Goal: Transaction & Acquisition: Book appointment/travel/reservation

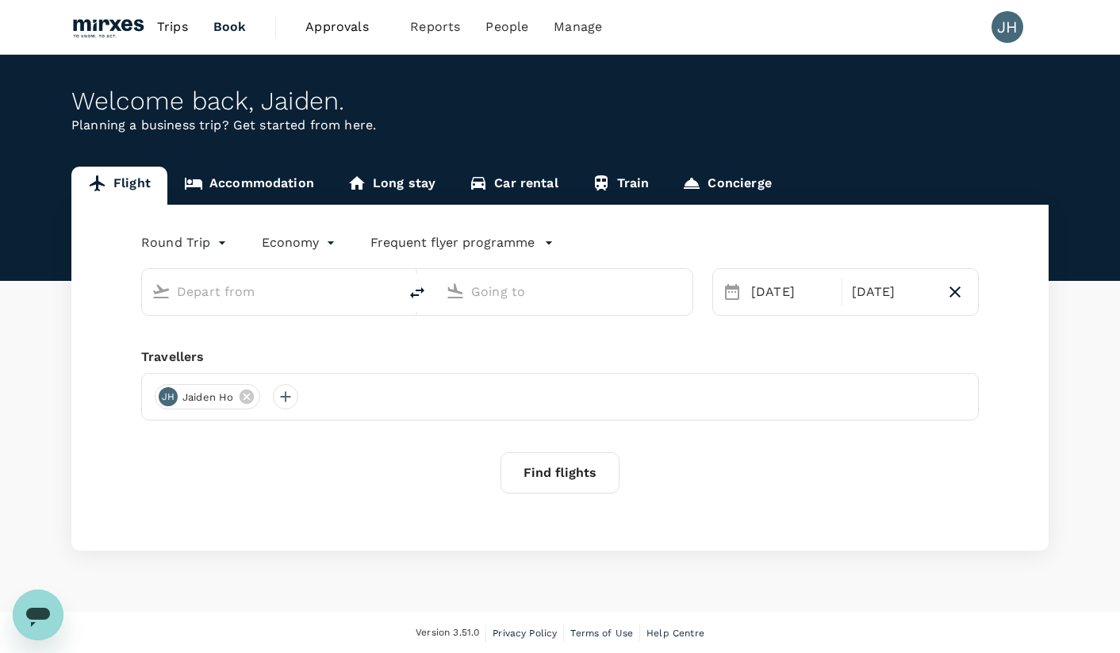
type input "[GEOGRAPHIC_DATA], [GEOGRAPHIC_DATA] (any)"
type input "Suvarnabhumi Intl (BKK)"
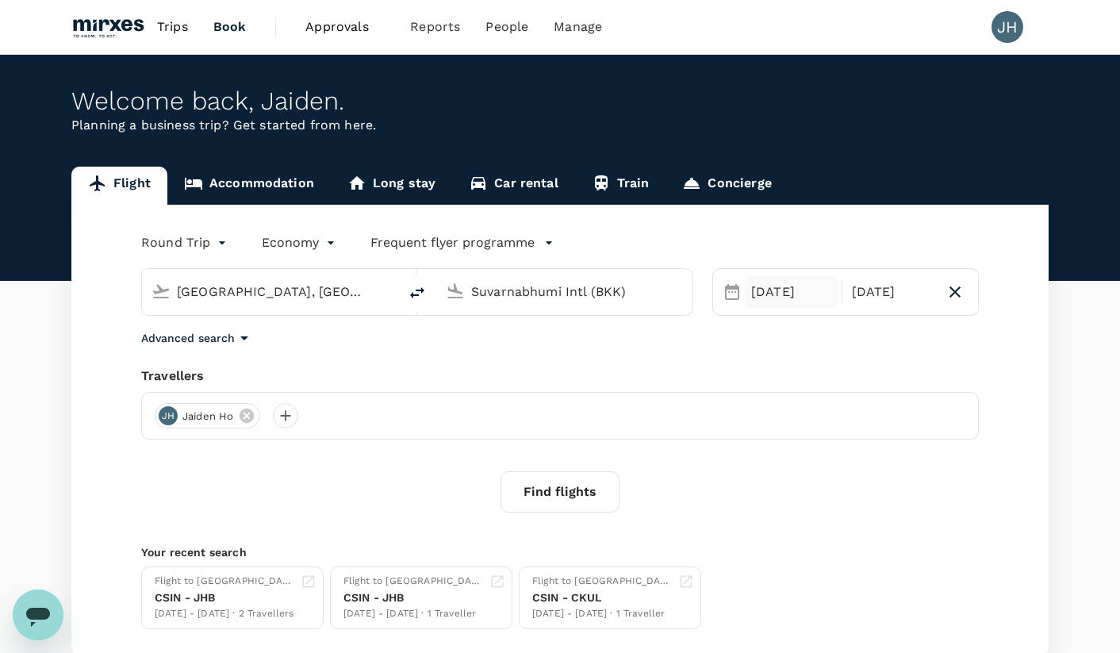
click at [797, 286] on div "03 Oct" at bounding box center [792, 292] width 94 height 32
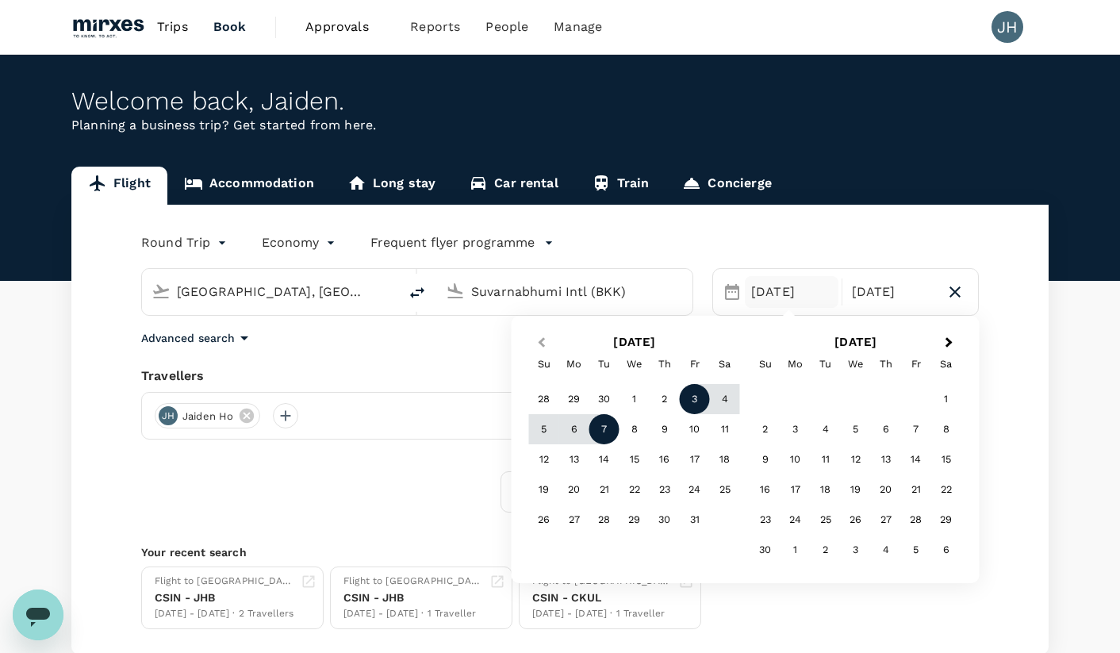
click at [528, 342] on div "Previous Month Next Month October 2025 Su Mo Tu We Th Fr Sa 28 29 30 1 2 3 4 5 …" at bounding box center [745, 449] width 443 height 242
drag, startPoint x: 537, startPoint y: 340, endPoint x: 596, endPoint y: 380, distance: 71.3
click at [537, 340] on button "Previous Month" at bounding box center [540, 343] width 25 height 25
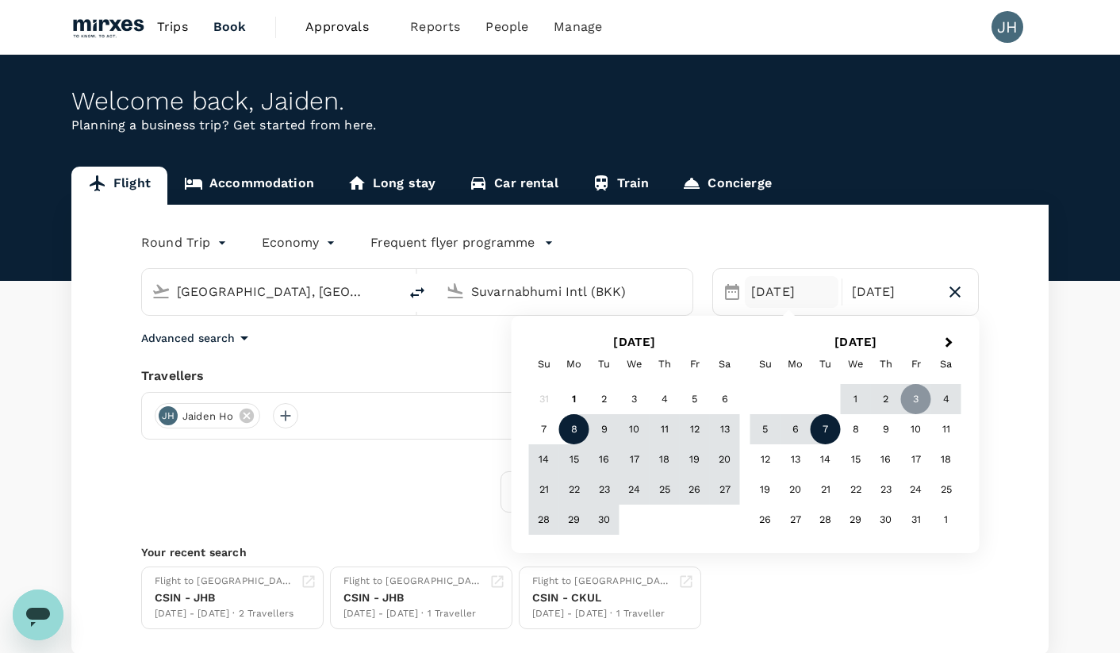
click at [571, 433] on div "8" at bounding box center [574, 429] width 30 height 30
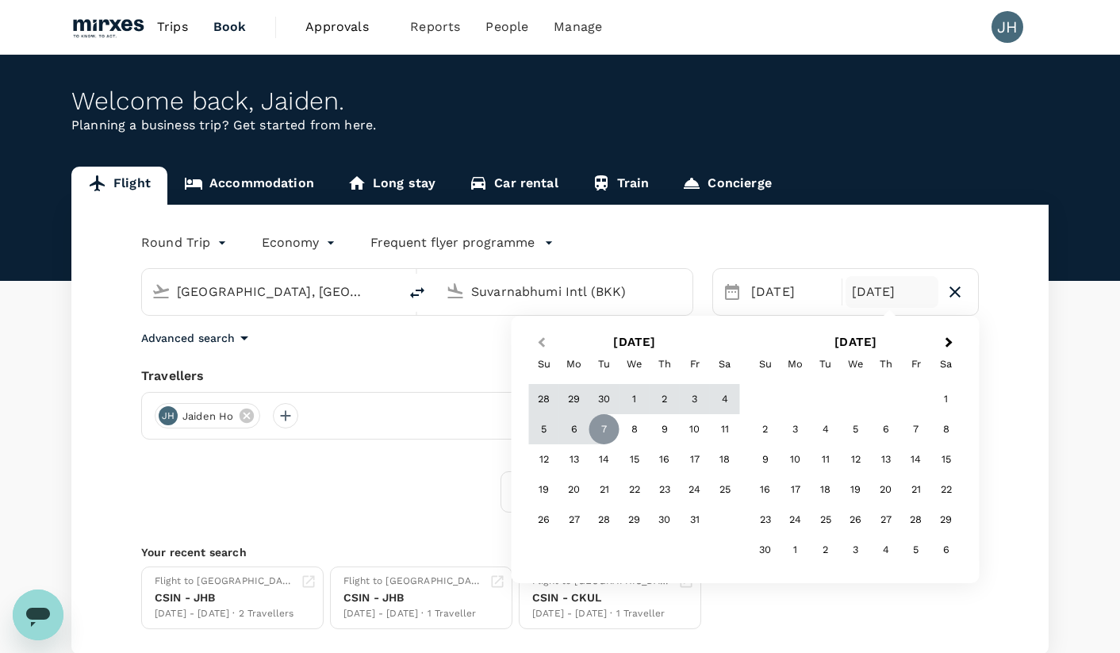
click at [540, 334] on button "Previous Month" at bounding box center [540, 343] width 25 height 25
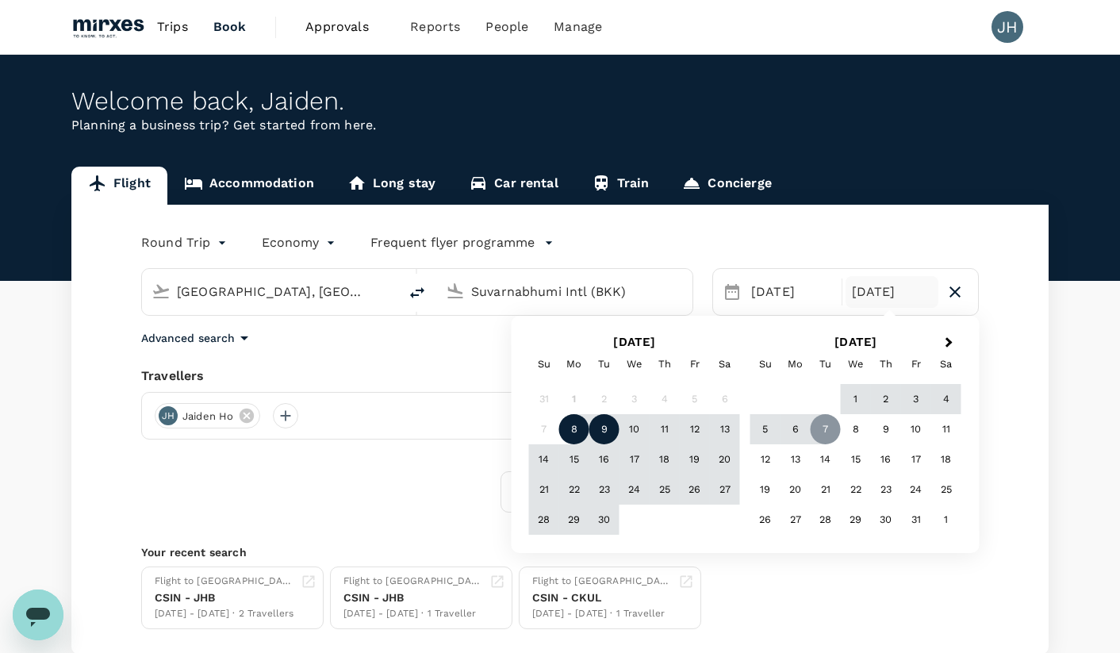
click at [607, 433] on div "9" at bounding box center [604, 429] width 30 height 30
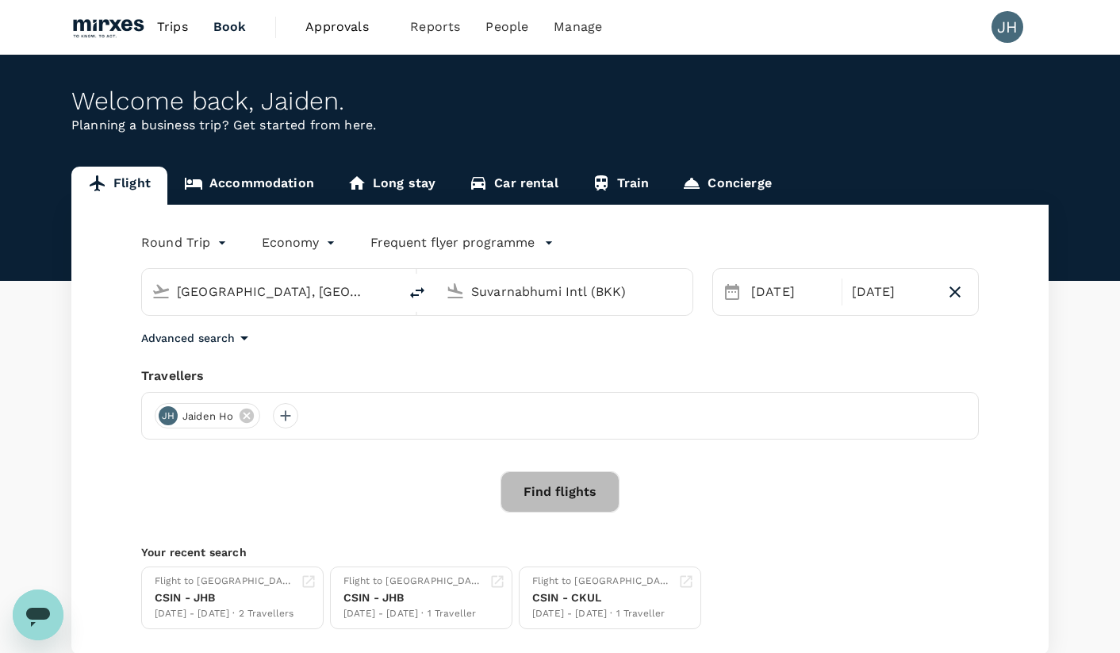
click at [584, 496] on button "Find flights" at bounding box center [560, 491] width 119 height 41
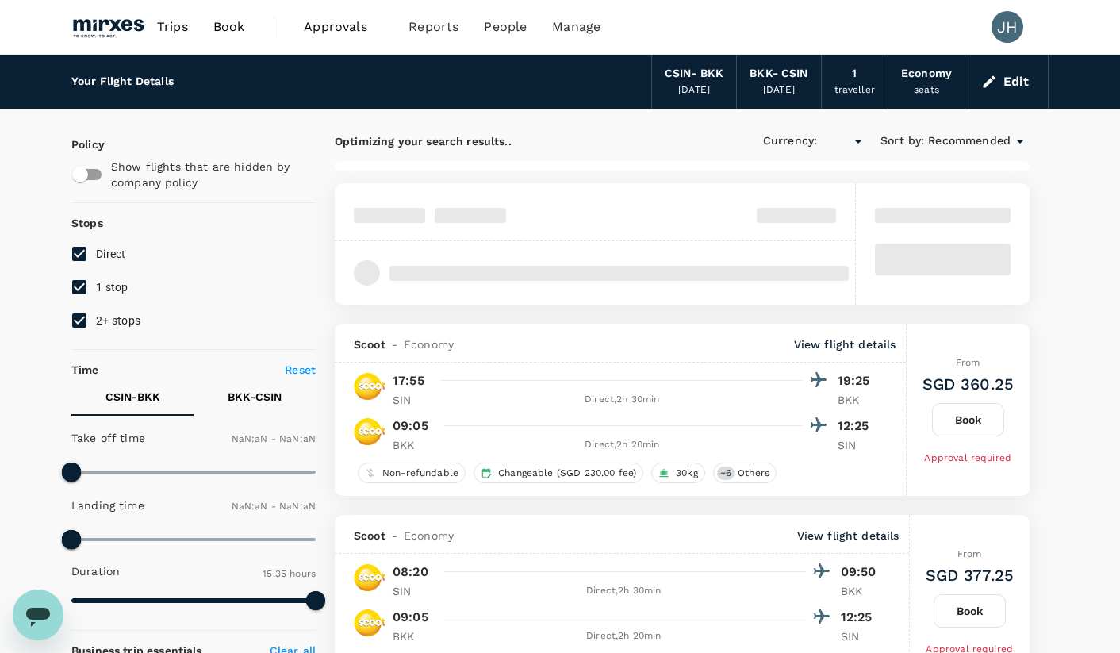
type input "SGD"
type input "1440"
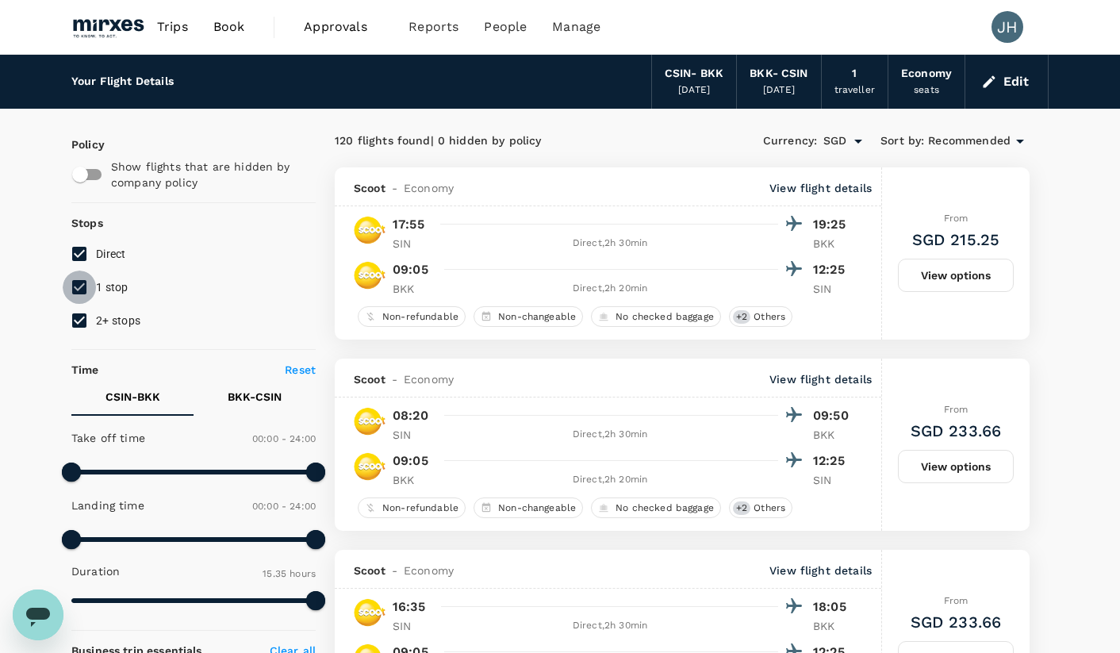
click at [87, 290] on input "1 stop" at bounding box center [79, 287] width 33 height 33
checkbox input "false"
click at [94, 315] on input "2+ stops" at bounding box center [79, 320] width 33 height 33
checkbox input "false"
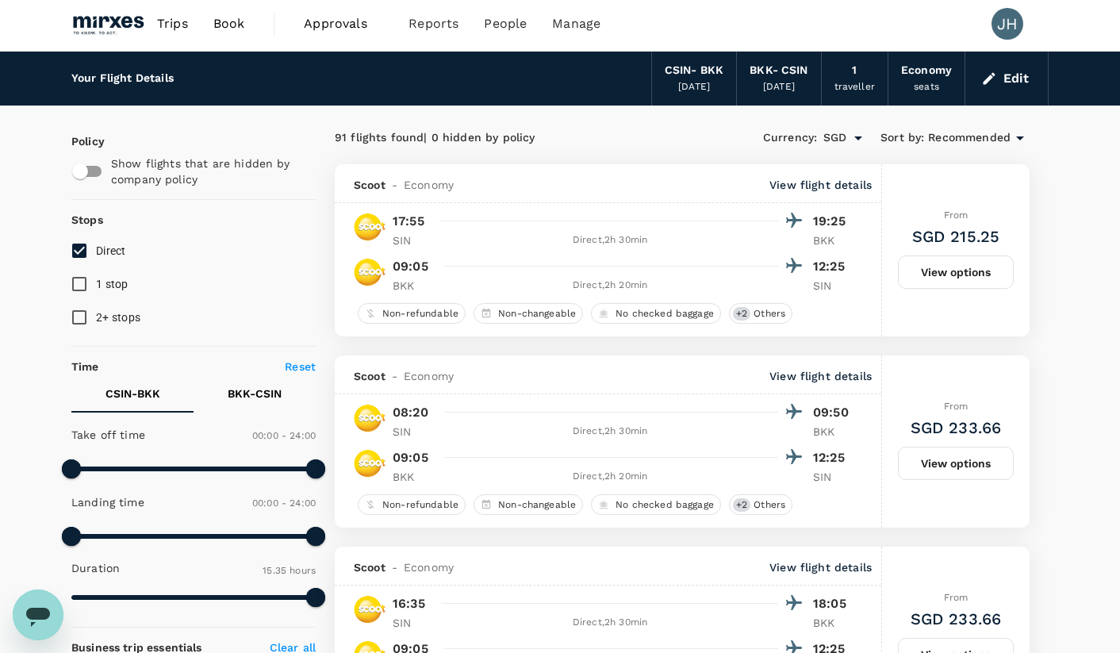
scroll to position [328, 0]
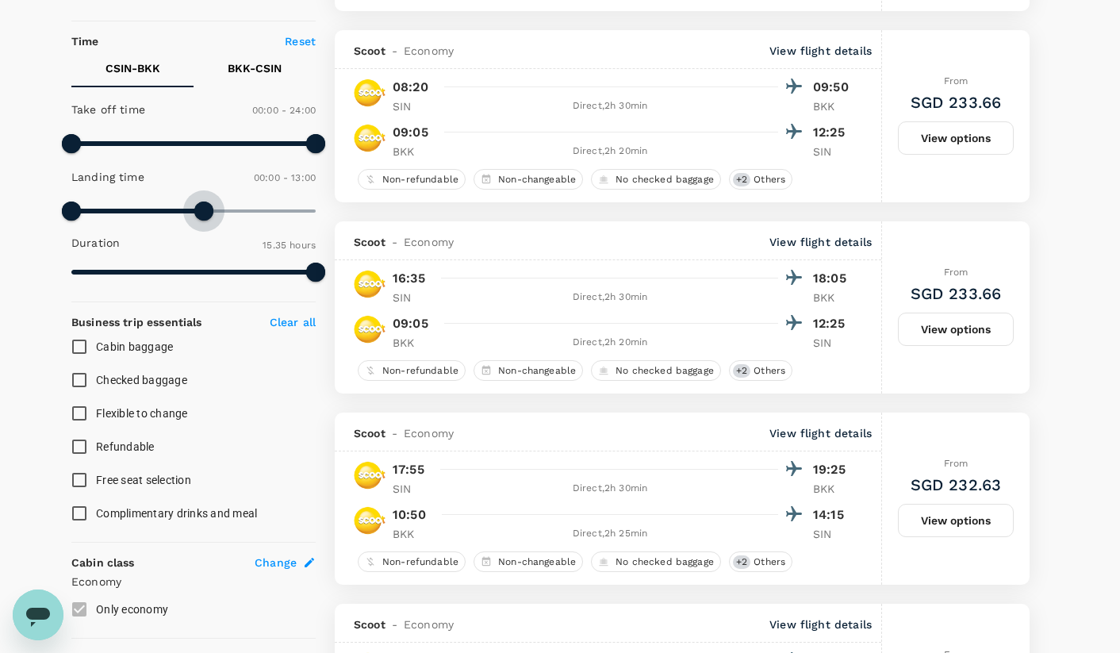
type input "690"
drag, startPoint x: 315, startPoint y: 211, endPoint x: 187, endPoint y: 215, distance: 127.8
click at [188, 215] on span at bounding box center [188, 210] width 19 height 19
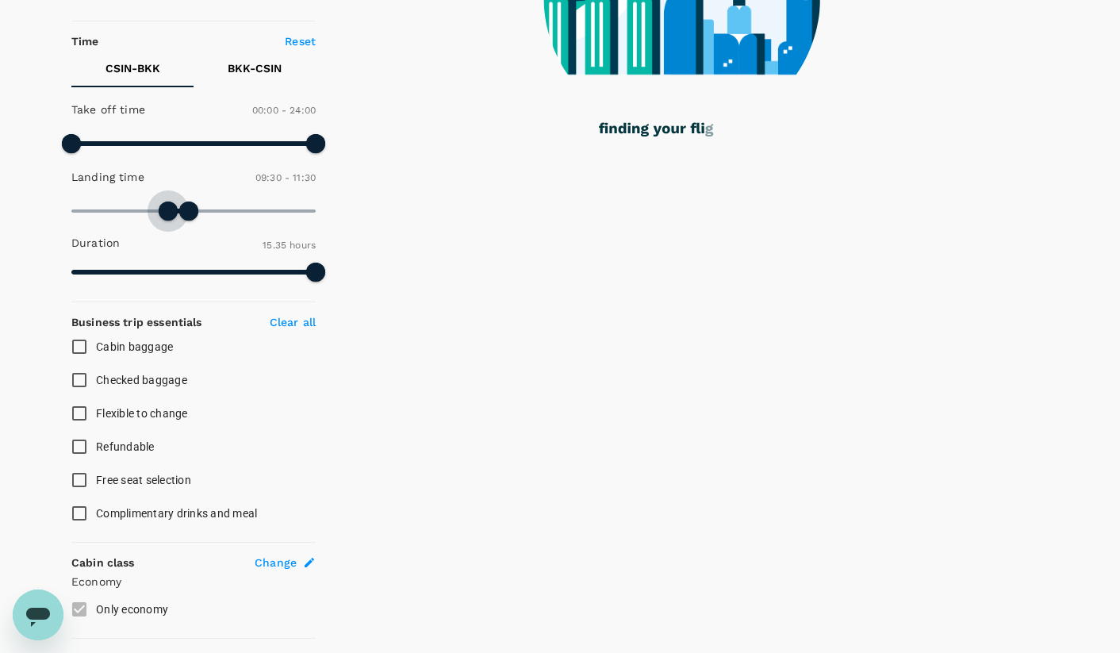
type input "630"
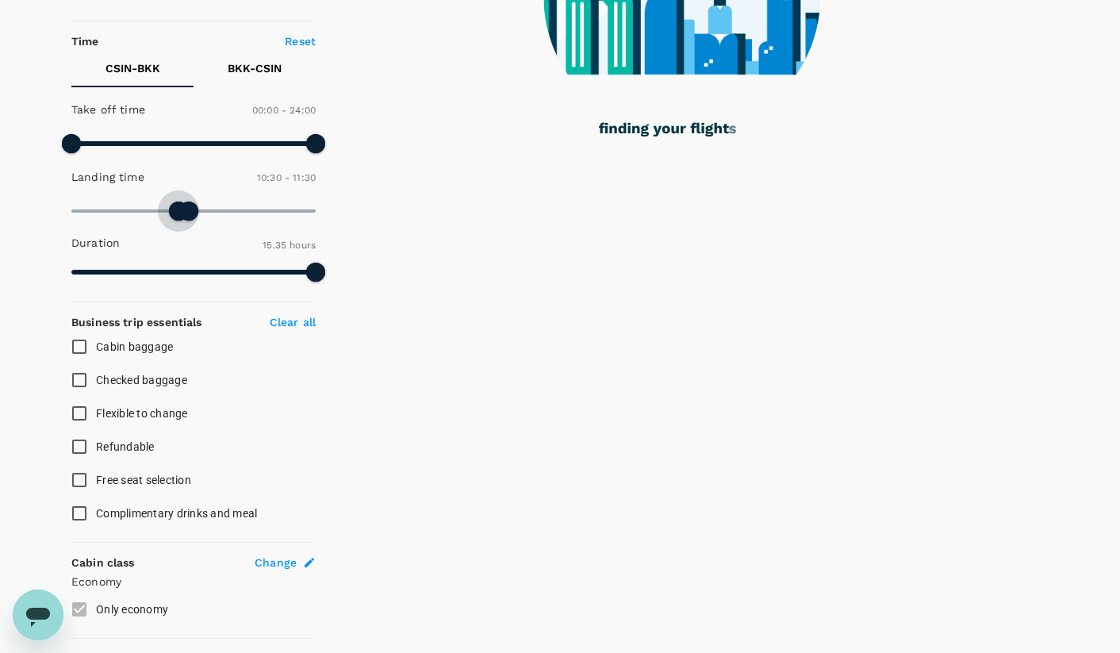
drag, startPoint x: 68, startPoint y: 212, endPoint x: 178, endPoint y: 214, distance: 109.5
click at [178, 214] on span at bounding box center [178, 210] width 19 height 19
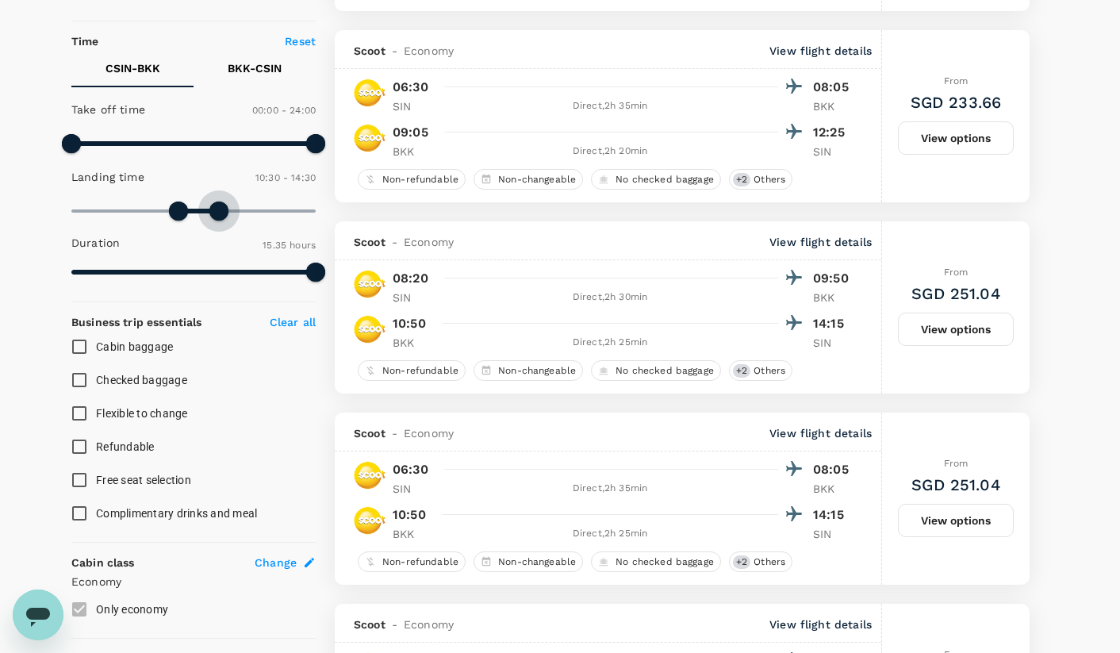
type input "840"
drag, startPoint x: 256, startPoint y: 227, endPoint x: 214, endPoint y: 227, distance: 42.0
click at [214, 221] on span at bounding box center [214, 210] width 19 height 19
type input "SGD"
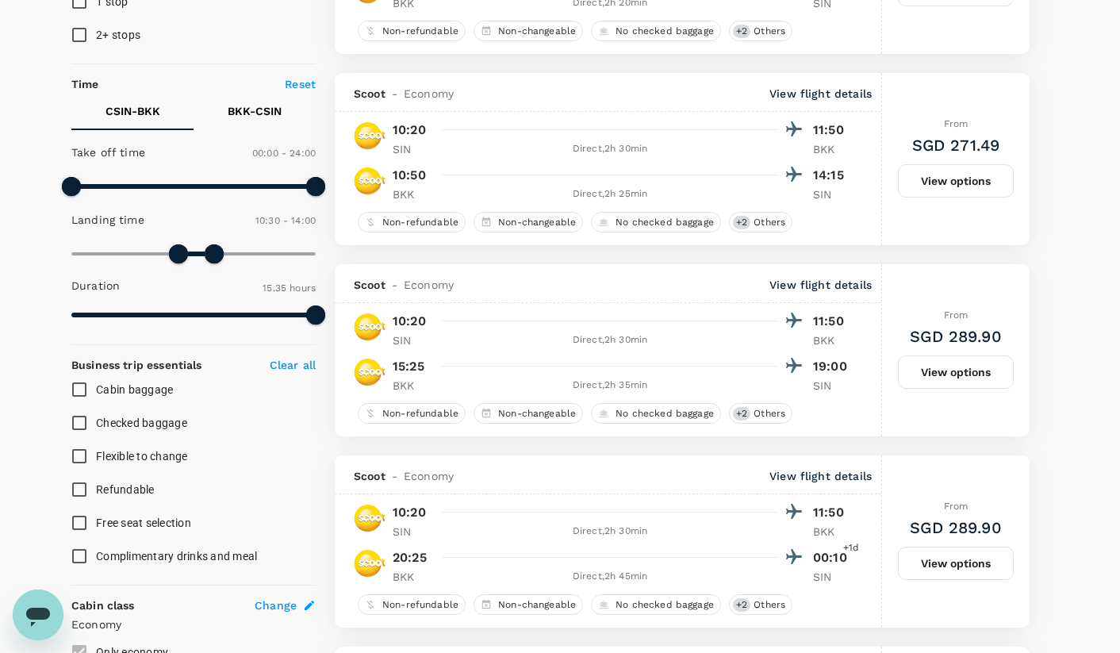
scroll to position [289, 0]
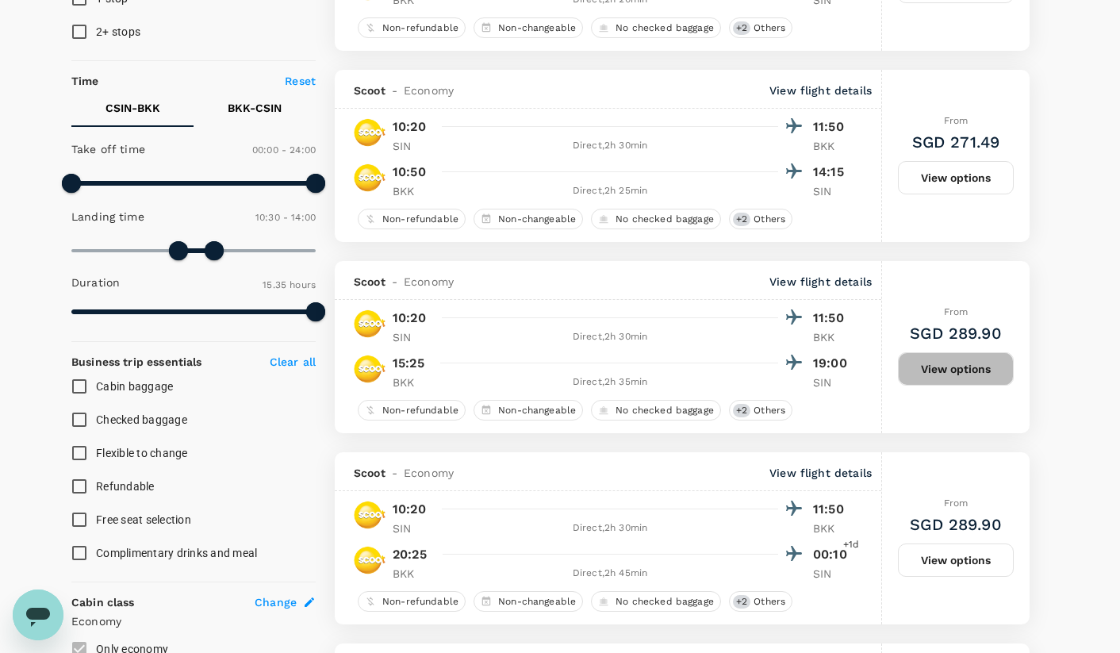
click at [974, 371] on button "View options" at bounding box center [956, 368] width 116 height 33
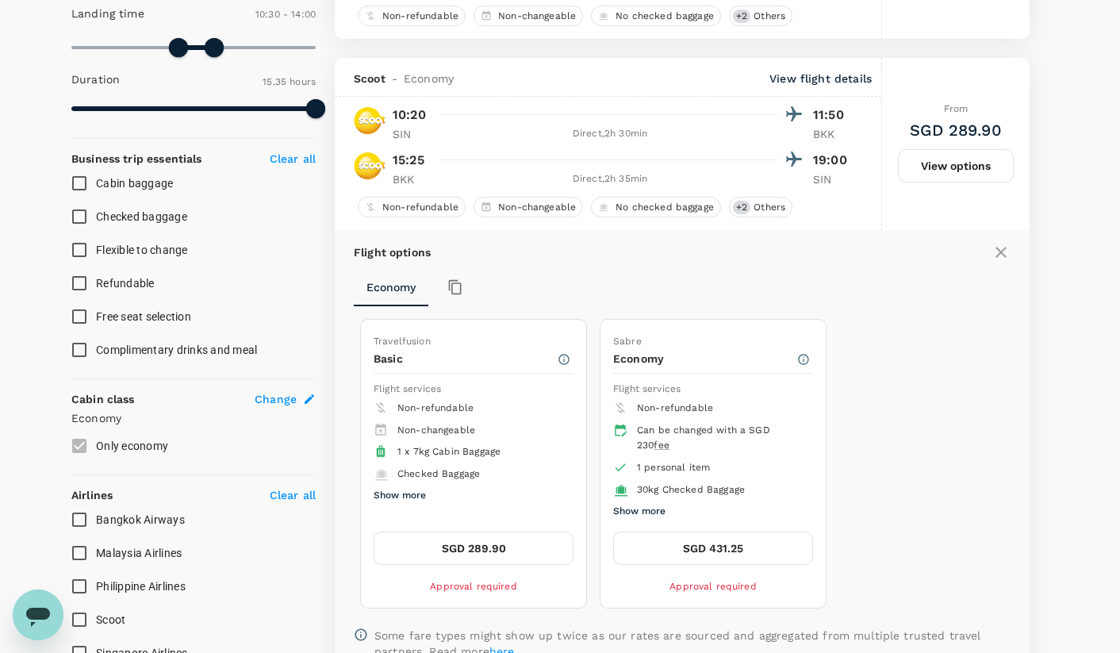
scroll to position [631, 0]
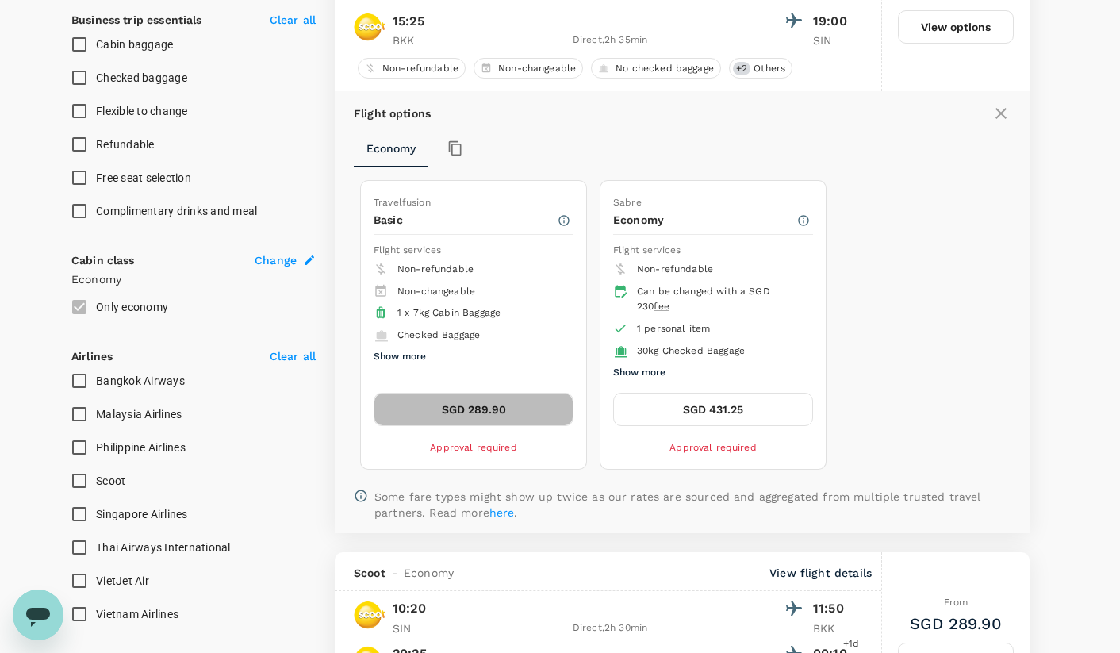
click at [459, 402] on button "SGD 289.90" at bounding box center [474, 409] width 200 height 33
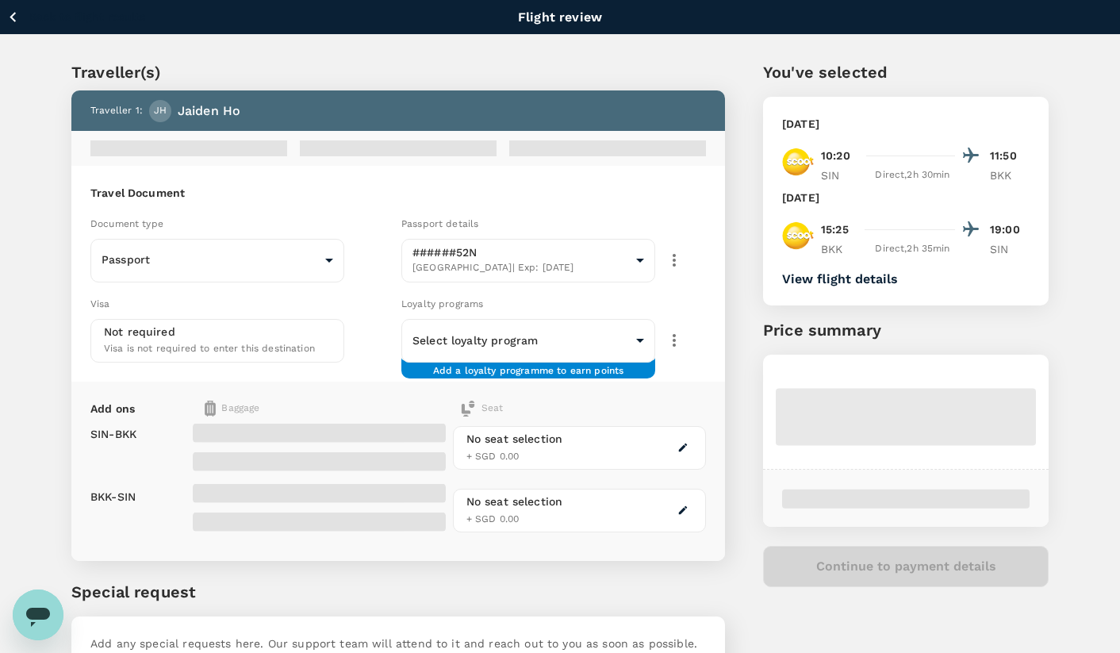
click at [515, 289] on div "Loyalty programs Select loyalty program ​ ​ Add a loyalty programme to earn poi…" at bounding box center [550, 326] width 311 height 74
click at [552, 325] on body "Back to flight results Flight review Traveller(s) Traveller 1 : JH Jaiden Ho Tr…" at bounding box center [560, 382] width 1120 height 764
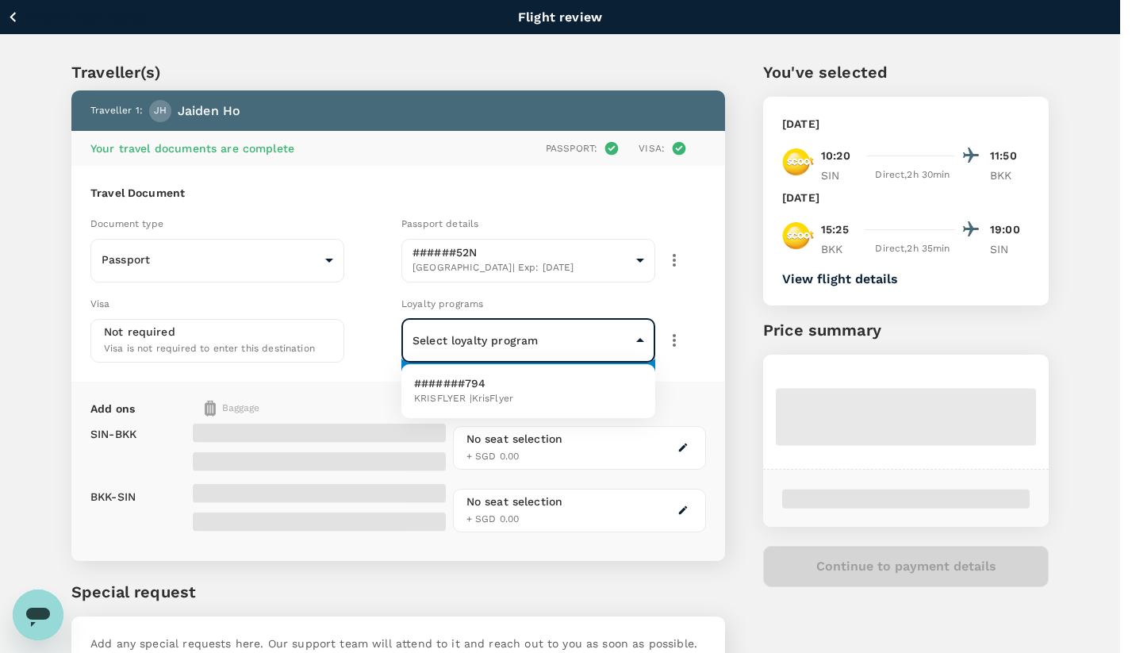
click at [504, 408] on li "#######794 KRISFLYER | KrisFlyer" at bounding box center [528, 390] width 254 height 41
type input "a35ff35f-2286-4cf8-bef6-085ca2f760d3"
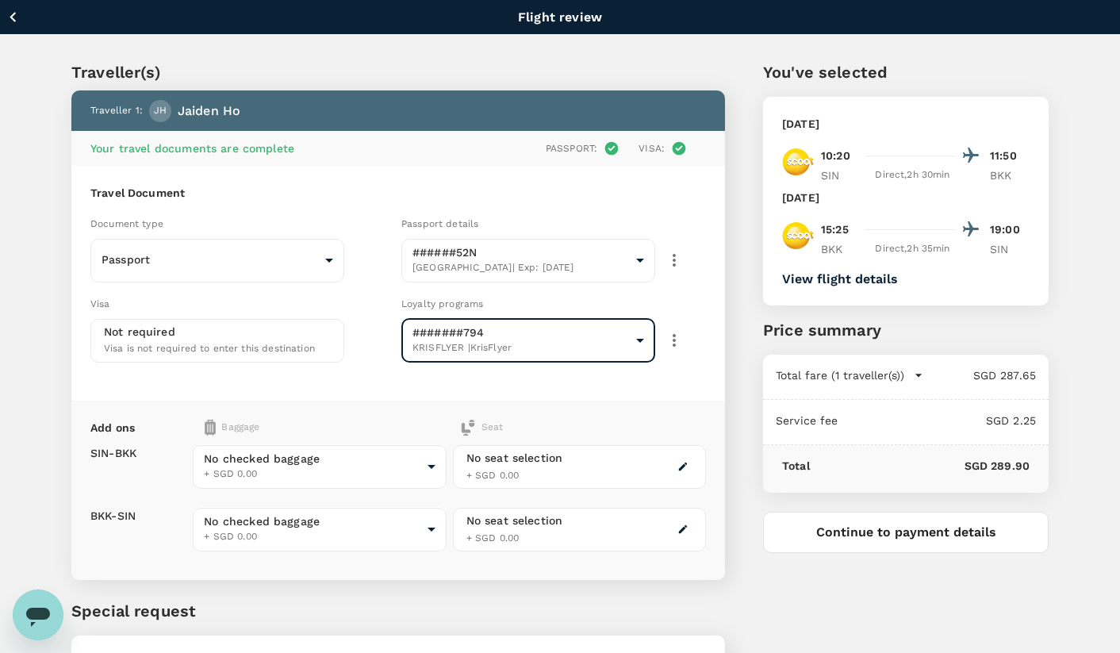
click at [974, 542] on button "Continue to payment details" at bounding box center [906, 532] width 286 height 41
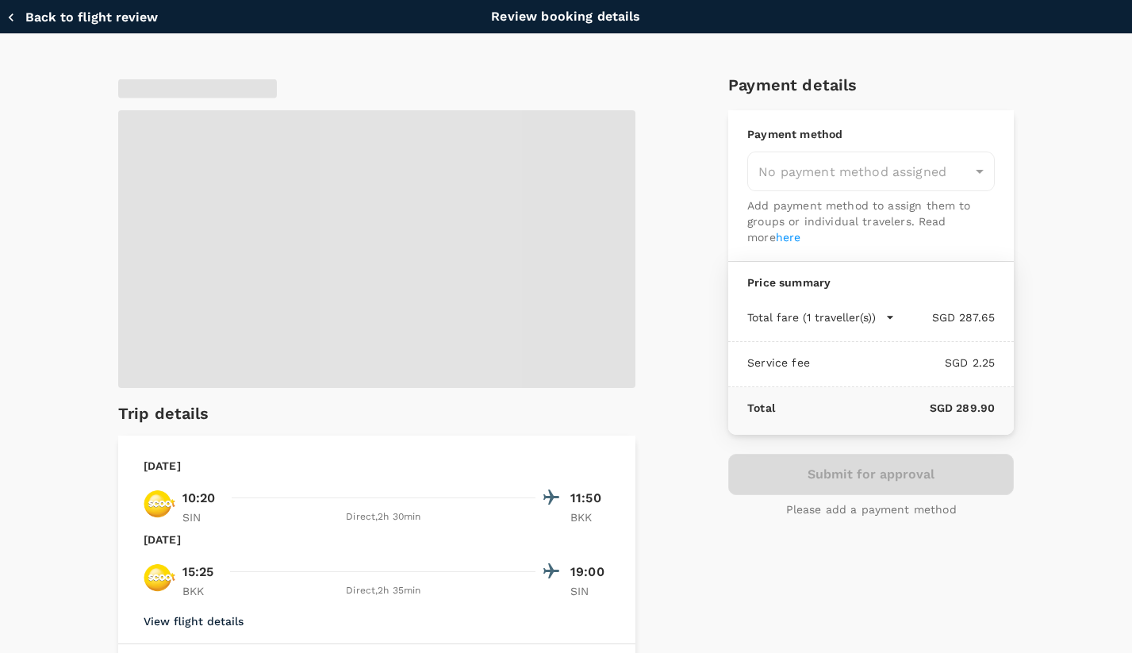
type input "9fbbbe2b-f4ca-495e-a82e-e84c83b30aa5"
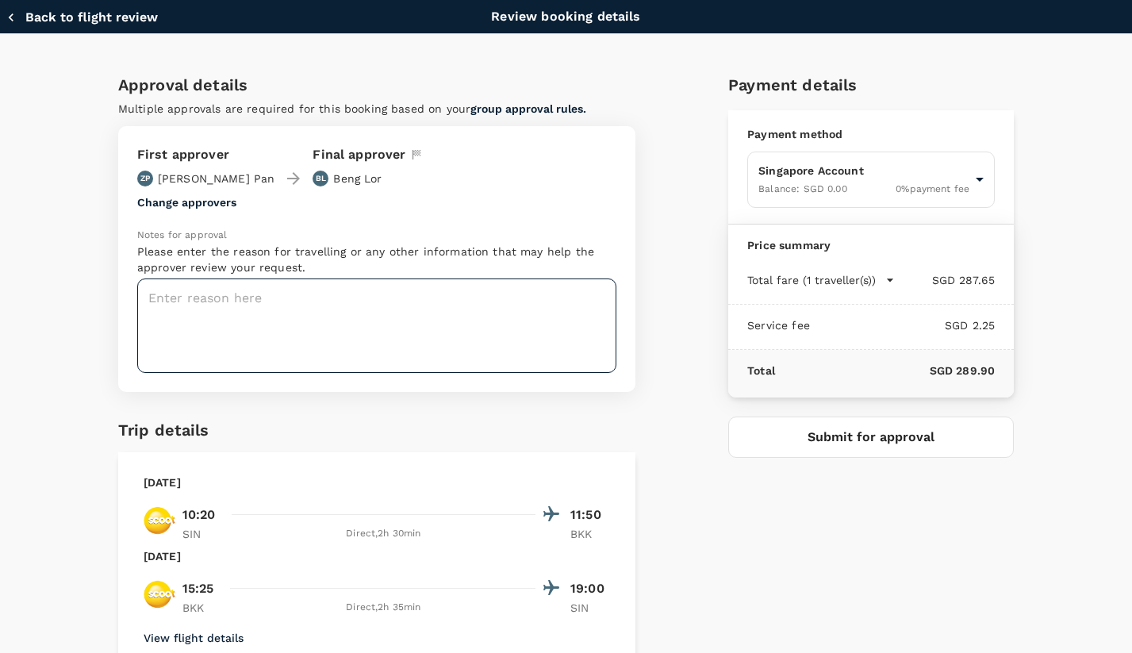
click at [322, 313] on textarea at bounding box center [376, 325] width 479 height 94
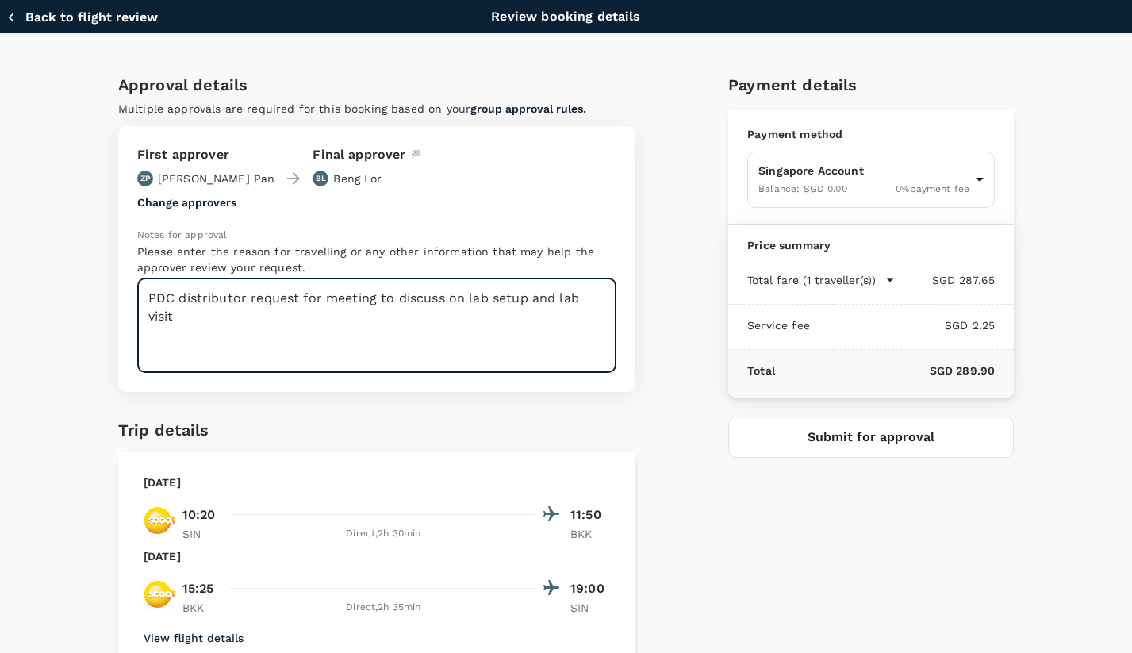
type textarea "PDC distributor request for meeting to discuss on lab setup and lab visit"
click at [901, 441] on button "Submit for approval" at bounding box center [871, 436] width 286 height 41
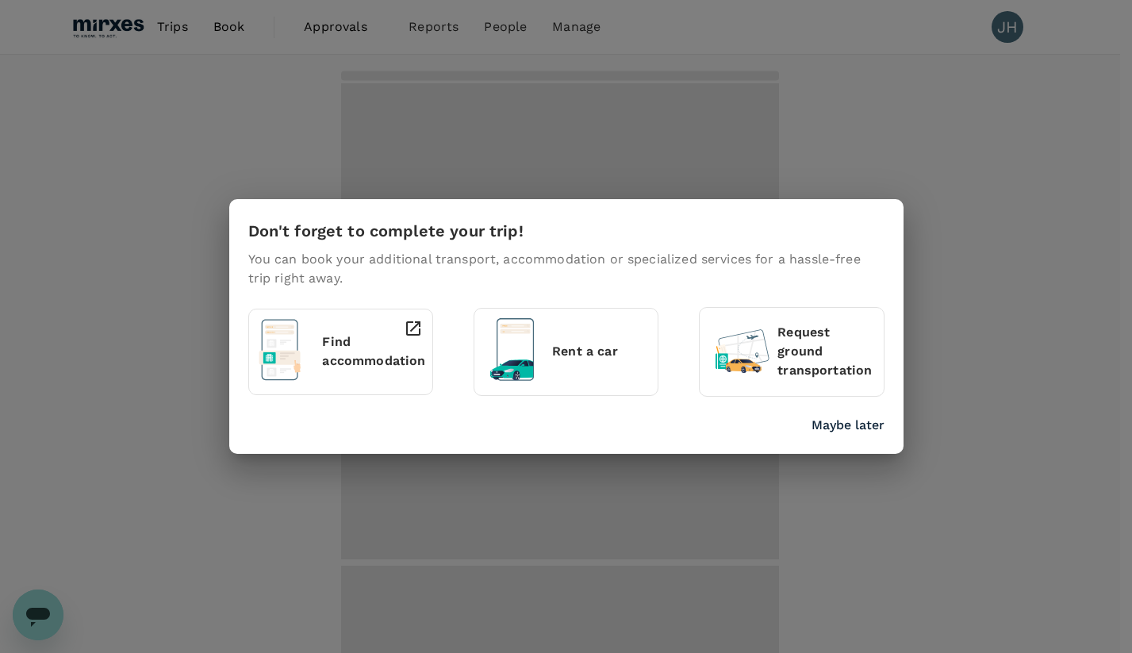
click at [319, 351] on div "Find accommodation" at bounding box center [344, 349] width 57 height 72
click at [415, 359] on div at bounding box center [408, 349] width 29 height 72
click at [322, 349] on p "Find accommodation" at bounding box center [373, 351] width 103 height 38
click at [327, 348] on p "Find accommodation" at bounding box center [373, 351] width 103 height 38
click at [412, 331] on icon at bounding box center [413, 328] width 19 height 19
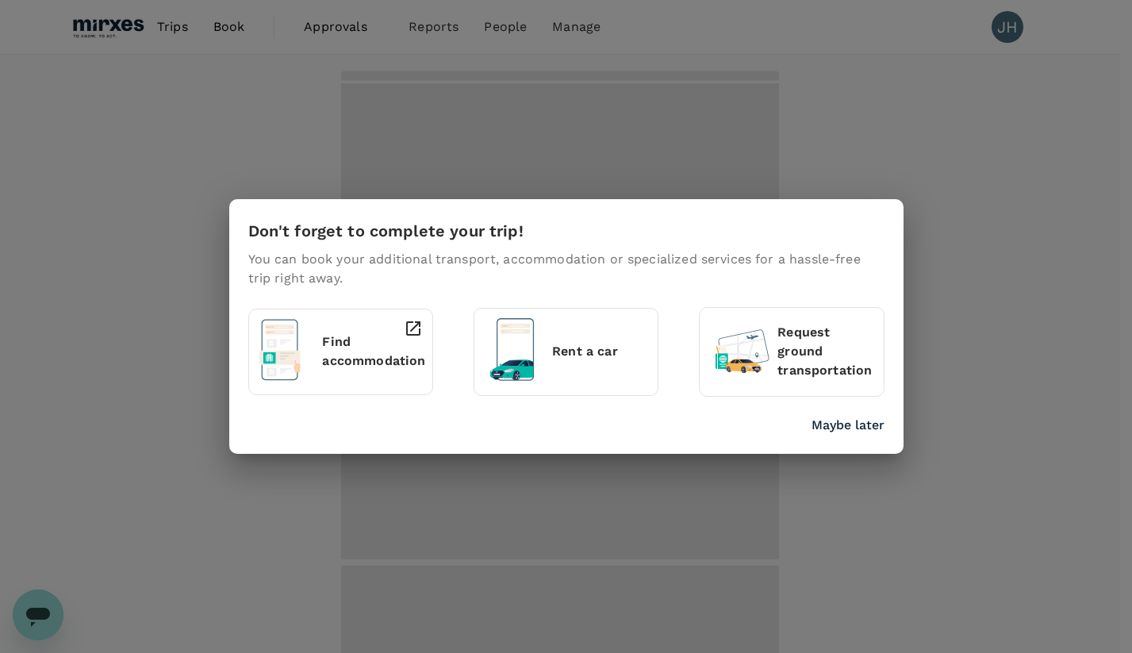
click at [980, 88] on div "Don't forget to complete your trip! You can book your additional transport, acc…" at bounding box center [566, 326] width 1132 height 653
click at [848, 432] on p "Maybe later" at bounding box center [848, 425] width 73 height 19
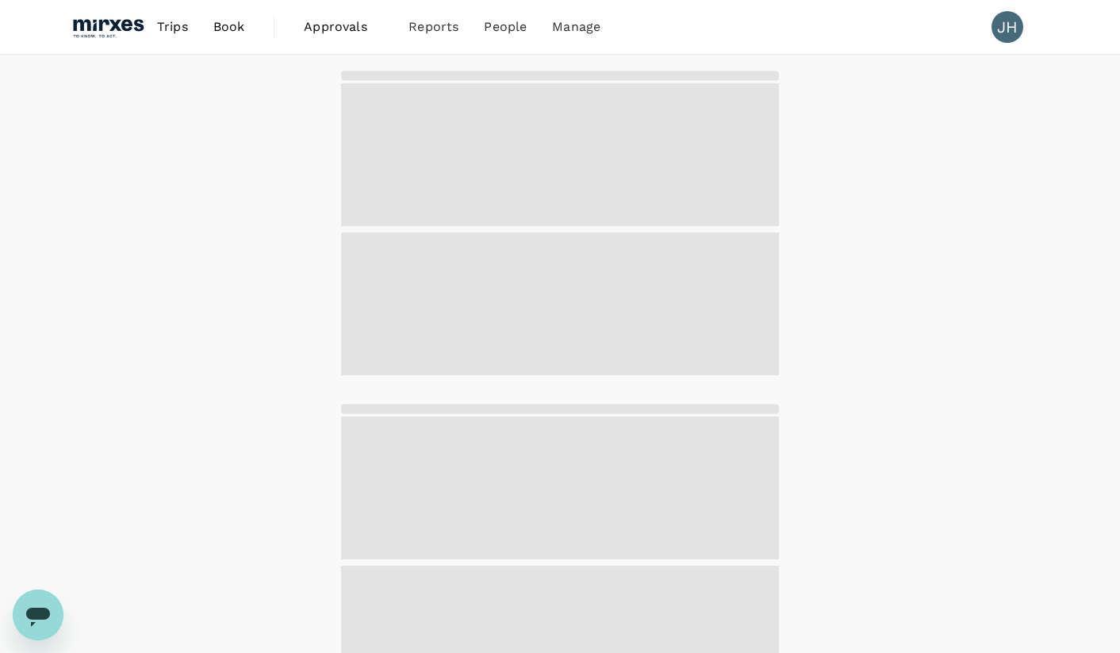
click at [213, 28] on span "Book" at bounding box center [229, 26] width 32 height 19
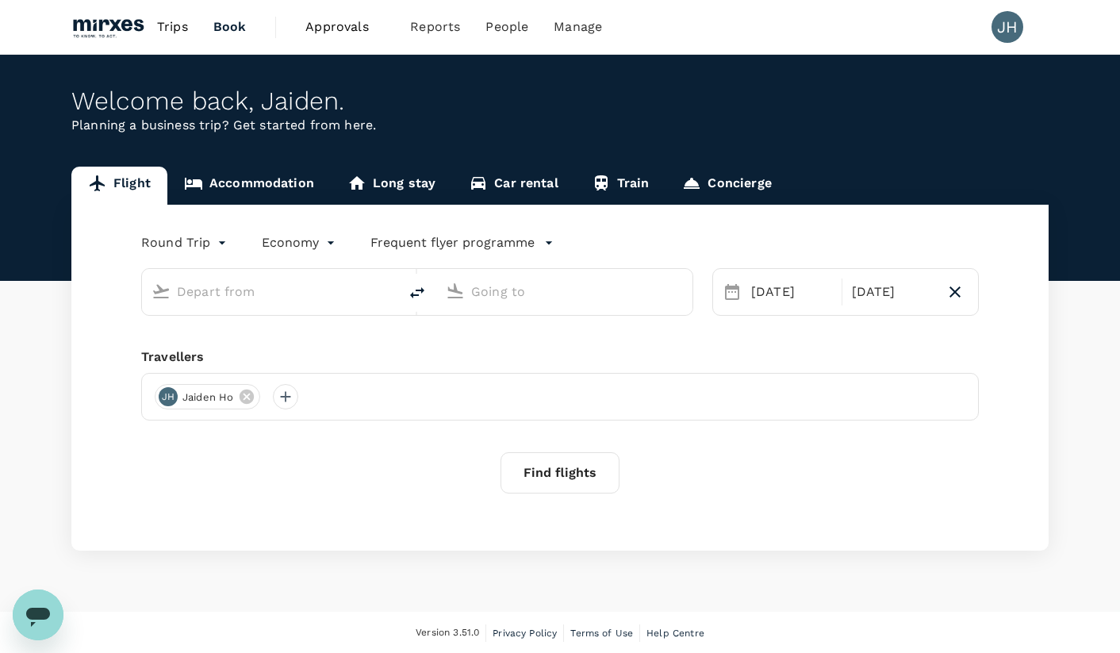
click at [339, 23] on span "Approvals" at bounding box center [344, 26] width 79 height 19
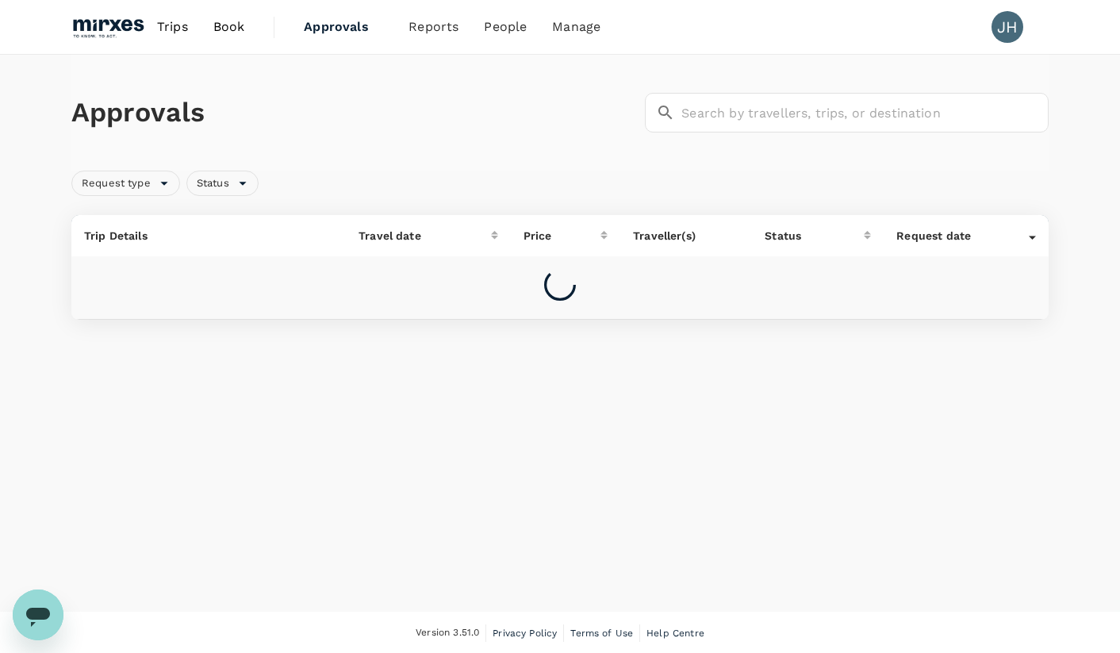
click at [224, 26] on span "Book" at bounding box center [229, 26] width 32 height 19
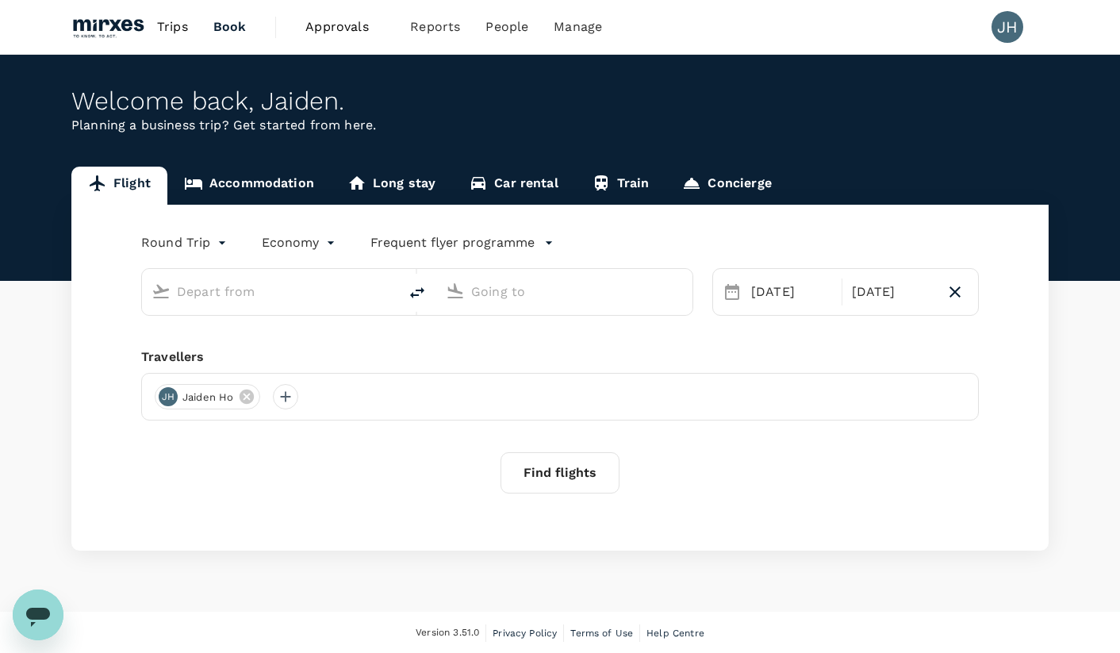
type input "[GEOGRAPHIC_DATA], [GEOGRAPHIC_DATA] (any)"
type input "Suvarnabhumi Intl (BKK)"
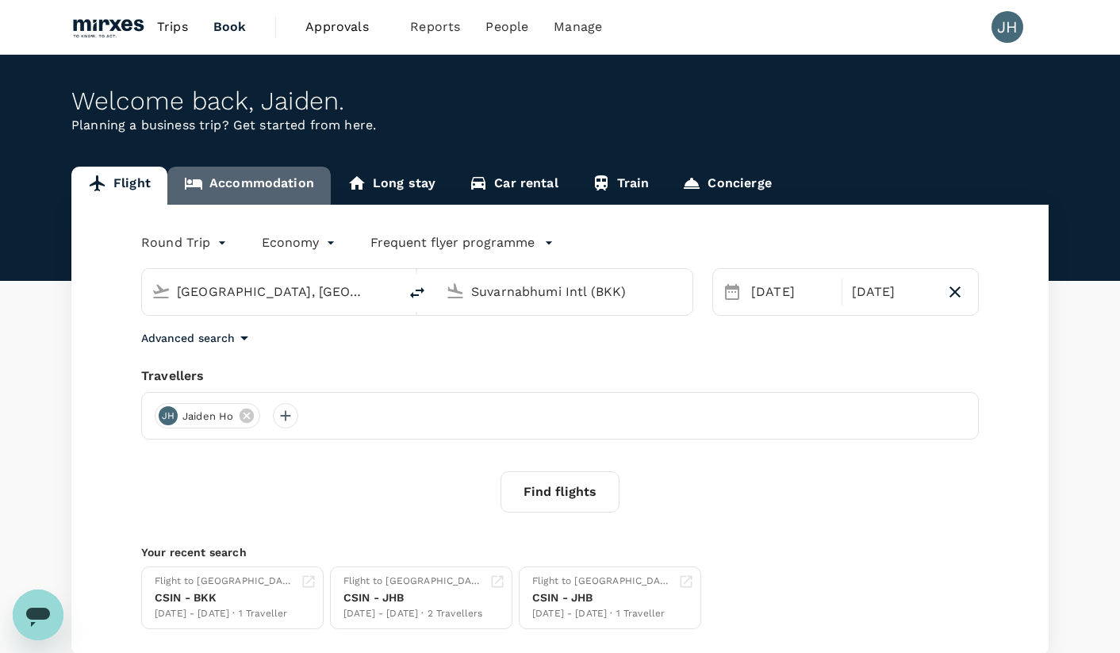
click at [267, 185] on link "Accommodation" at bounding box center [248, 186] width 163 height 38
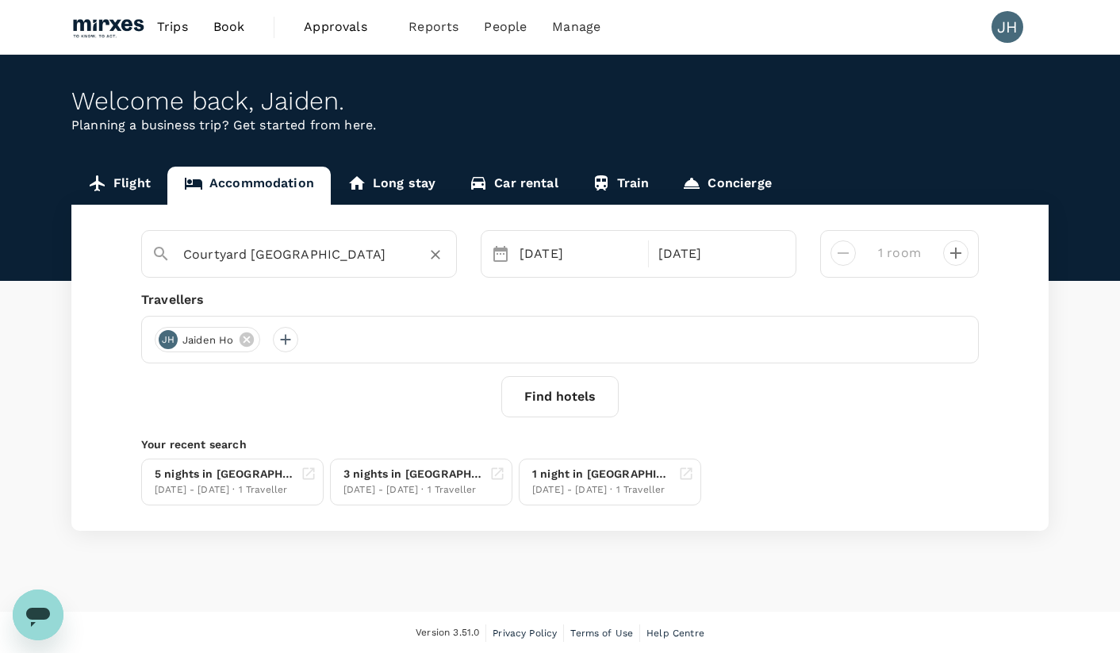
click at [428, 253] on icon "Clear" at bounding box center [436, 255] width 16 height 16
type input "[GEOGRAPHIC_DATA]"
click at [116, 30] on img at bounding box center [107, 27] width 73 height 35
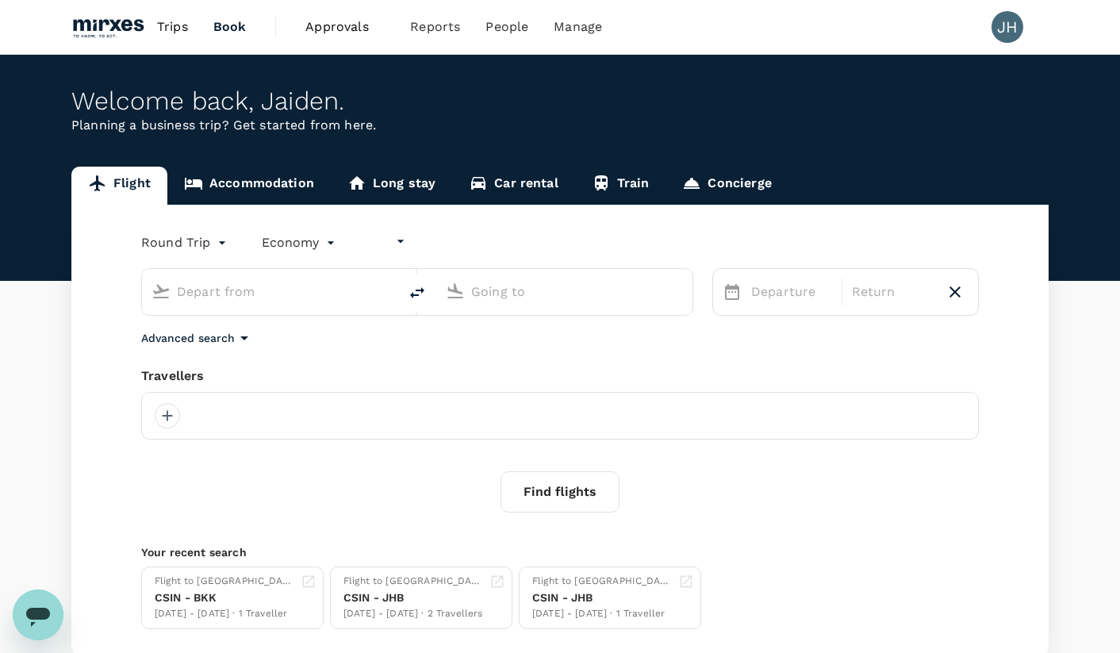
type input "undefined, undefined (any)"
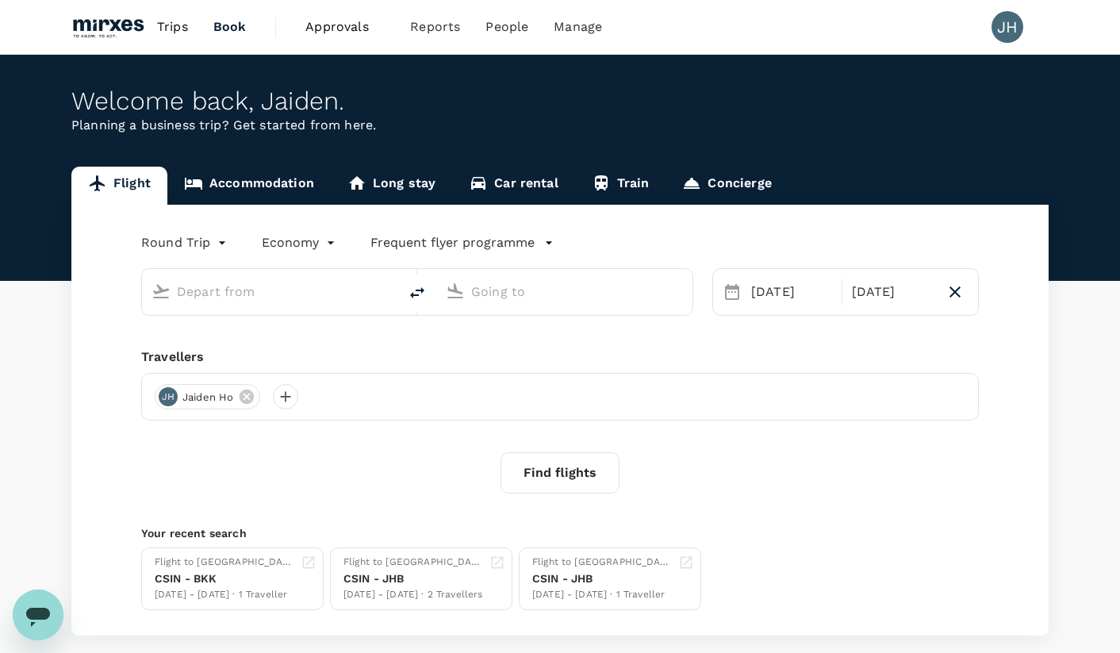
click at [116, 30] on img at bounding box center [107, 27] width 73 height 35
click at [332, 21] on span "Approvals" at bounding box center [344, 26] width 79 height 19
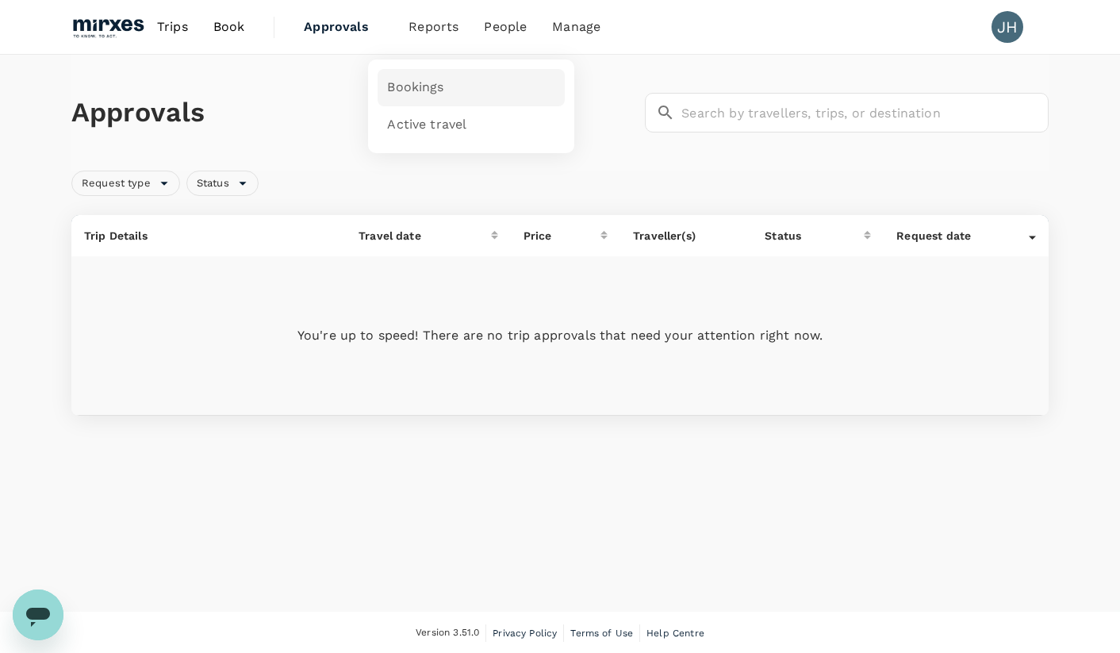
click at [427, 89] on span "Bookings" at bounding box center [415, 88] width 56 height 18
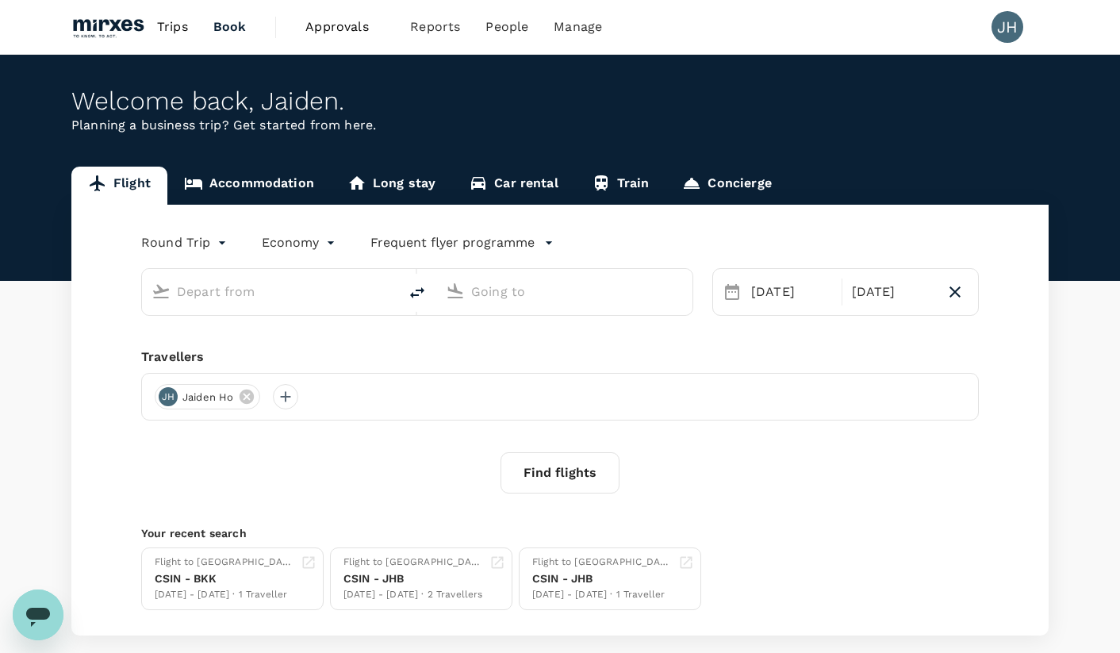
type input "[GEOGRAPHIC_DATA], [GEOGRAPHIC_DATA] (any)"
type input "Suvarnabhumi Intl (BKK)"
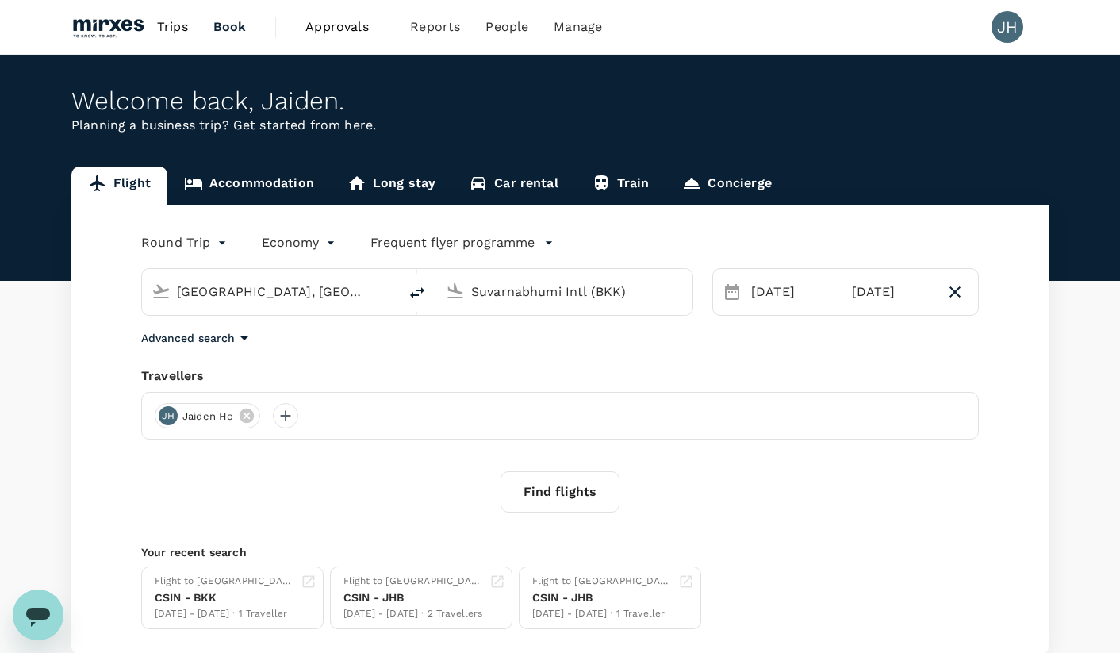
click at [254, 188] on link "Accommodation" at bounding box center [248, 186] width 163 height 38
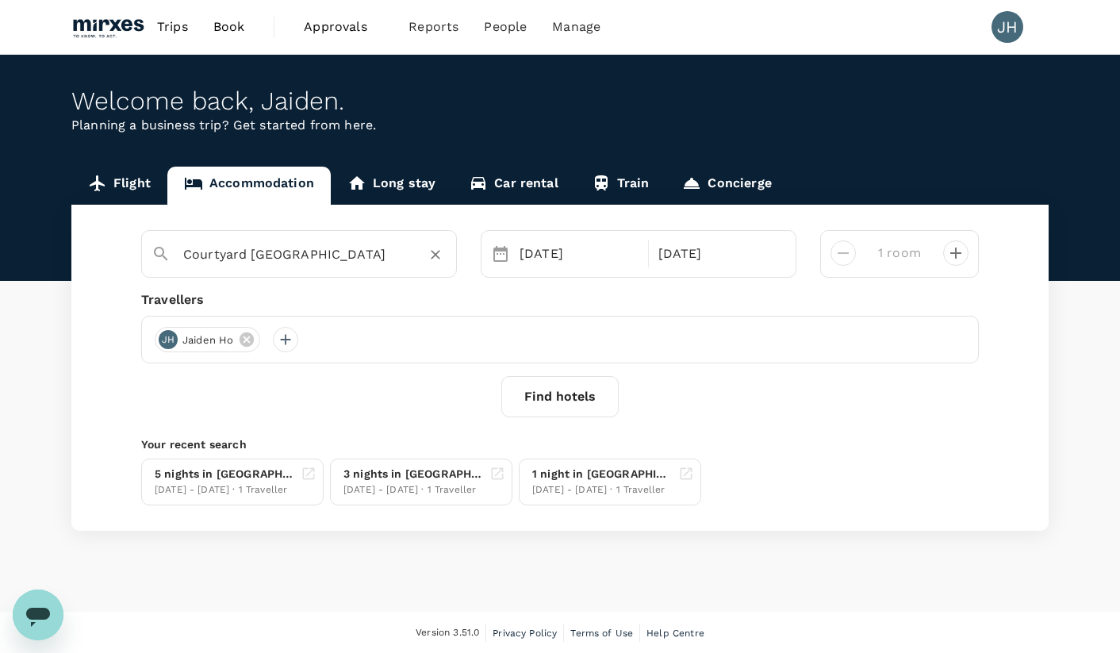
click at [356, 268] on div "Courtyard [GEOGRAPHIC_DATA]" at bounding box center [293, 248] width 308 height 41
click at [427, 254] on button "Clear" at bounding box center [435, 255] width 22 height 22
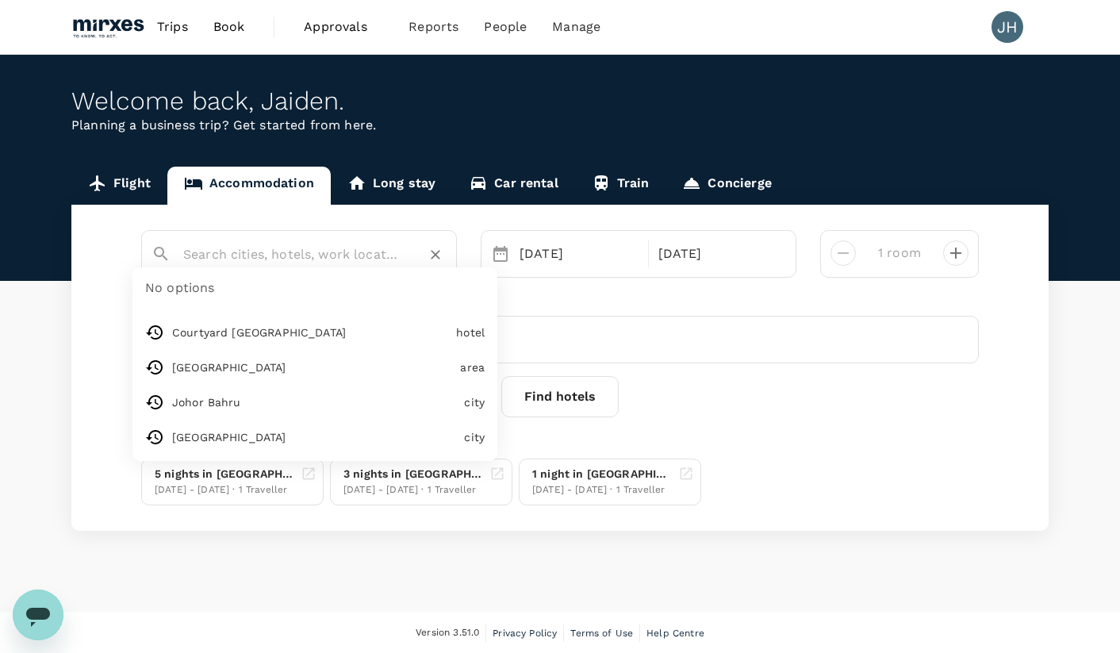
click at [309, 253] on input "text" at bounding box center [292, 254] width 219 height 25
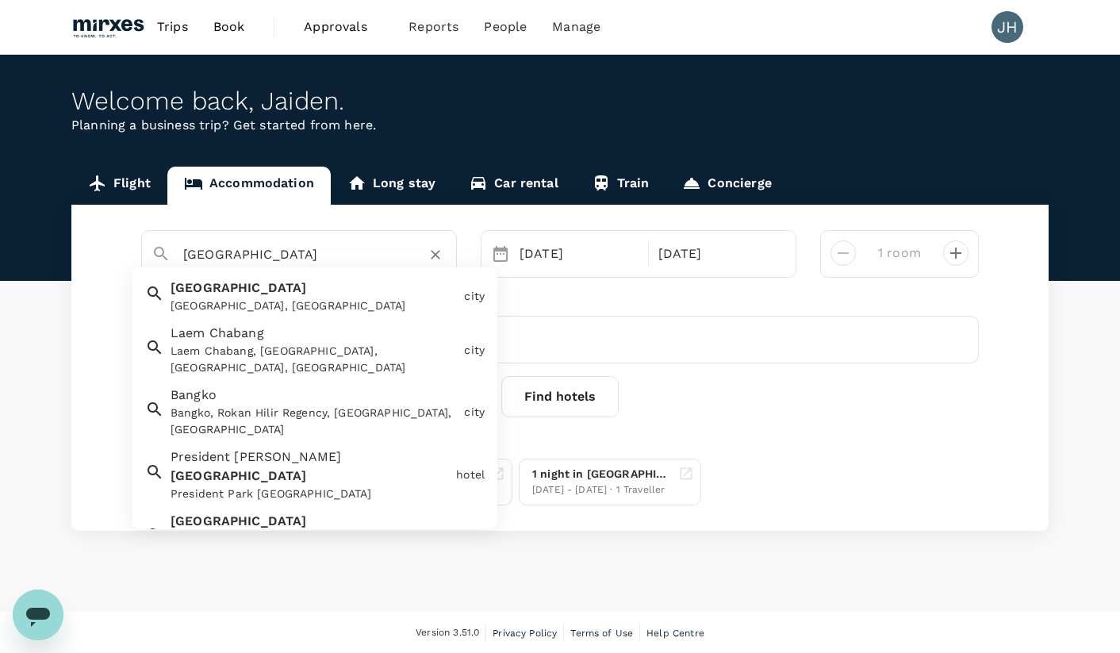
click at [209, 301] on div "[GEOGRAPHIC_DATA], [GEOGRAPHIC_DATA]" at bounding box center [314, 305] width 287 height 17
type input "[GEOGRAPHIC_DATA]"
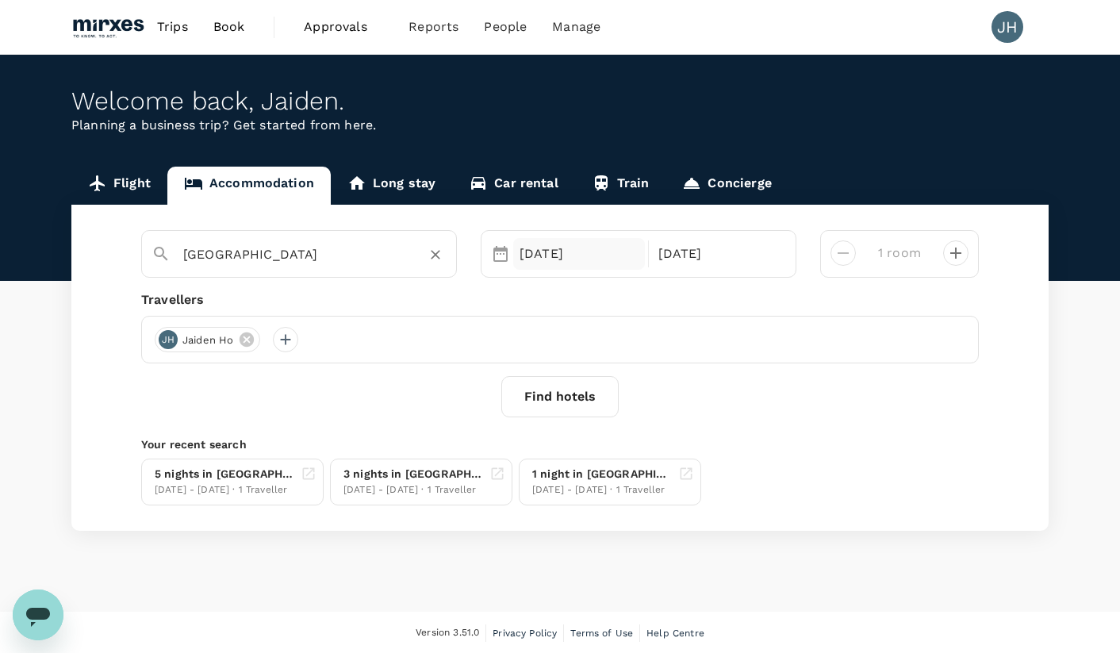
click at [562, 255] on div "[DATE]" at bounding box center [579, 254] width 132 height 32
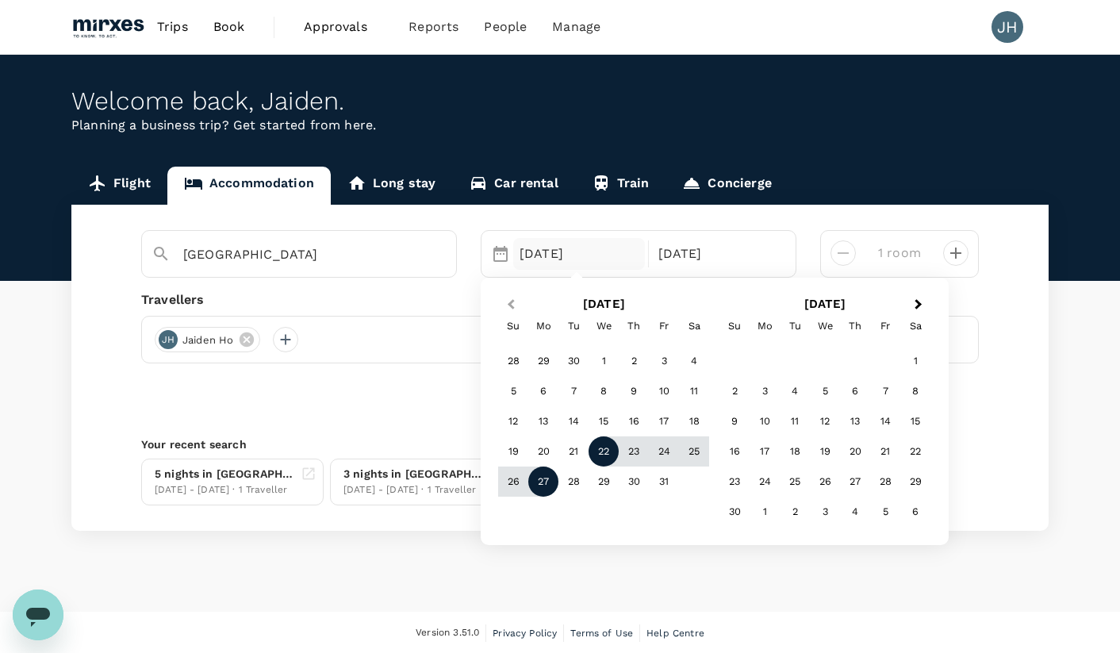
click at [511, 303] on span "Previous Month" at bounding box center [511, 305] width 0 height 18
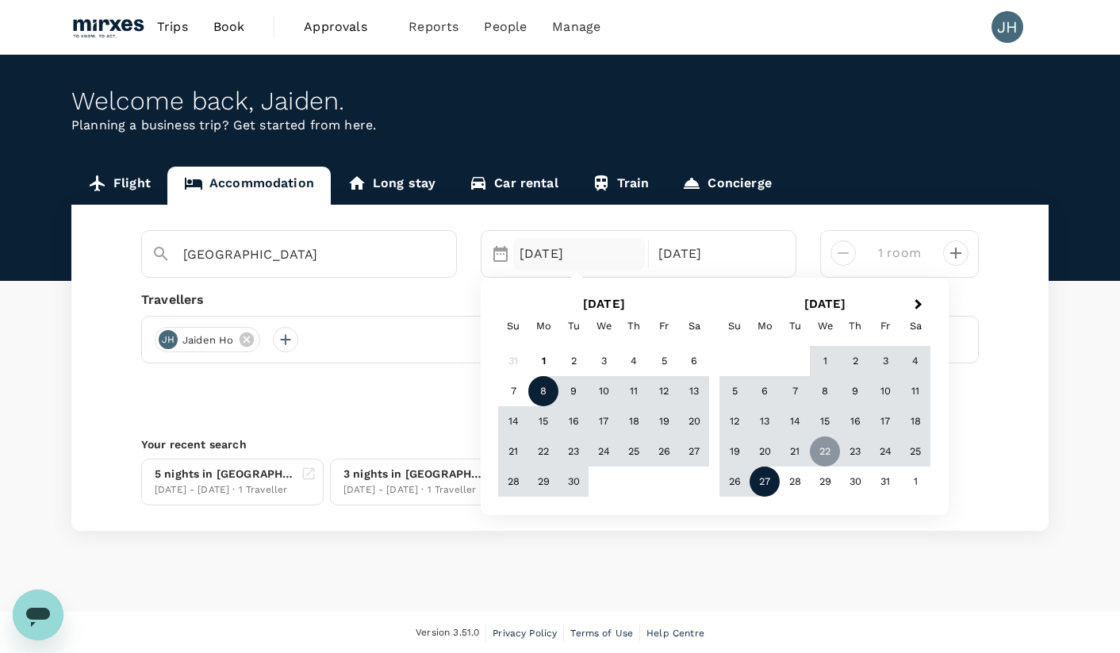
click at [548, 392] on div "8" at bounding box center [543, 392] width 30 height 30
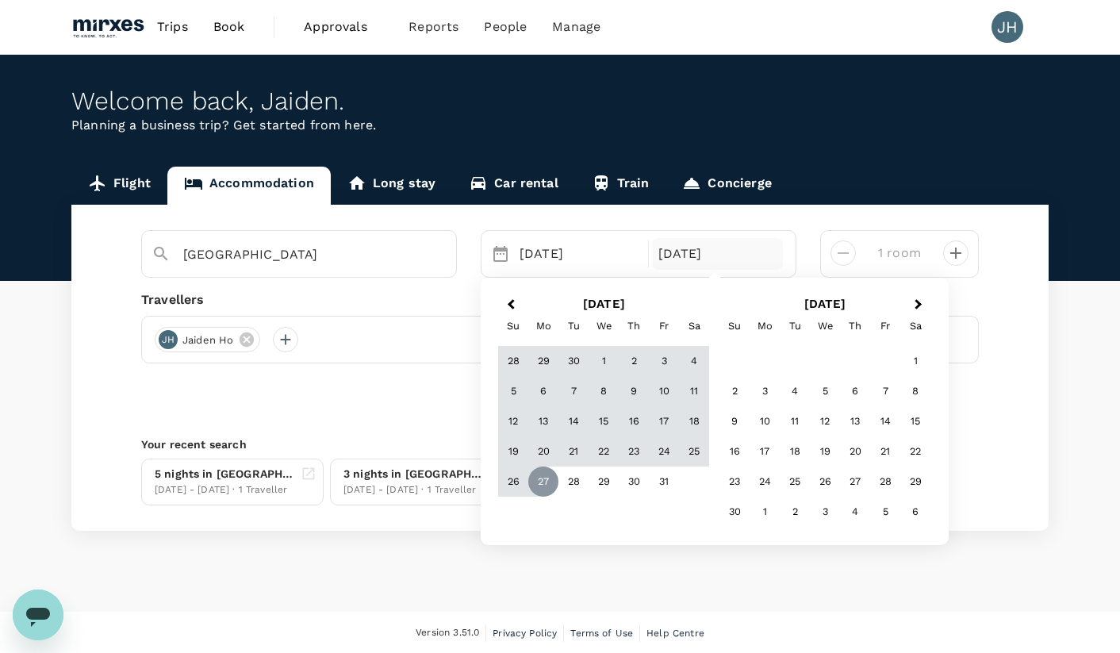
click at [511, 304] on span "Previous Month" at bounding box center [511, 305] width 0 height 18
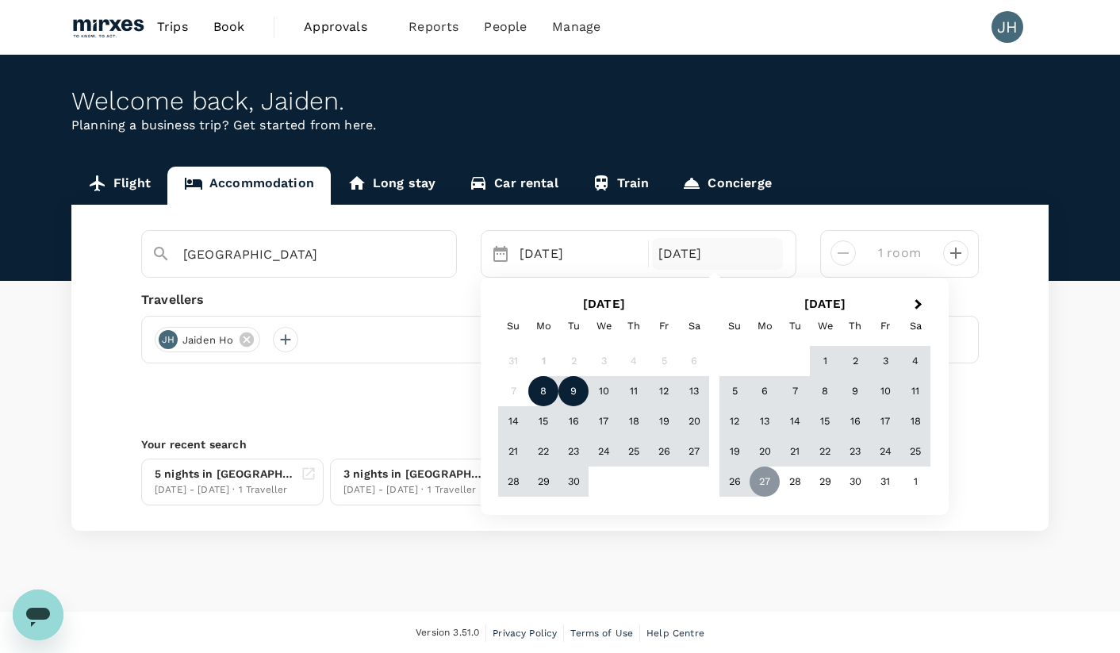
click at [577, 389] on div "9" at bounding box center [573, 392] width 30 height 30
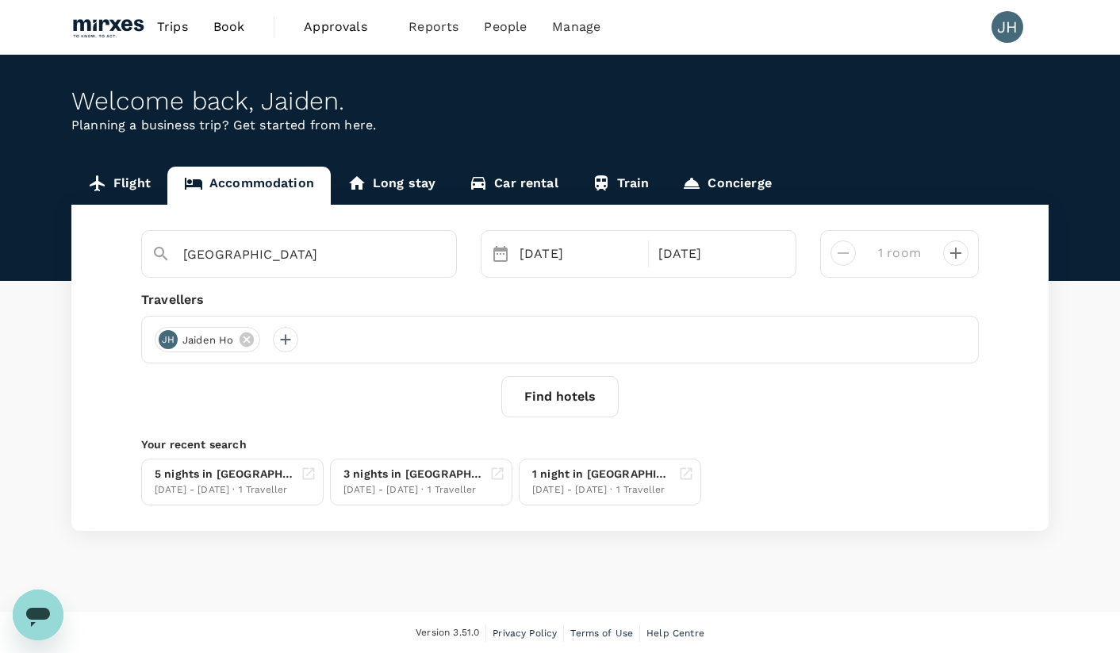
click at [542, 400] on button "Find hotels" at bounding box center [559, 396] width 117 height 41
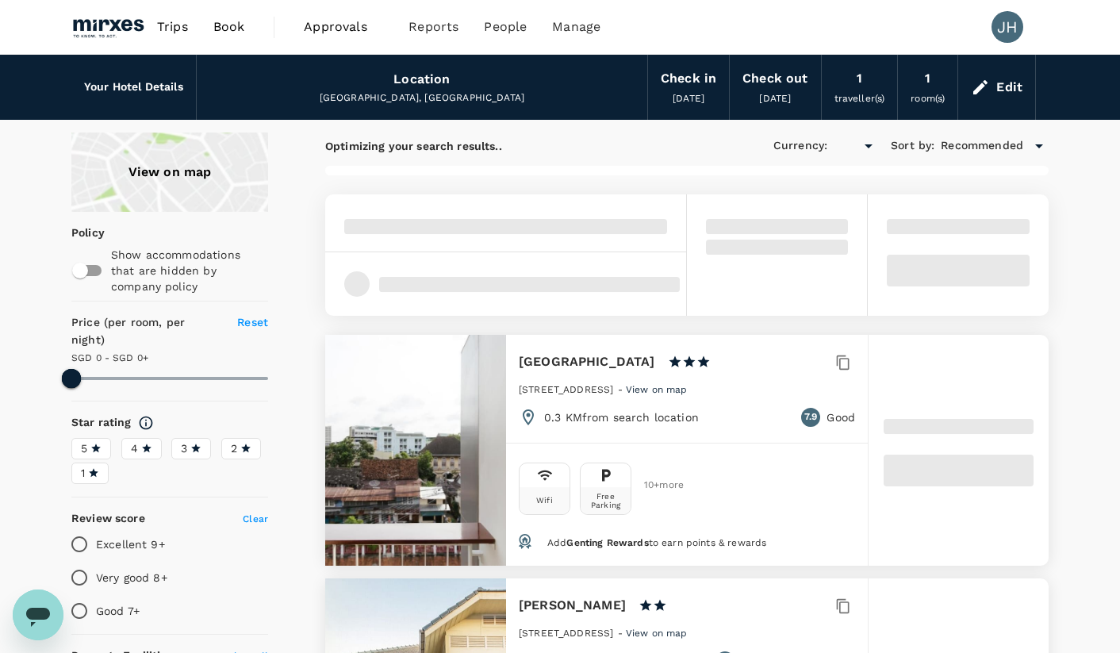
type input "499.06"
type input "SGD"
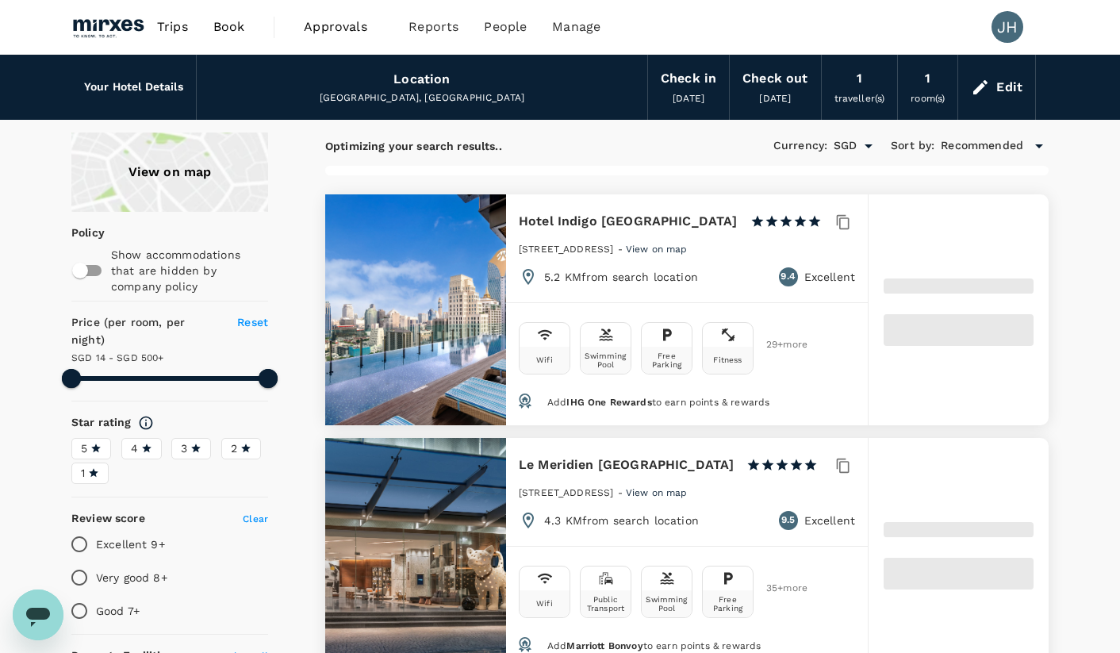
type input "499.06"
type input "9.32"
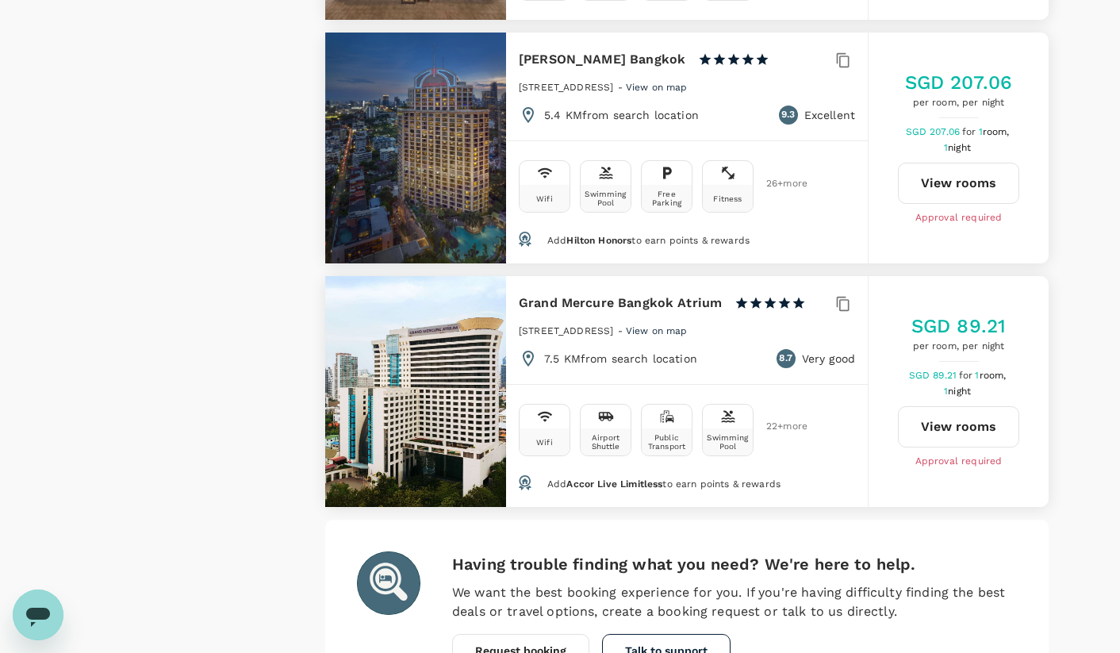
scroll to position [4609, 0]
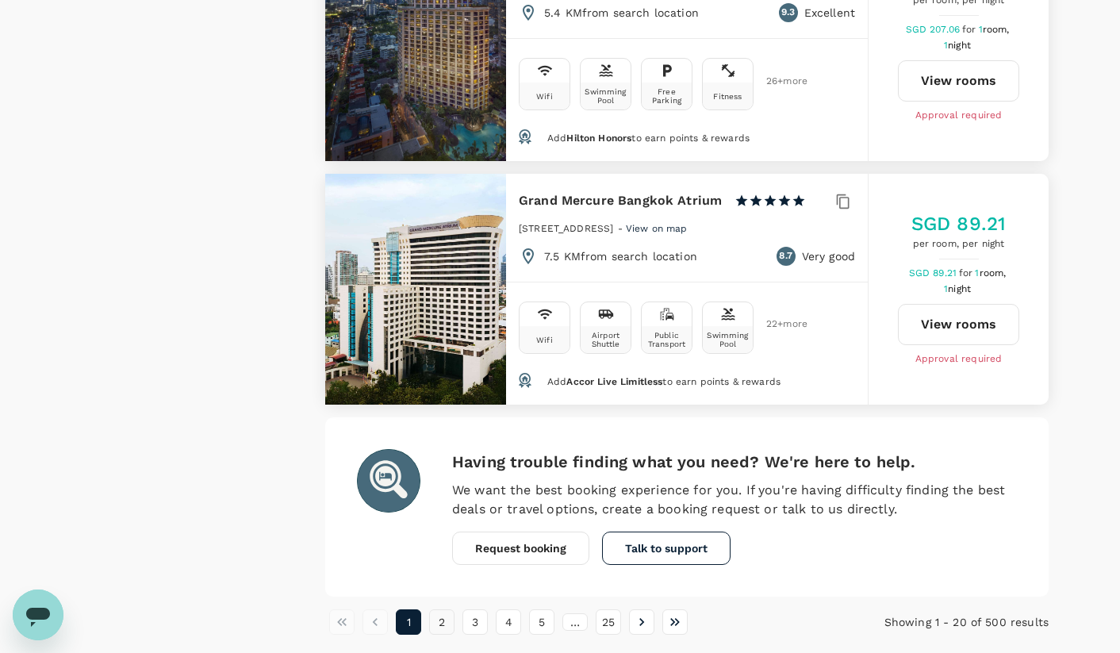
click at [434, 609] on button "2" at bounding box center [441, 621] width 25 height 25
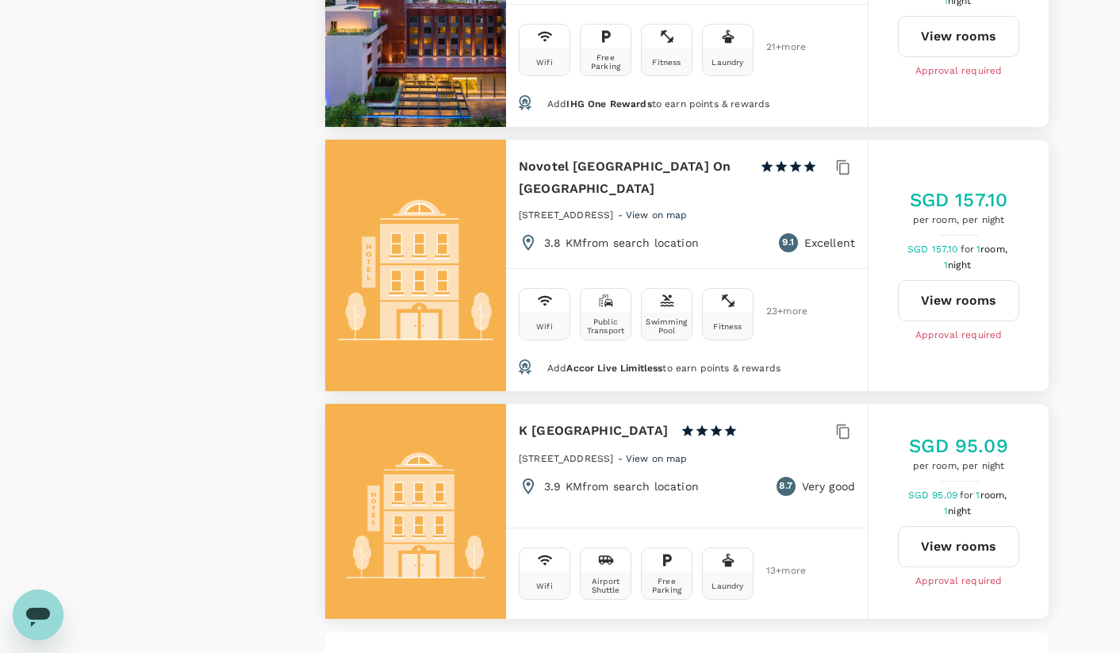
scroll to position [4530, 0]
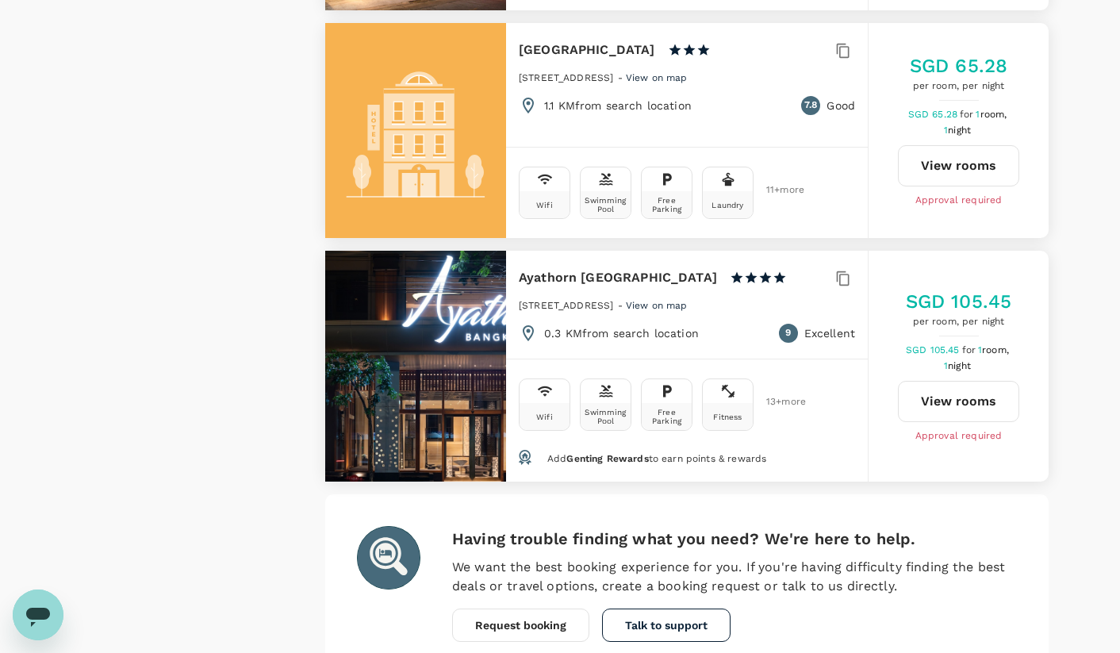
scroll to position [4519, 0]
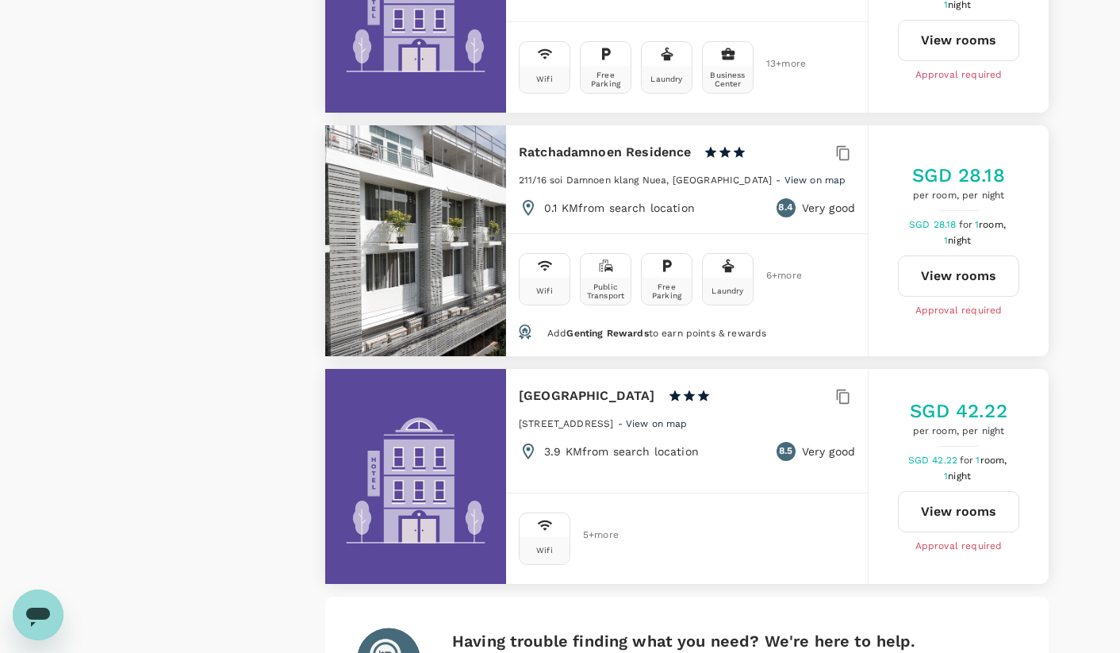
scroll to position [4643, 0]
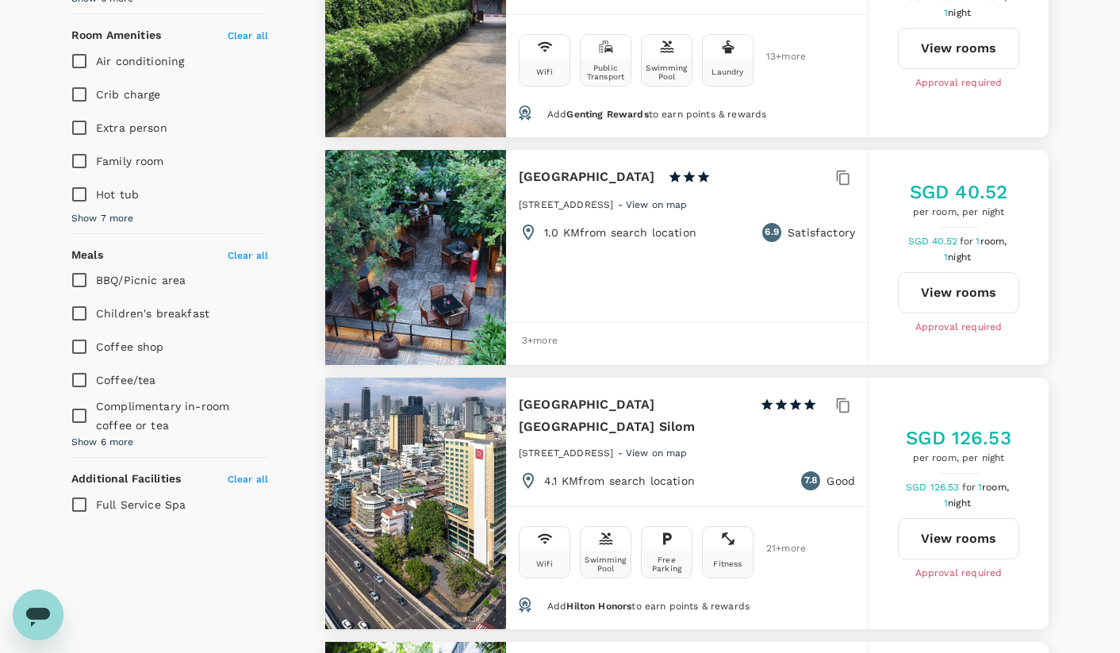
scroll to position [0, 0]
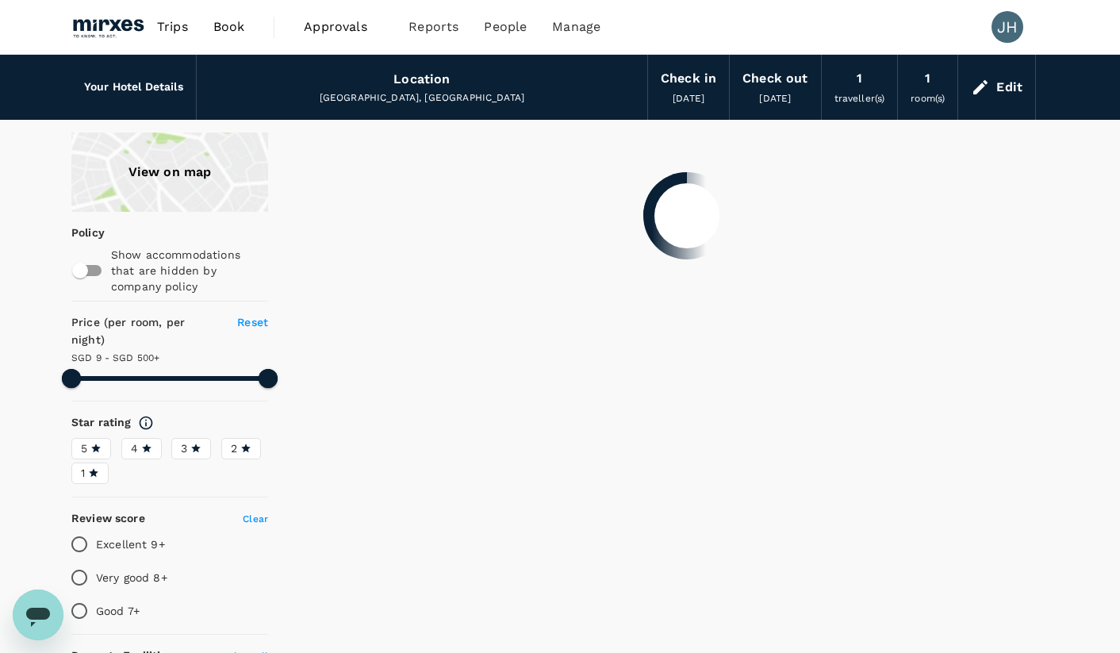
type input "499.32"
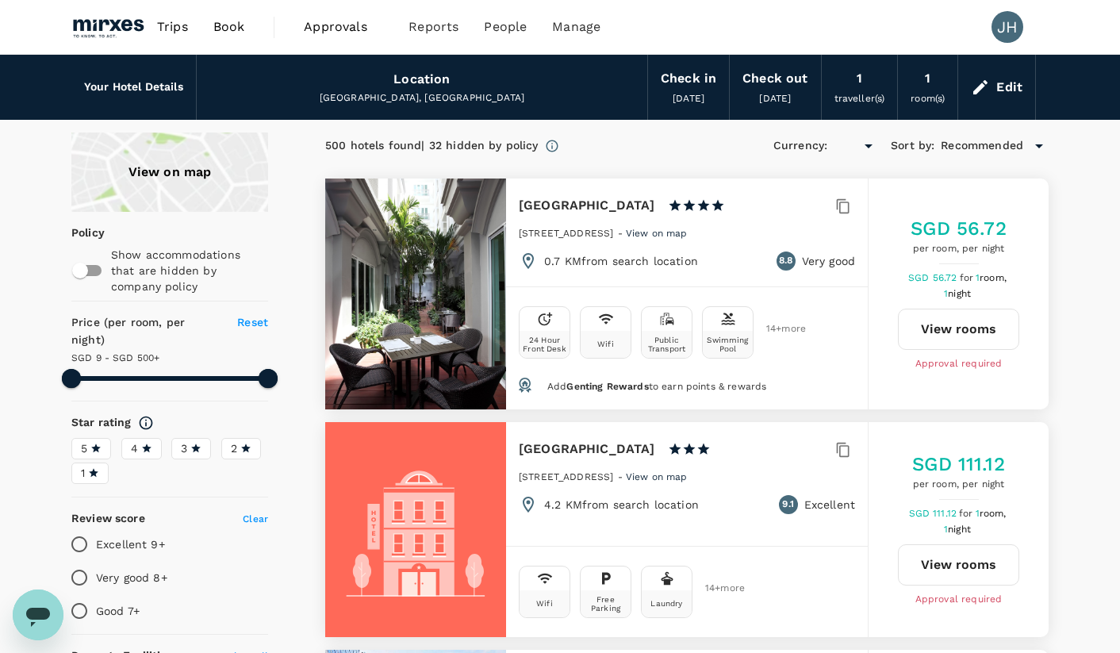
type input "SGD"
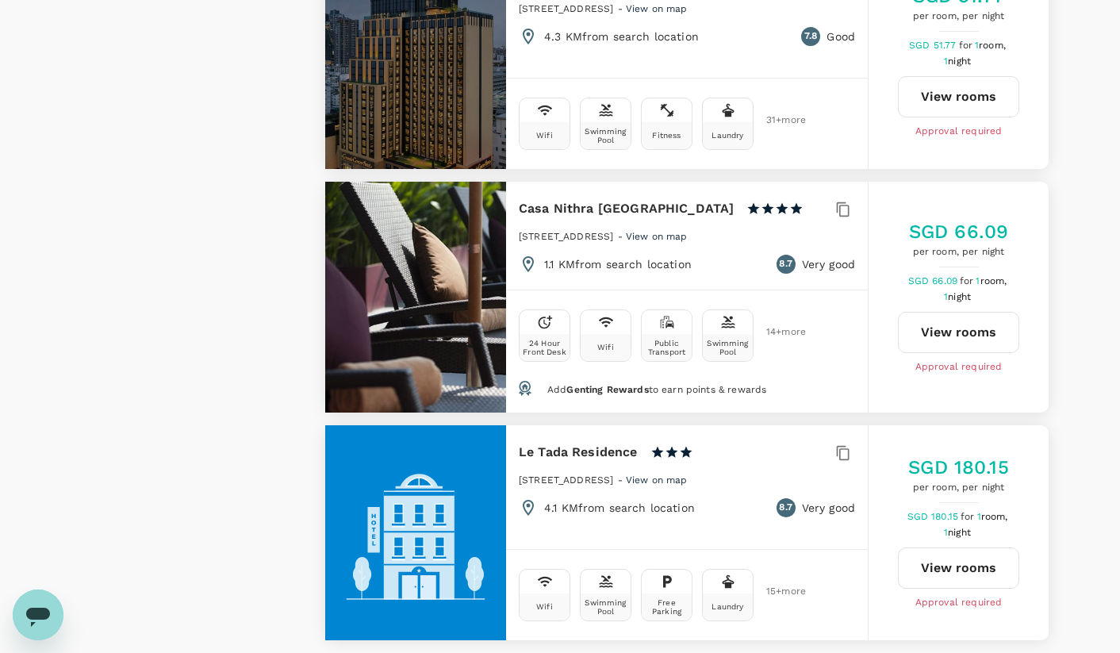
scroll to position [4583, 0]
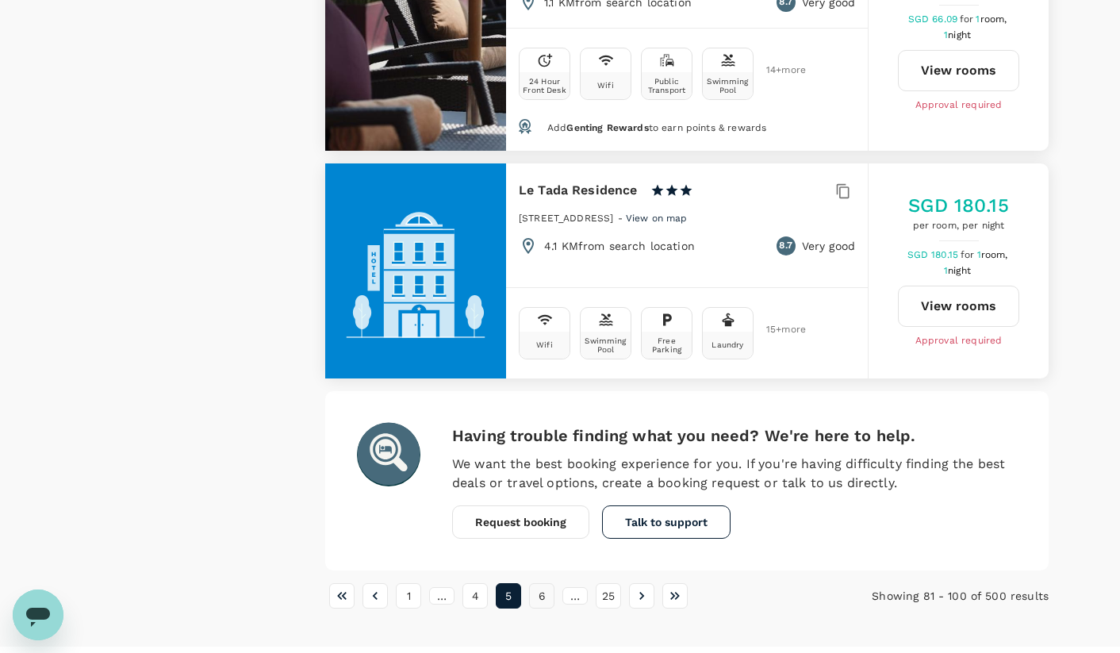
click at [548, 583] on button "6" at bounding box center [541, 595] width 25 height 25
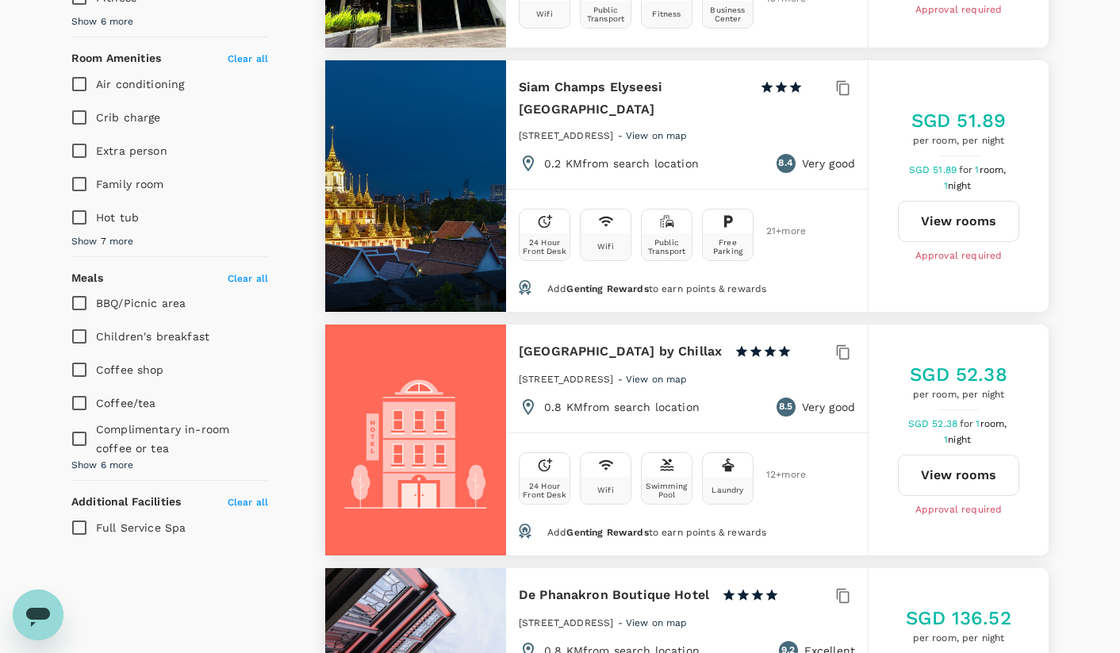
scroll to position [0, 0]
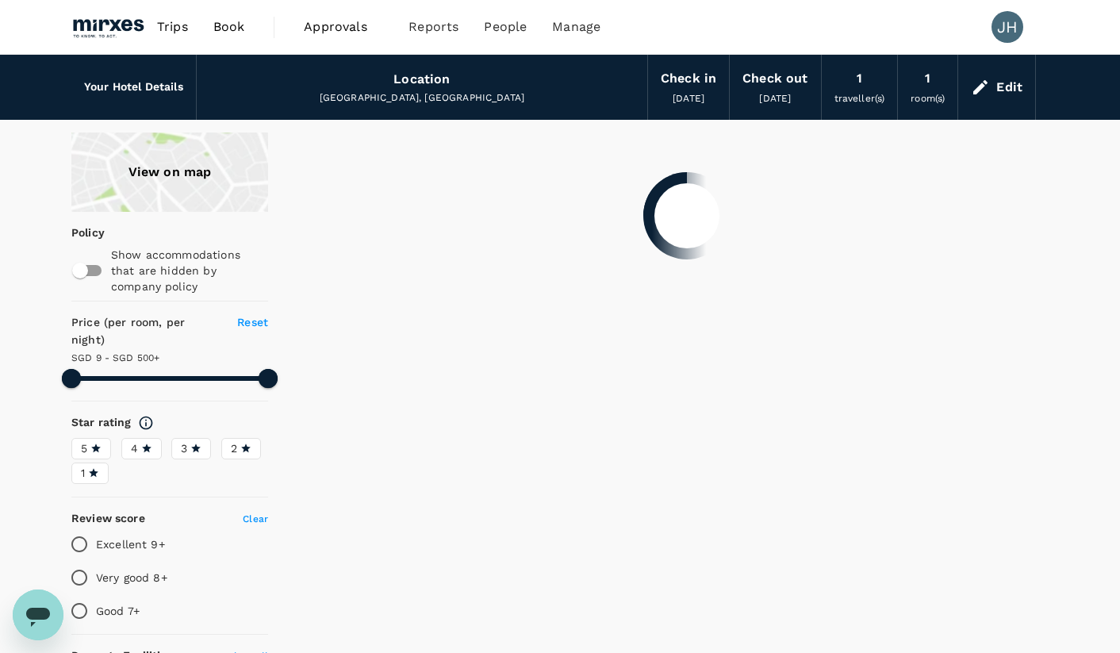
type input "499.32"
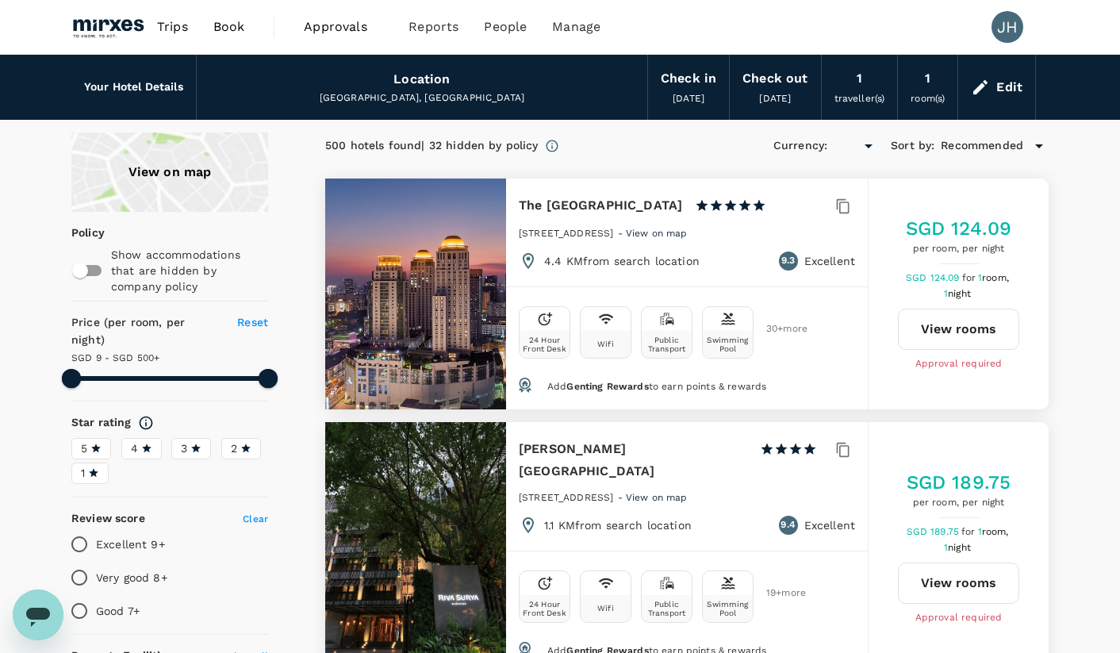
type input "SGD"
click at [1000, 94] on div "Edit" at bounding box center [1009, 87] width 26 height 22
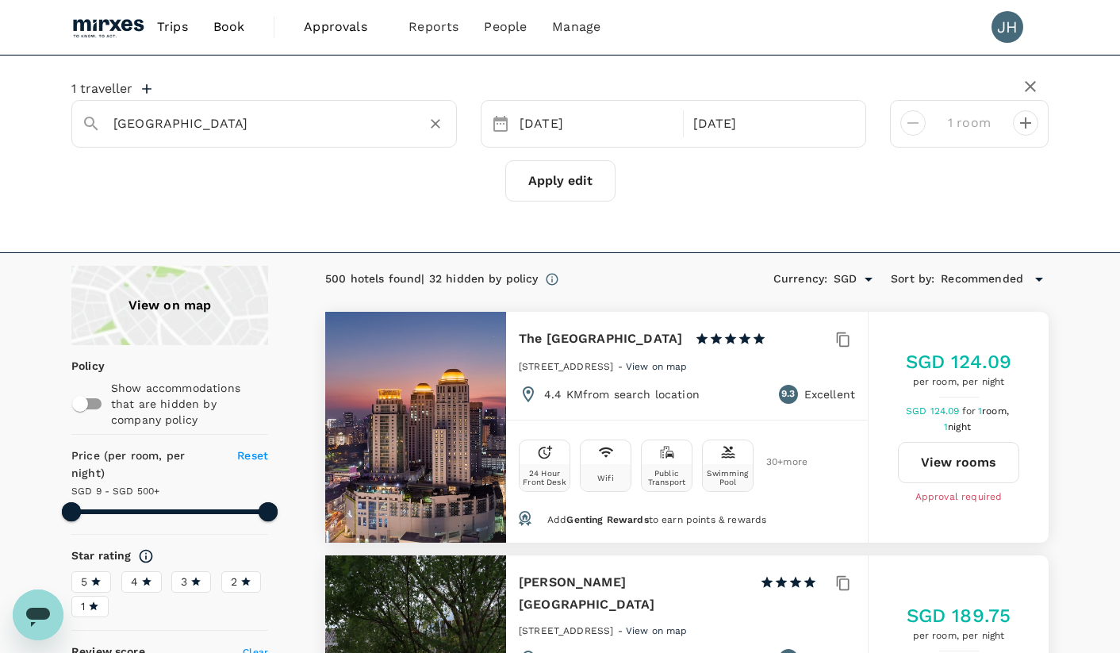
click at [232, 107] on div "[GEOGRAPHIC_DATA]" at bounding box center [274, 117] width 346 height 38
click at [232, 108] on div "[GEOGRAPHIC_DATA]" at bounding box center [274, 117] width 346 height 38
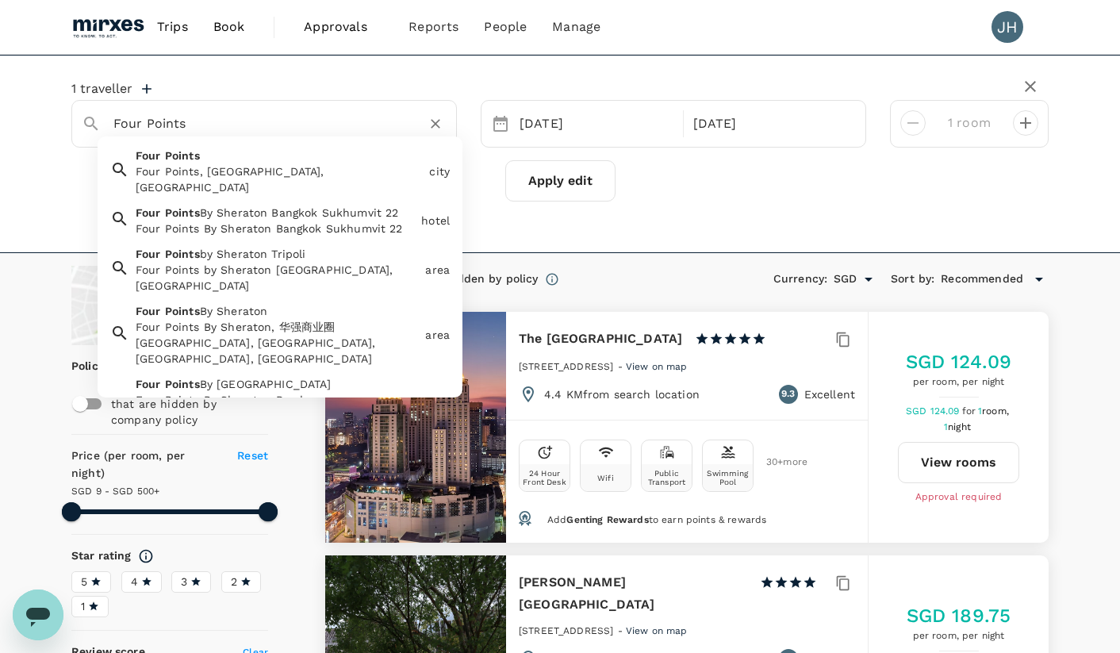
click at [346, 117] on input "Four Points" at bounding box center [257, 123] width 289 height 25
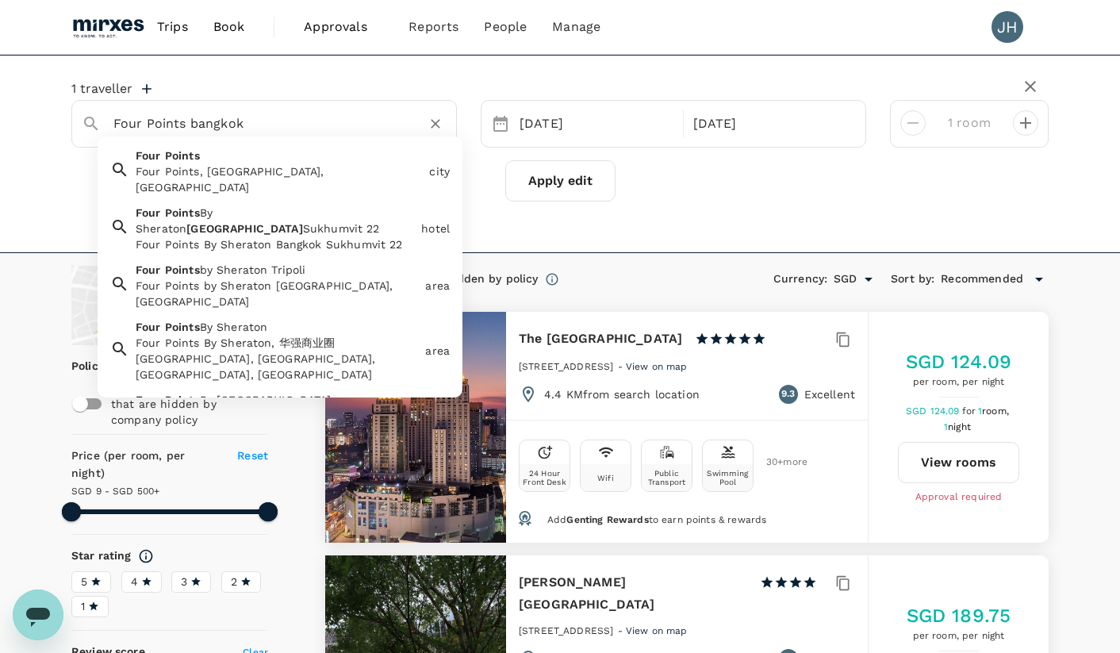
type input "Four Points"
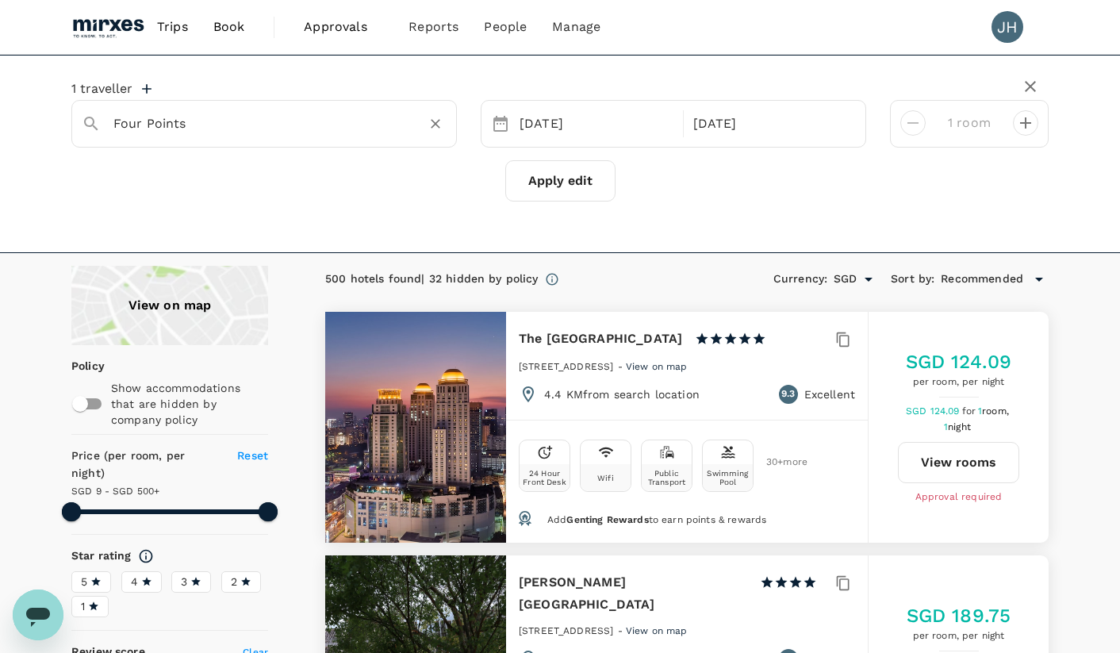
click at [579, 186] on button "Apply edit" at bounding box center [560, 180] width 110 height 41
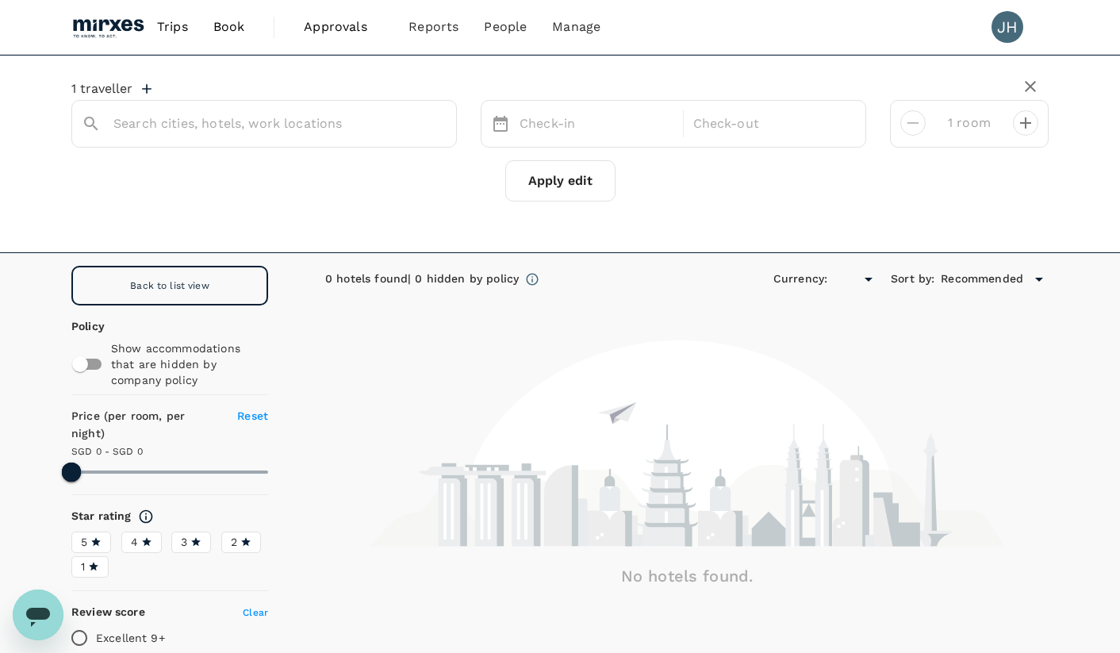
type input "Four Points"
type input "SGD"
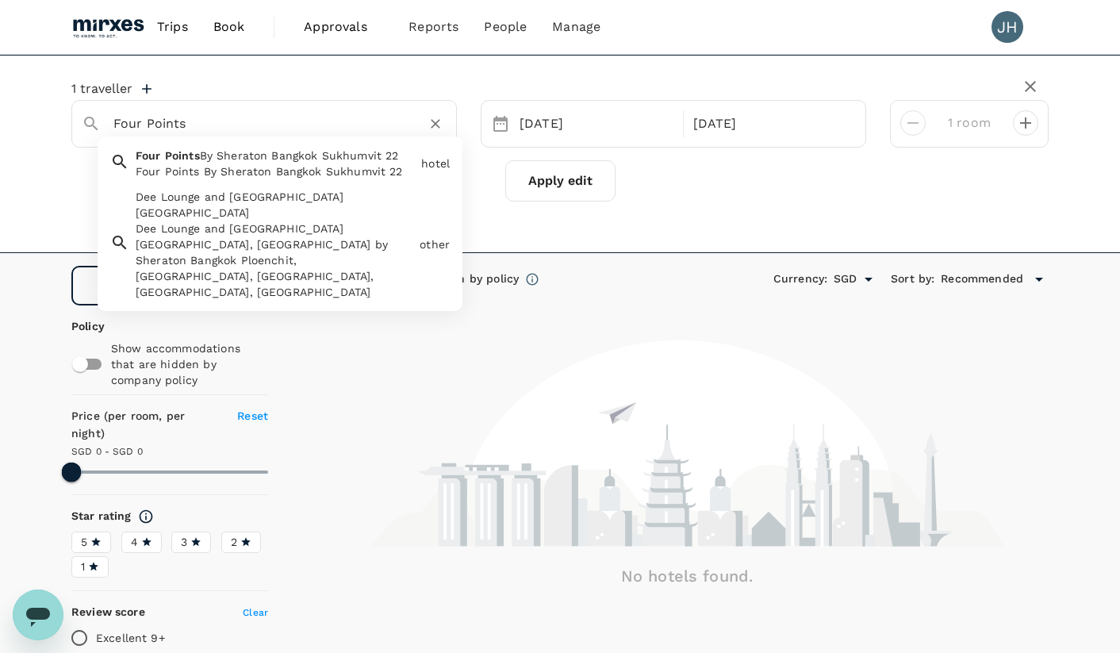
click at [235, 122] on input "Four Points" at bounding box center [257, 123] width 289 height 25
click at [377, 162] on div "Four Points By Sheraton Bangkok Sukhumvit 22 Four Points By Sheraton [GEOGRAPHI…" at bounding box center [272, 160] width 286 height 38
type input "Four Points By Sheraton Bangkok Sukhumvit 22"
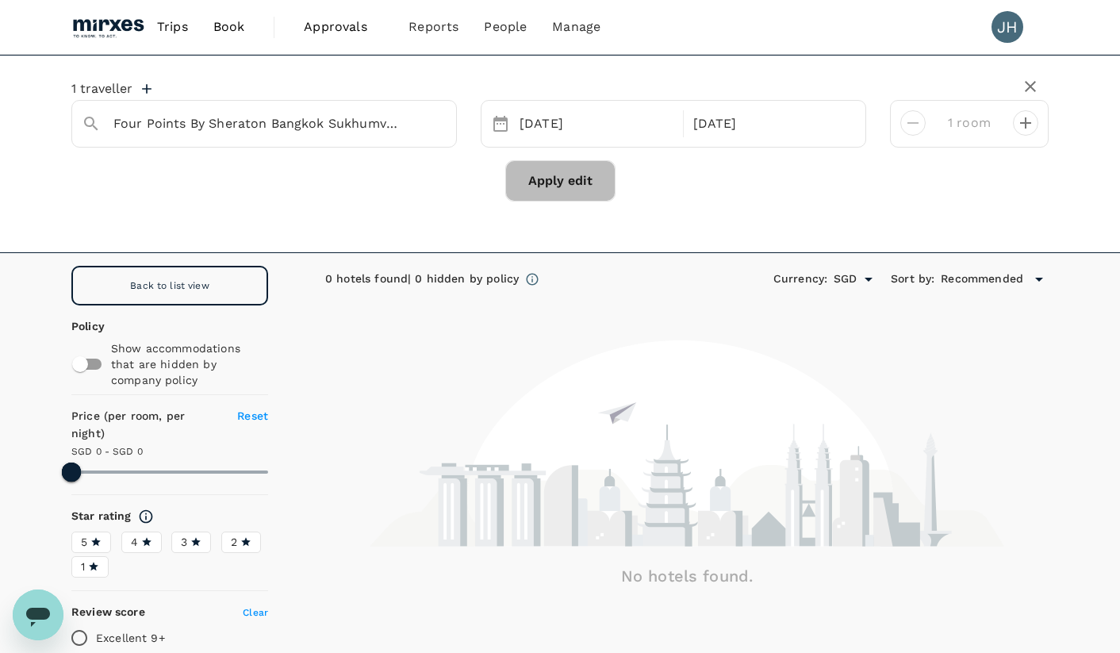
click at [570, 186] on button "Apply edit" at bounding box center [560, 180] width 110 height 41
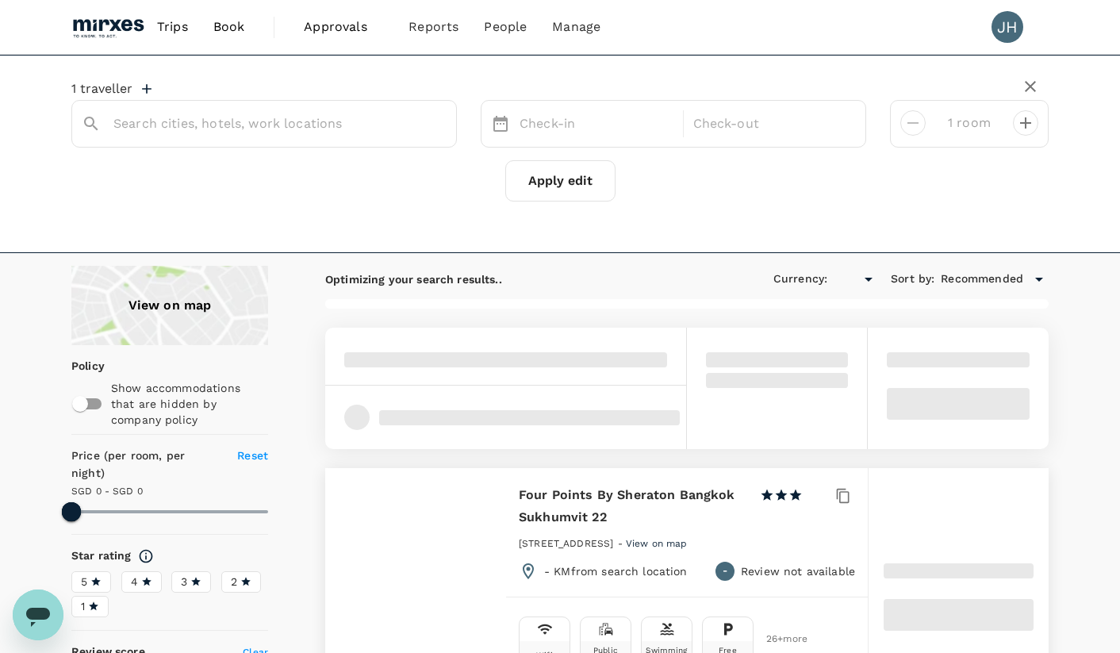
type input "Four Points By Sheraton Bangkok Sukhumvit 22"
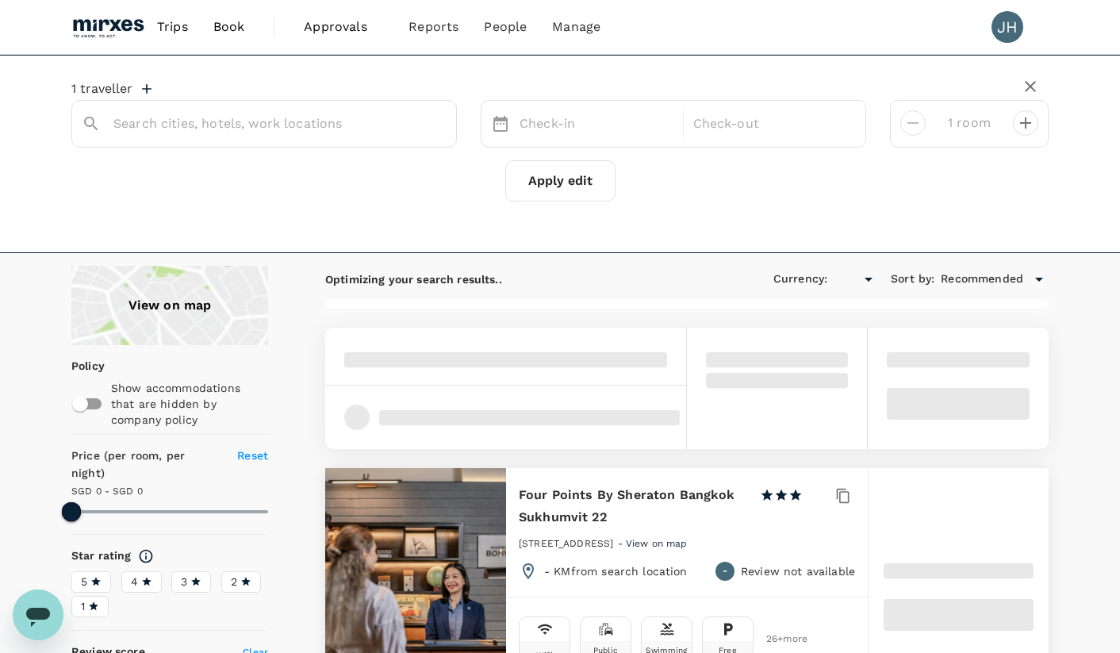
type input "SGD"
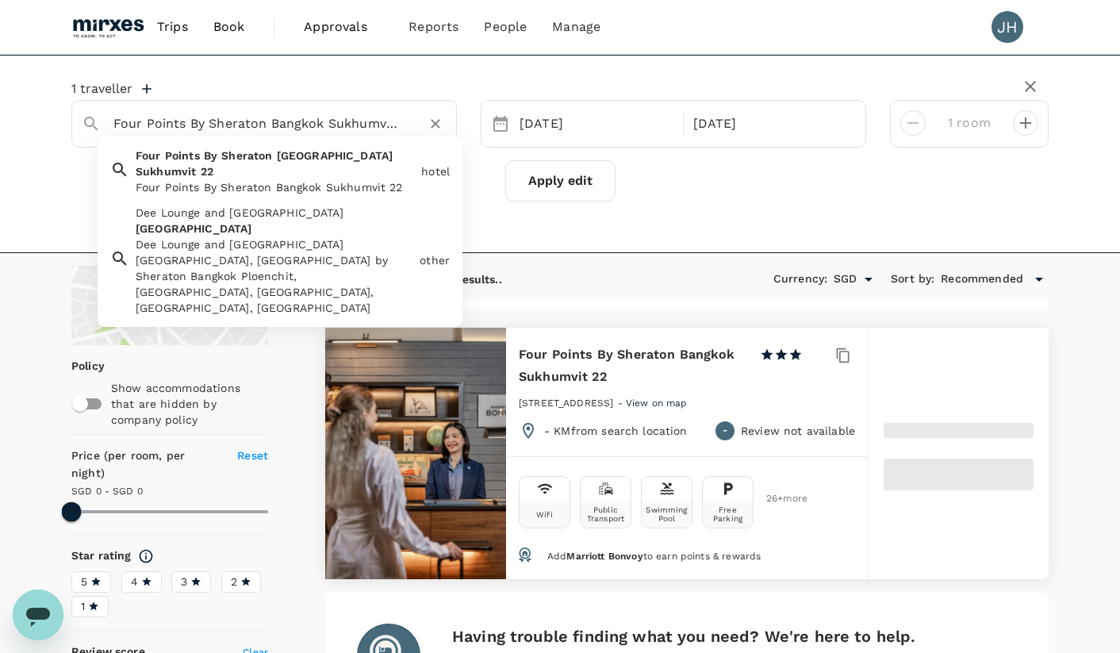
click at [397, 117] on input "Four Points By Sheraton Bangkok Sukhumvit 22" at bounding box center [257, 123] width 289 height 25
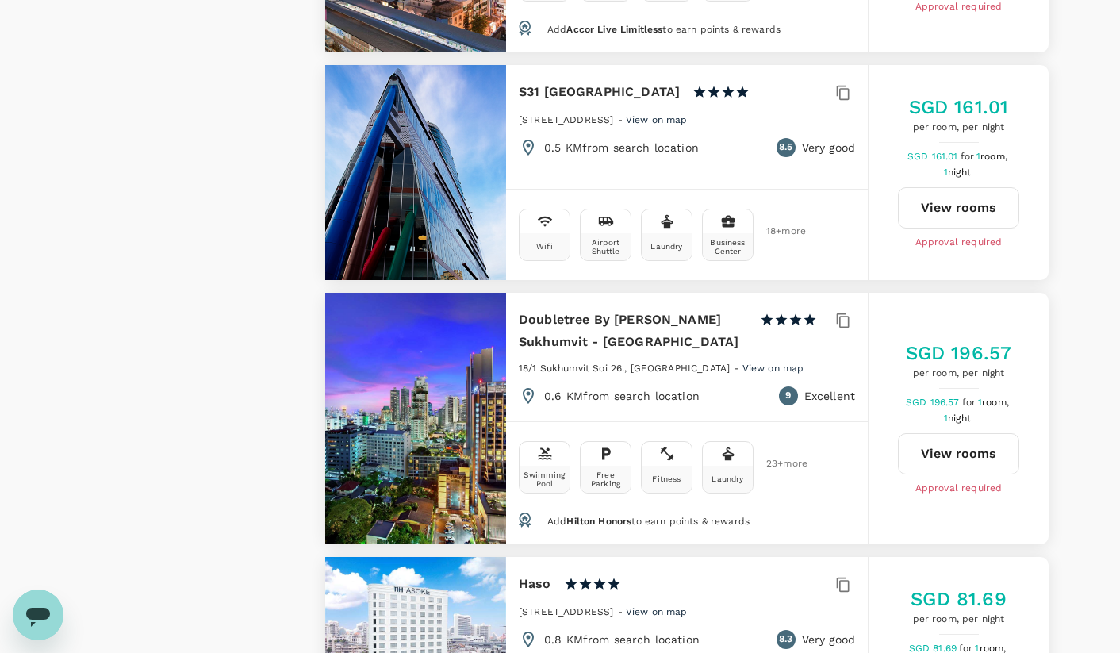
scroll to position [4726, 0]
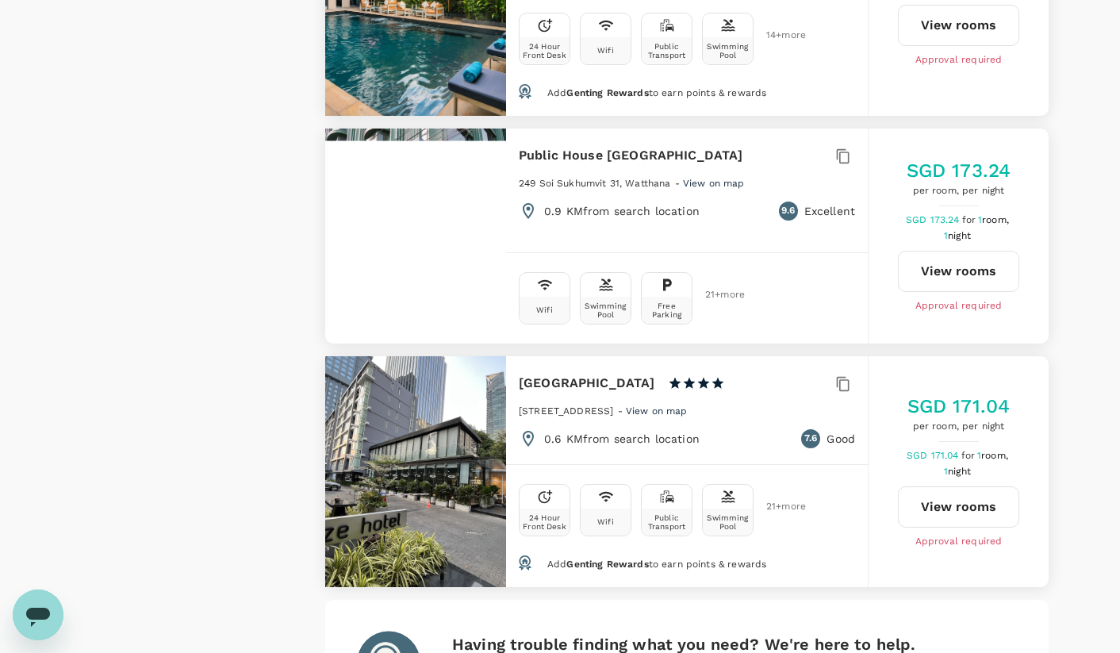
scroll to position [4869, 0]
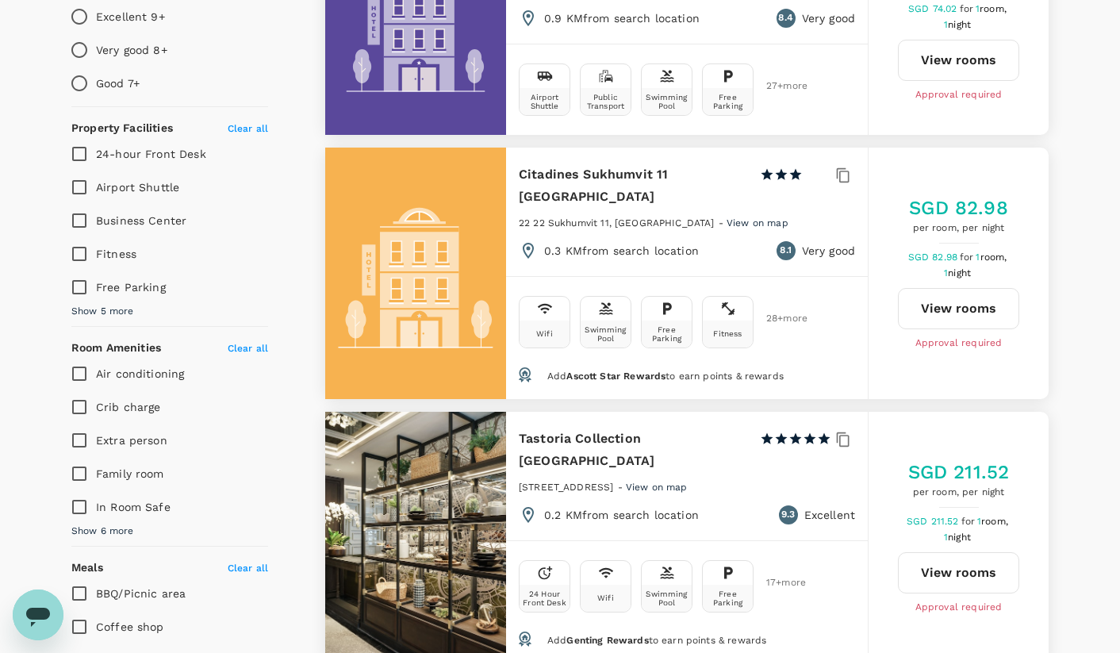
scroll to position [0, 0]
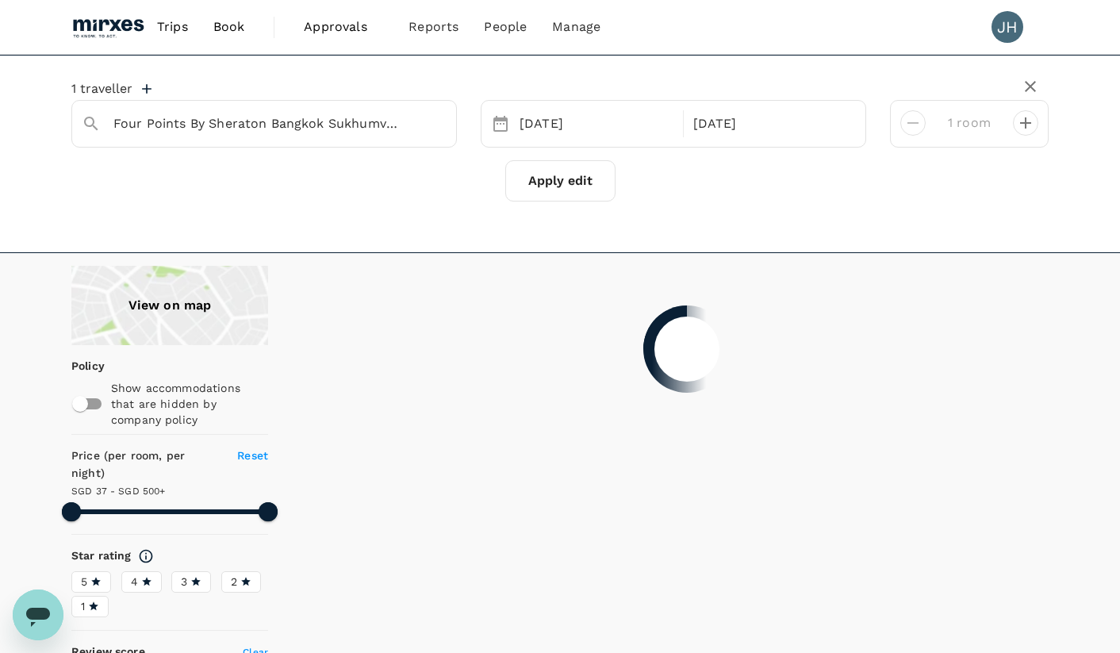
type input "499.97"
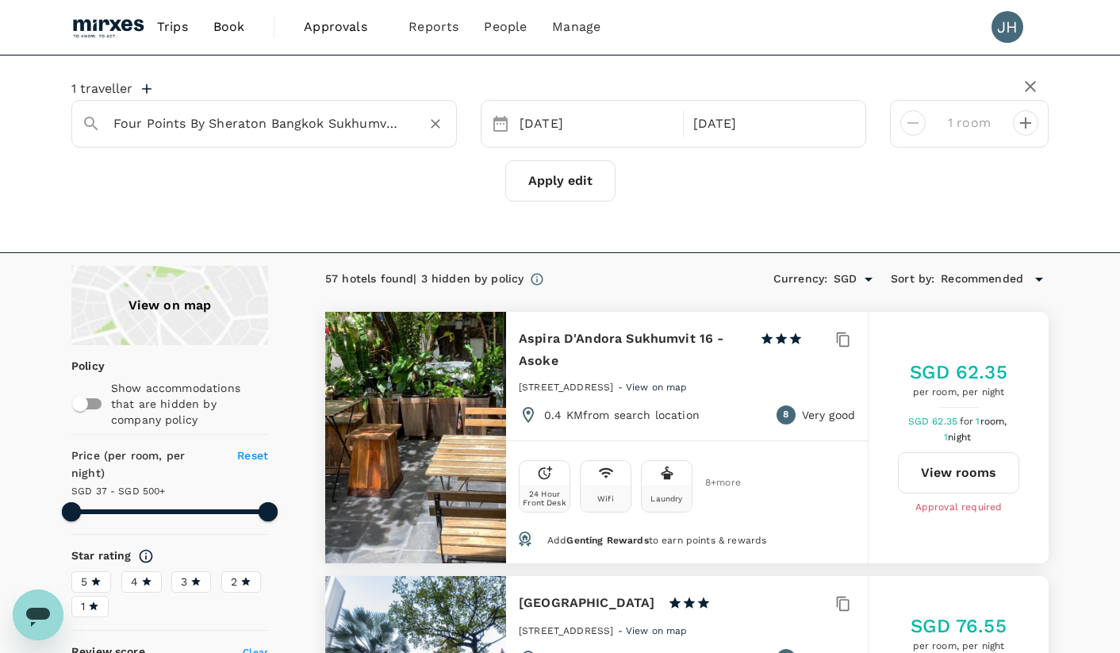
click at [385, 127] on input "Four Points By Sheraton Bangkok Sukhumvit 22" at bounding box center [257, 123] width 289 height 25
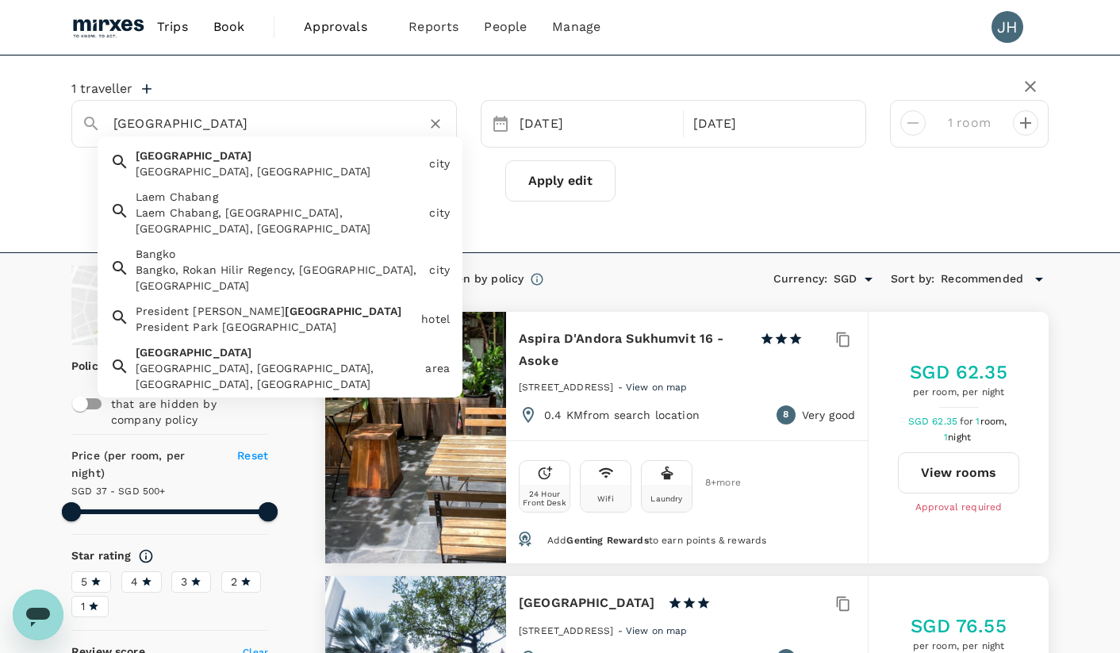
click at [246, 169] on div "[GEOGRAPHIC_DATA], [GEOGRAPHIC_DATA]" at bounding box center [279, 171] width 287 height 16
type input "[GEOGRAPHIC_DATA]"
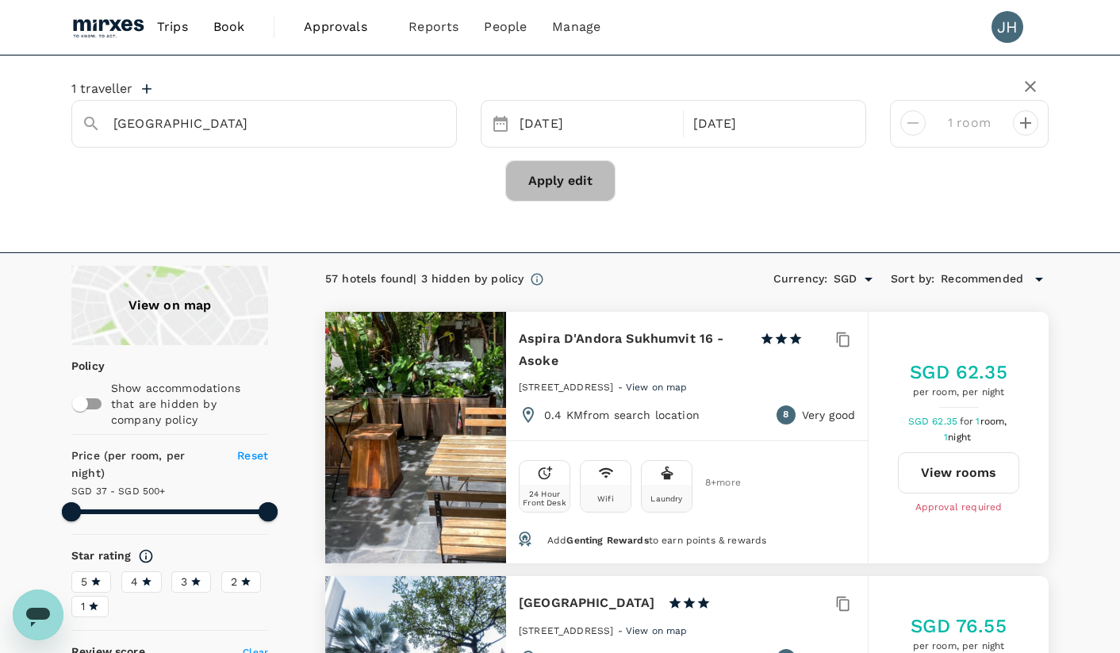
click at [571, 186] on button "Apply edit" at bounding box center [560, 180] width 110 height 41
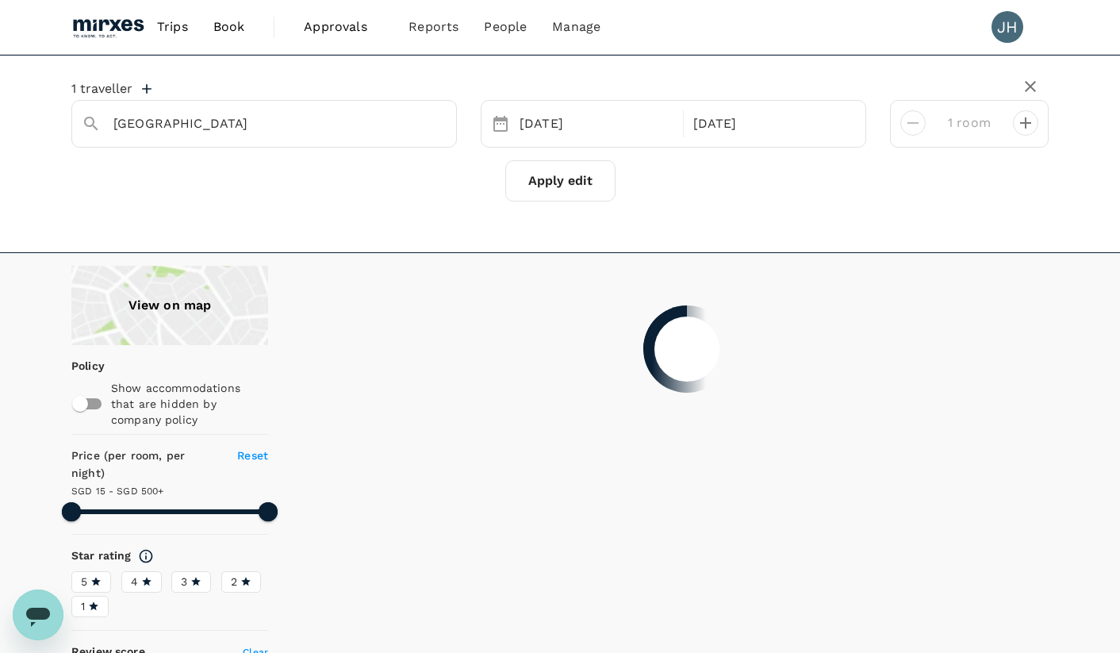
type input "499.32"
type input "9.32"
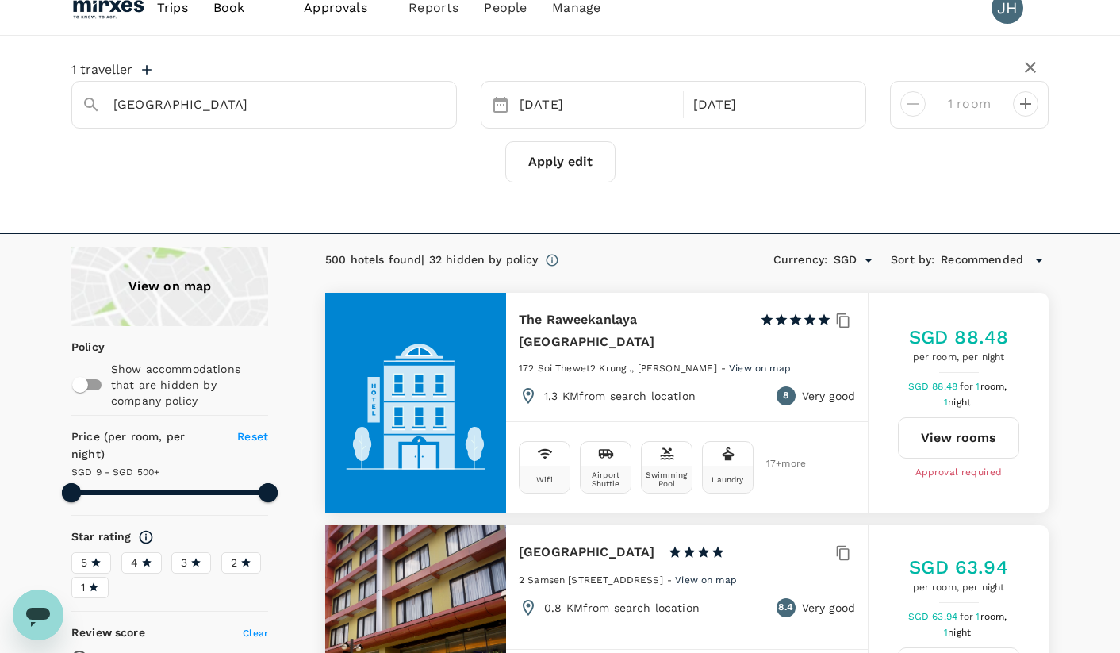
scroll to position [84, 0]
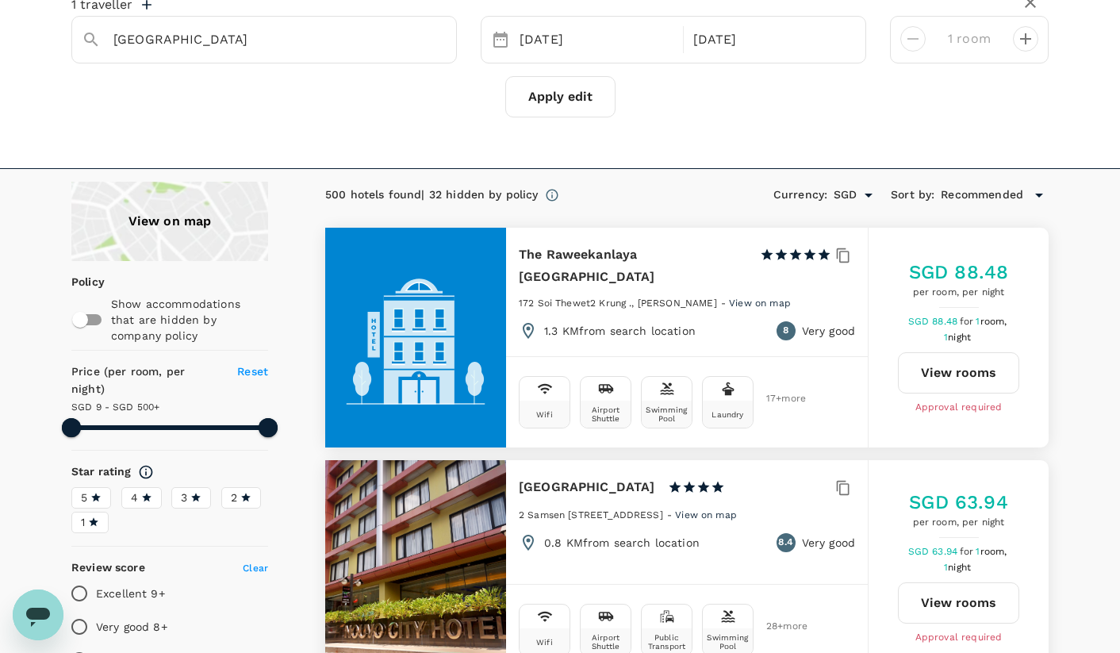
type input "499.32"
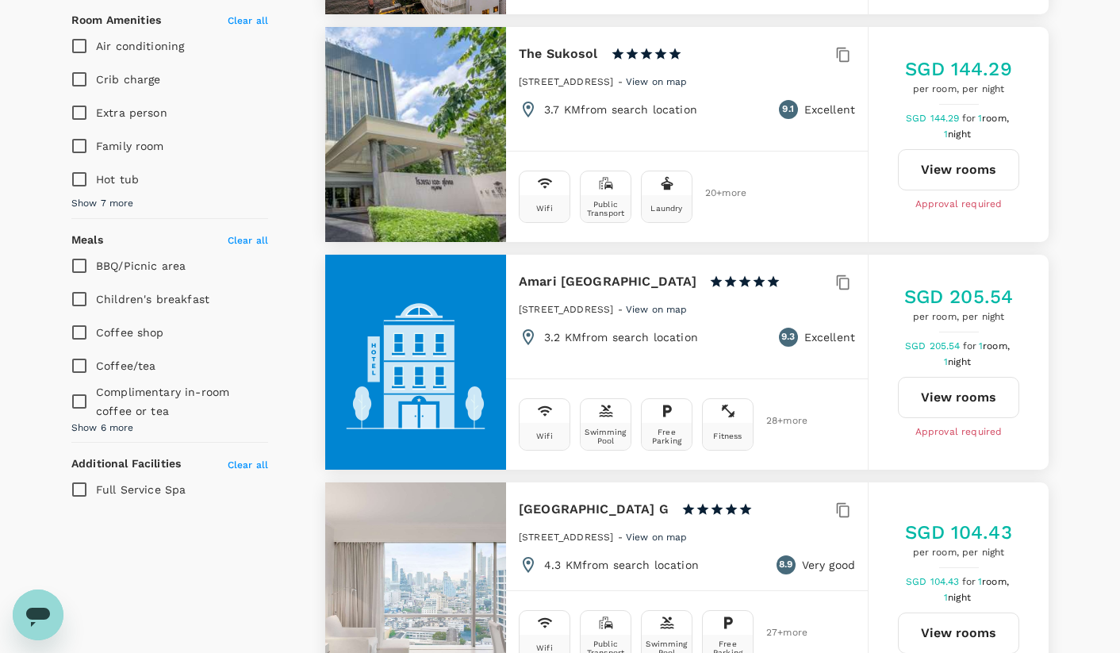
scroll to position [0, 0]
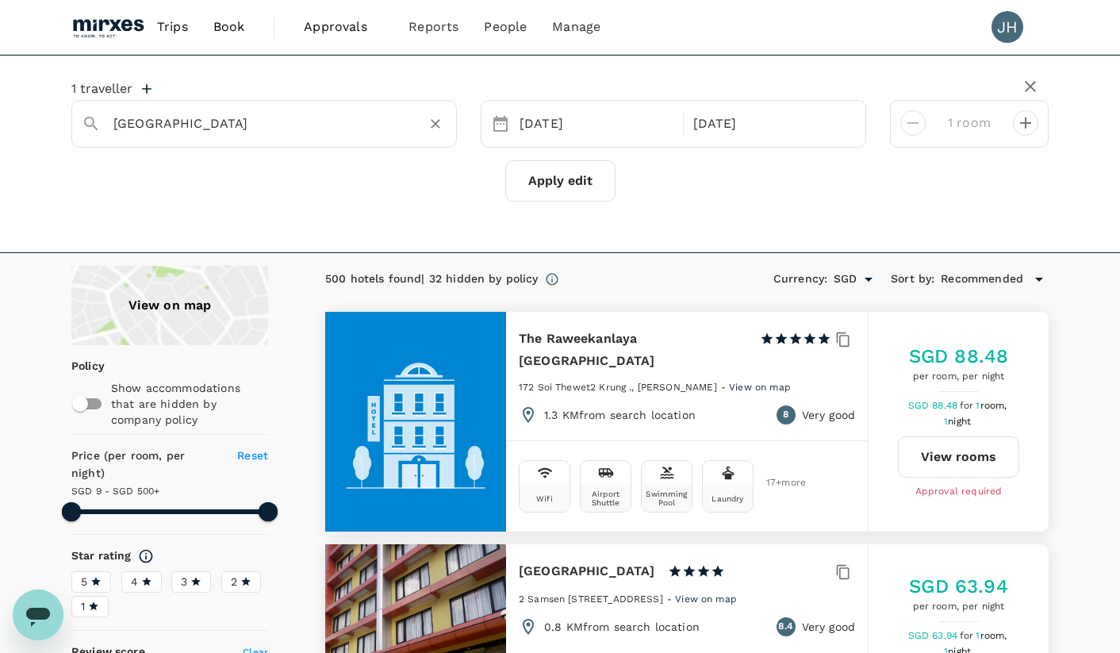
click at [221, 134] on input "[GEOGRAPHIC_DATA]" at bounding box center [257, 123] width 289 height 25
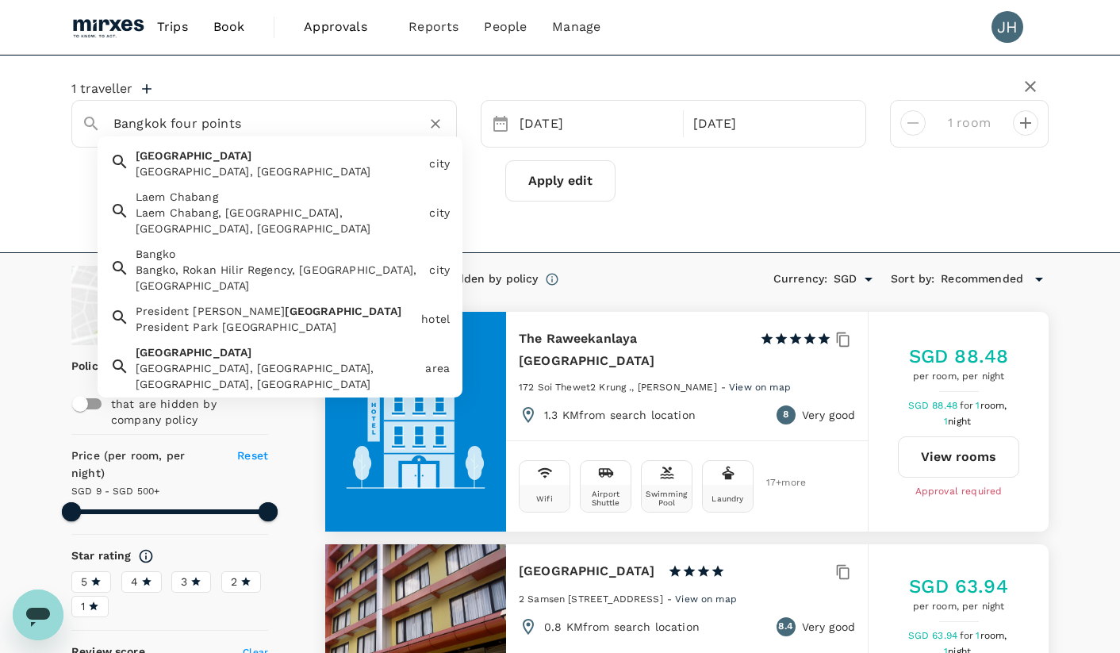
type input "[GEOGRAPHIC_DATA]"
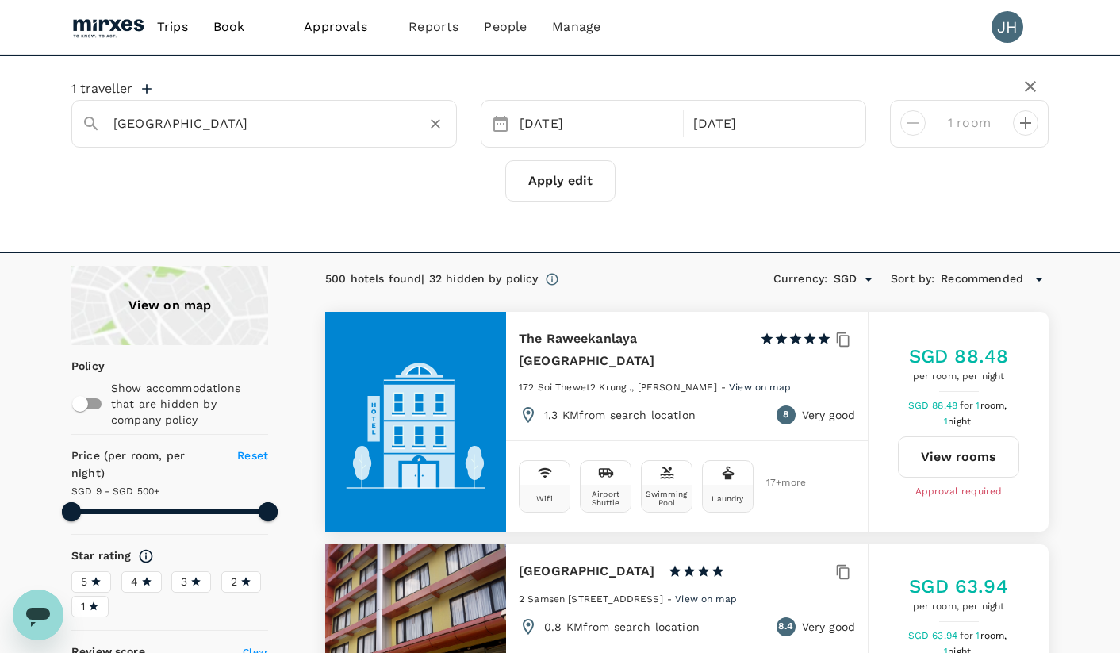
click at [566, 201] on button "Apply edit" at bounding box center [560, 180] width 110 height 41
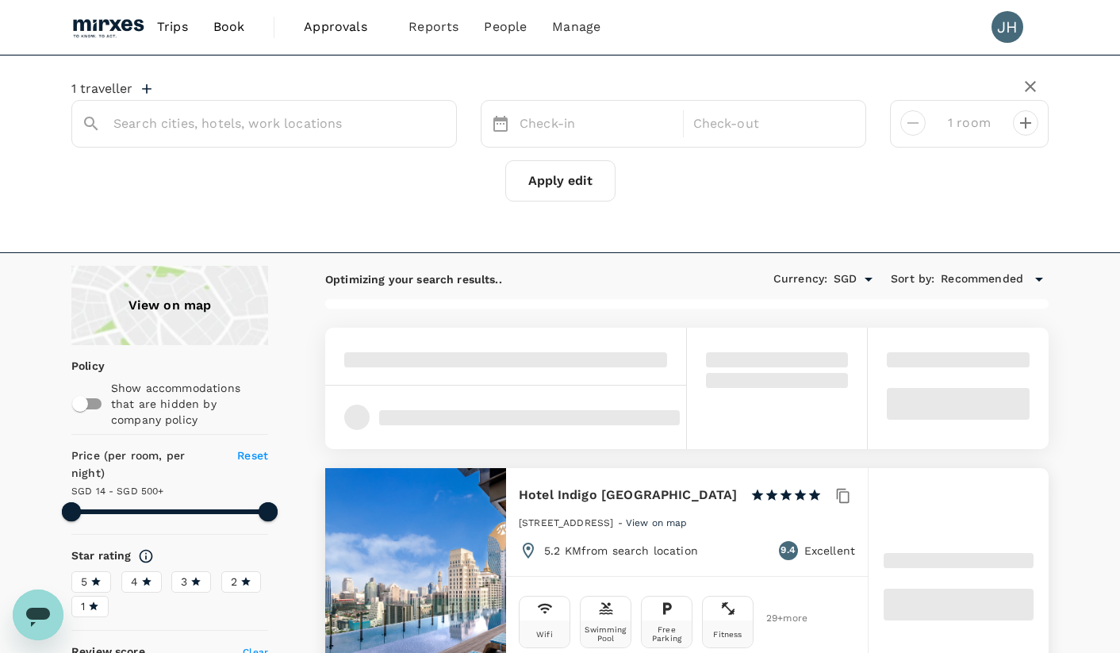
type input "[GEOGRAPHIC_DATA]"
type input "499.88"
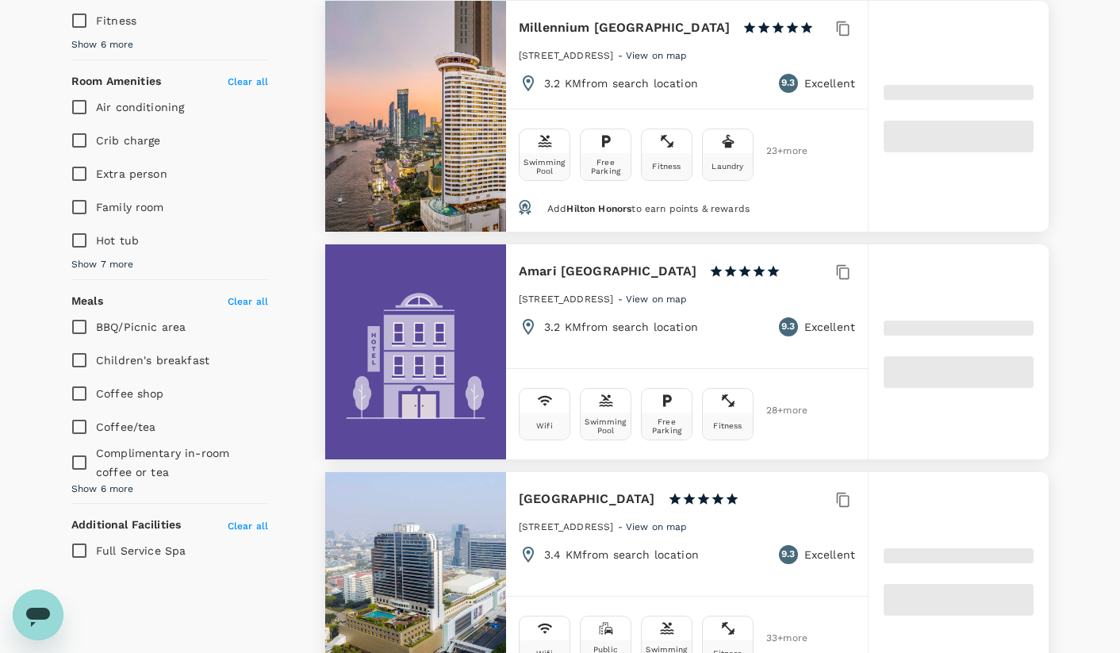
type input "9.32"
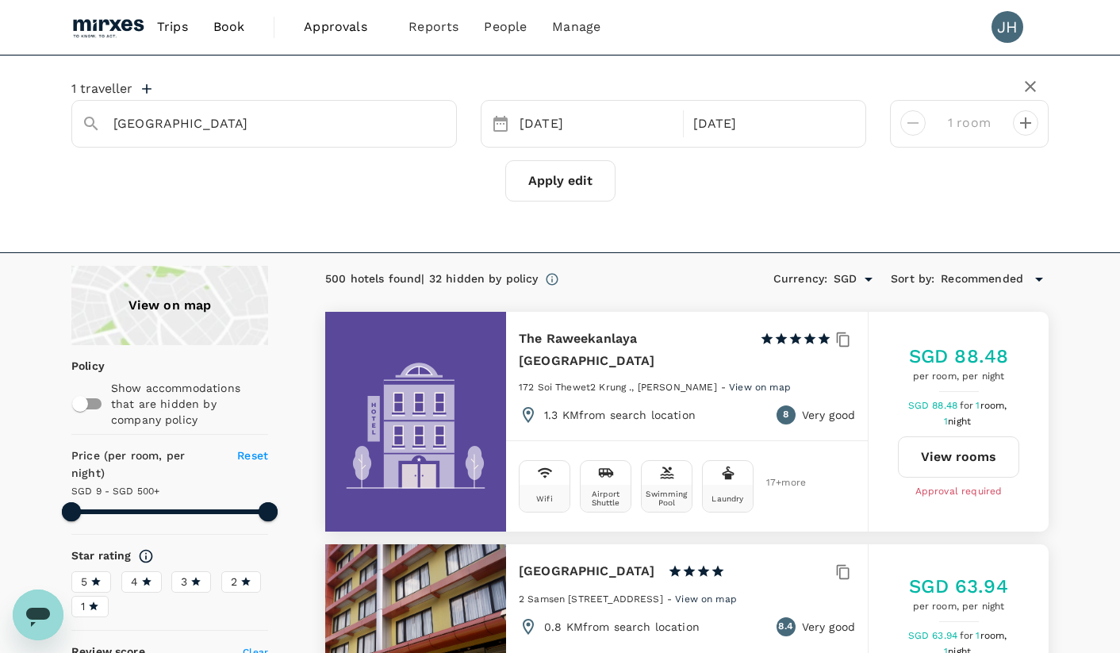
scroll to position [320, 0]
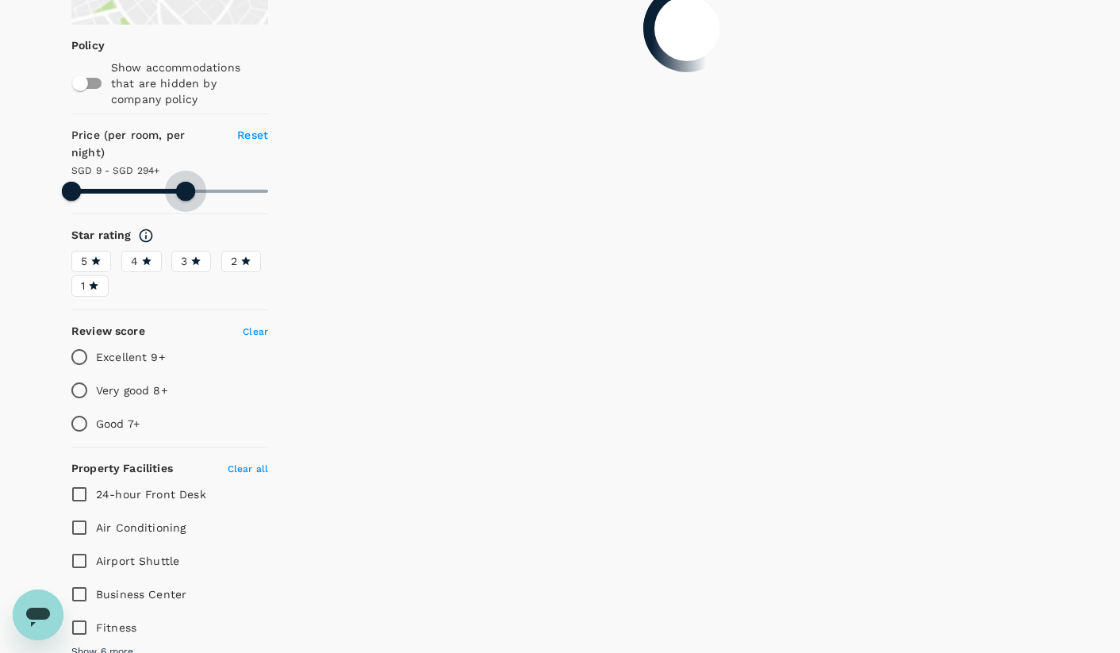
drag, startPoint x: 267, startPoint y: 175, endPoint x: 184, endPoint y: 178, distance: 82.6
click at [185, 182] on span at bounding box center [185, 191] width 19 height 19
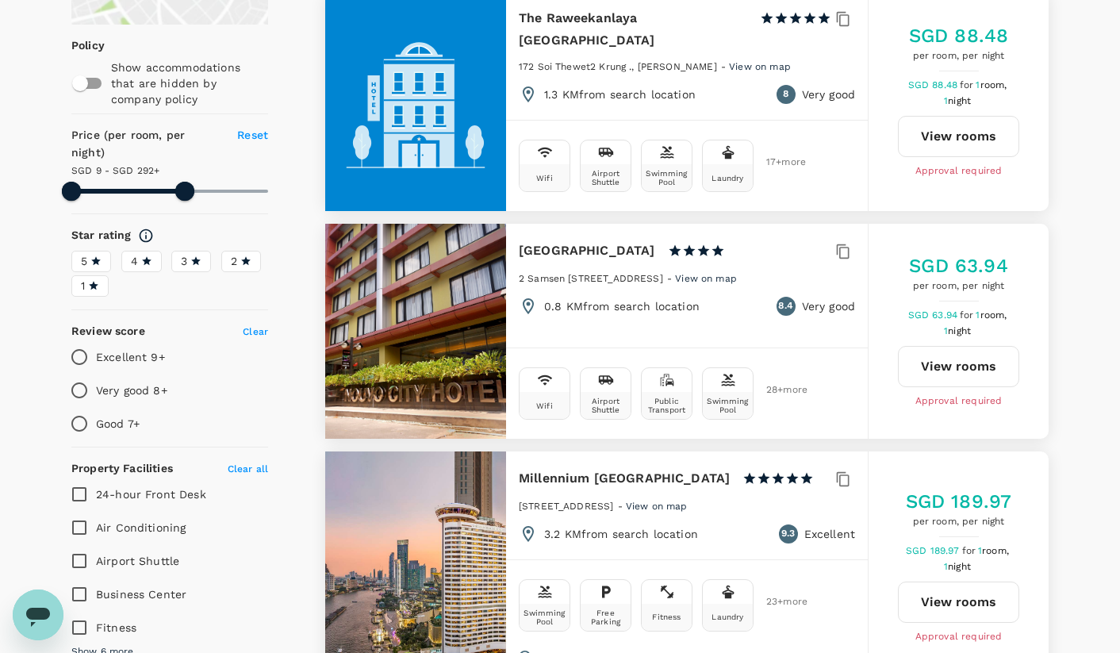
type input "292.32"
type input "SGD"
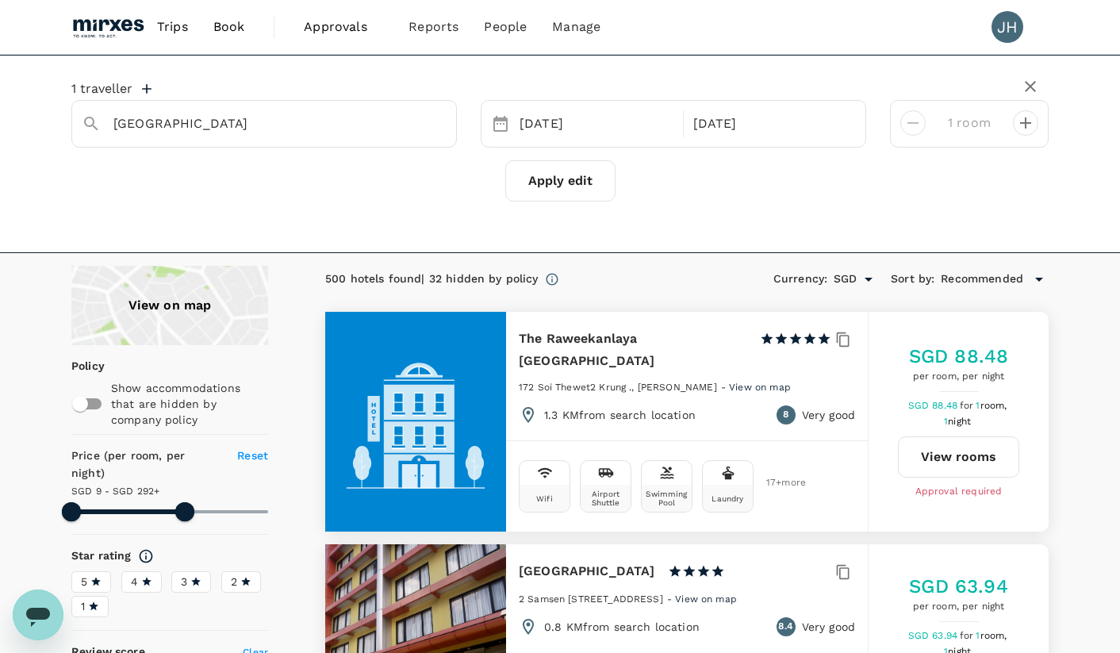
type input "292.32"
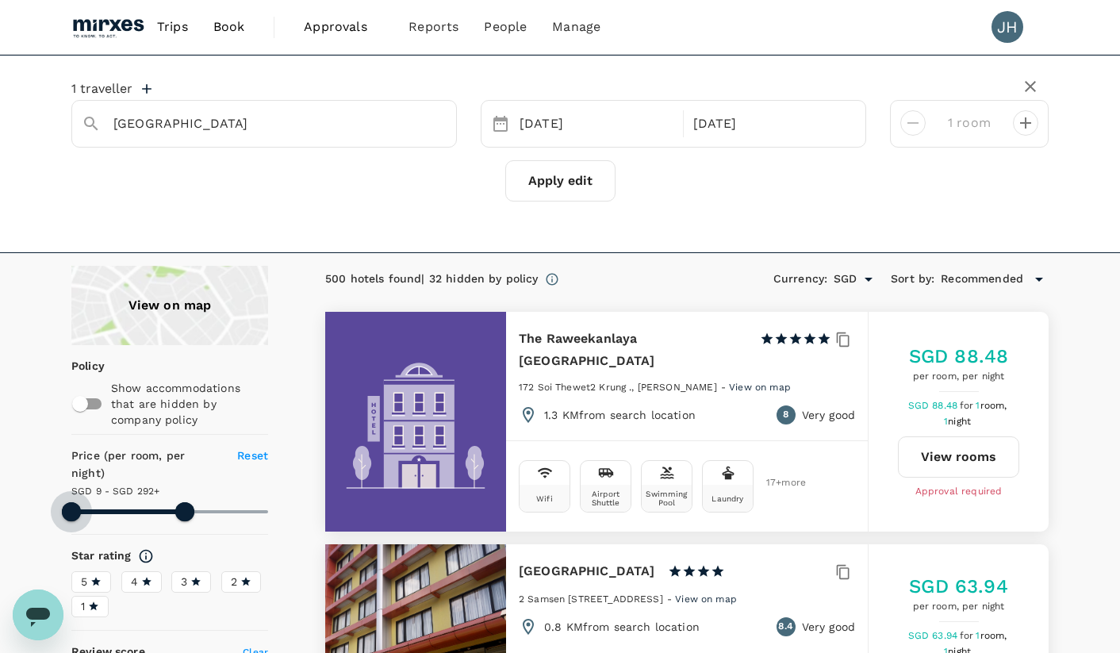
type input "11.32"
type input "292.32"
type input "15.32"
type input "292.32"
type input "27.32"
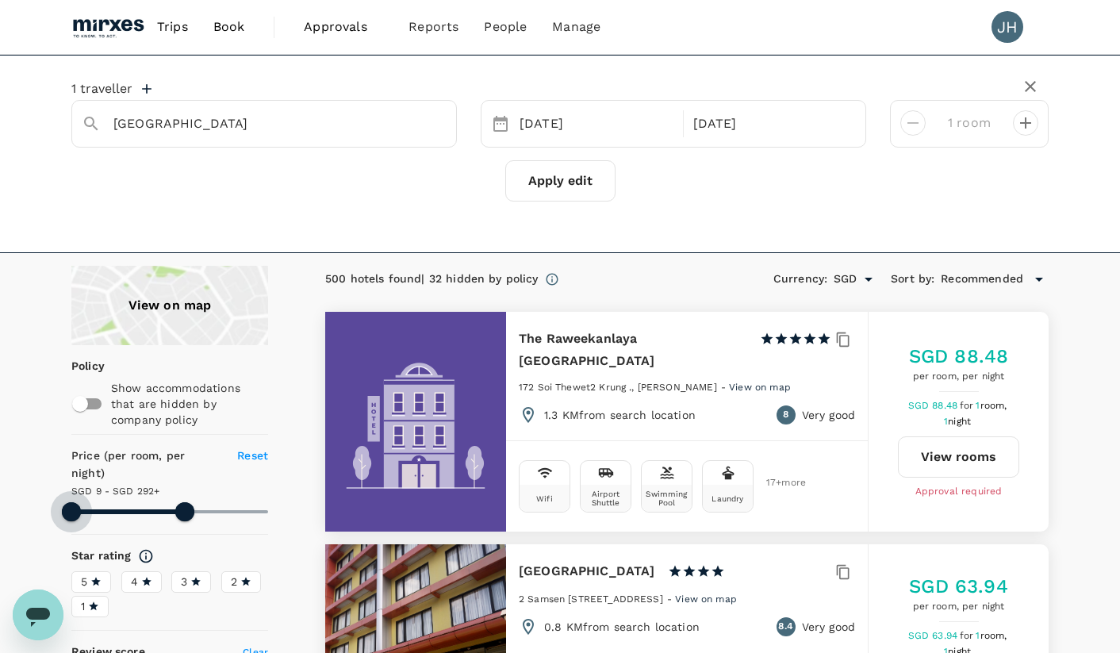
type input "292.32"
type input "43.32"
type input "292.32"
type input "53.32"
type input "292.32"
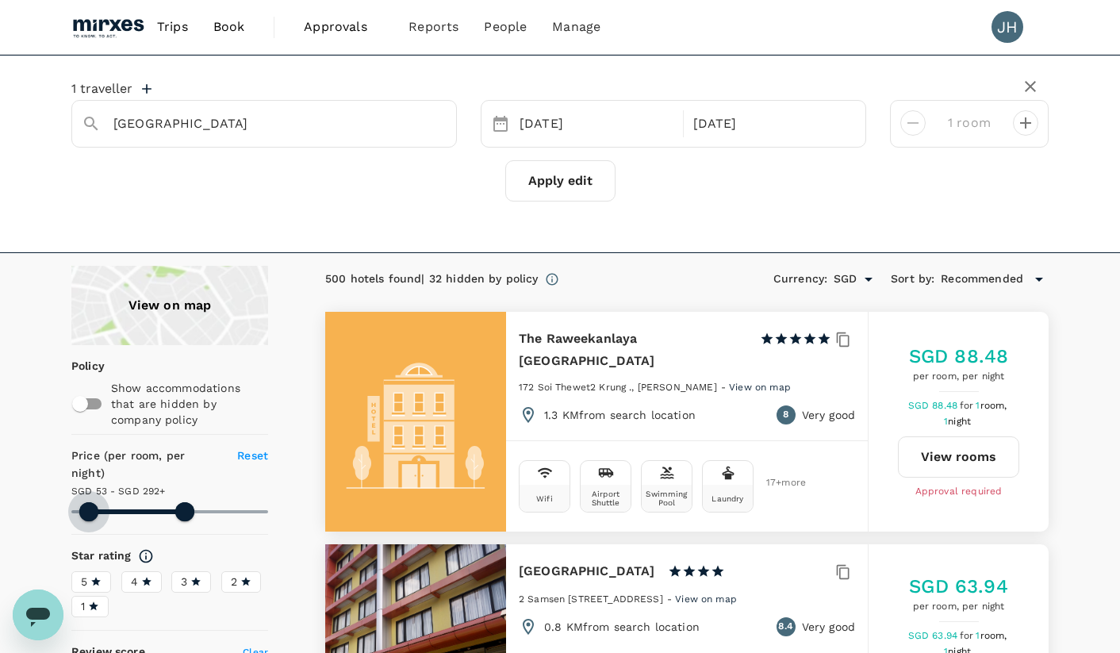
type input "56.32"
type input "292.32"
type input "60.32"
type input "292.32"
type input "68.32"
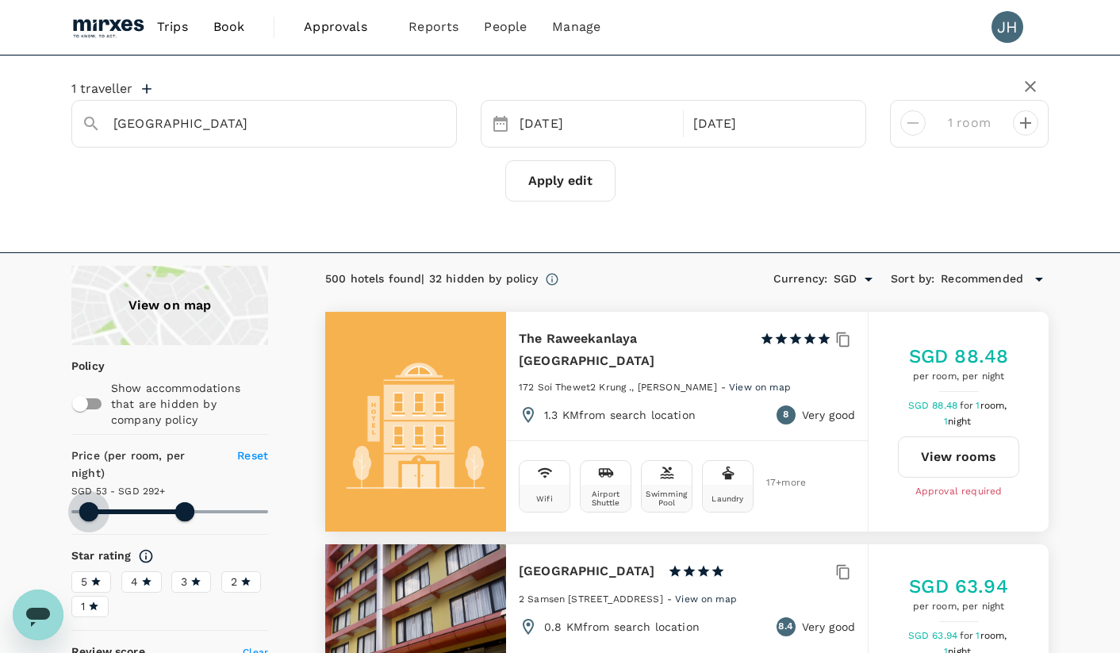
type input "292.32"
type input "74.32"
type input "292.32"
type input "82.32"
type input "292.32"
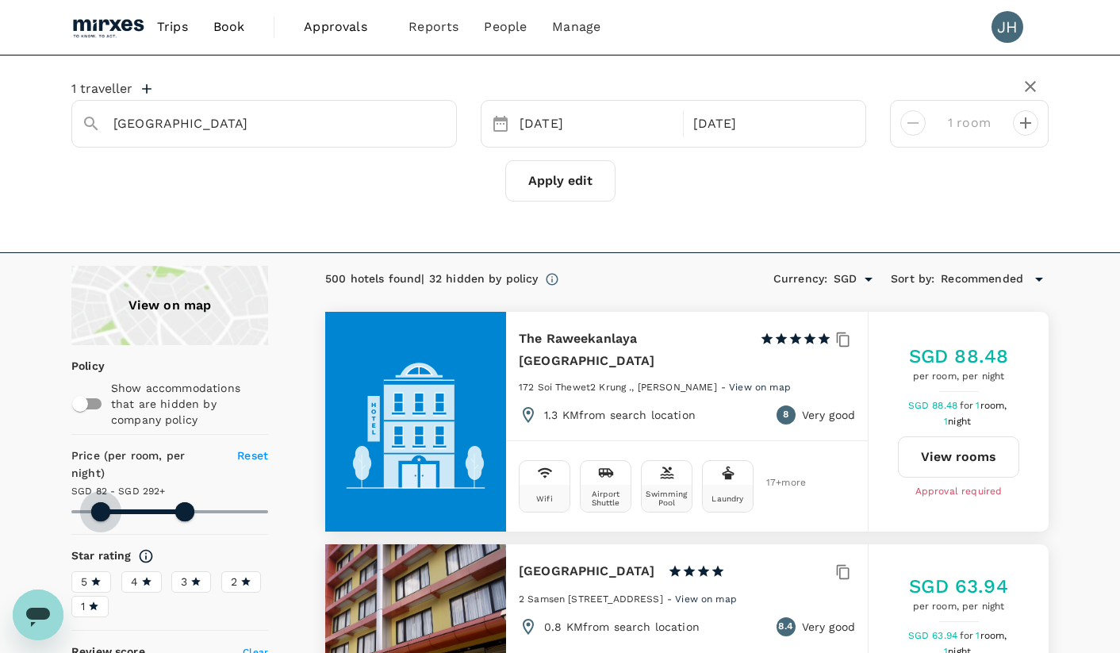
type input "88.32"
type input "292.32"
type input "94.32"
type input "292.32"
type input "116.32"
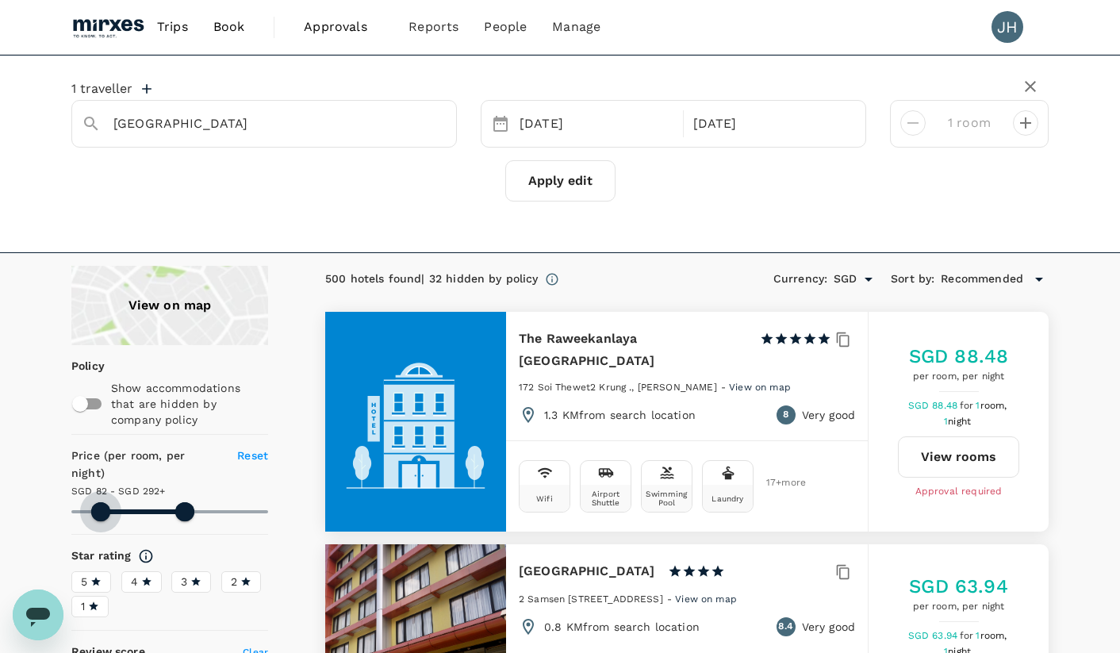
type input "292.32"
type input "132.32"
type input "292.32"
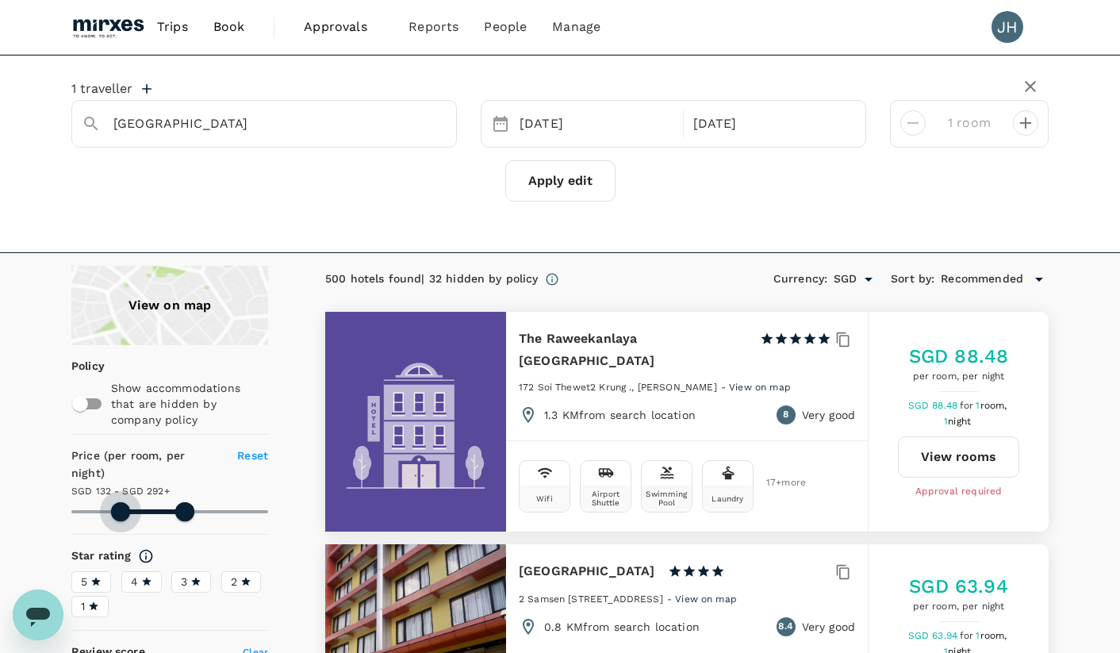
type input "138.32"
type input "292.32"
type input "155.32"
type input "292.32"
type input "159.32"
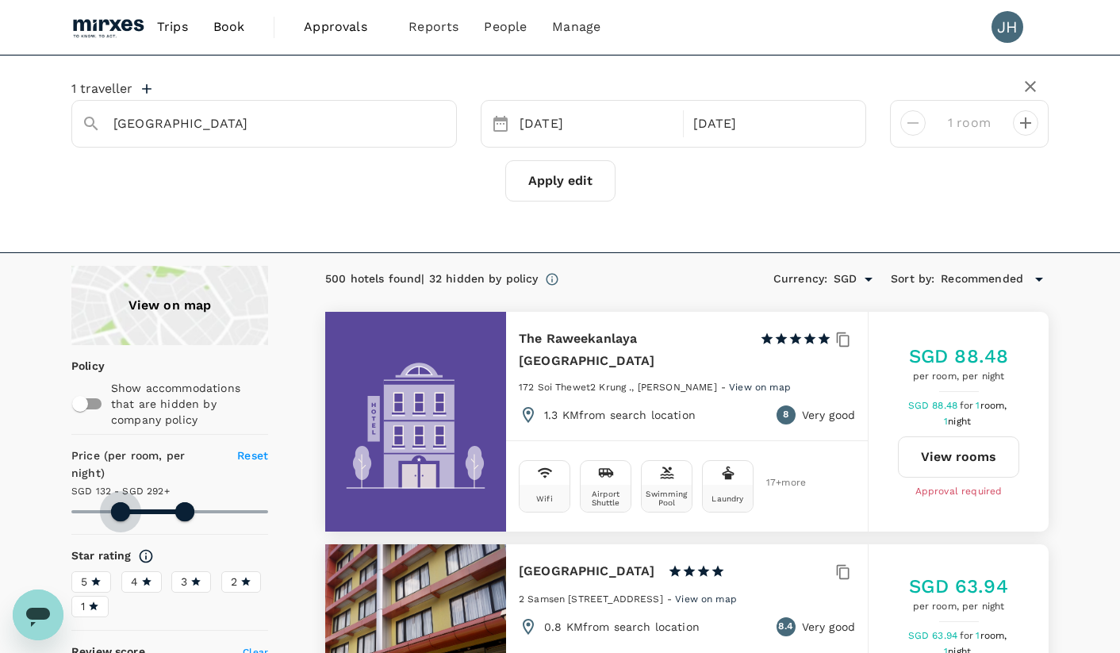
type input "292.32"
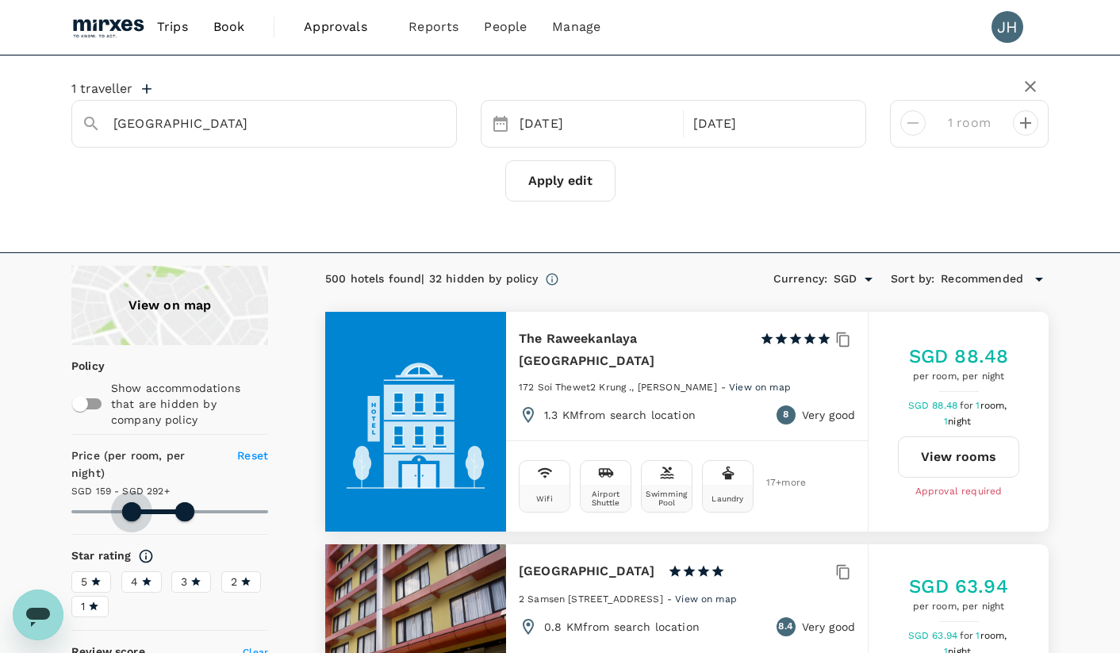
type input "159.32"
type input "292.32"
type input "157.32"
type input "292.32"
type input "147.32"
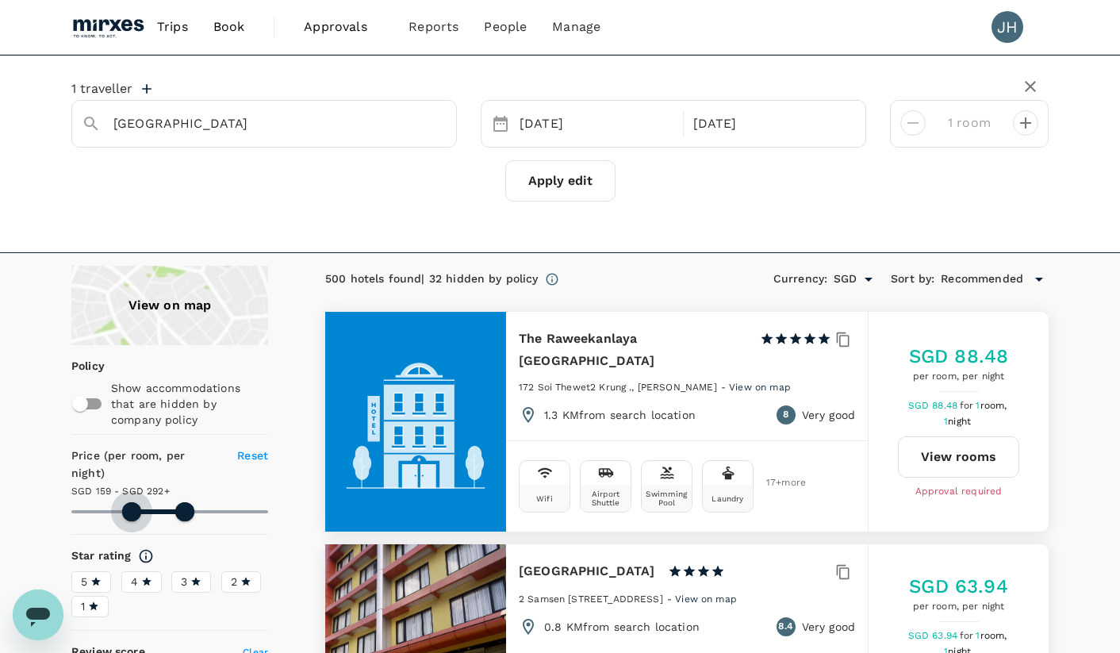
type input "292.32"
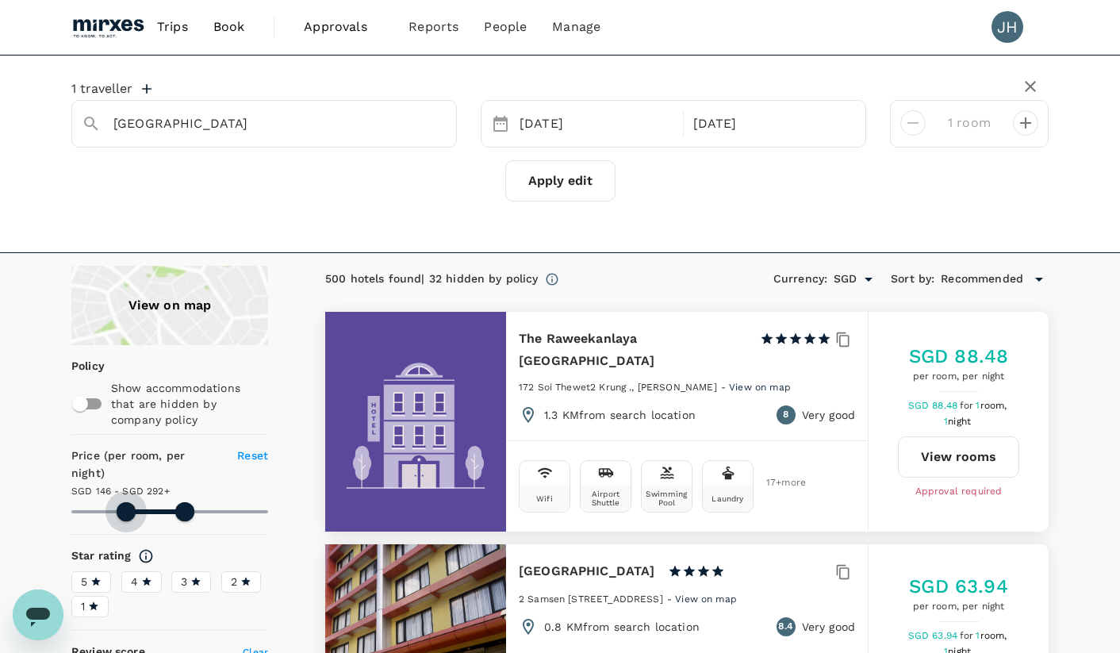
type input "142.32"
type input "292.32"
type input "136.32"
type input "292.32"
type input "130.32"
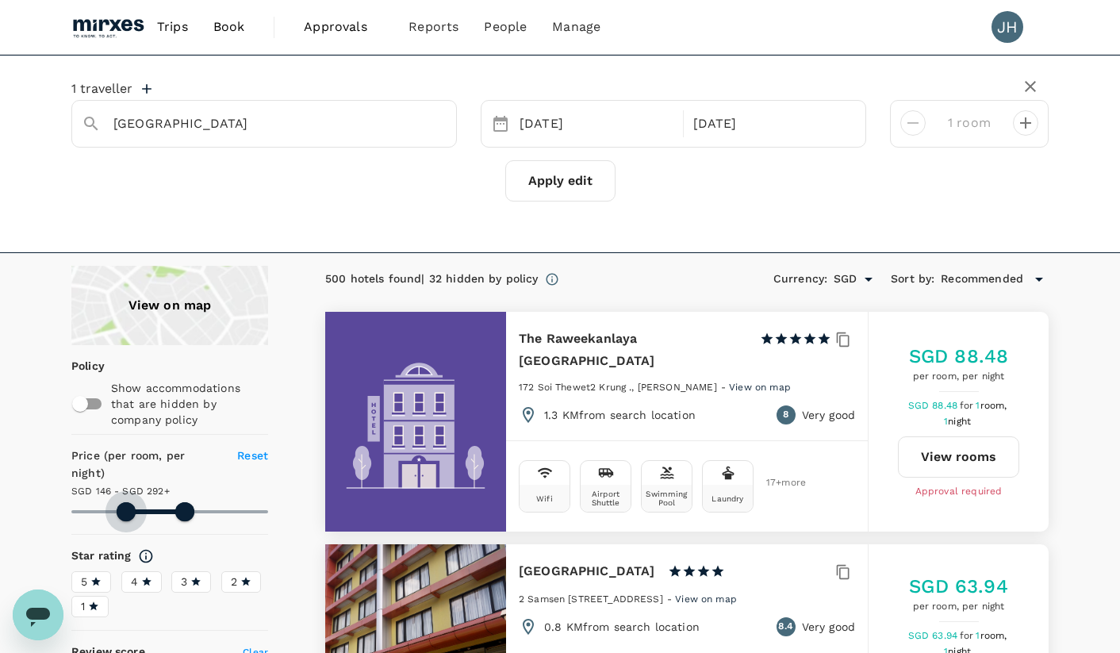
type input "292.32"
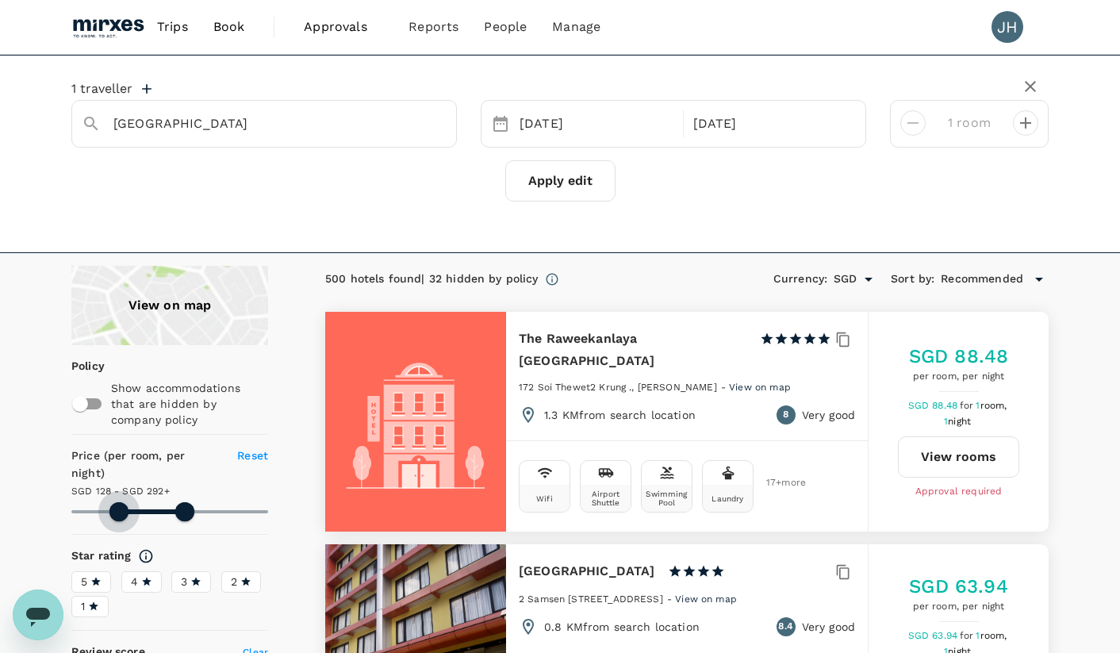
type input "126.32"
type input "292.32"
type input "122.32"
type input "292.32"
type input "116.32"
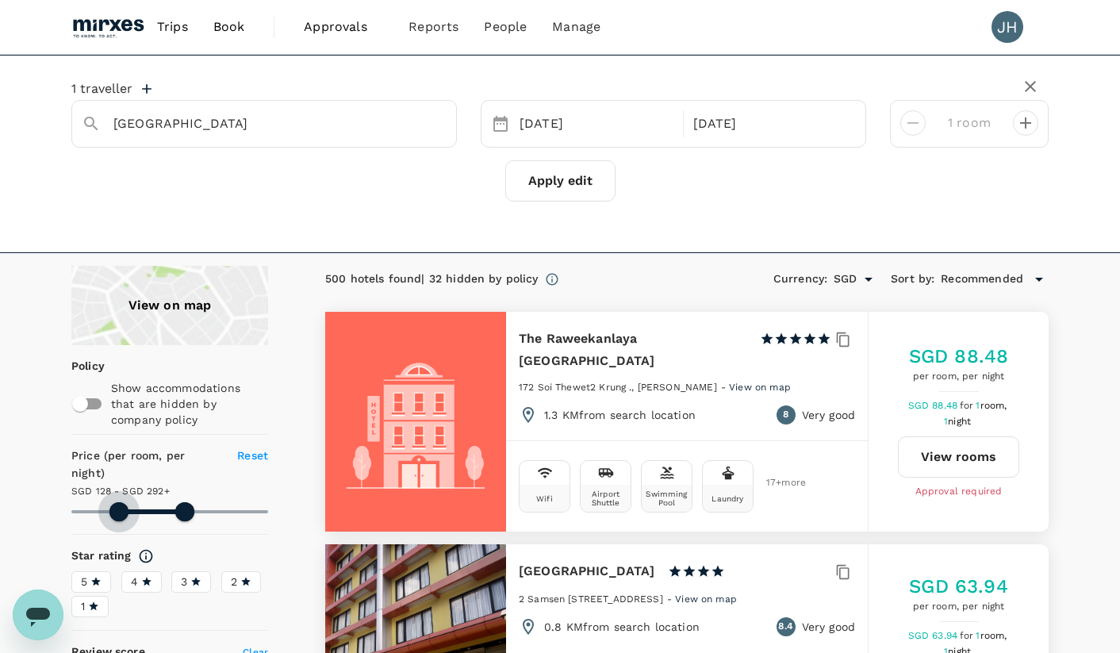
type input "292.32"
type input "114.32"
type input "292.32"
type input "112.32"
type input "292.32"
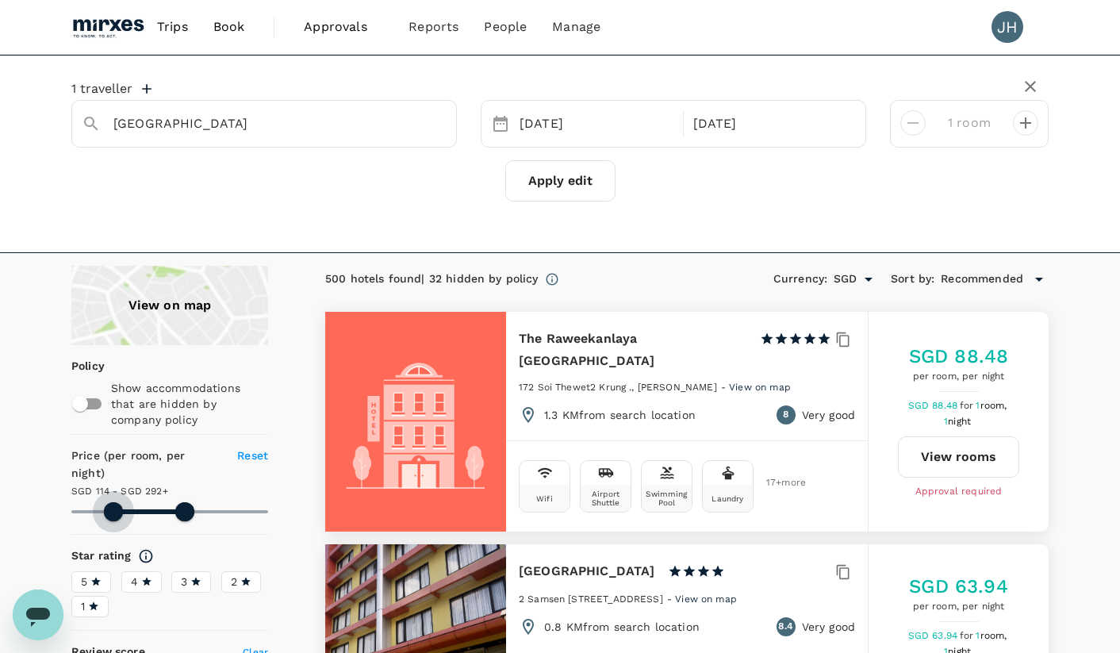
type input "110.32"
type input "292.32"
type input "108.32"
type input "292.32"
type input "106.32"
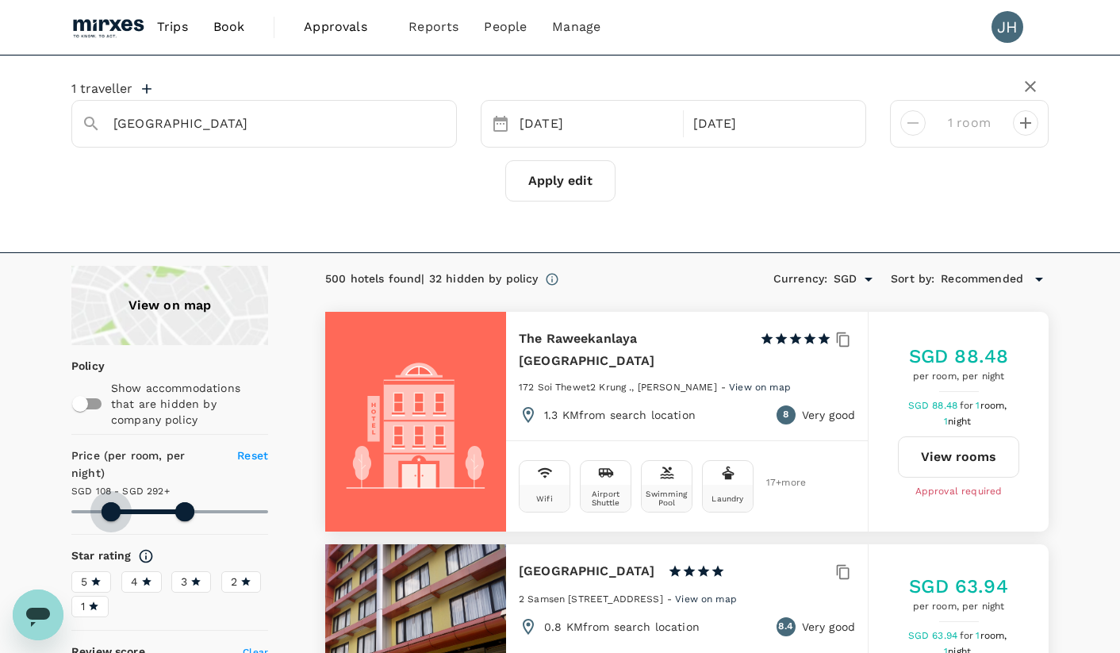
type input "292.32"
type input "106.32"
type input "292.32"
type input "104.32"
type input "292.32"
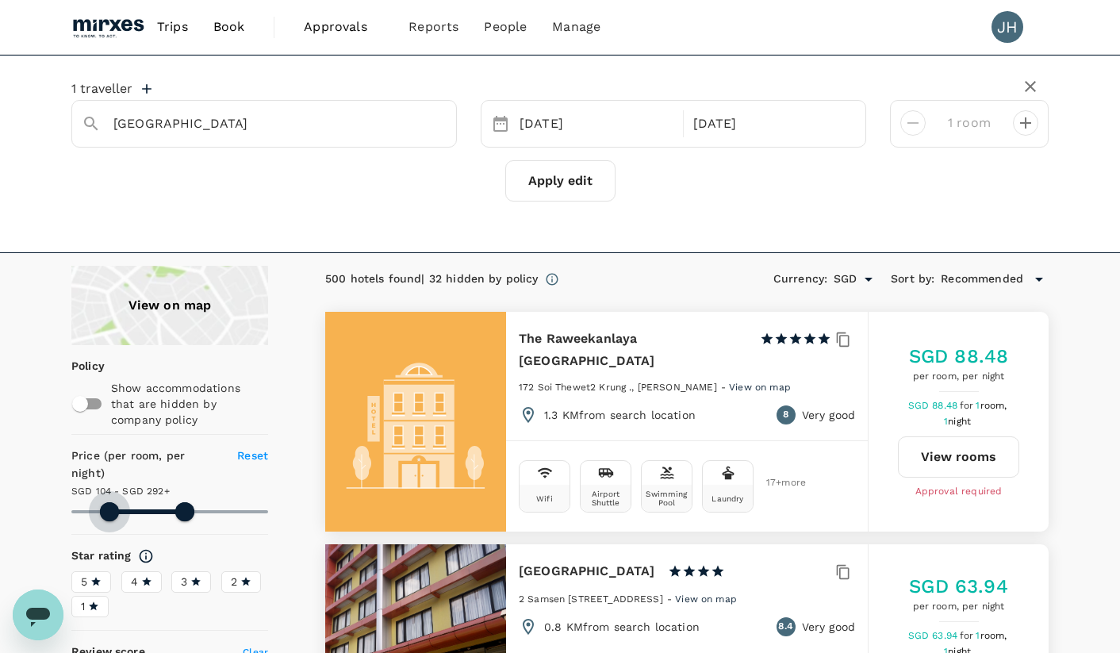
type input "104.32"
type input "292.32"
type input "102.32"
type input "292.32"
type input "100.32"
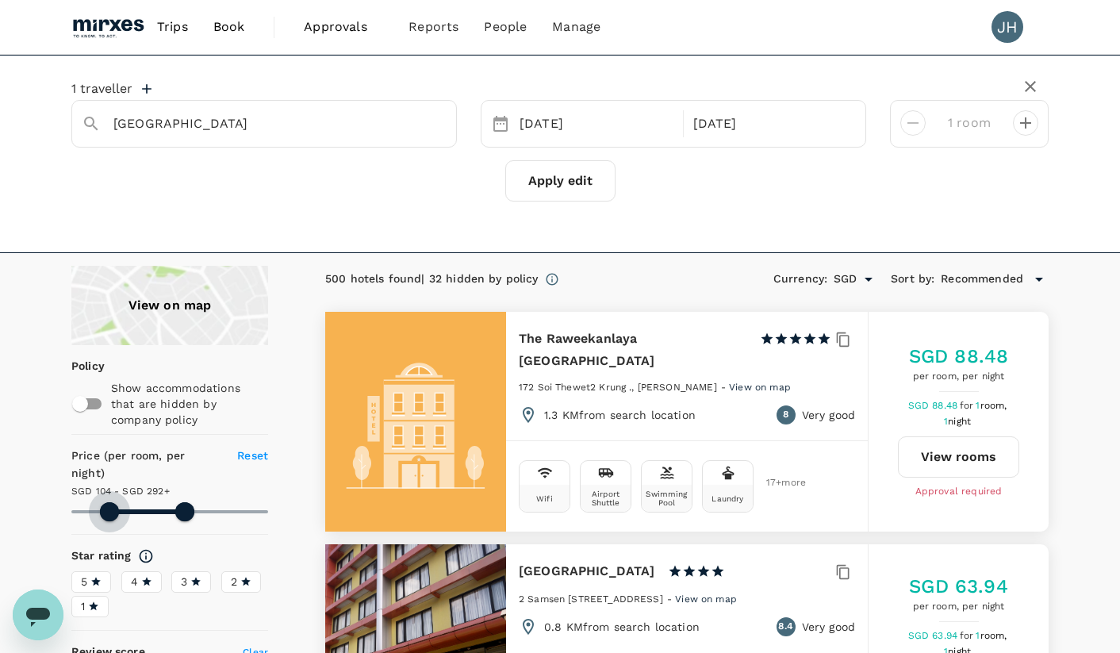
type input "292.32"
type input "100.32"
type input "292.32"
drag, startPoint x: 71, startPoint y: 496, endPoint x: 110, endPoint y: 505, distance: 40.0
click at [109, 505] on span at bounding box center [107, 511] width 19 height 19
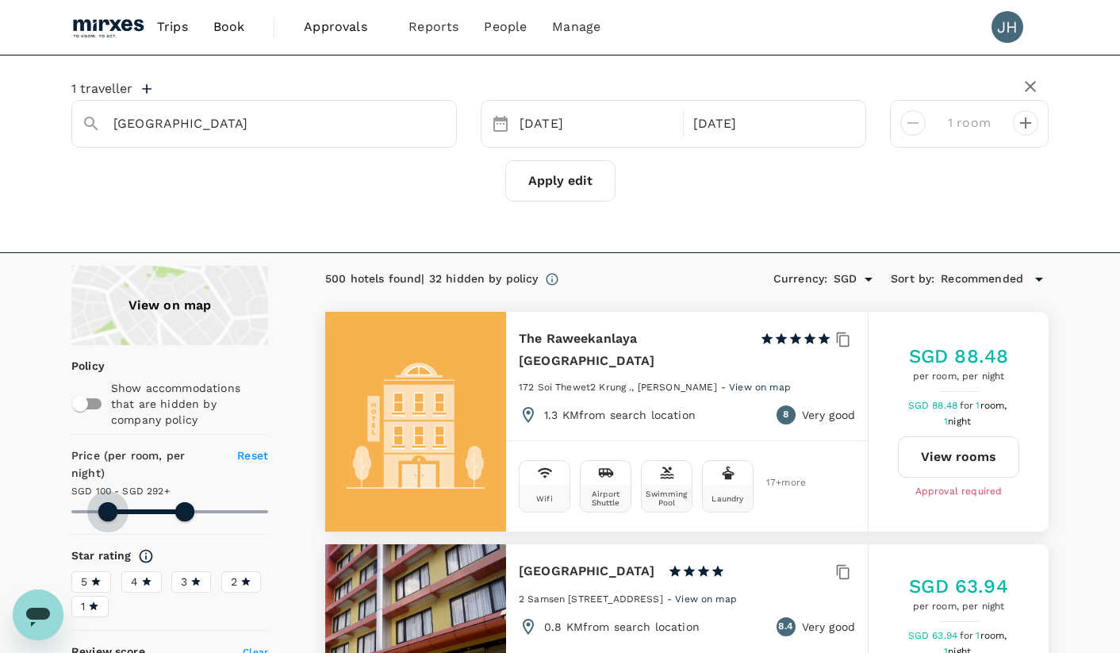
type input "102.32"
type input "292.32"
type input "104.32"
type input "292.32"
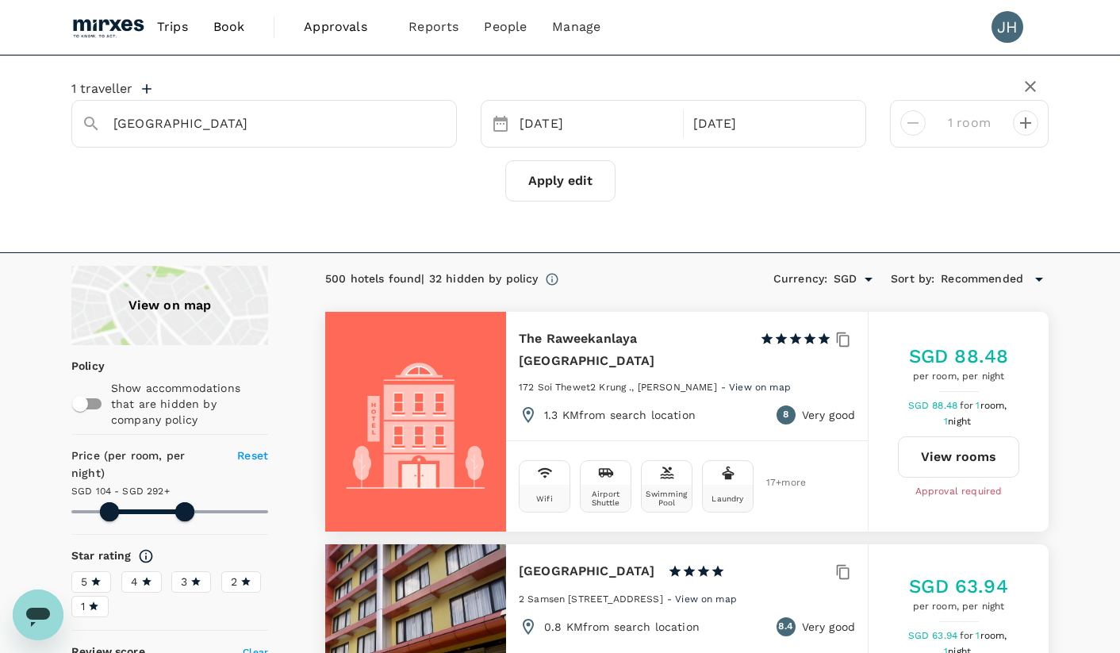
type input "104.32"
type input "292.32"
type input "104.32"
type input "292.32"
type input "104.32"
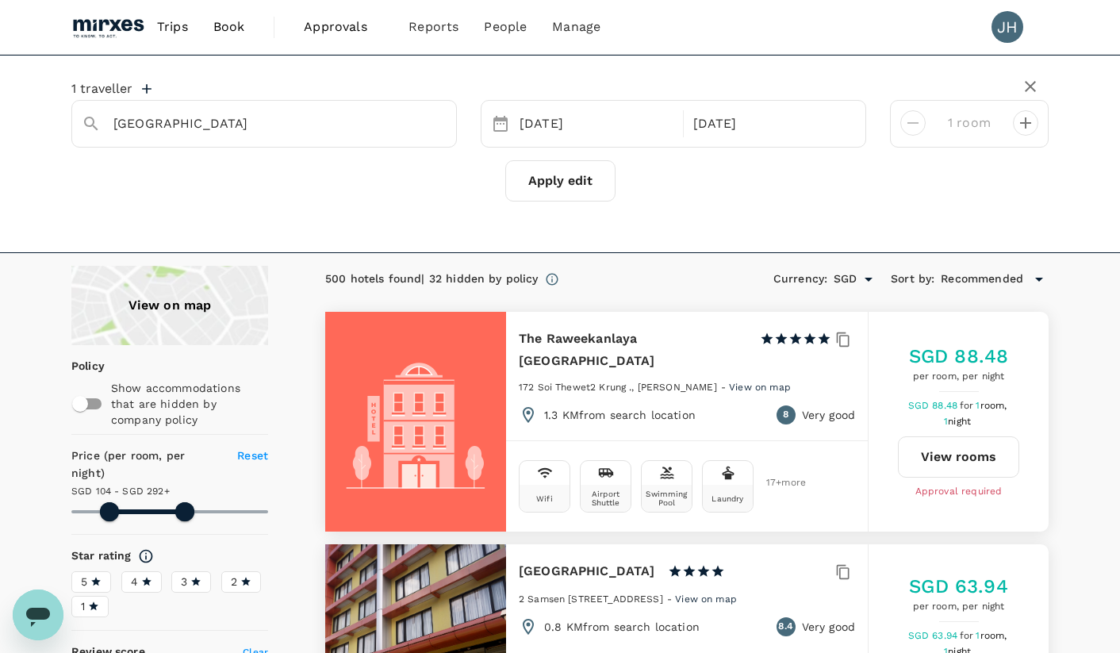
type input "292.32"
type input "104.32"
type input "292.32"
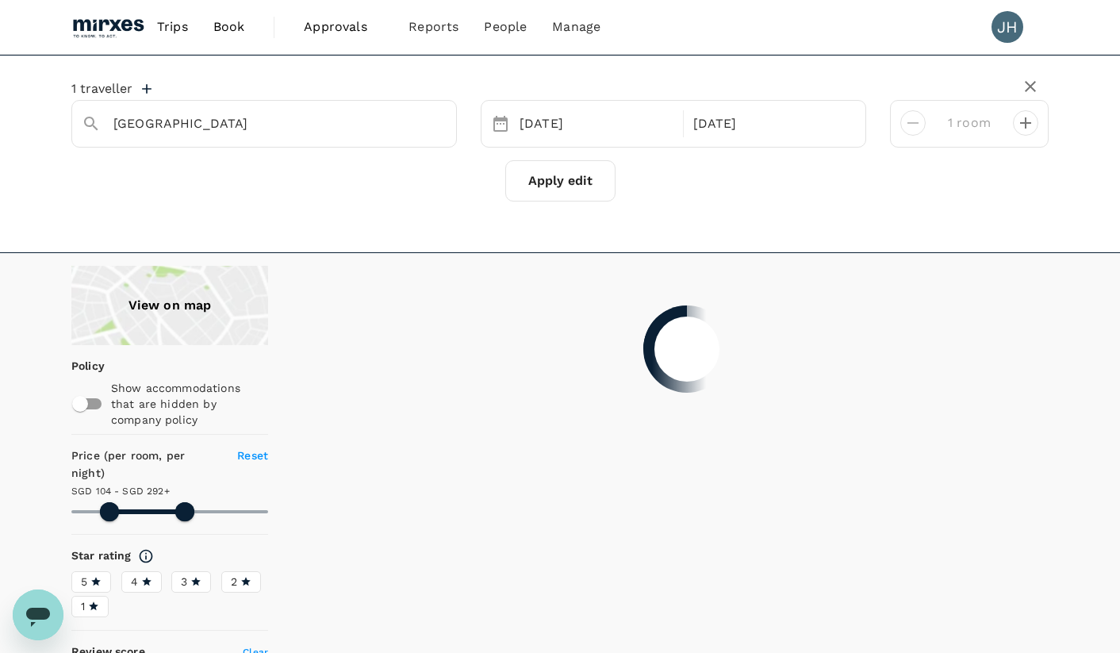
type input "104.32"
type input "292.32"
type input "104.32"
type input "292.32"
type input "104.32"
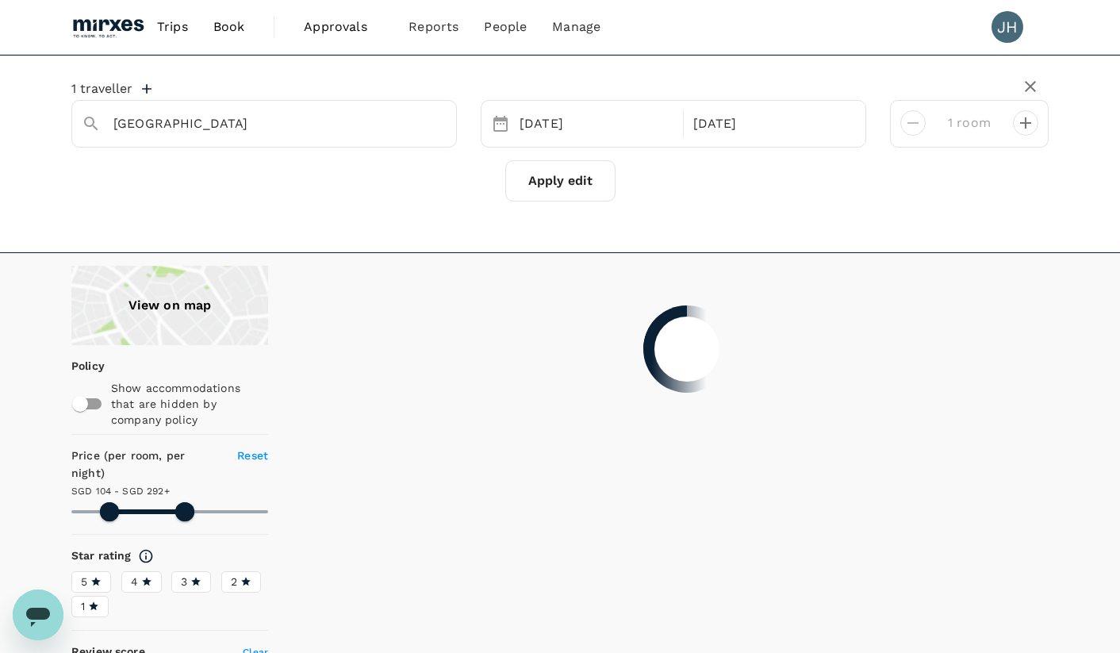
type input "292.32"
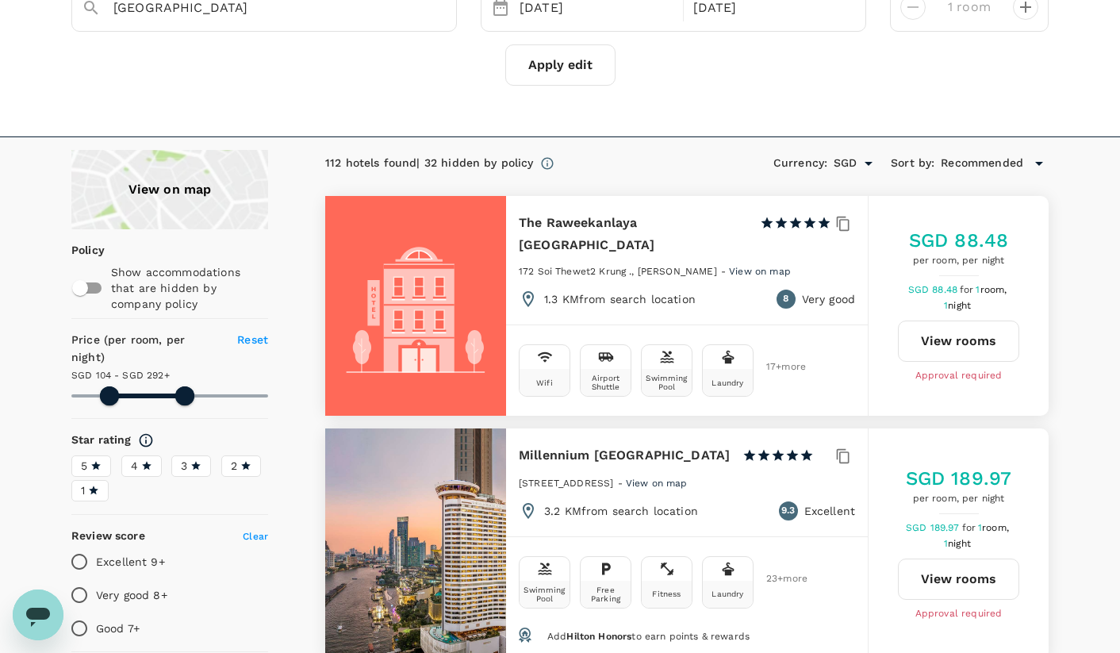
scroll to position [252, 0]
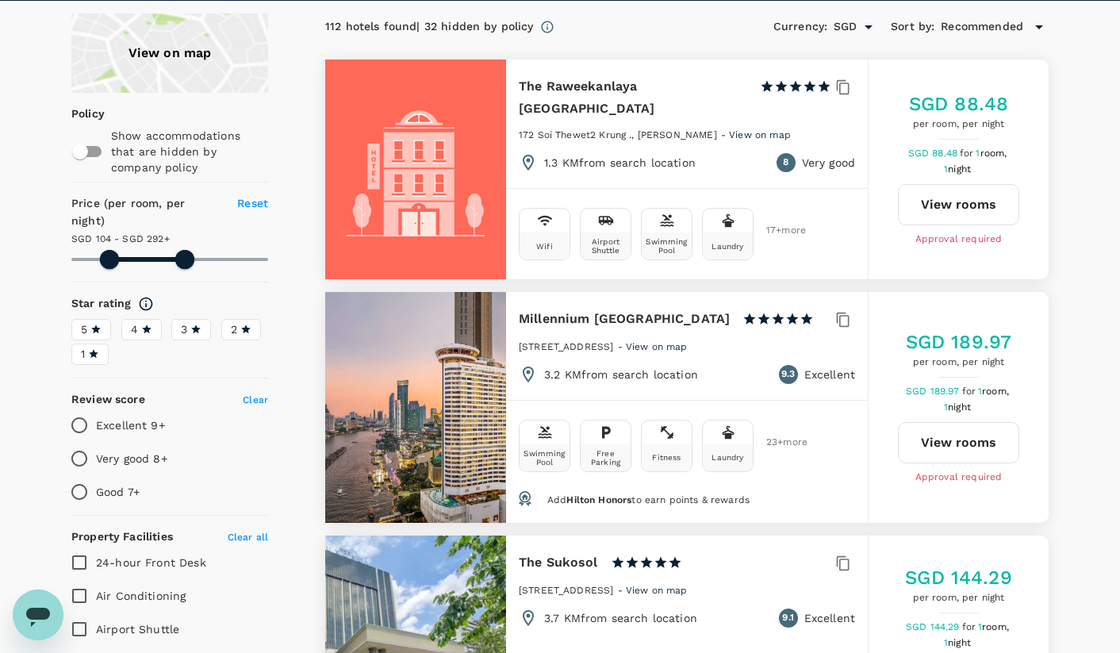
click at [941, 25] on span "Recommended" at bounding box center [982, 26] width 82 height 17
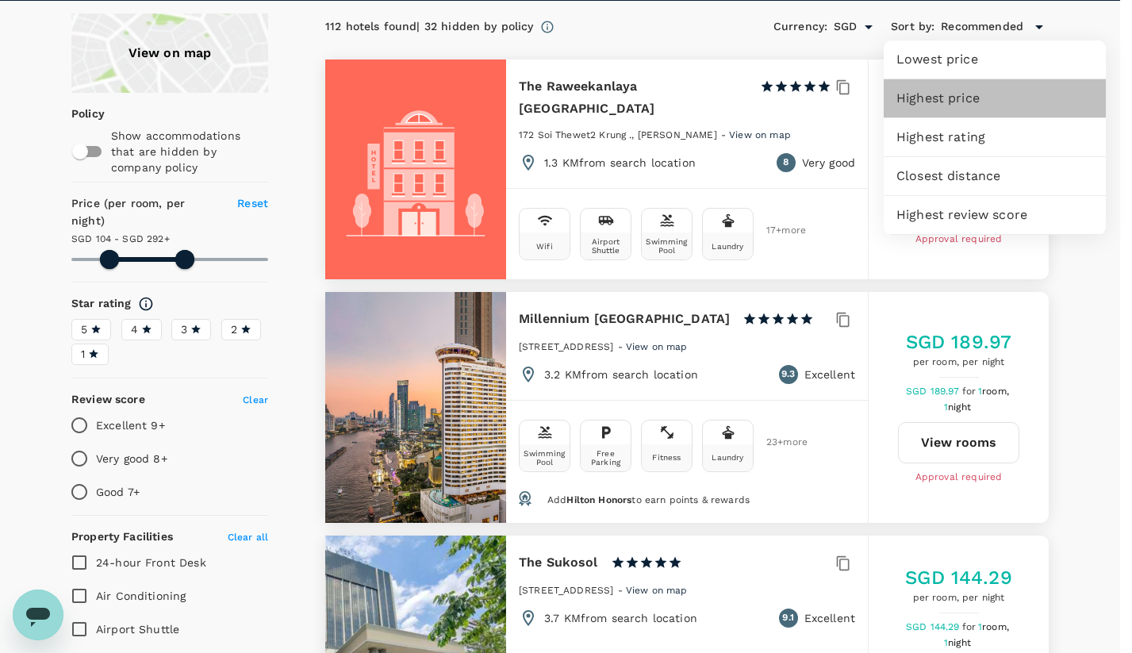
click at [963, 106] on span "Highest price" at bounding box center [994, 98] width 197 height 19
type input "104.32"
type input "292.32"
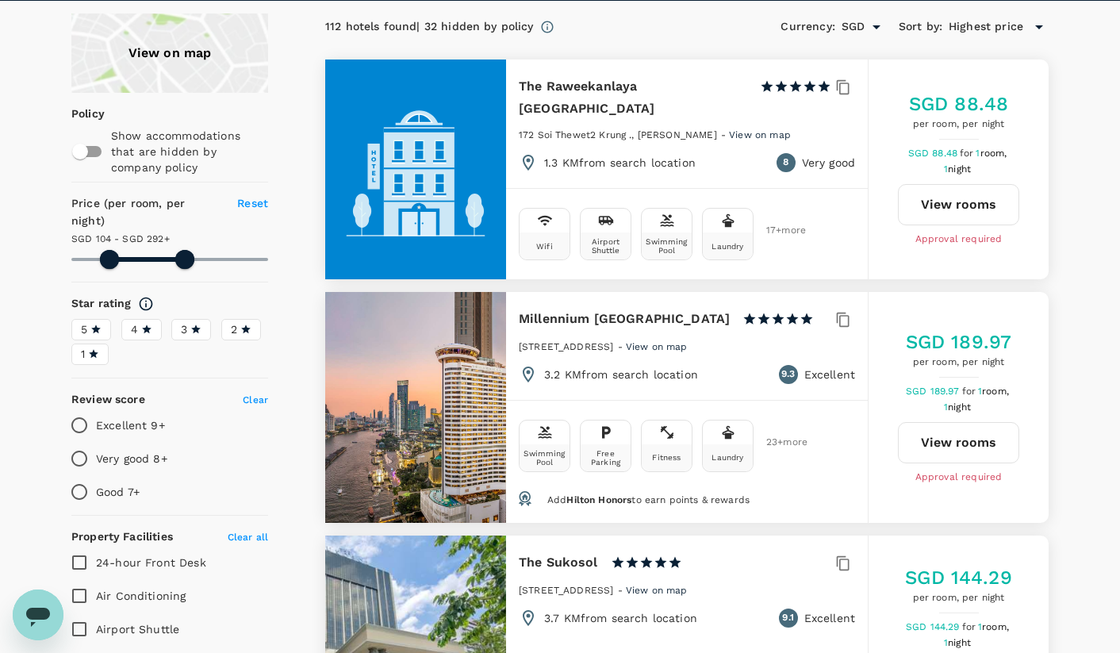
type input "104.32"
type input "292.32"
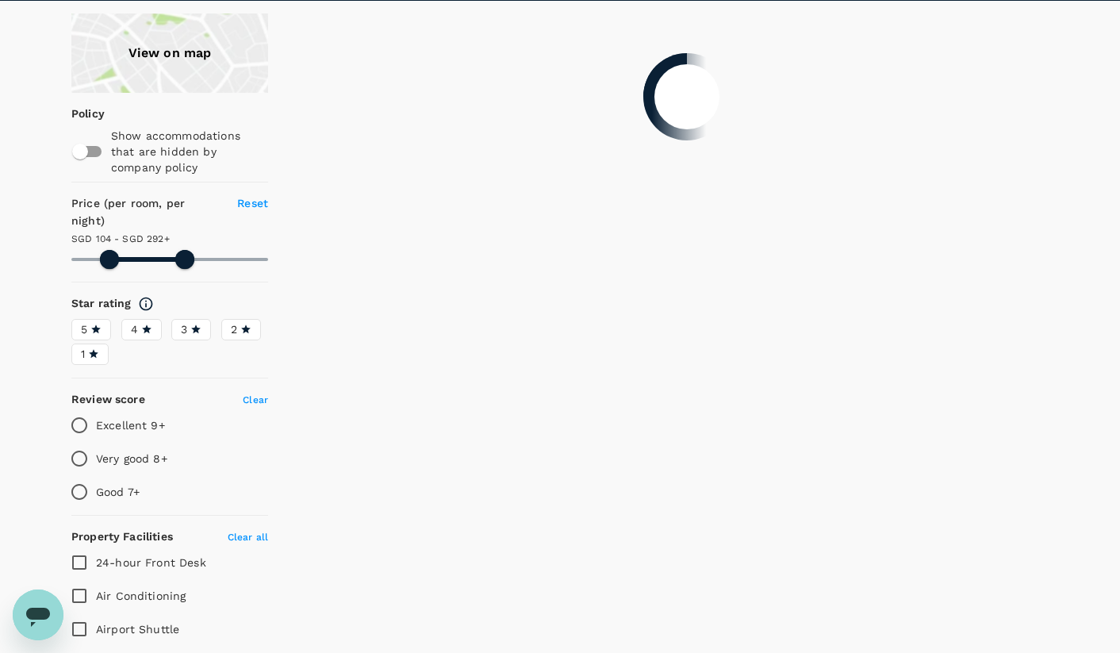
type input "104.32"
type input "292.32"
type input "104.32"
type input "292.32"
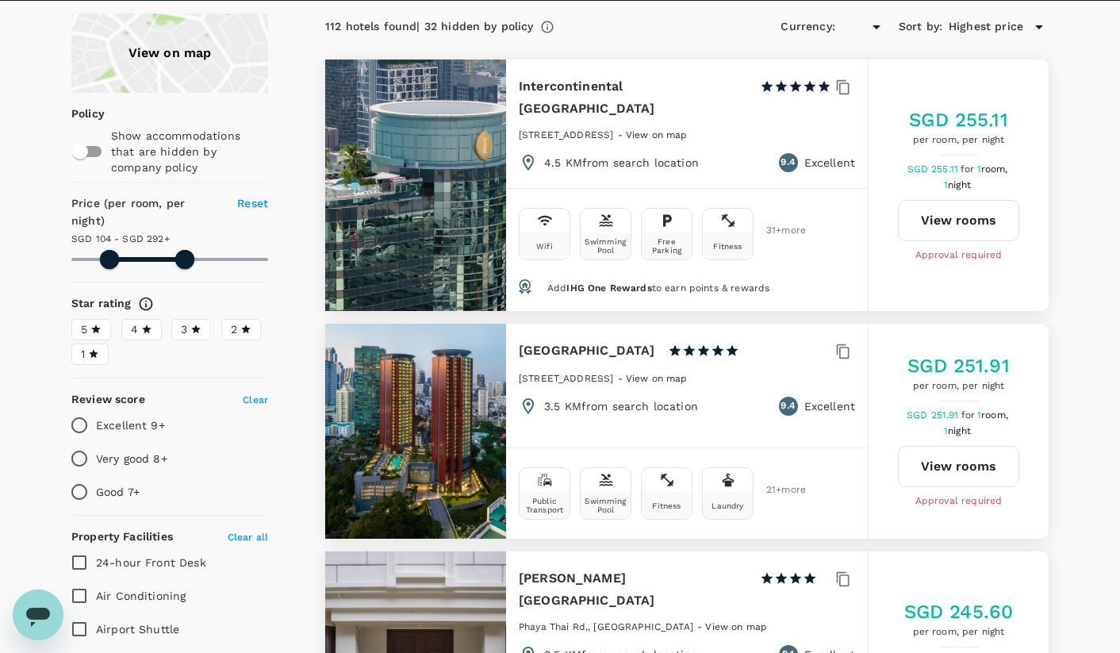
type input "SGD"
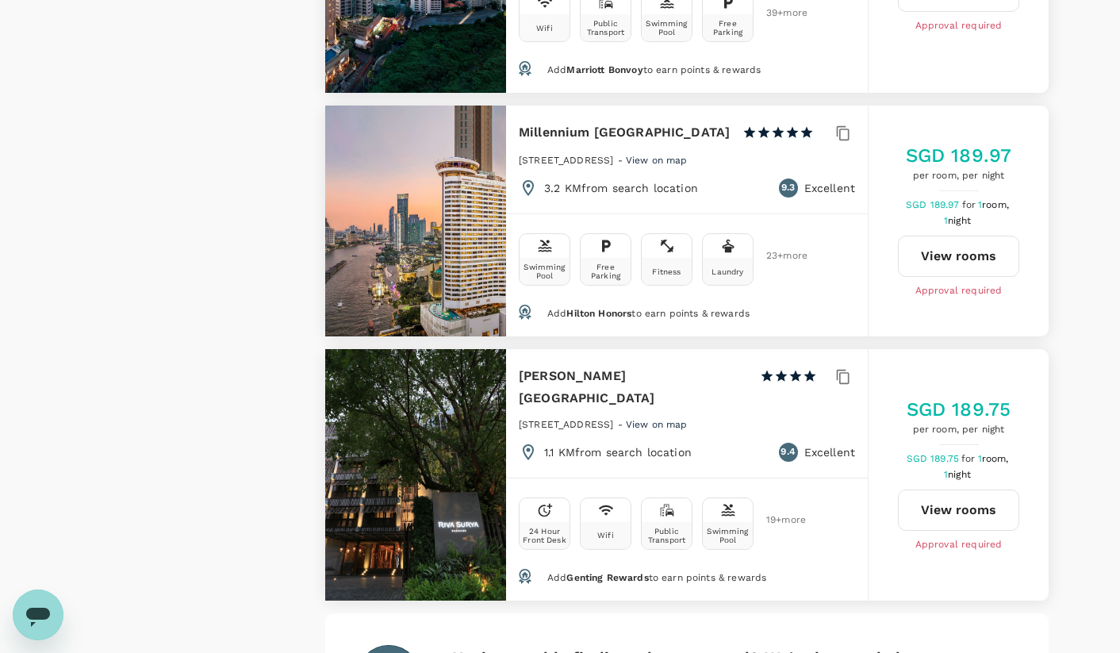
scroll to position [4752, 0]
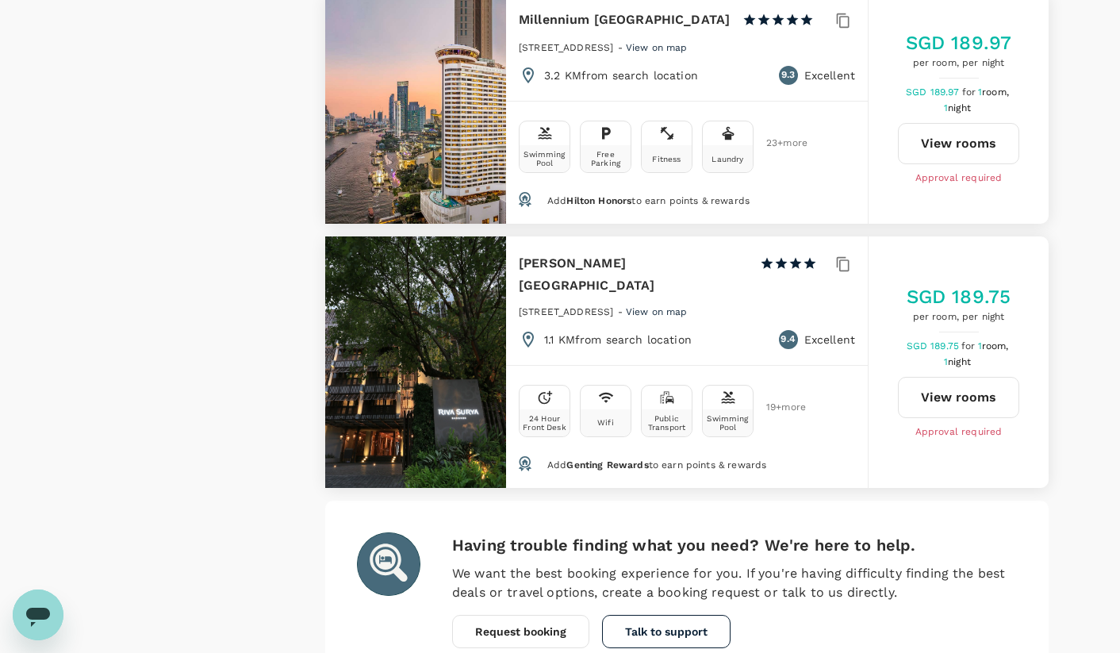
type input "104.32"
type input "292.32"
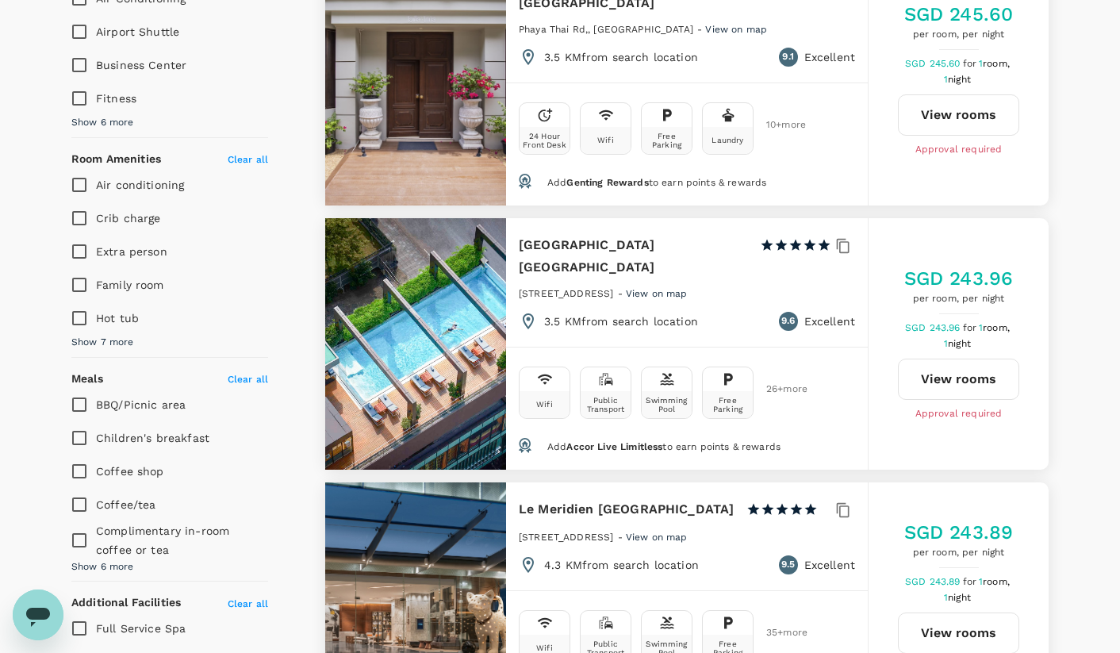
scroll to position [0, 0]
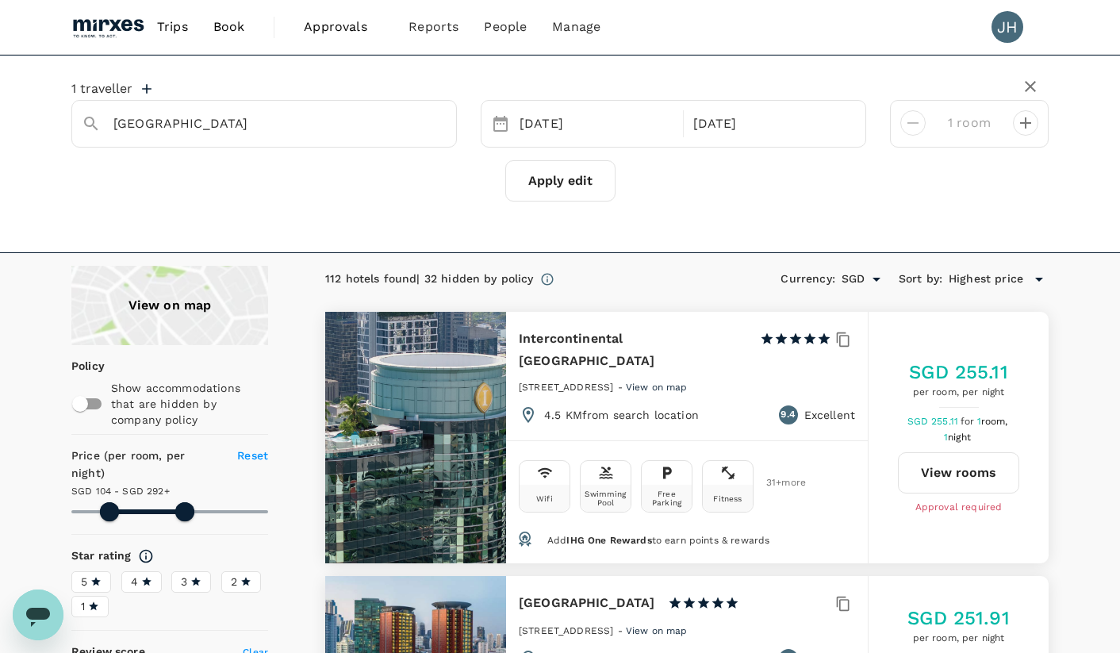
type input "104.32"
type input "292.32"
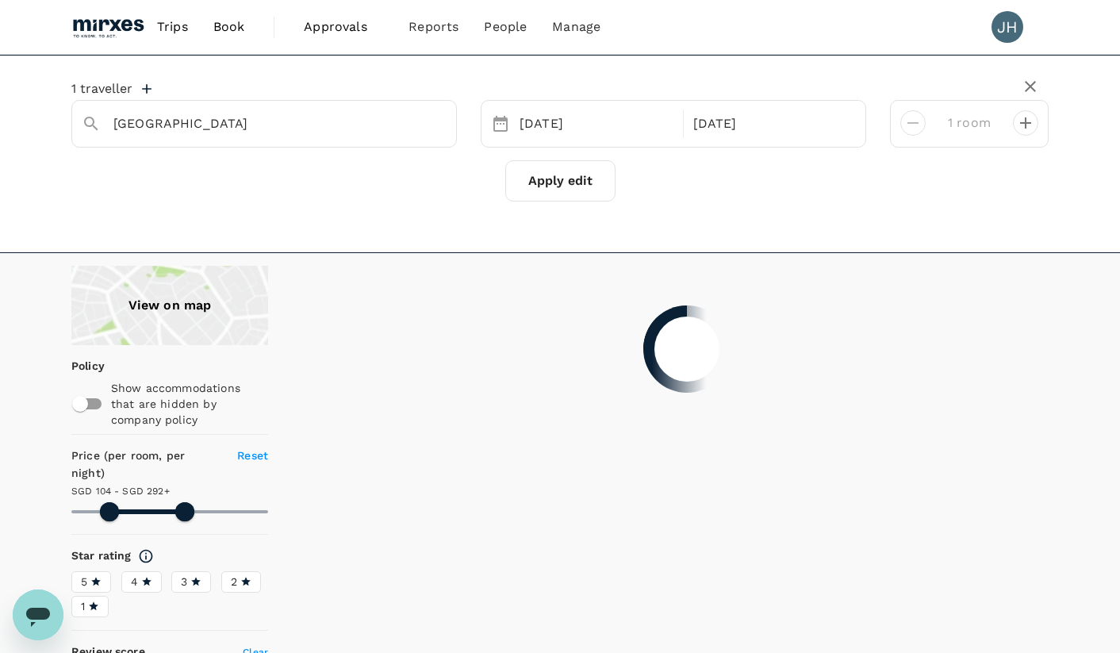
type input "104.32"
type input "292.32"
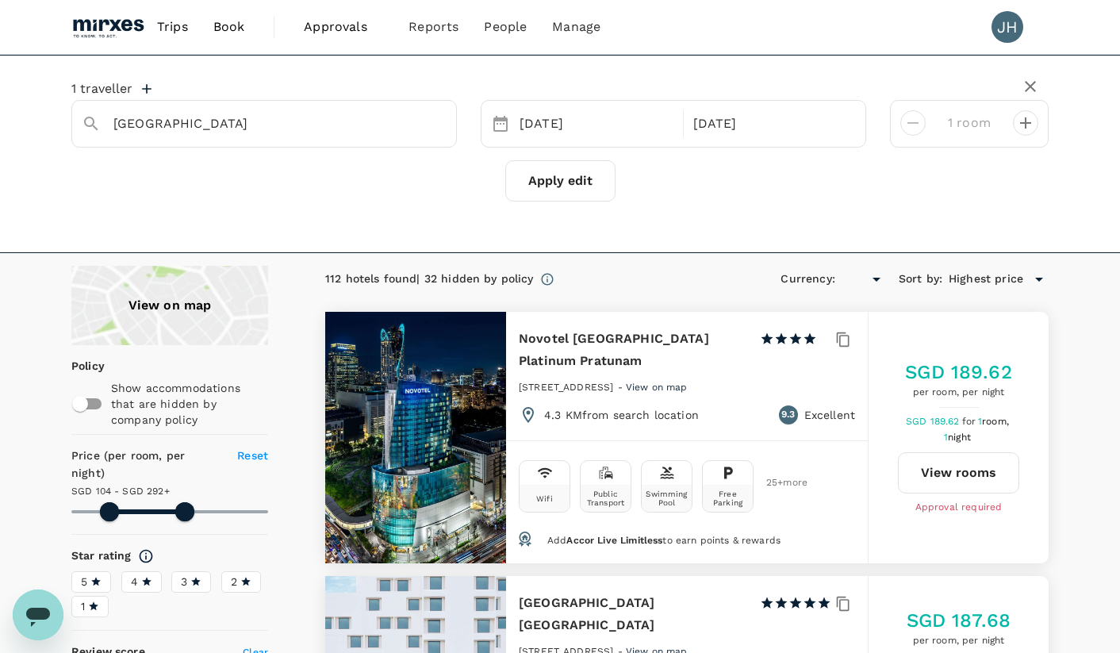
type input "104.32"
type input "292.32"
type input "SGD"
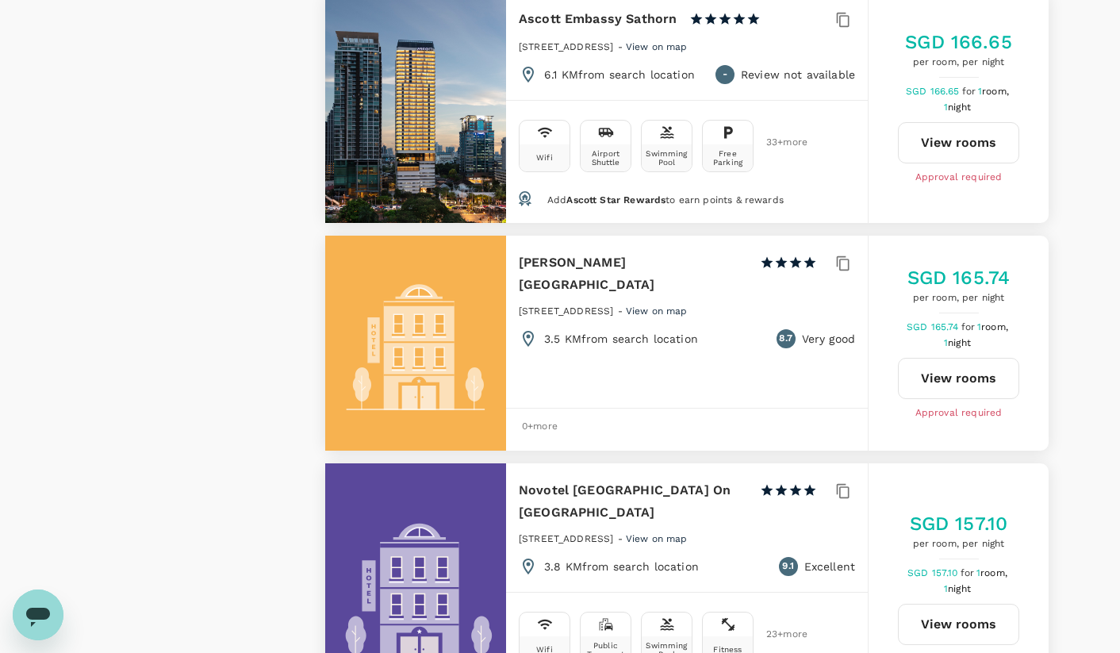
scroll to position [4859, 0]
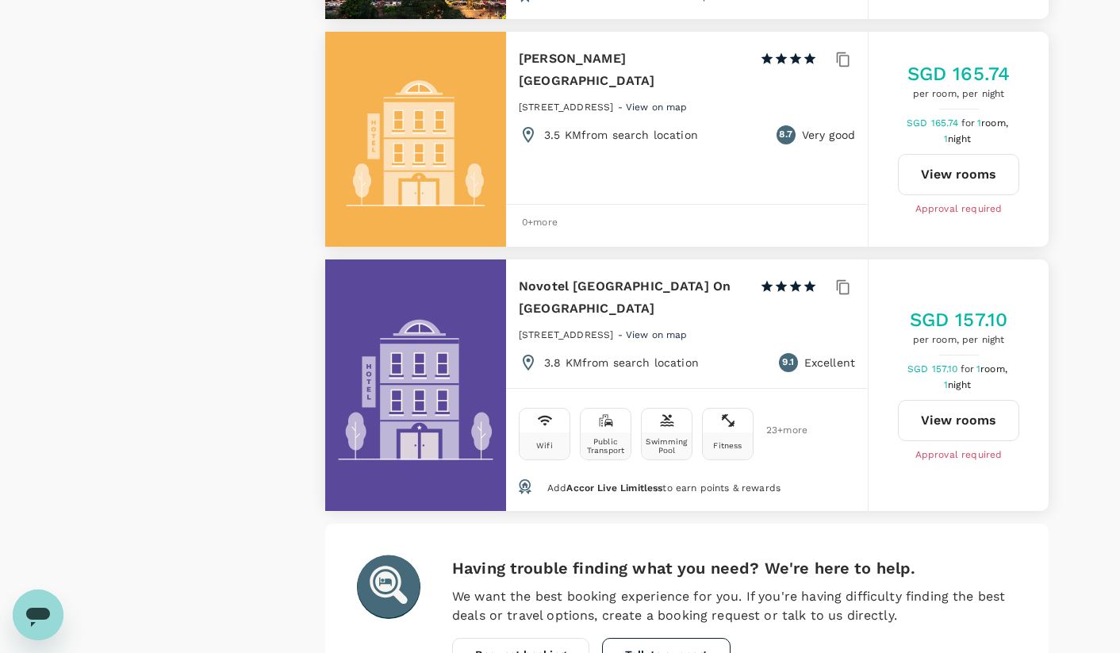
type input "104.32"
type input "292.32"
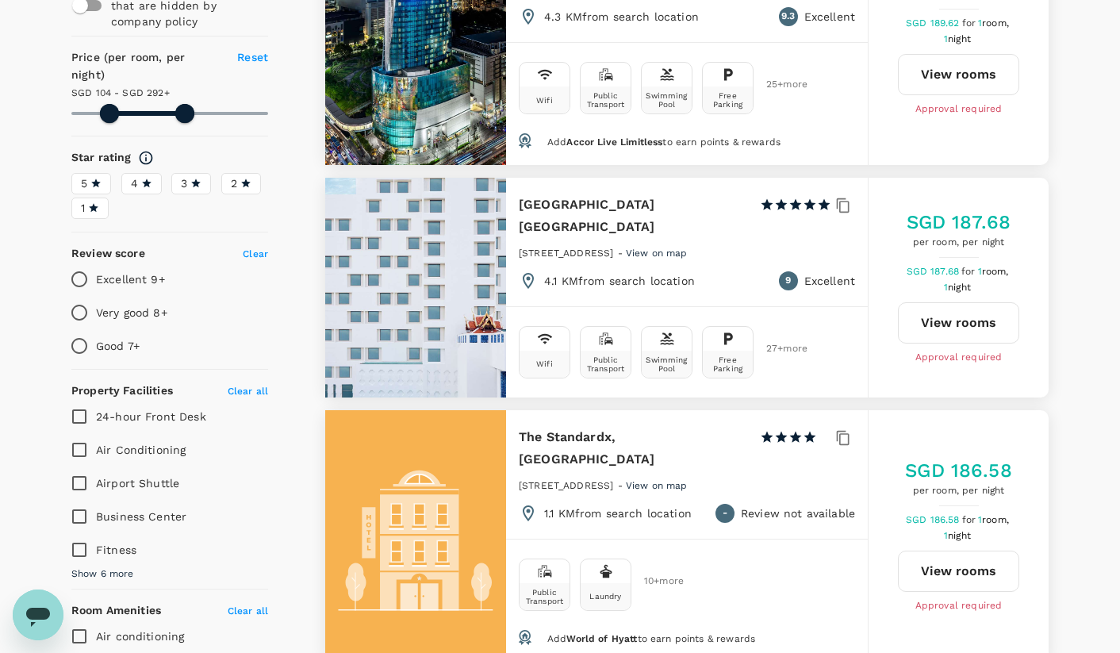
scroll to position [0, 0]
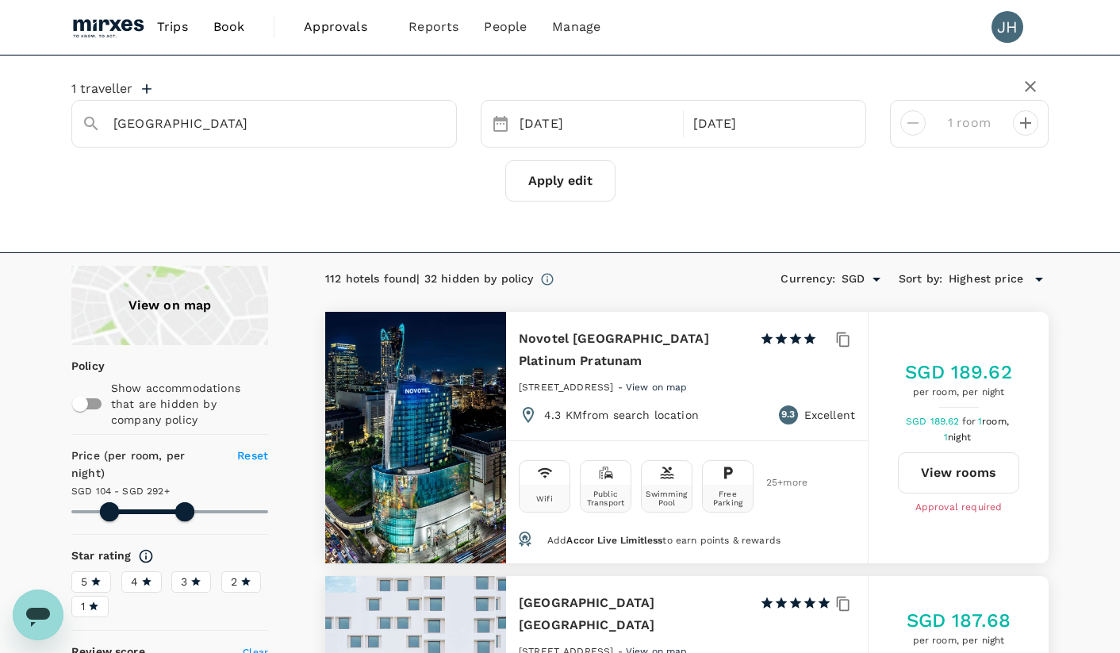
type input "104.32"
type input "292.32"
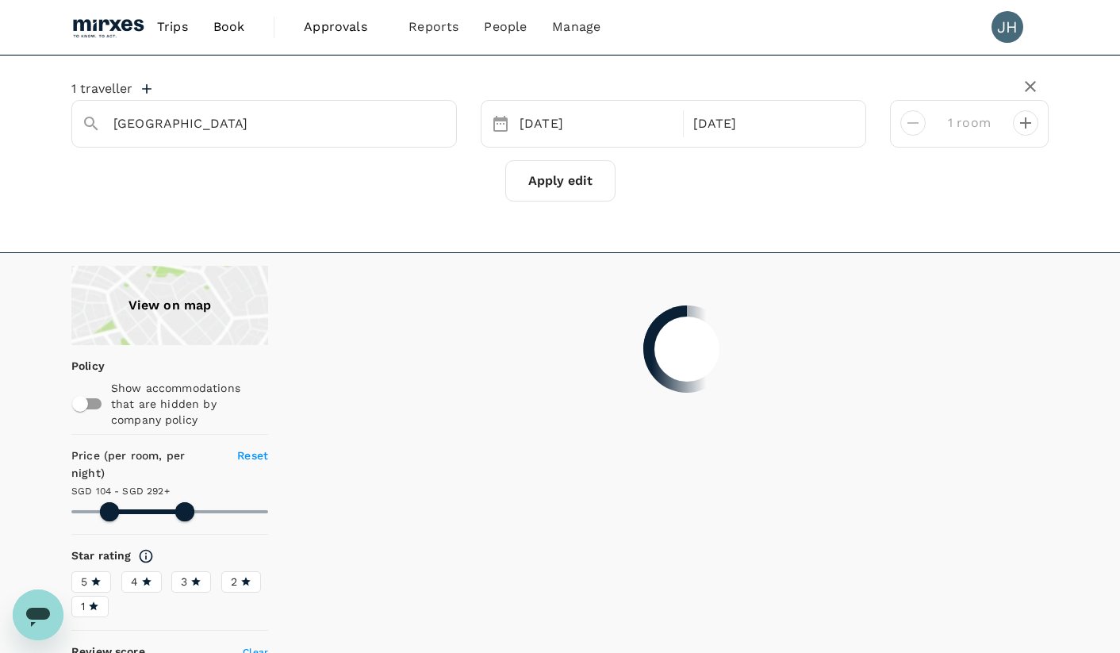
type input "104.32"
type input "292.32"
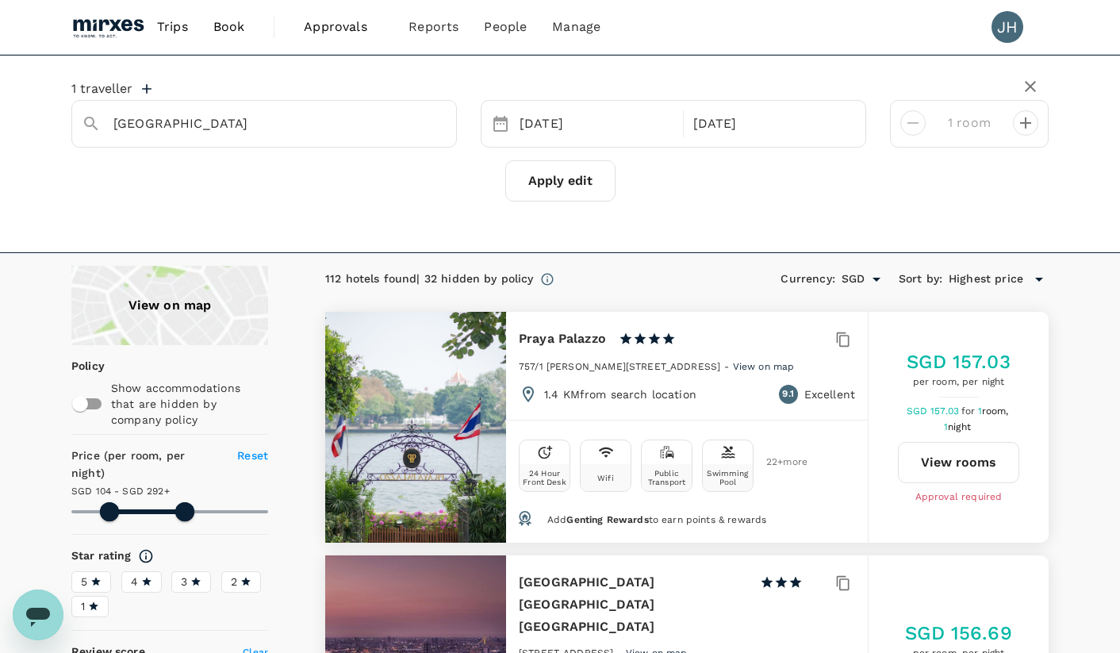
type input "104.32"
type input "292.32"
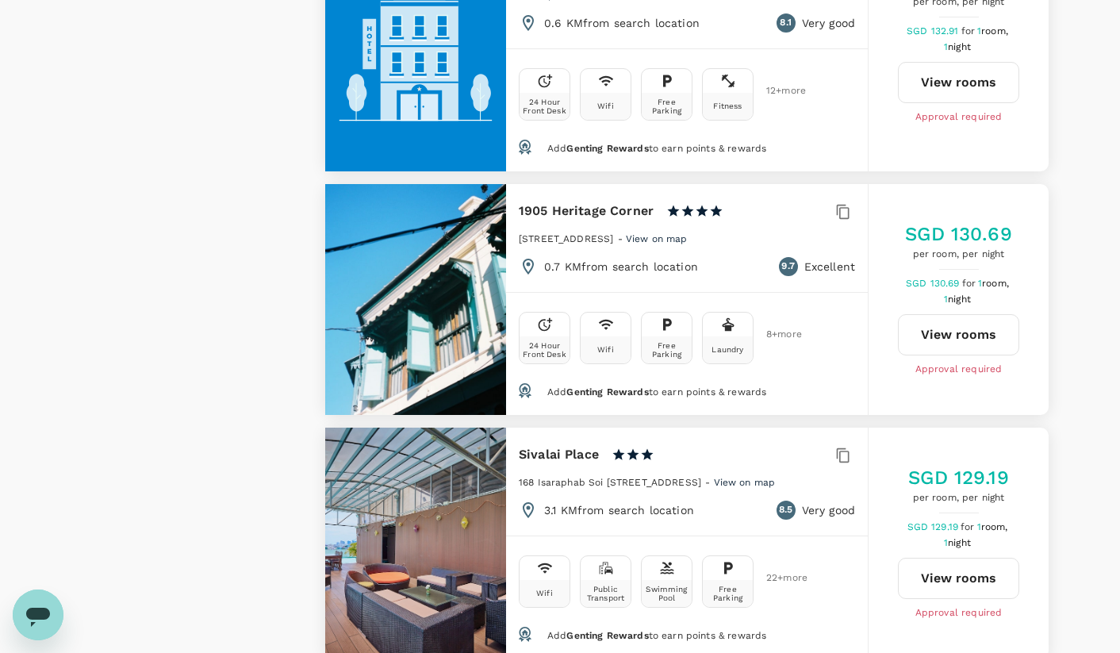
scroll to position [4840, 0]
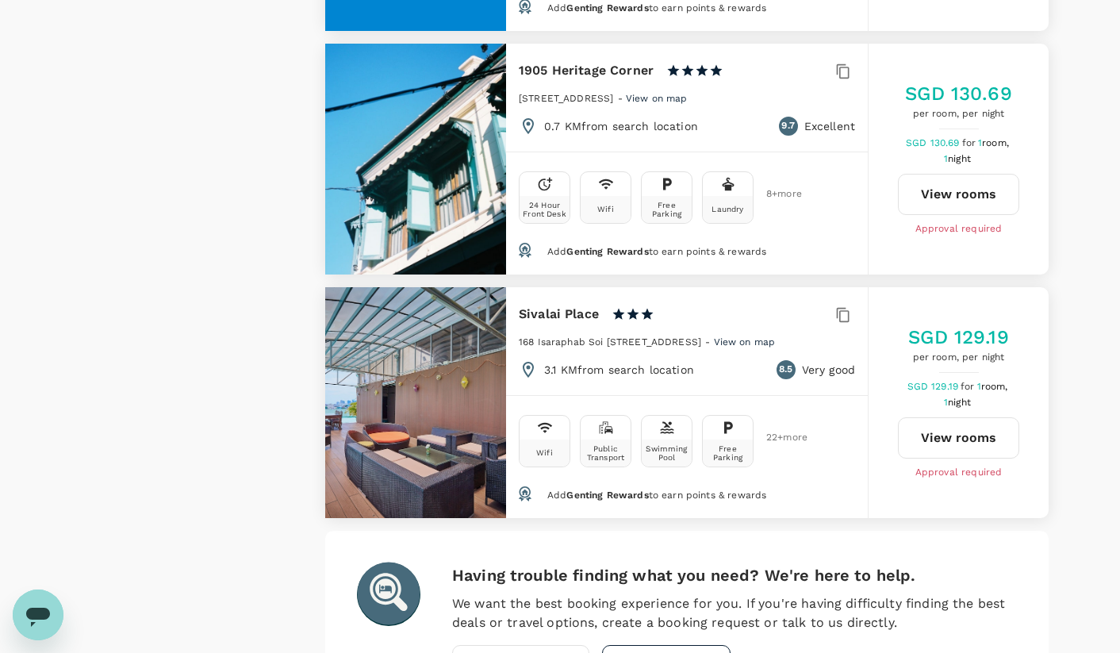
type input "104.32"
type input "292.32"
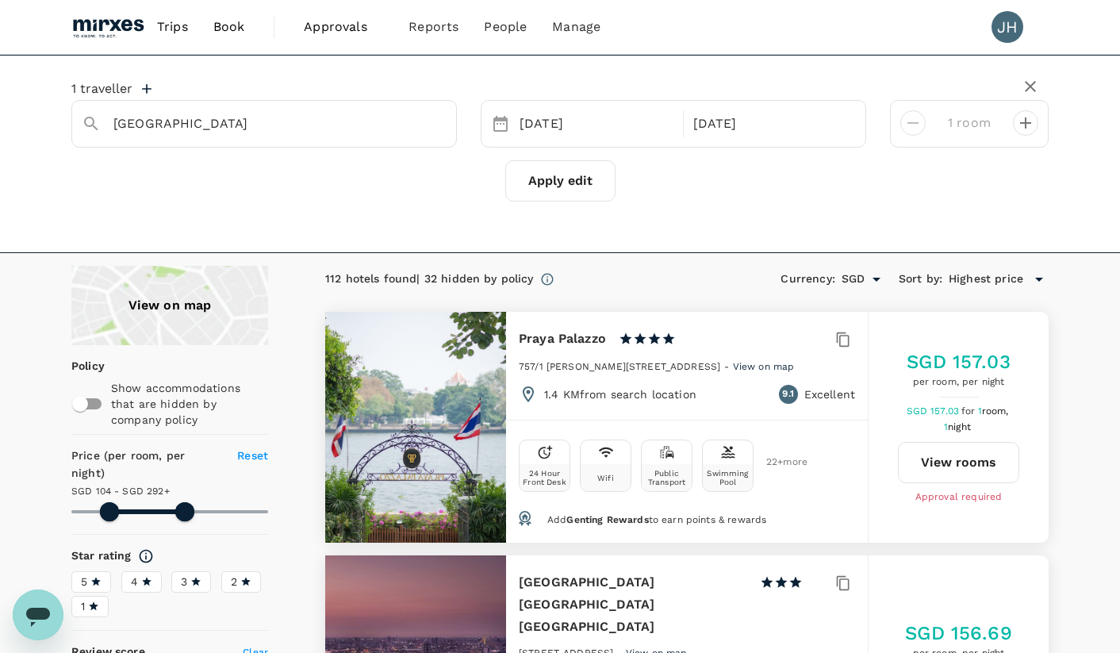
type input "104.32"
type input "292.32"
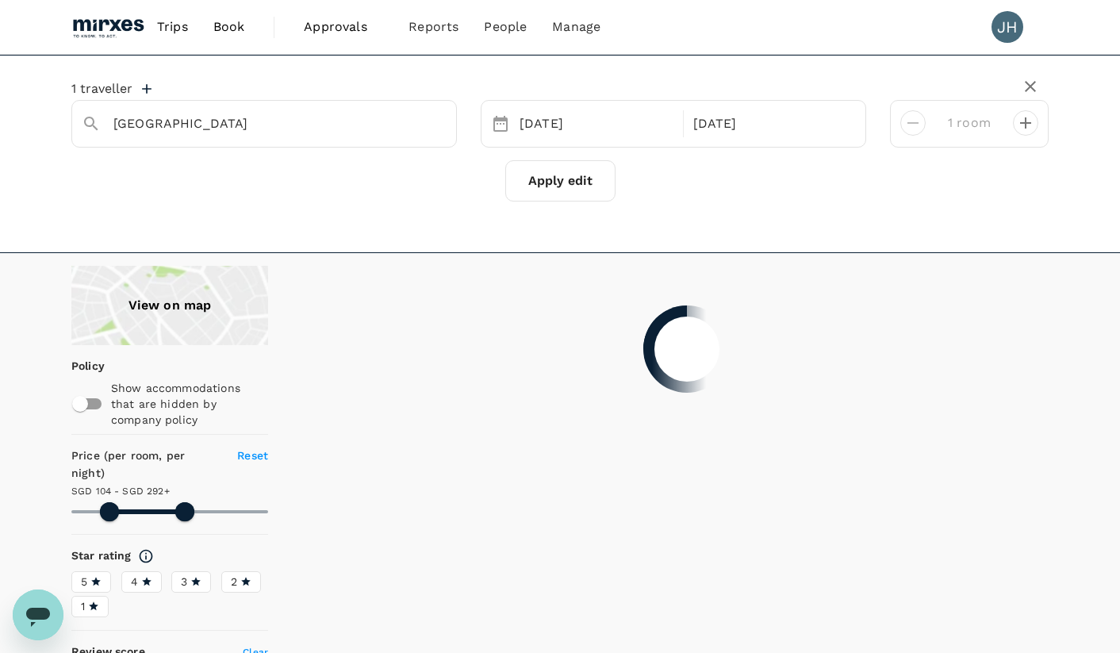
type input "104.32"
type input "292.32"
type input "104.32"
type input "292.32"
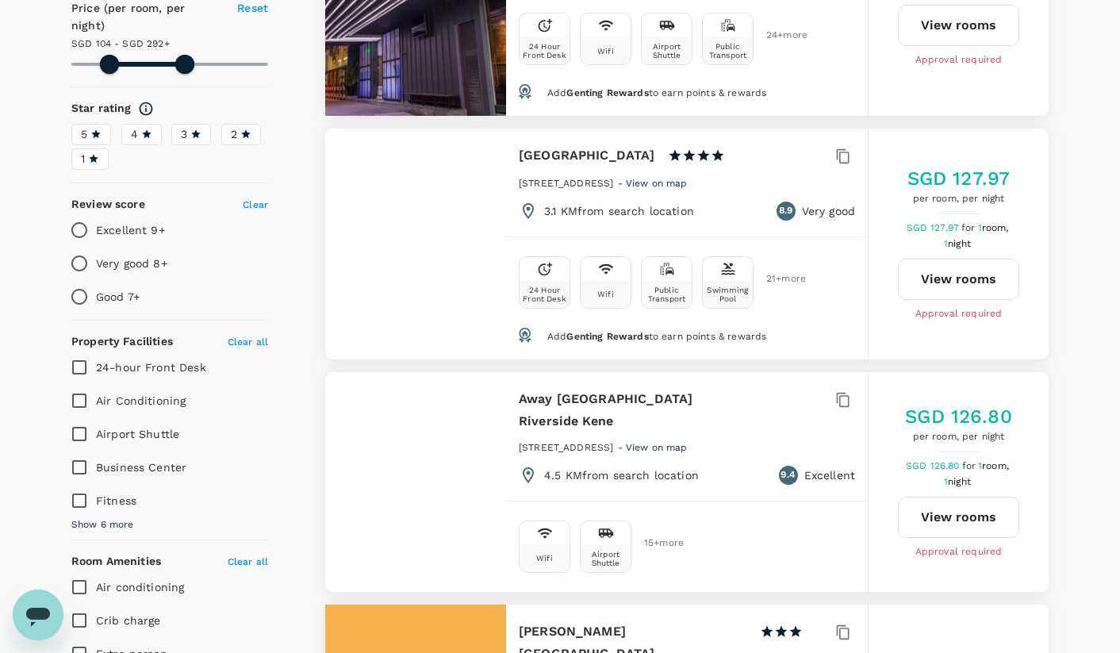
type input "104.32"
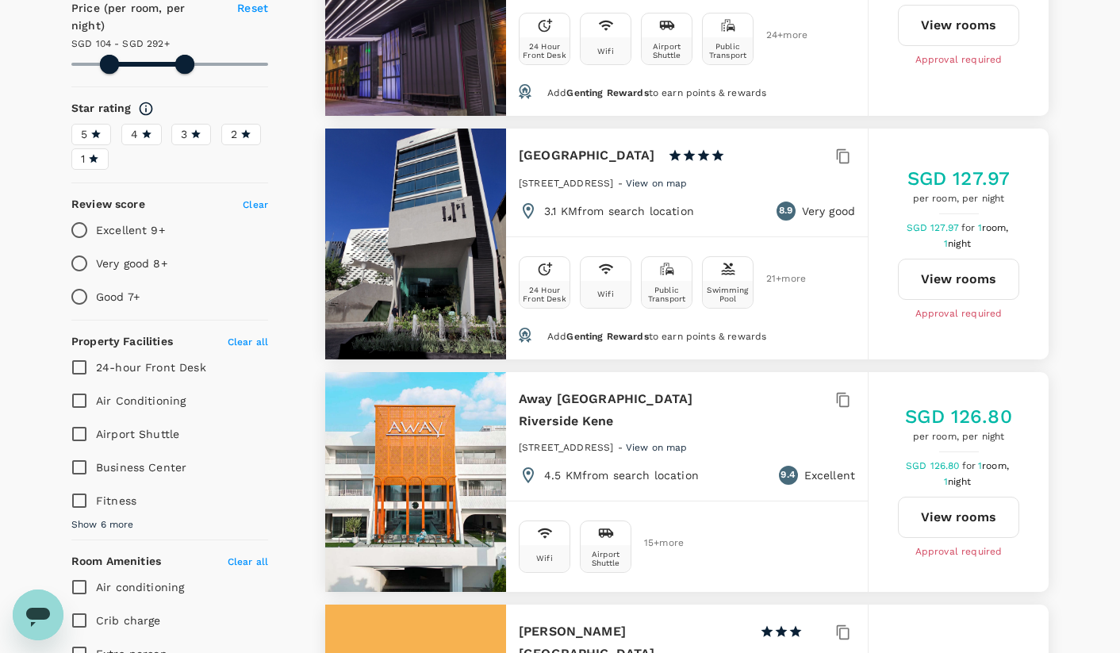
type input "292.32"
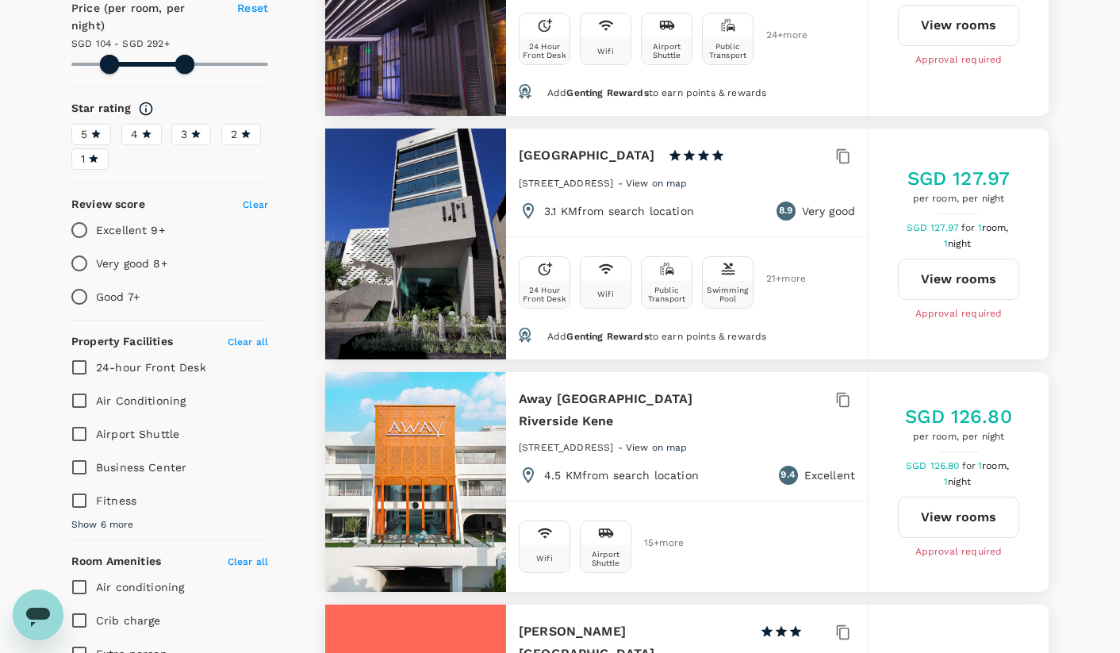
type input "104.32"
type input "292.32"
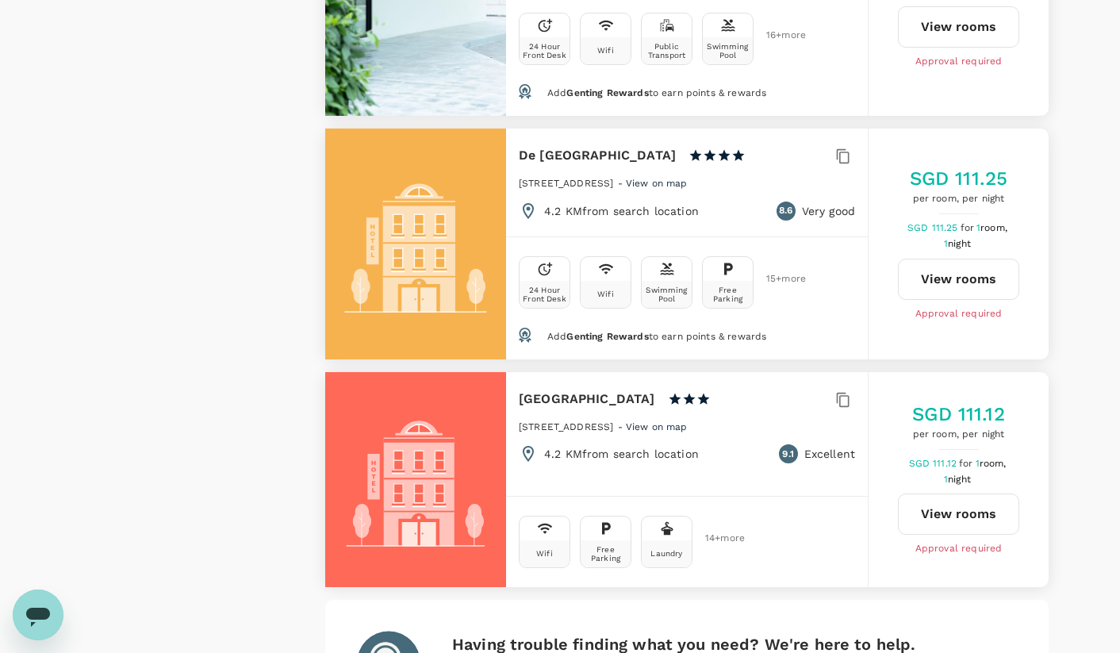
scroll to position [4825, 0]
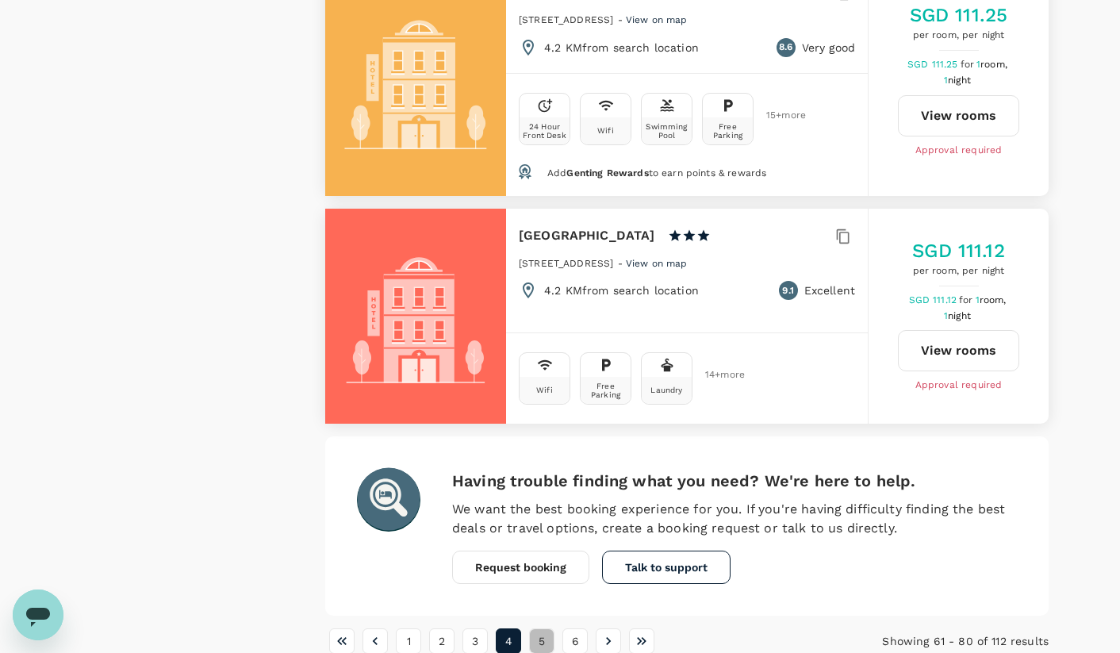
click at [537, 628] on button "5" at bounding box center [541, 640] width 25 height 25
type input "104.32"
type input "292.32"
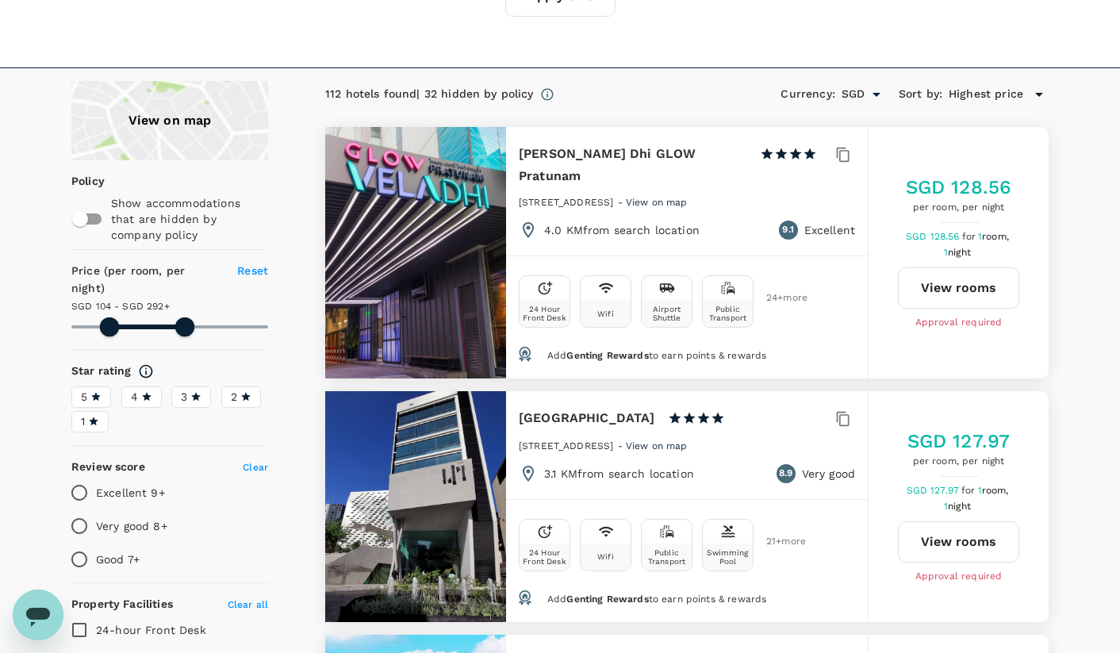
scroll to position [0, 0]
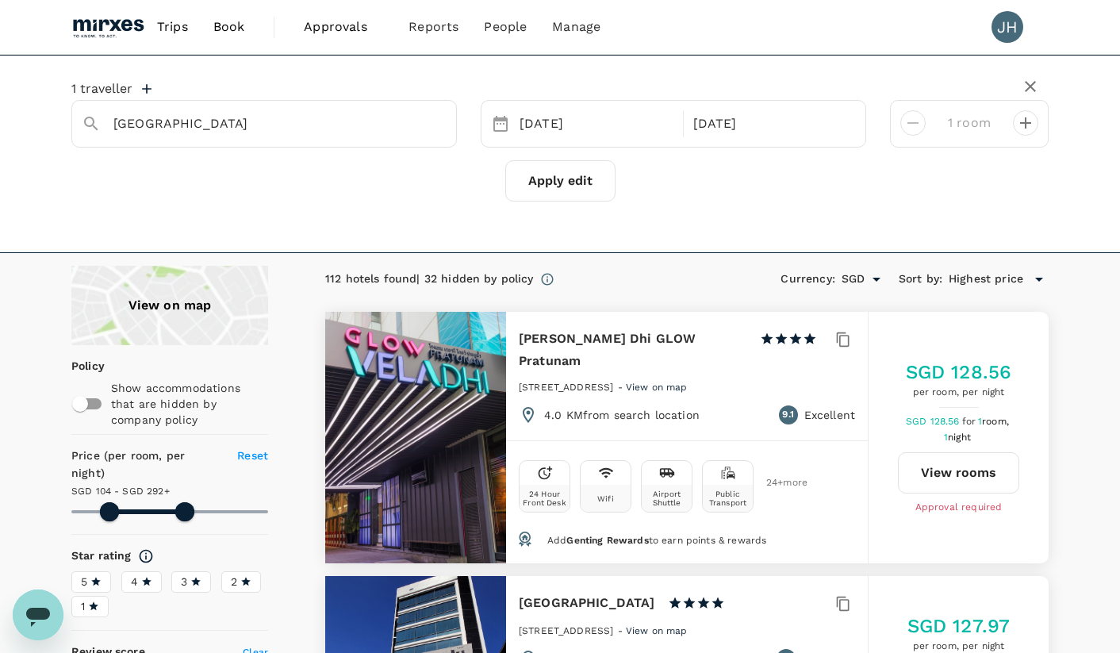
type input "104.32"
type input "292.32"
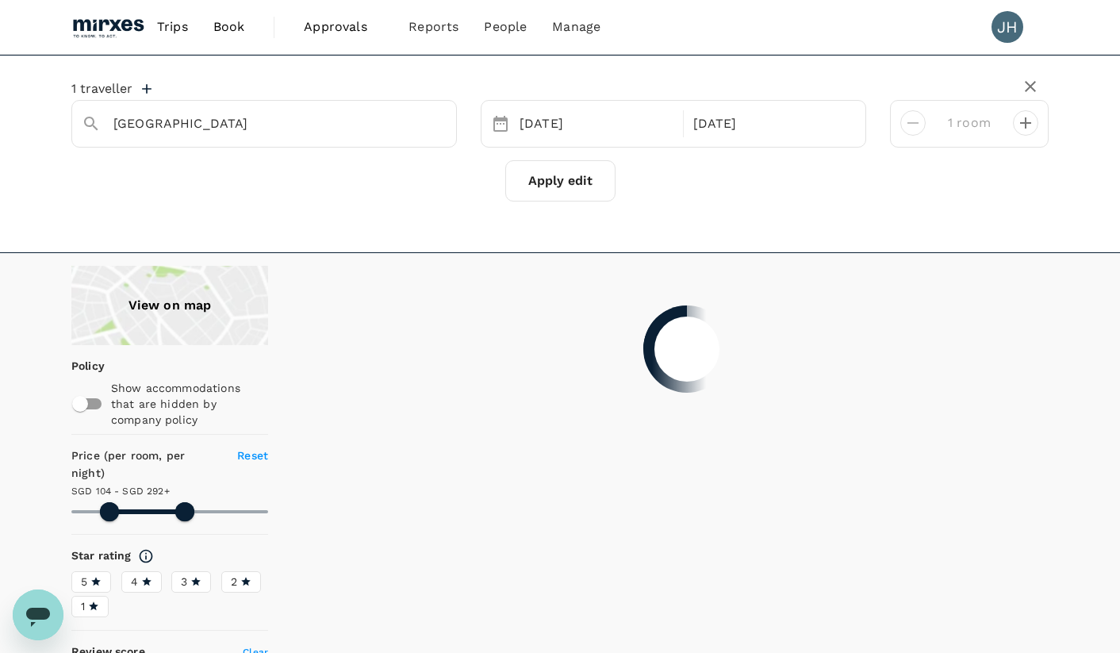
type input "104.32"
type input "292.32"
type input "104.32"
type input "292.32"
type input "104.32"
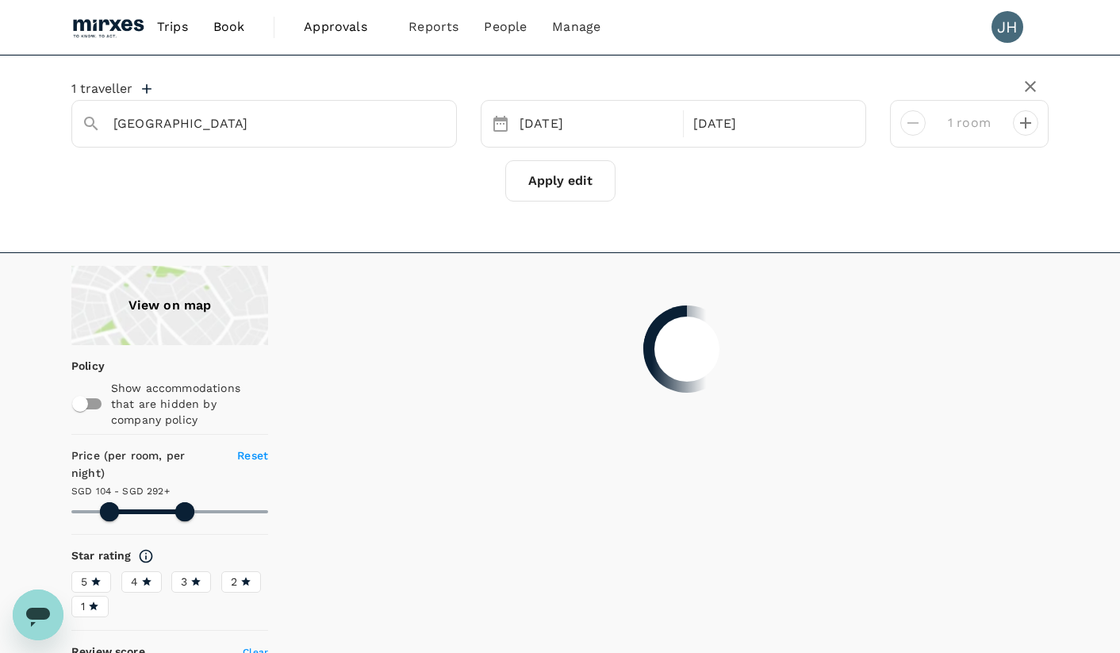
type input "292.32"
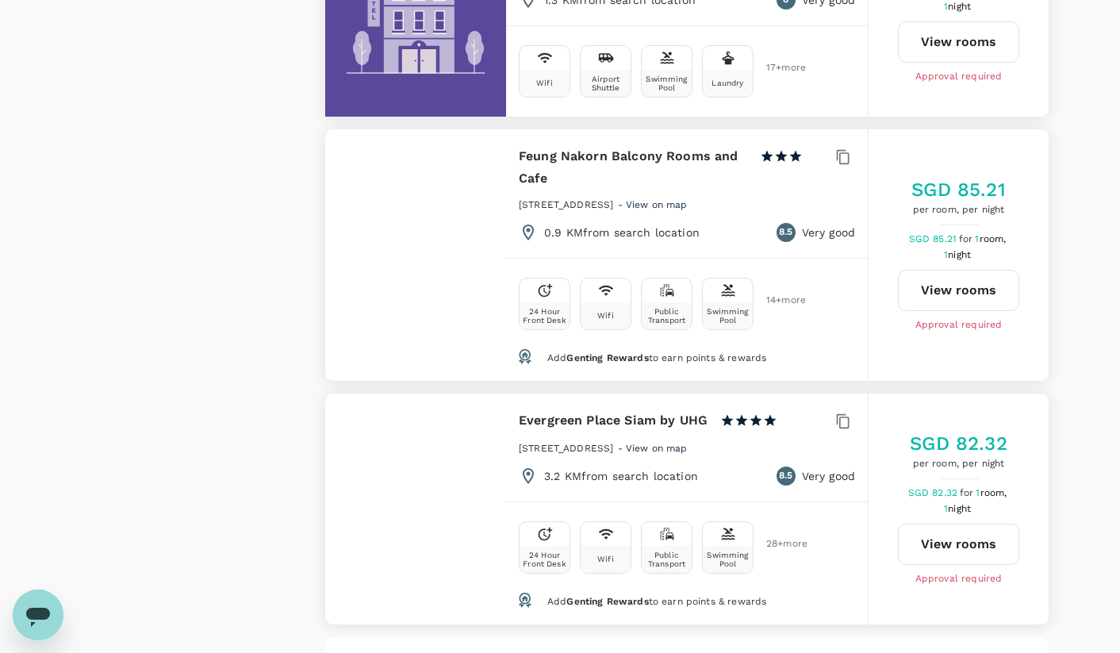
scroll to position [4741, 0]
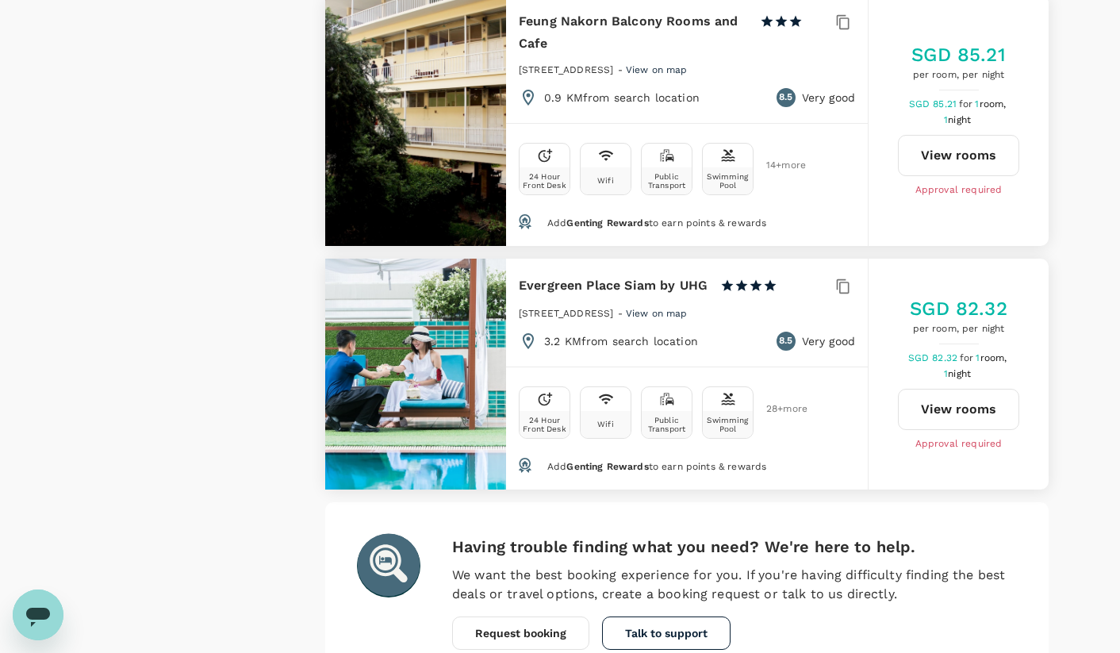
type input "104.32"
type input "292.32"
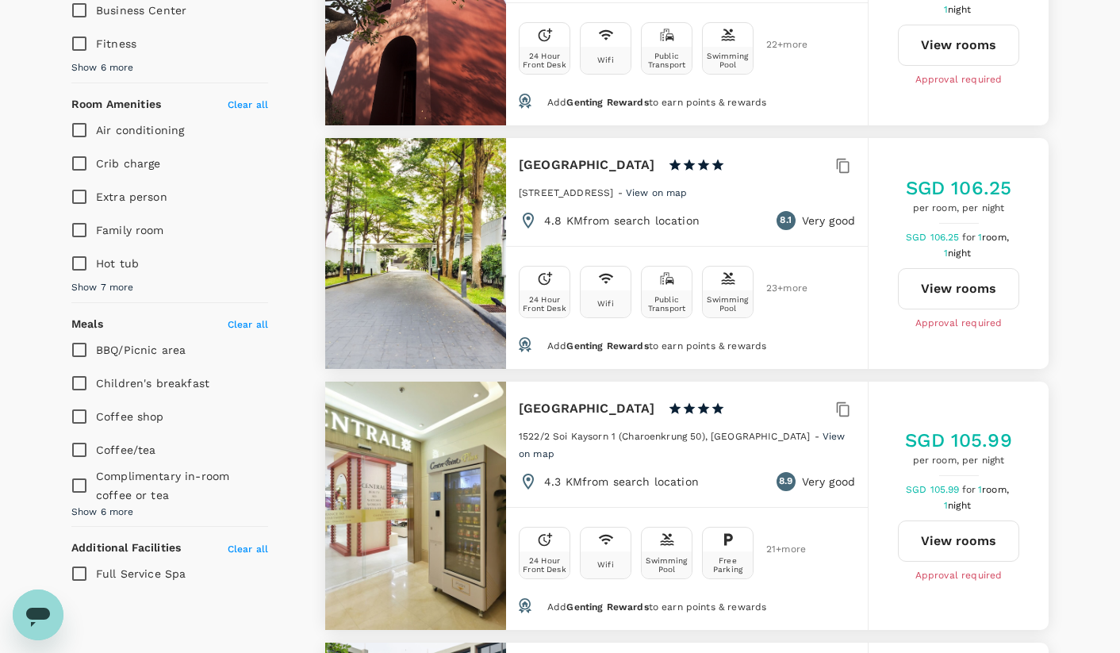
scroll to position [0, 0]
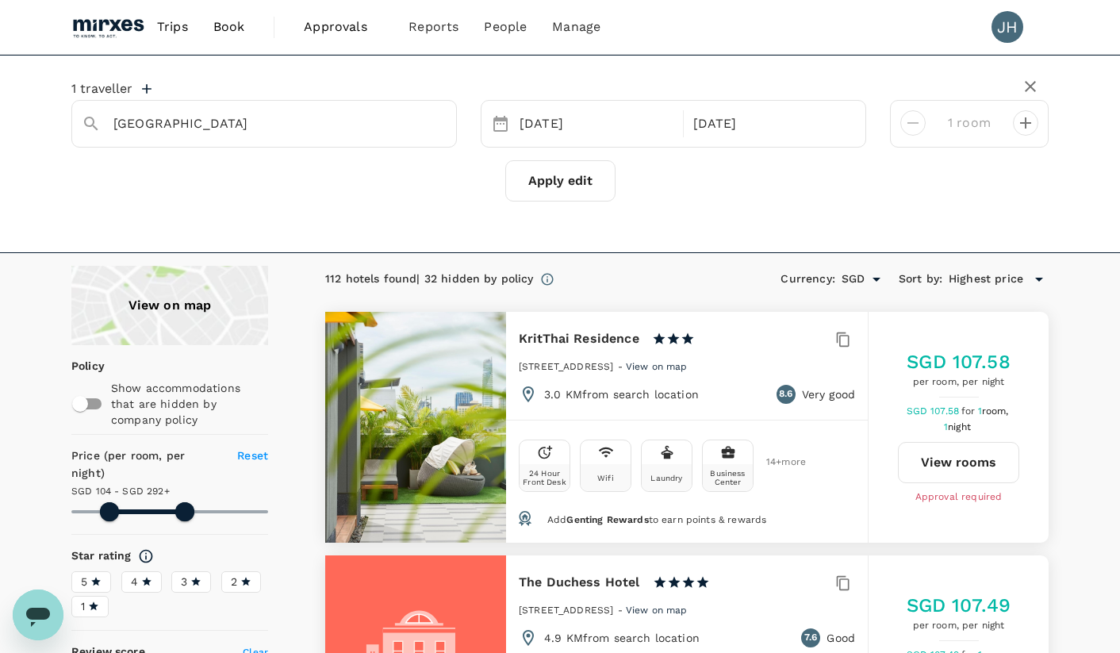
type input "104.32"
type input "292.32"
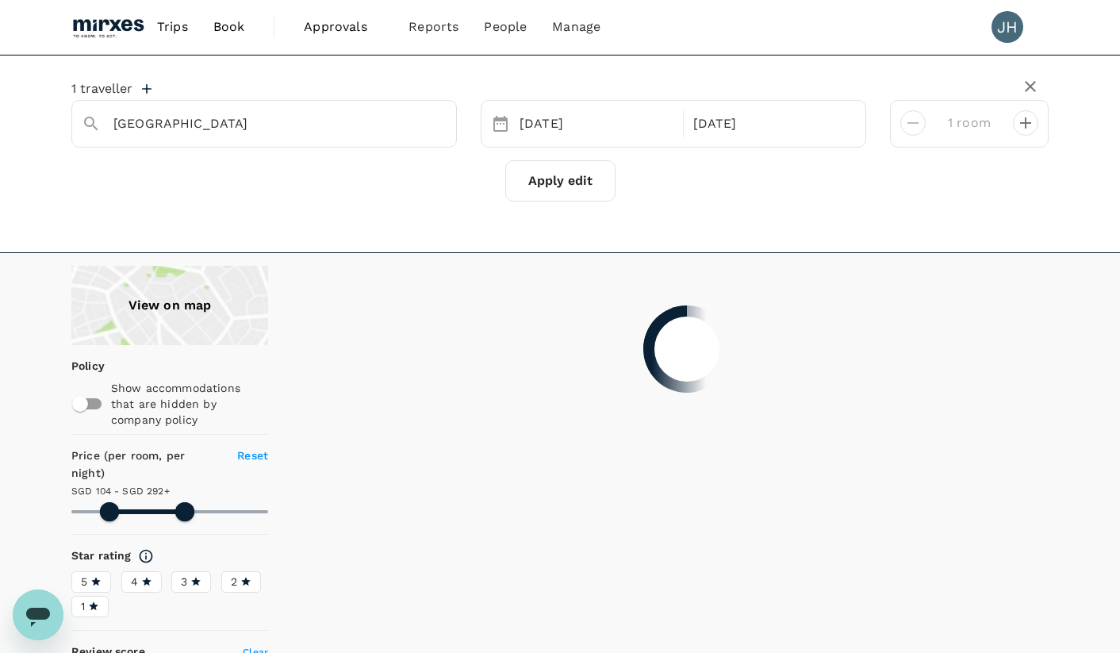
type input "104.32"
type input "292.32"
type input "104.32"
type input "292.32"
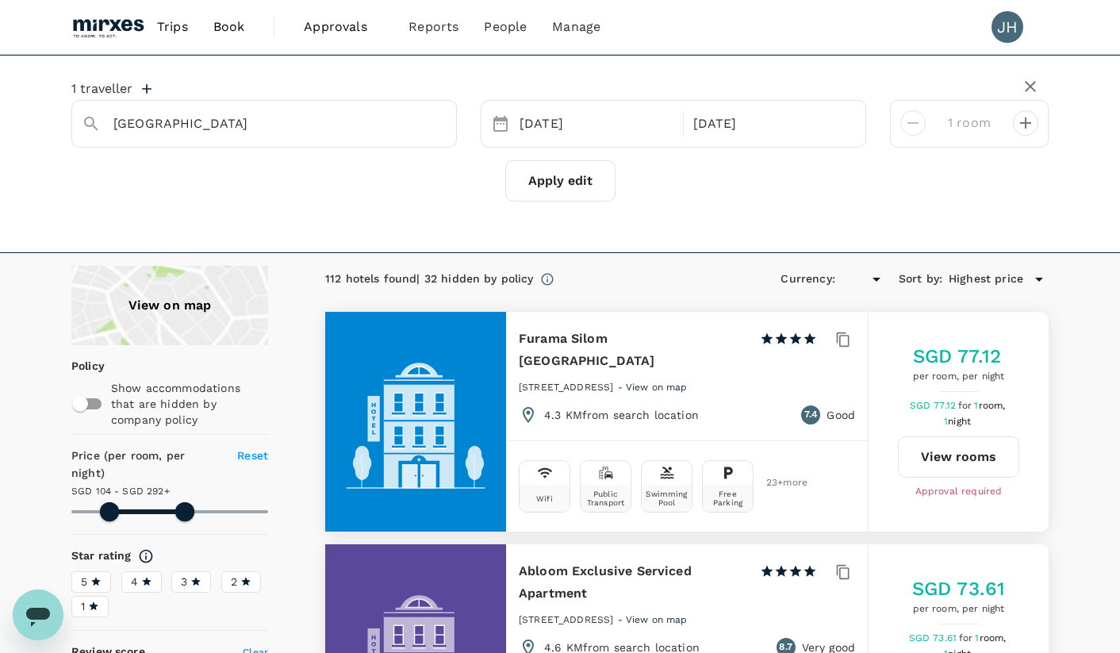
type input "SGD"
click at [190, 35] on link "Trips" at bounding box center [172, 27] width 56 height 54
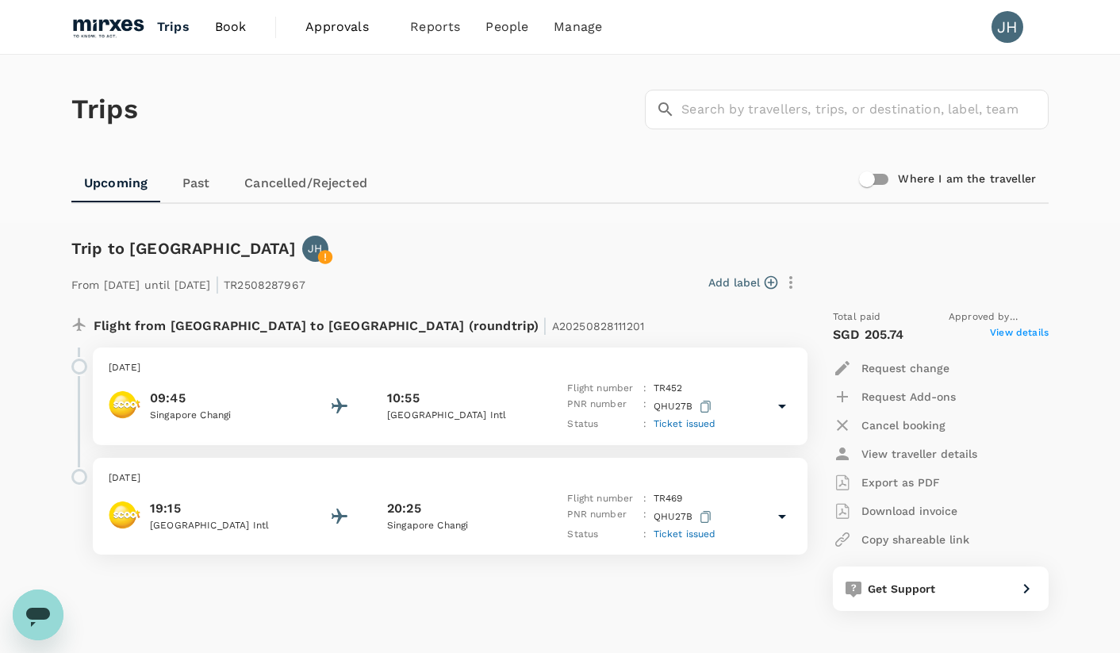
click at [227, 29] on span "Book" at bounding box center [231, 26] width 32 height 19
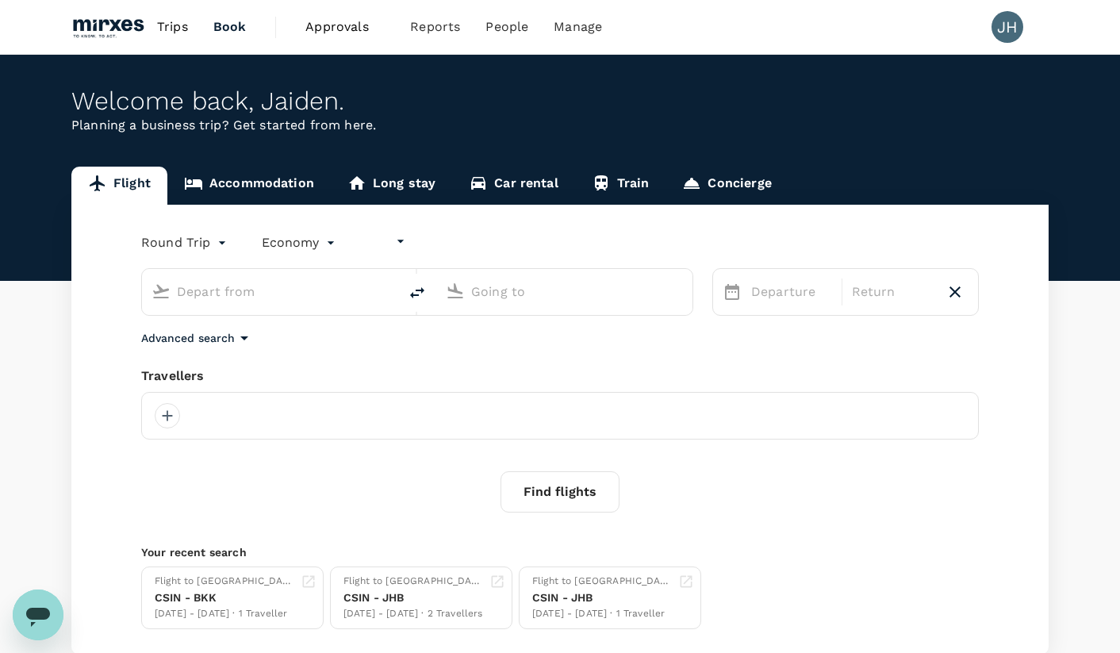
type input "undefined, undefined (any)"
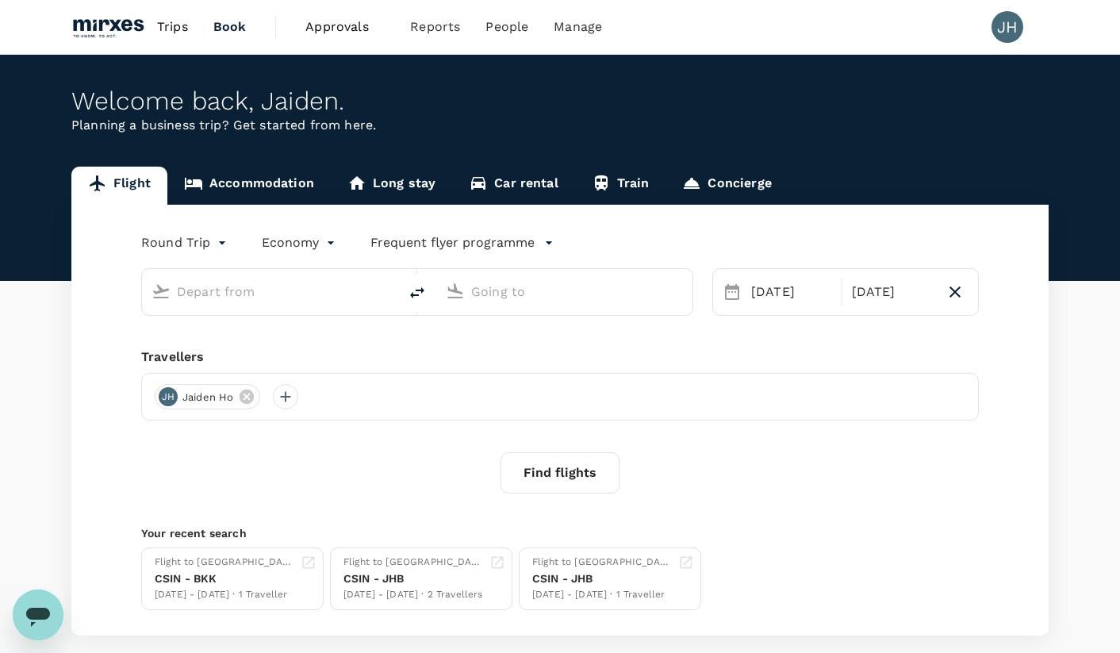
type input "[GEOGRAPHIC_DATA], [GEOGRAPHIC_DATA] (any)"
type input "Suvarnabhumi Intl (BKK)"
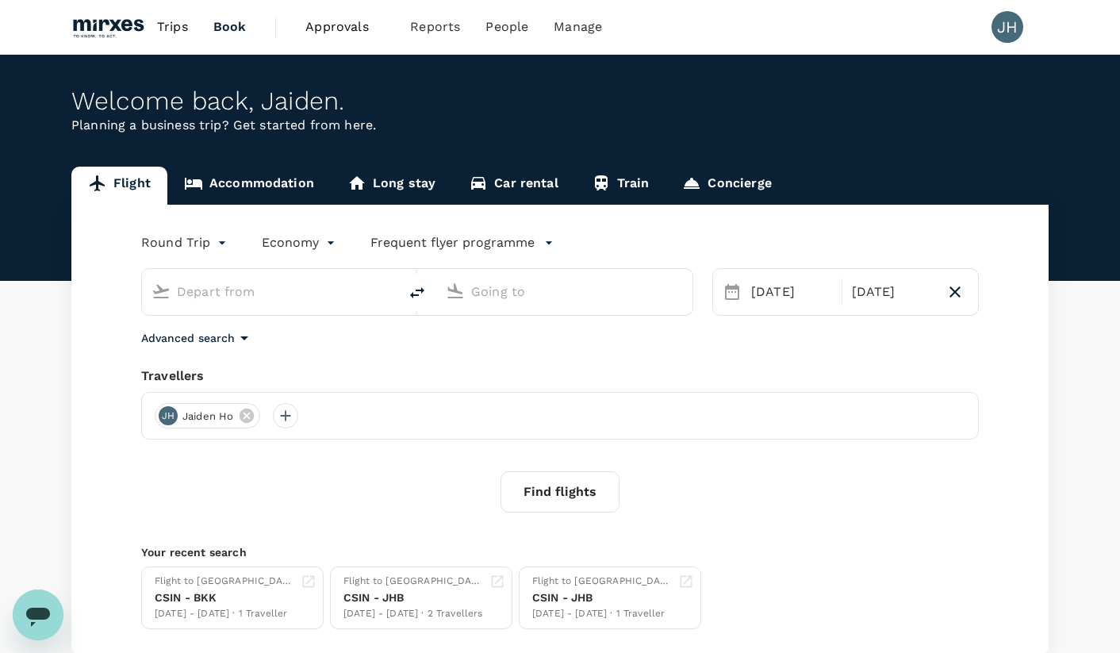
click at [286, 199] on link "Accommodation" at bounding box center [248, 186] width 163 height 38
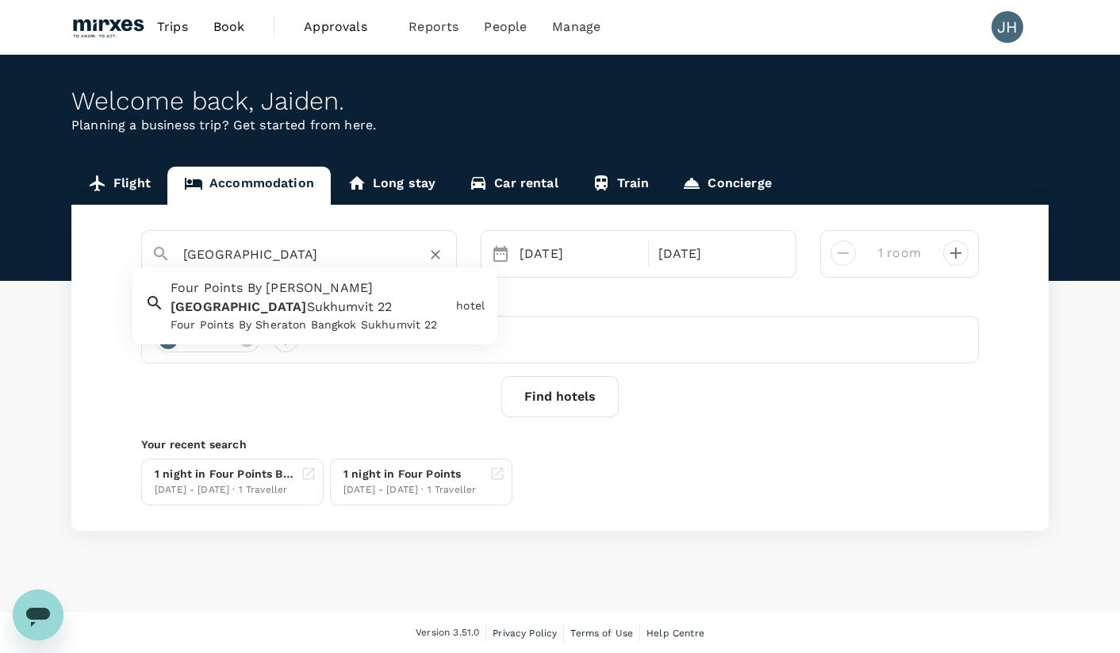
click at [274, 246] on input "[GEOGRAPHIC_DATA]" at bounding box center [292, 254] width 219 height 25
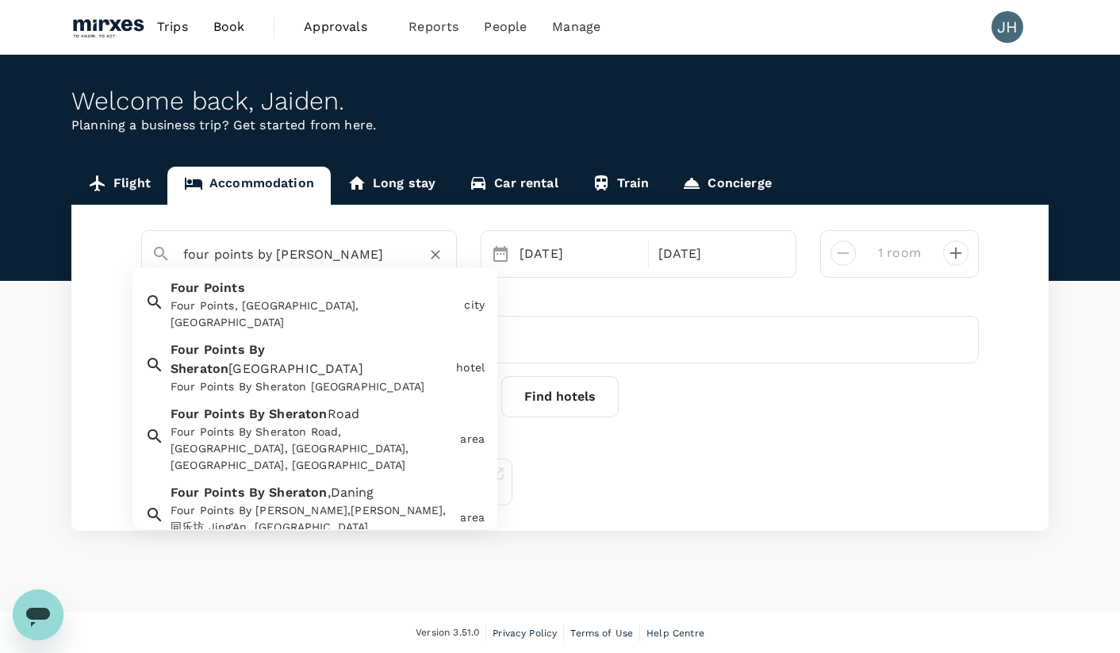
type input "Four Points"
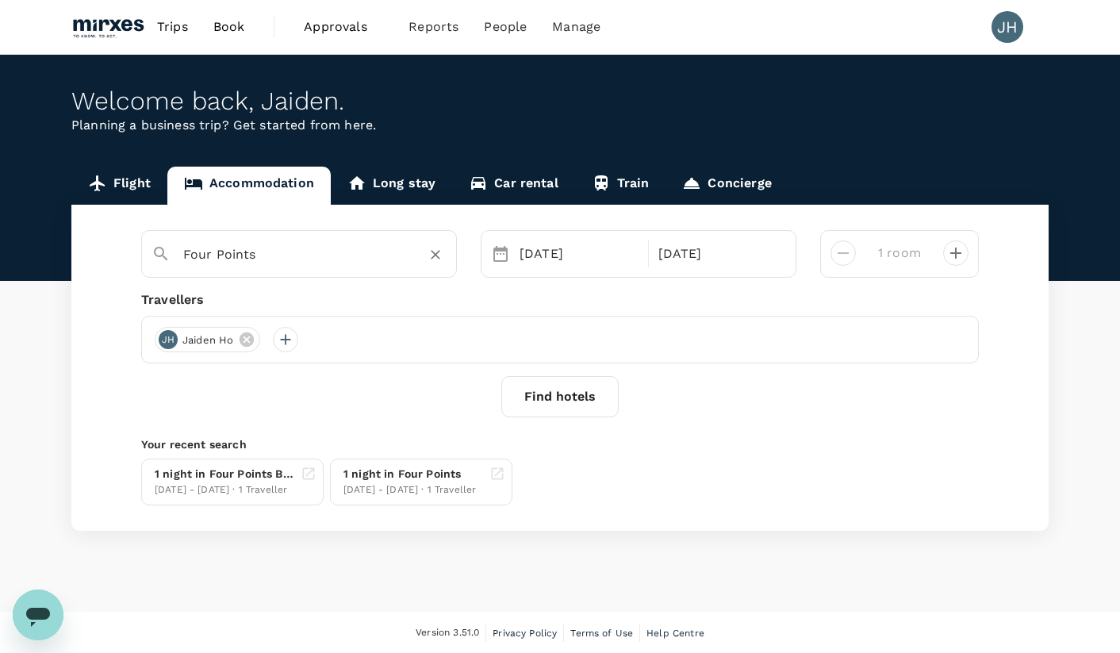
click at [567, 413] on button "Find hotels" at bounding box center [559, 396] width 117 height 41
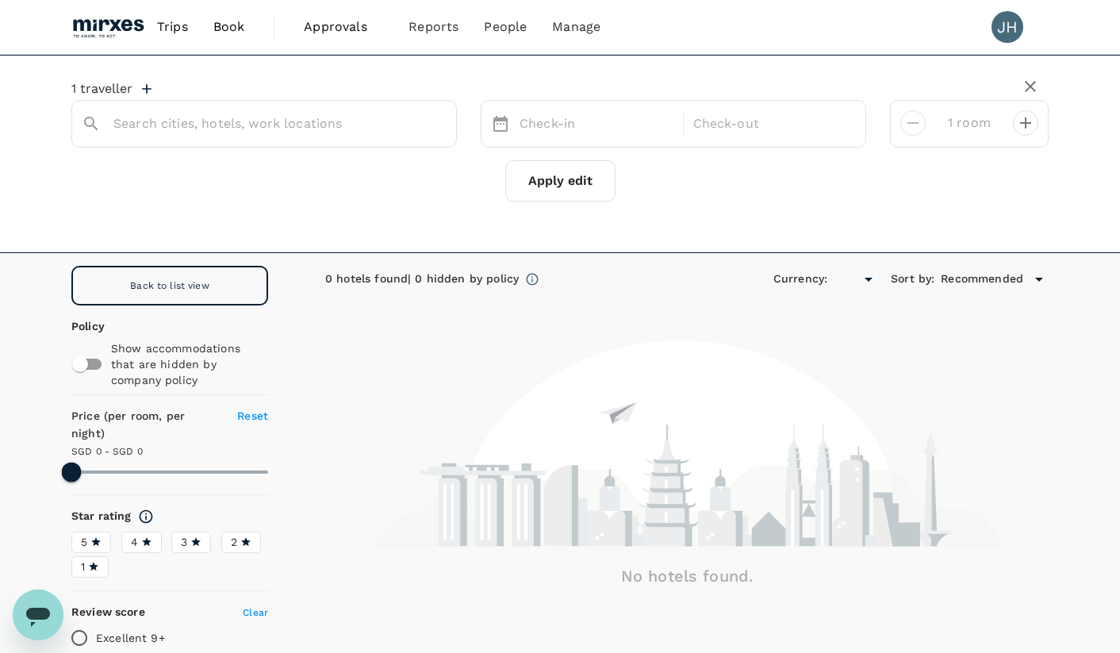
type input "Four Points"
type input "SGD"
click at [224, 135] on div "Four Points" at bounding box center [279, 123] width 333 height 25
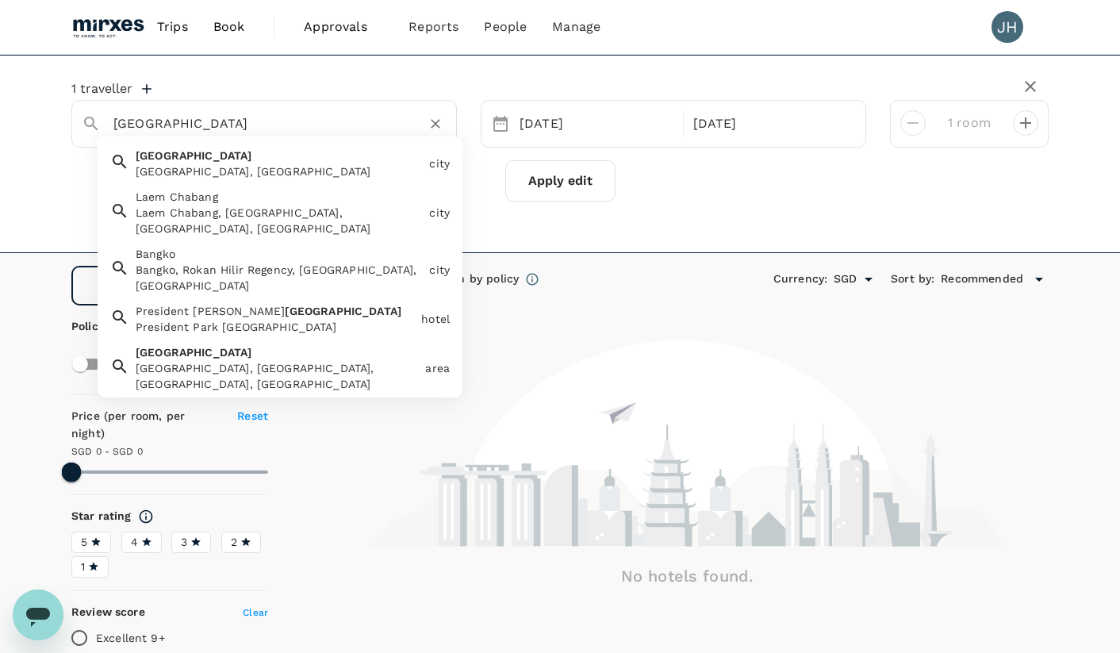
click at [204, 173] on div "[GEOGRAPHIC_DATA], [GEOGRAPHIC_DATA]" at bounding box center [279, 171] width 287 height 16
type input "[GEOGRAPHIC_DATA]"
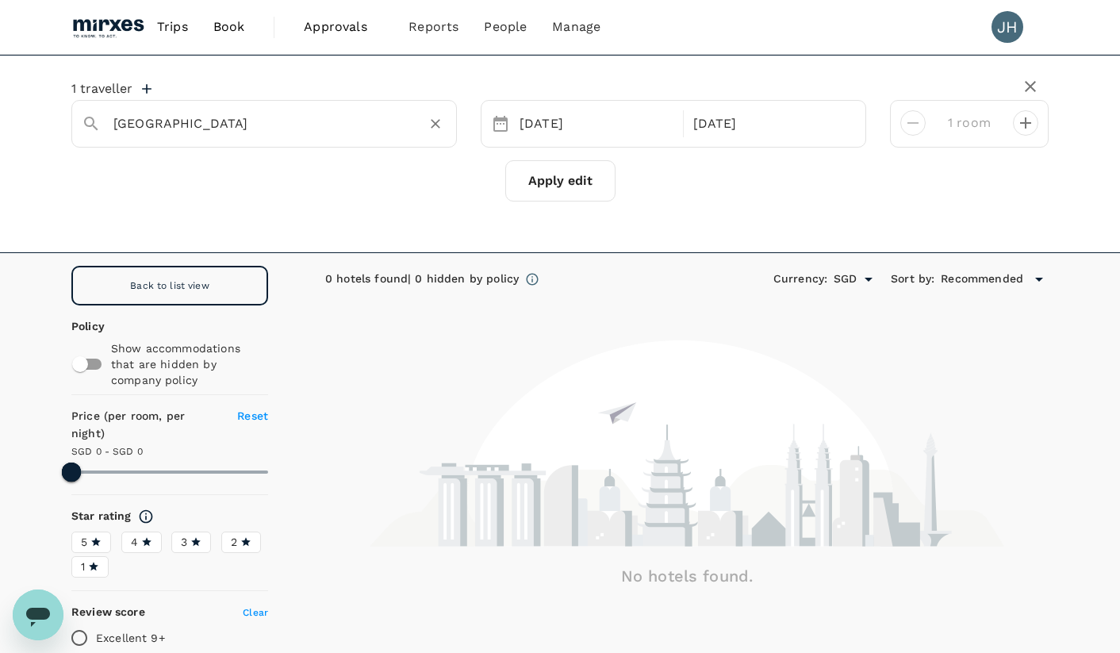
click at [514, 183] on button "Apply edit" at bounding box center [560, 180] width 110 height 41
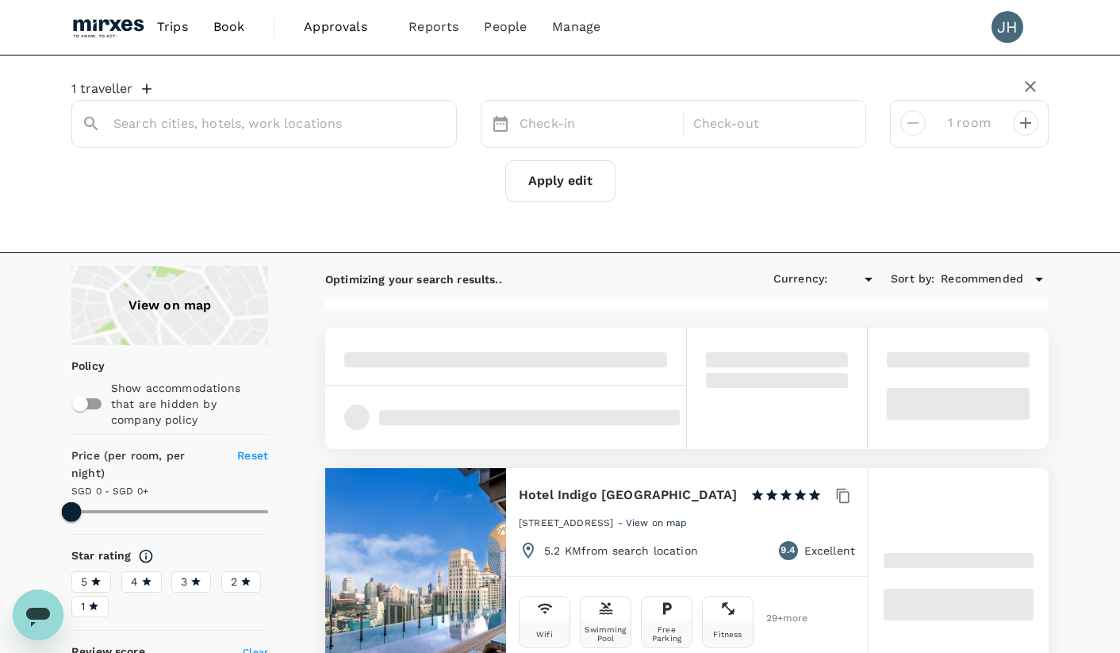
type input "[GEOGRAPHIC_DATA]"
type input "499.06"
type input "SGD"
type input "499.32"
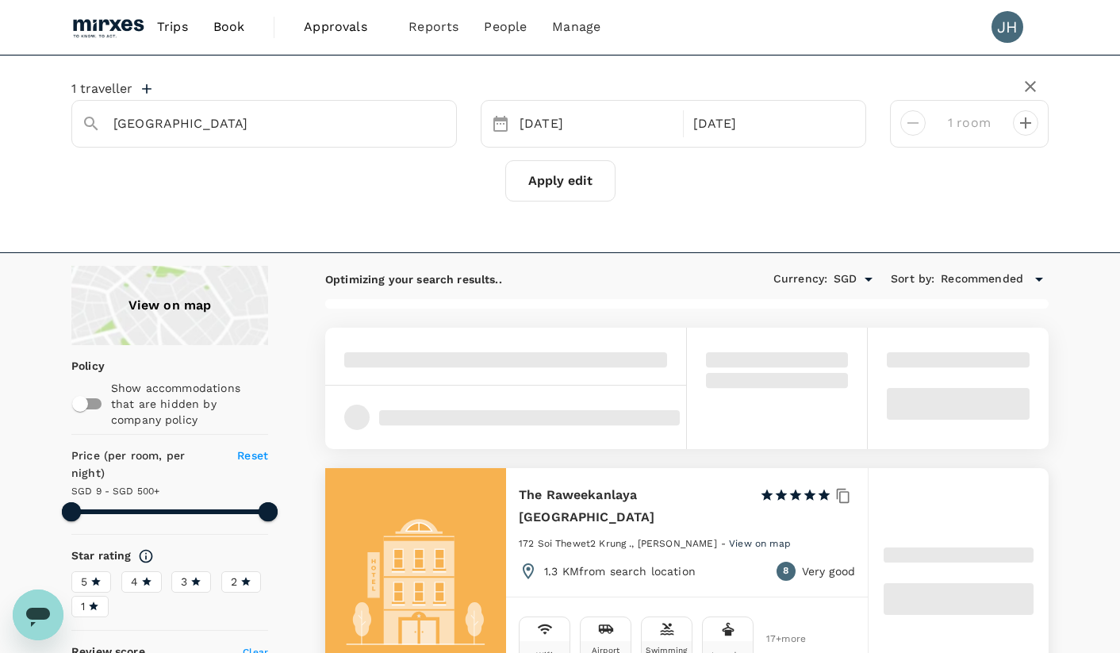
type input "9.32"
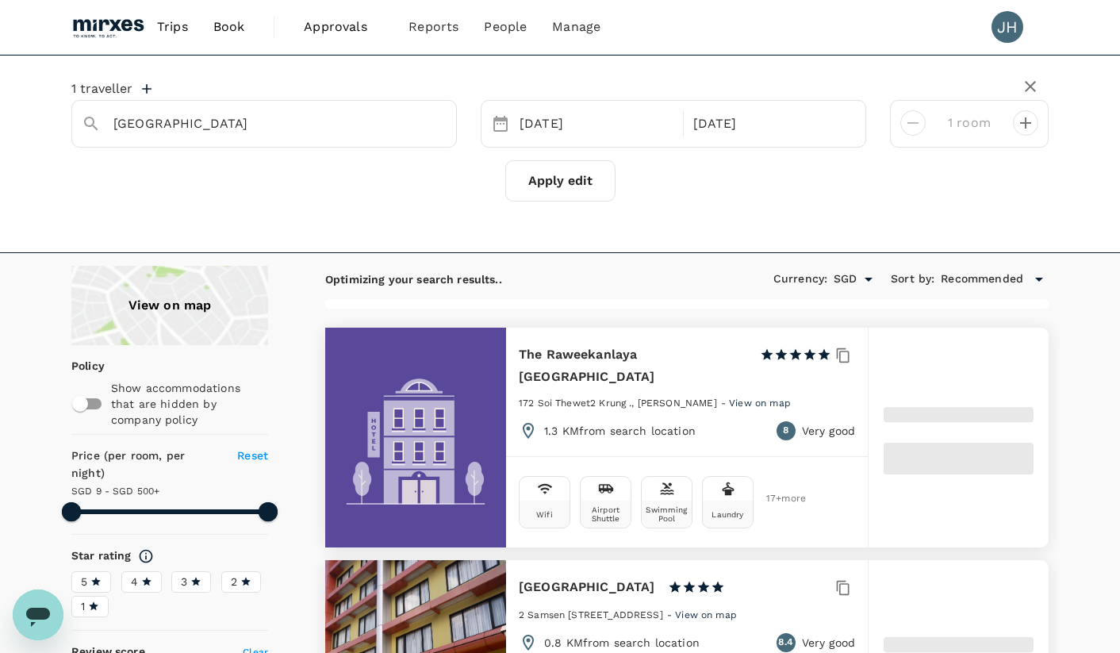
click at [149, 297] on div "View on map" at bounding box center [169, 305] width 197 height 79
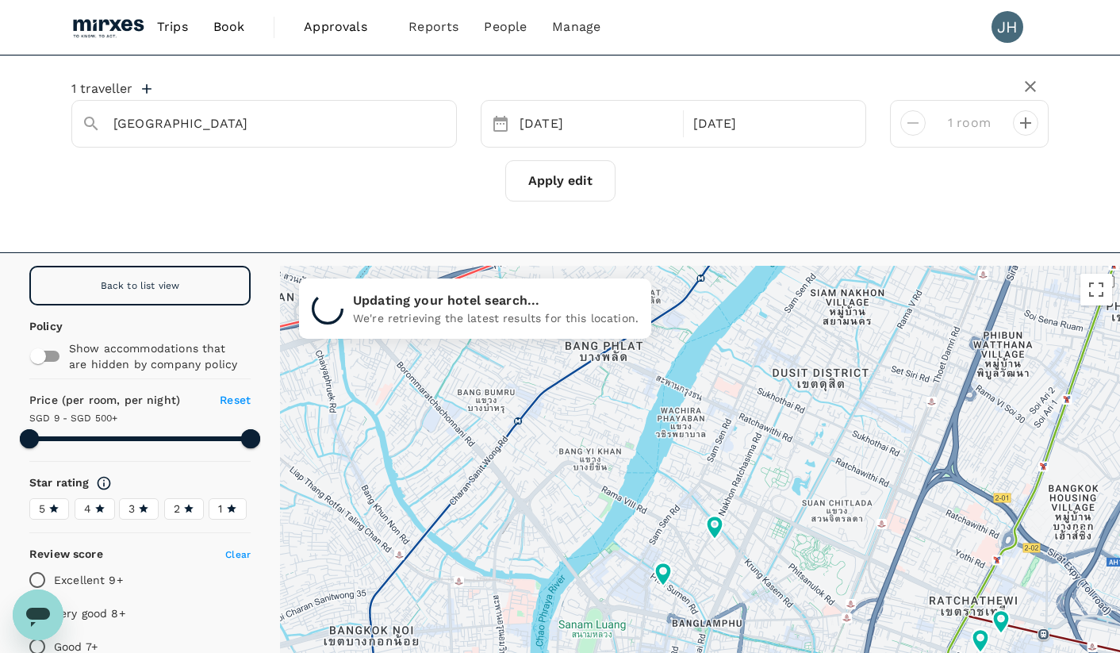
scroll to position [3, 0]
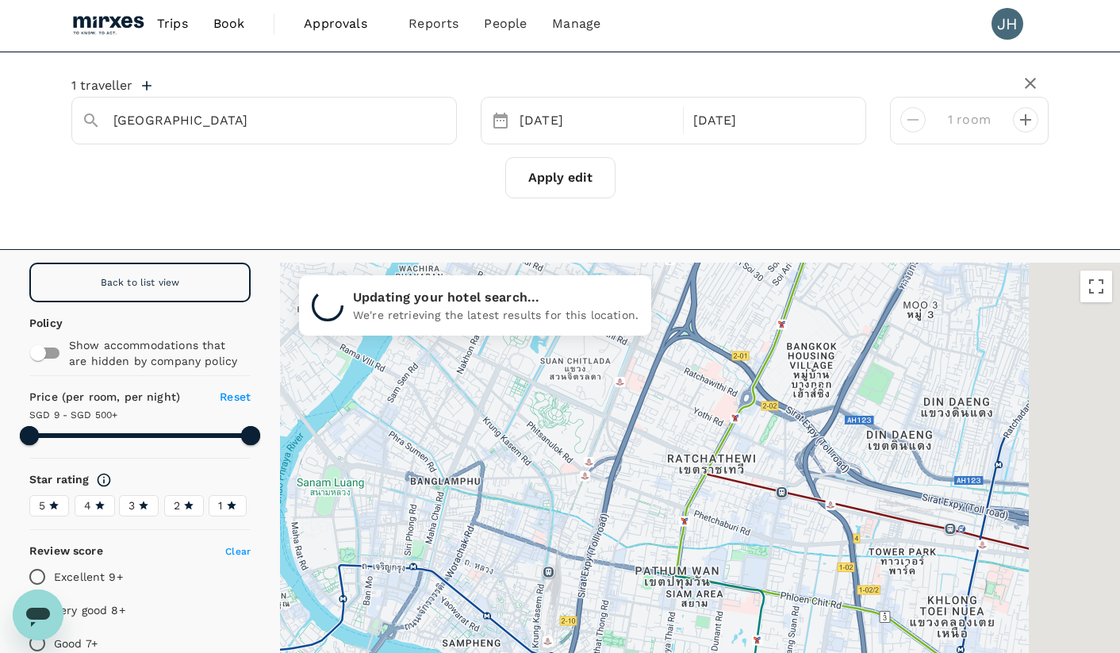
drag, startPoint x: 872, startPoint y: 515, endPoint x: 605, endPoint y: 392, distance: 293.5
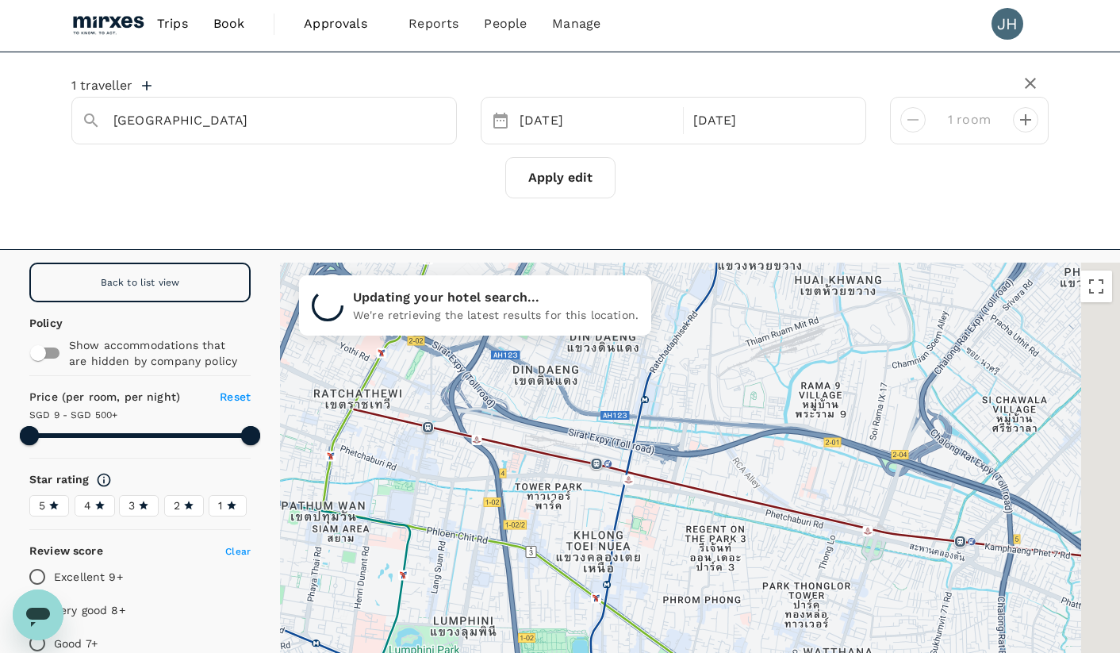
drag, startPoint x: 934, startPoint y: 554, endPoint x: 512, endPoint y: 483, distance: 427.9
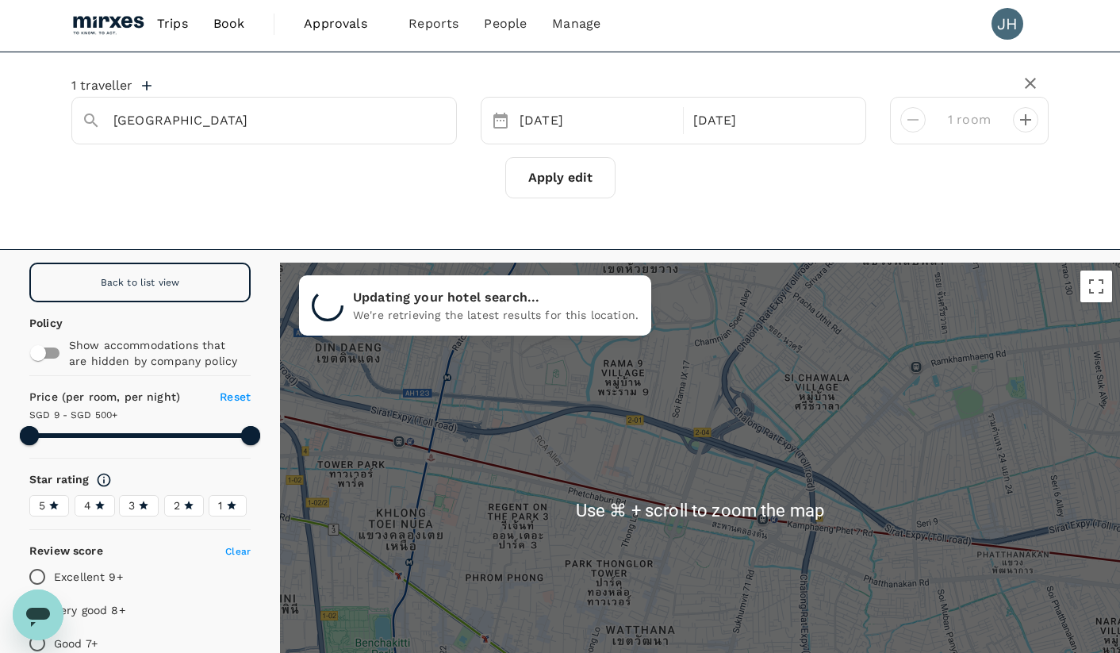
scroll to position [0, 0]
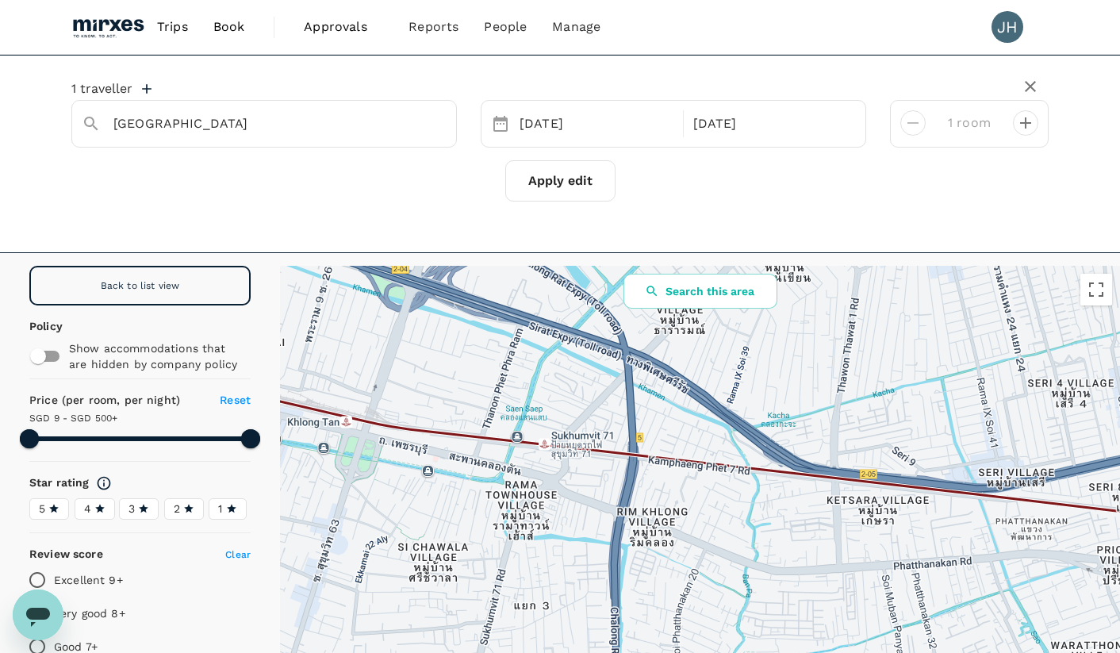
drag, startPoint x: 882, startPoint y: 562, endPoint x: 384, endPoint y: 534, distance: 498.9
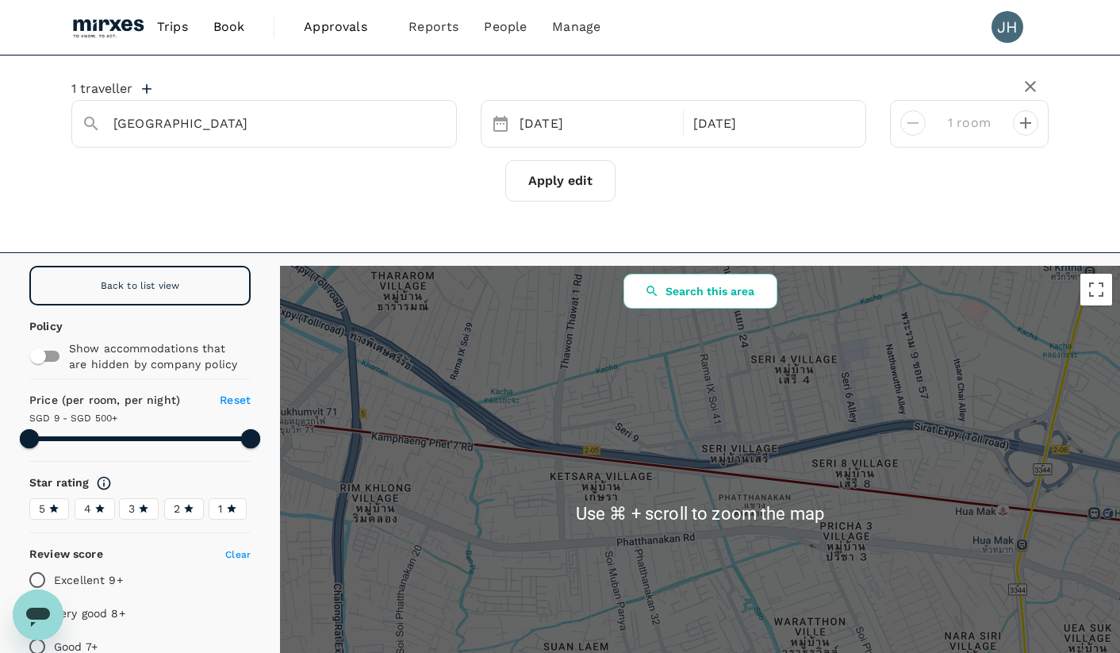
scroll to position [3, 0]
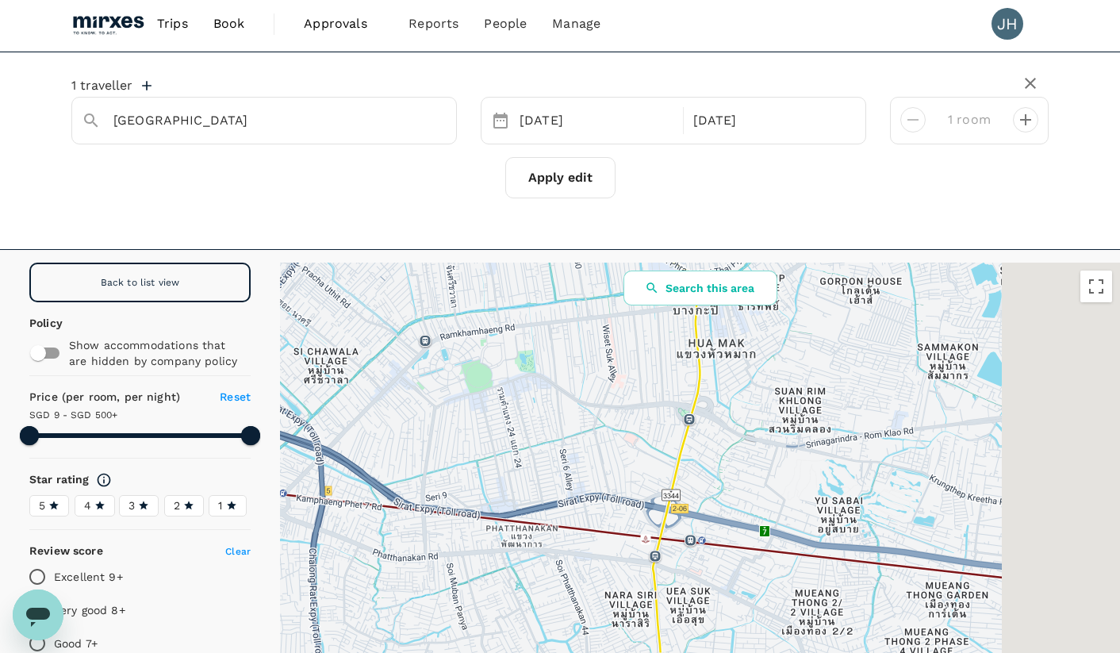
drag, startPoint x: 562, startPoint y: 513, endPoint x: 592, endPoint y: 520, distance: 30.2
click at [367, 533] on div at bounding box center [700, 510] width 840 height 494
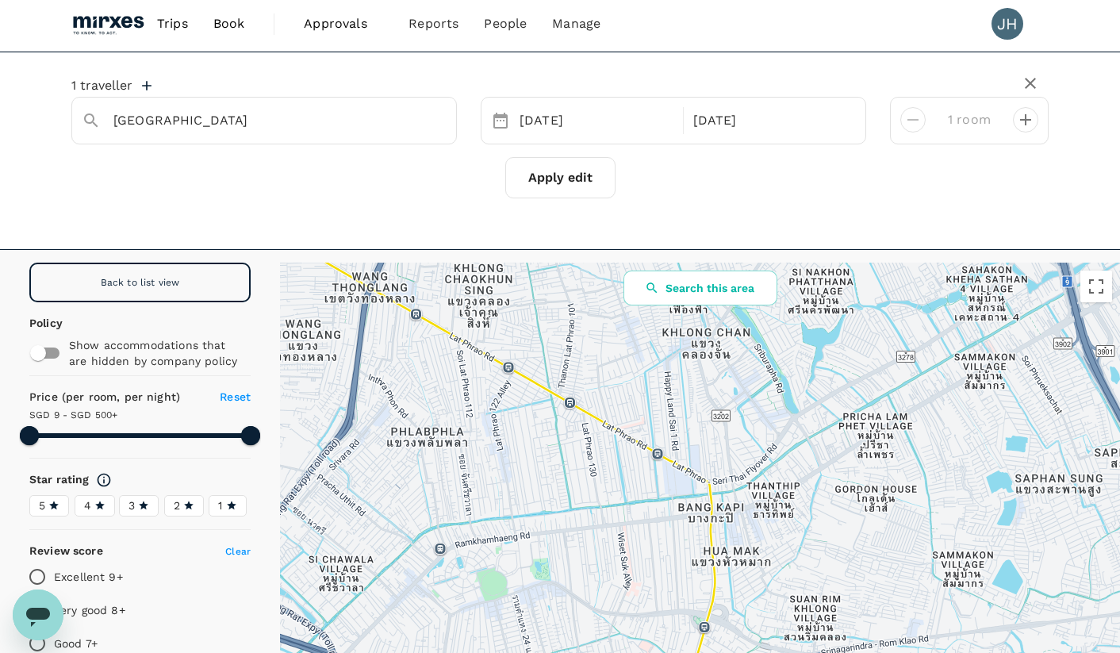
drag, startPoint x: 746, startPoint y: 479, endPoint x: 758, endPoint y: 652, distance: 173.4
click at [758, 652] on div at bounding box center [700, 510] width 840 height 494
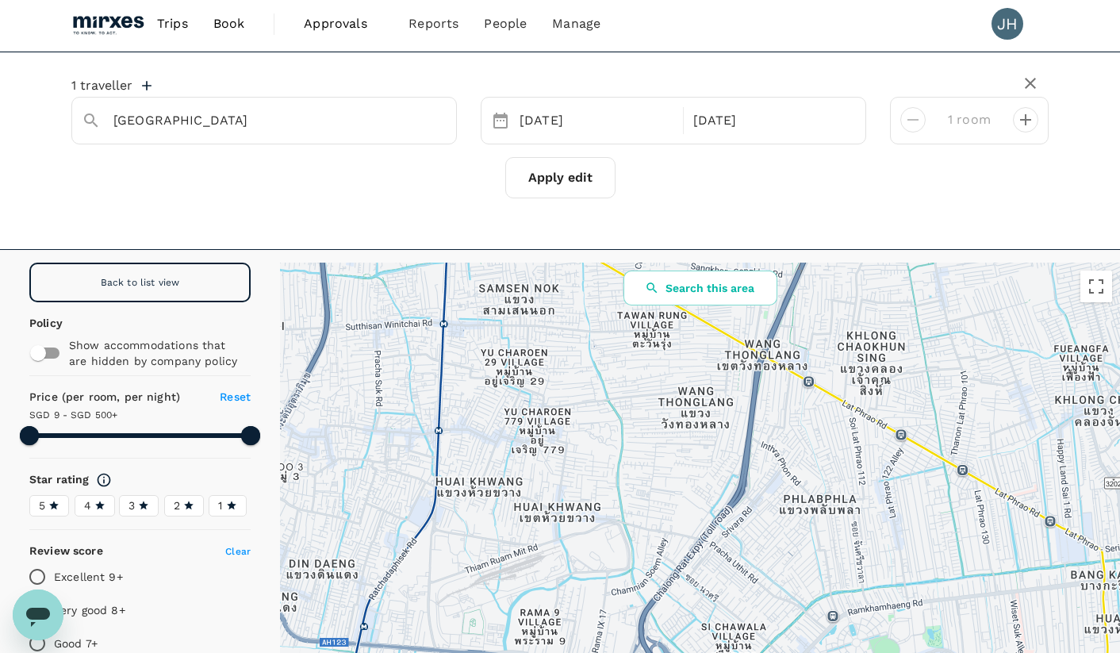
drag, startPoint x: 650, startPoint y: 462, endPoint x: 1050, endPoint y: 535, distance: 407.2
click at [1050, 535] on div at bounding box center [700, 510] width 840 height 494
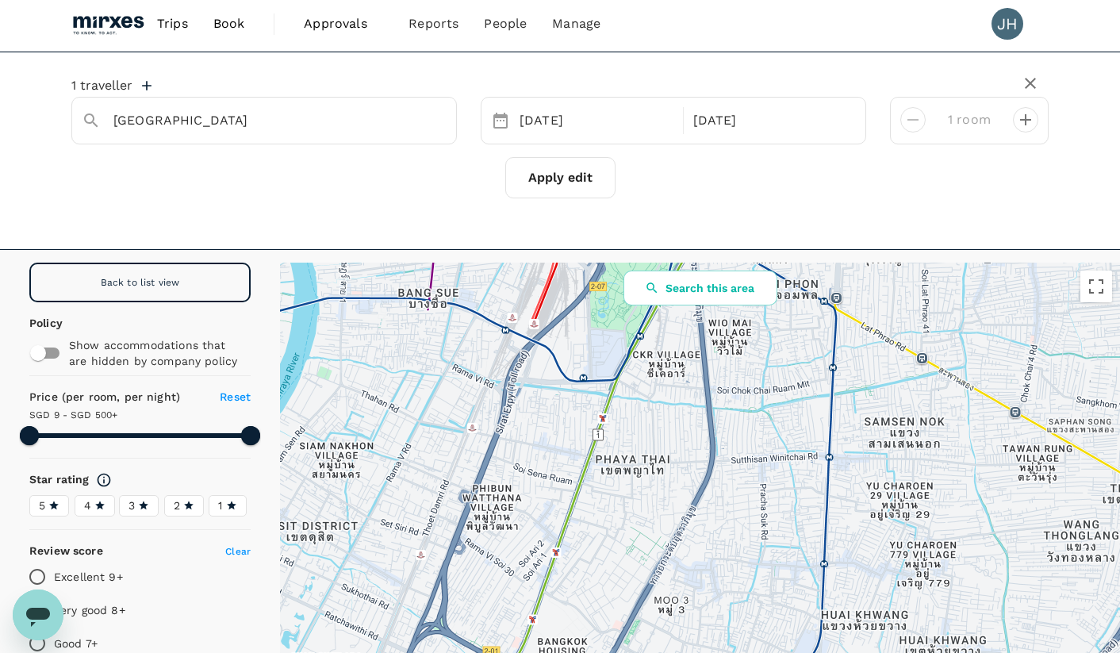
drag, startPoint x: 586, startPoint y: 459, endPoint x: 882, endPoint y: 586, distance: 322.3
click at [882, 586] on div at bounding box center [700, 510] width 840 height 494
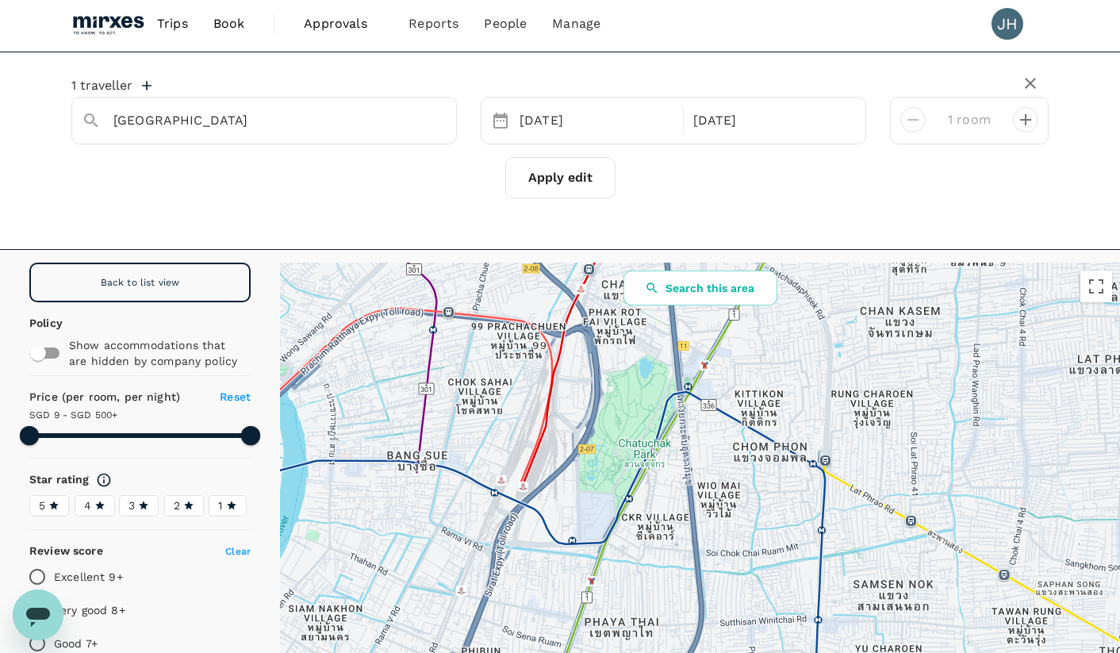
drag, startPoint x: 692, startPoint y: 483, endPoint x: 663, endPoint y: 613, distance: 133.2
click at [663, 613] on div at bounding box center [700, 510] width 840 height 494
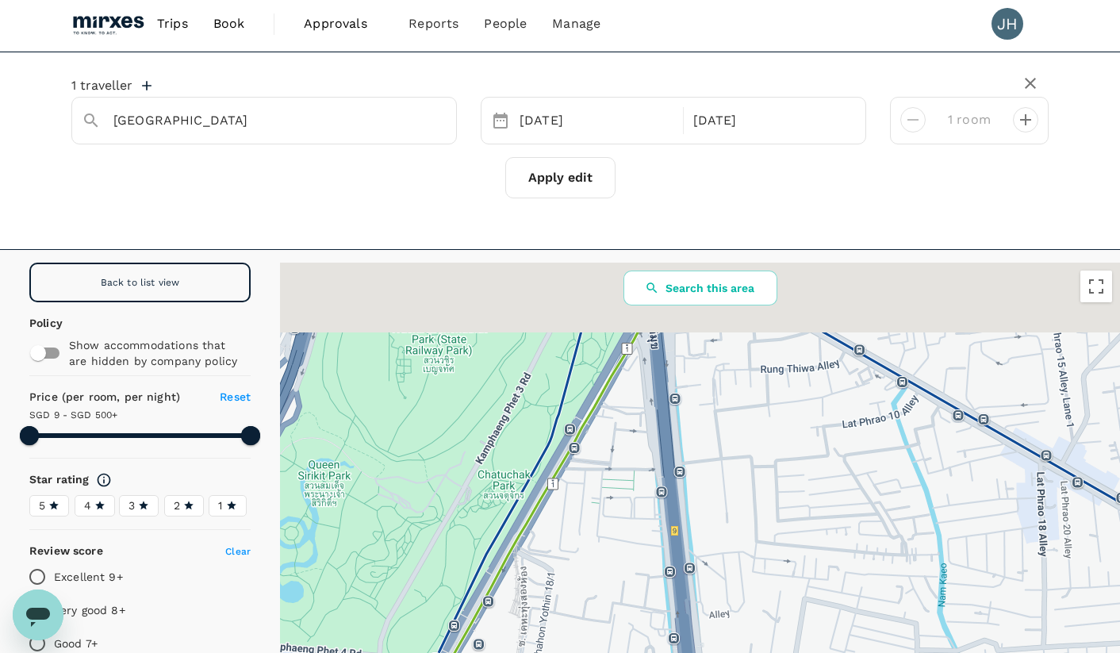
drag, startPoint x: 678, startPoint y: 374, endPoint x: 673, endPoint y: 569, distance: 195.2
click at [667, 574] on div at bounding box center [700, 510] width 840 height 494
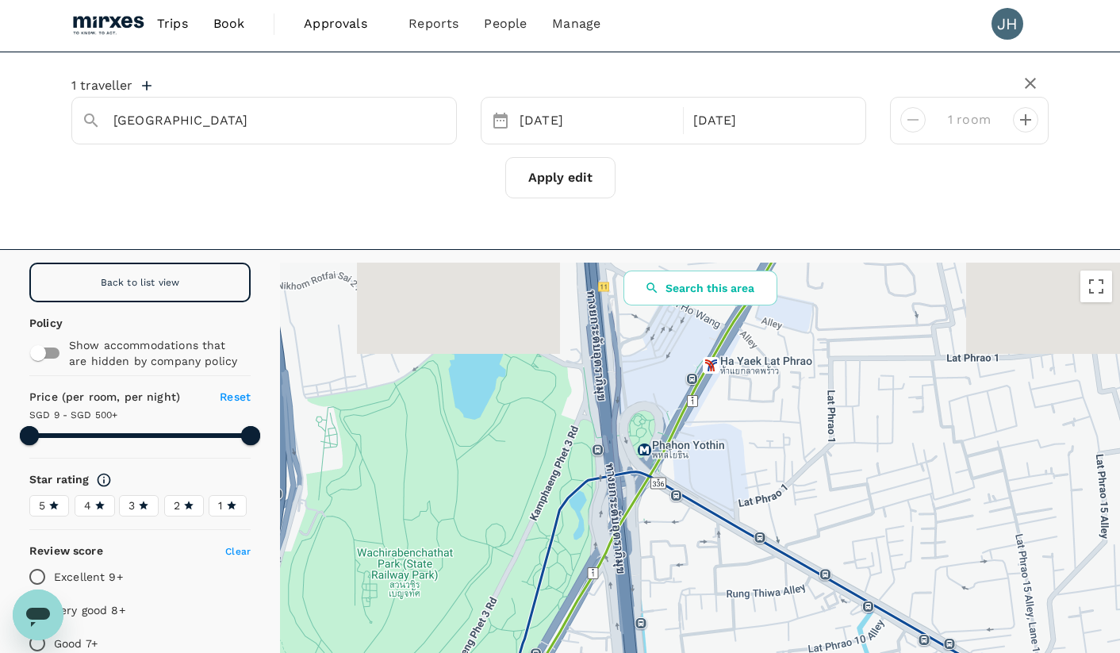
drag, startPoint x: 747, startPoint y: 477, endPoint x: 725, endPoint y: 593, distance: 117.9
click at [737, 615] on div at bounding box center [700, 510] width 840 height 494
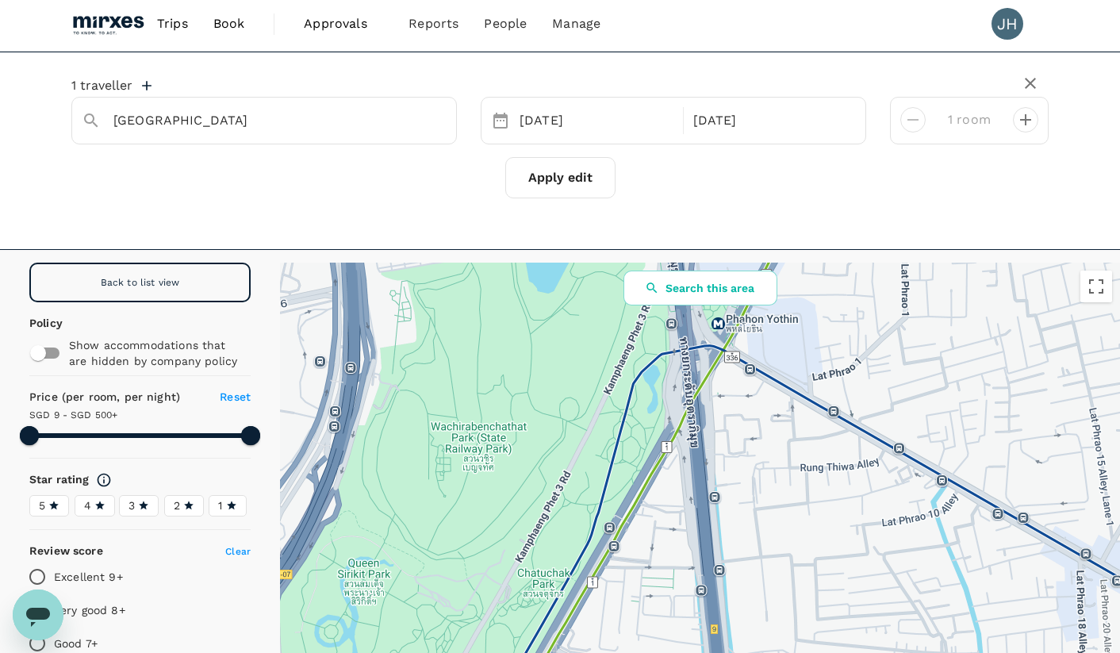
drag, startPoint x: 639, startPoint y: 565, endPoint x: 744, endPoint y: 347, distance: 241.6
click at [745, 348] on div at bounding box center [700, 510] width 840 height 494
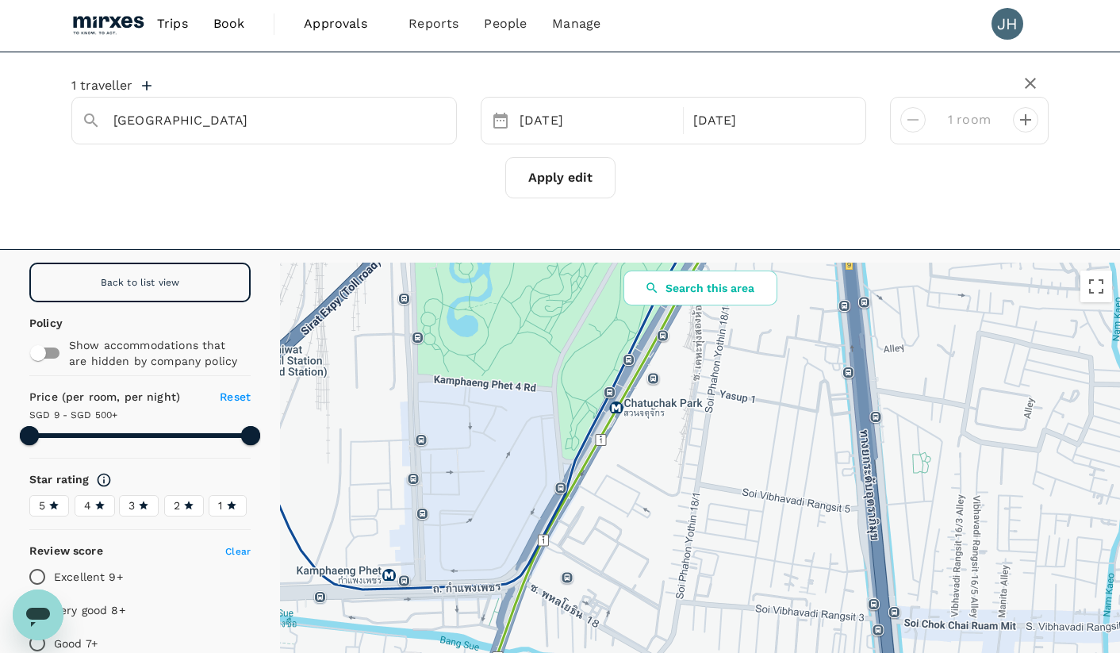
drag, startPoint x: 634, startPoint y: 590, endPoint x: 768, endPoint y: 264, distance: 352.5
click at [769, 267] on div at bounding box center [700, 510] width 840 height 494
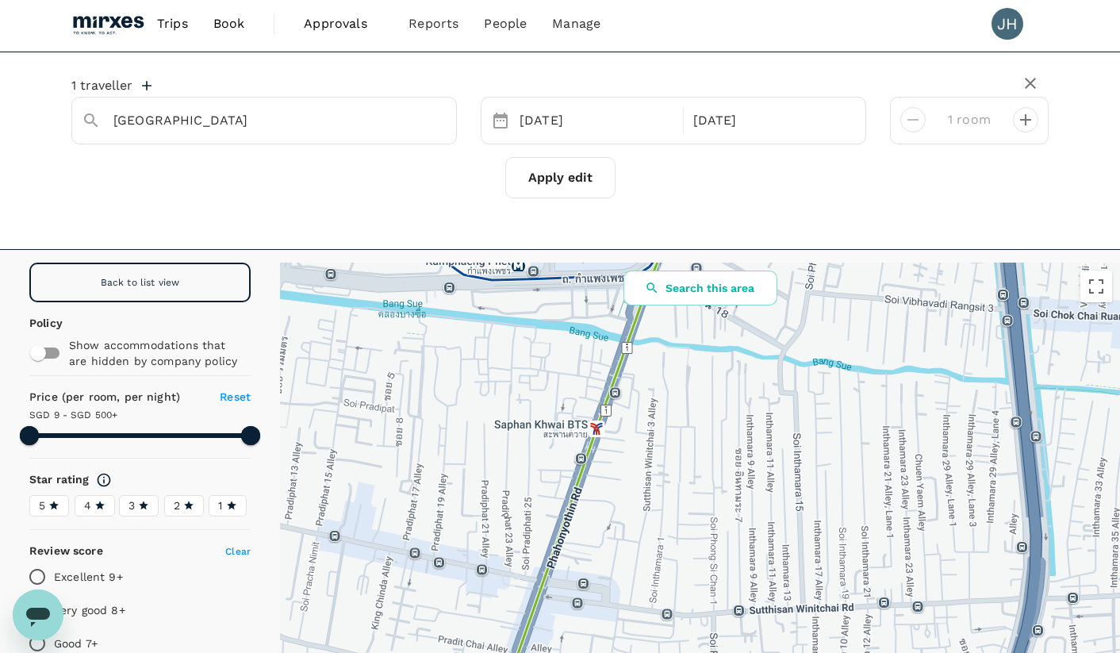
drag, startPoint x: 674, startPoint y: 462, endPoint x: 718, endPoint y: 345, distance: 125.2
click at [718, 345] on div at bounding box center [700, 510] width 840 height 494
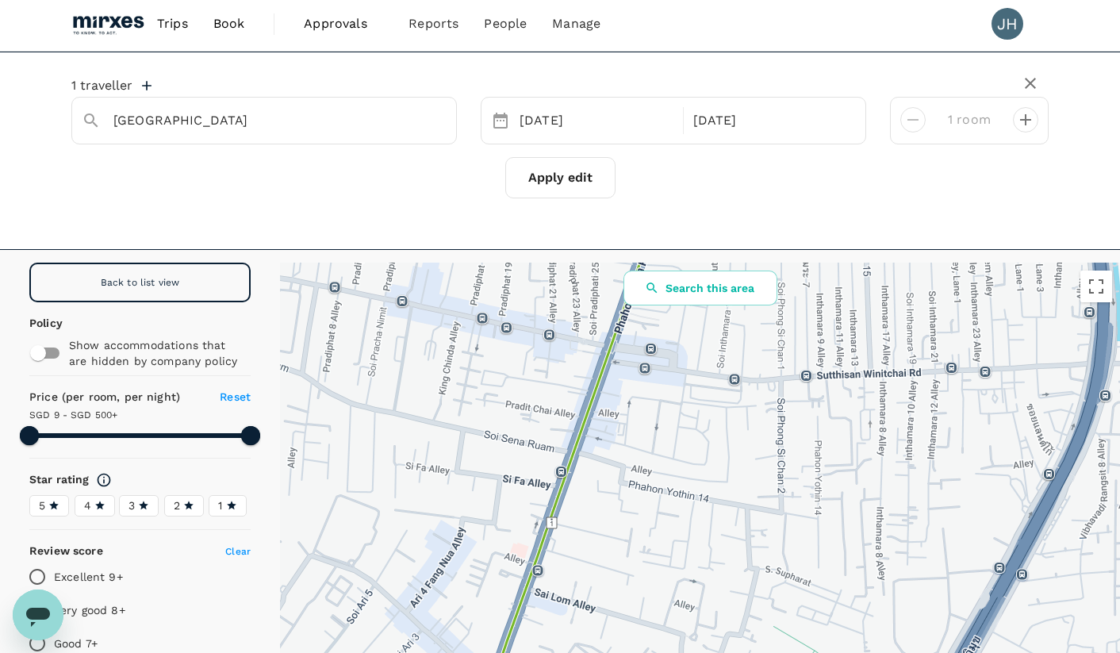
drag, startPoint x: 701, startPoint y: 474, endPoint x: 740, endPoint y: 335, distance: 144.2
click at [740, 335] on div at bounding box center [700, 510] width 840 height 494
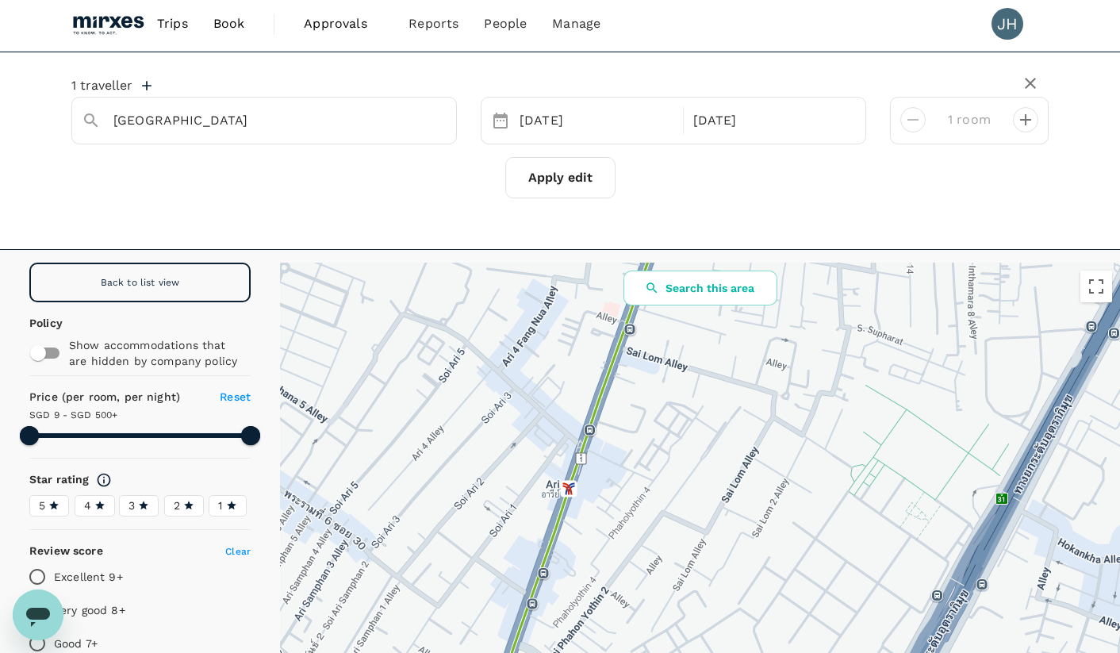
drag, startPoint x: 693, startPoint y: 466, endPoint x: 574, endPoint y: 593, distance: 174.5
click at [576, 586] on div at bounding box center [700, 510] width 840 height 494
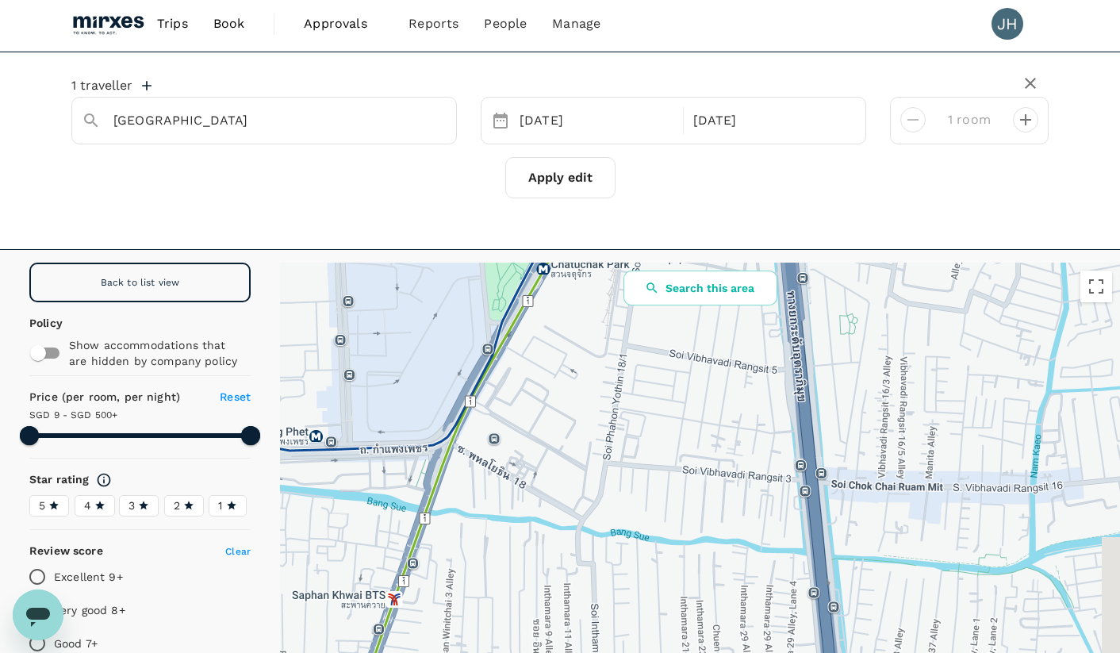
drag, startPoint x: 730, startPoint y: 479, endPoint x: 699, endPoint y: 487, distance: 31.9
click at [625, 652] on div at bounding box center [700, 510] width 840 height 494
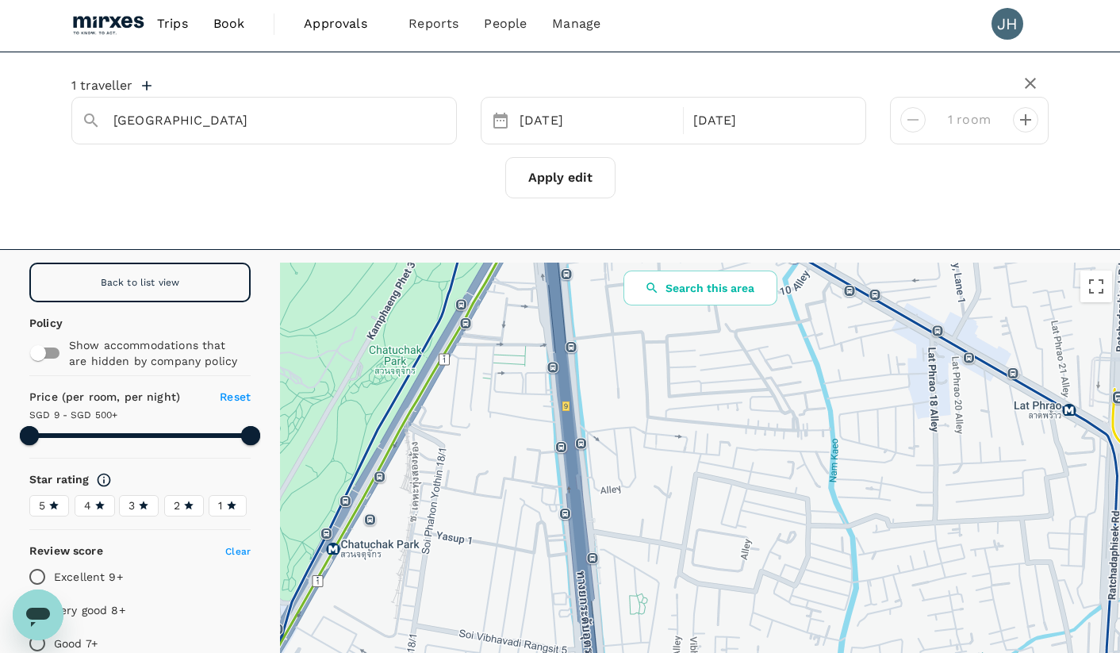
drag, startPoint x: 718, startPoint y: 435, endPoint x: 651, endPoint y: 650, distance: 225.8
click at [660, 647] on div at bounding box center [700, 510] width 840 height 494
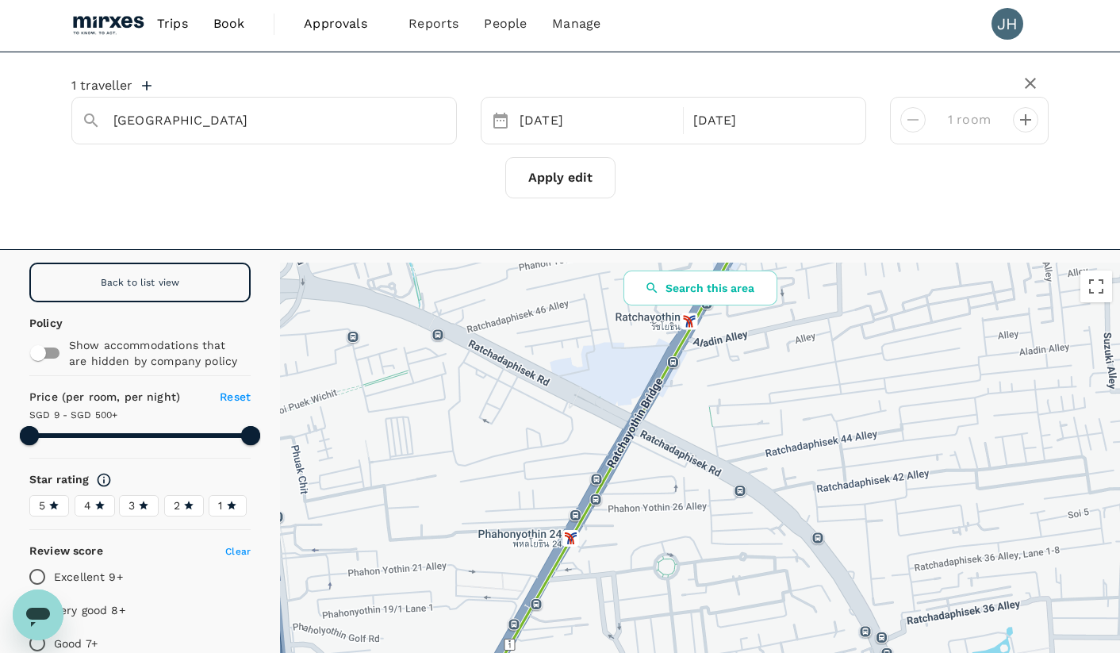
drag, startPoint x: 697, startPoint y: 424, endPoint x: 624, endPoint y: 635, distance: 223.3
click at [624, 635] on div at bounding box center [700, 510] width 840 height 494
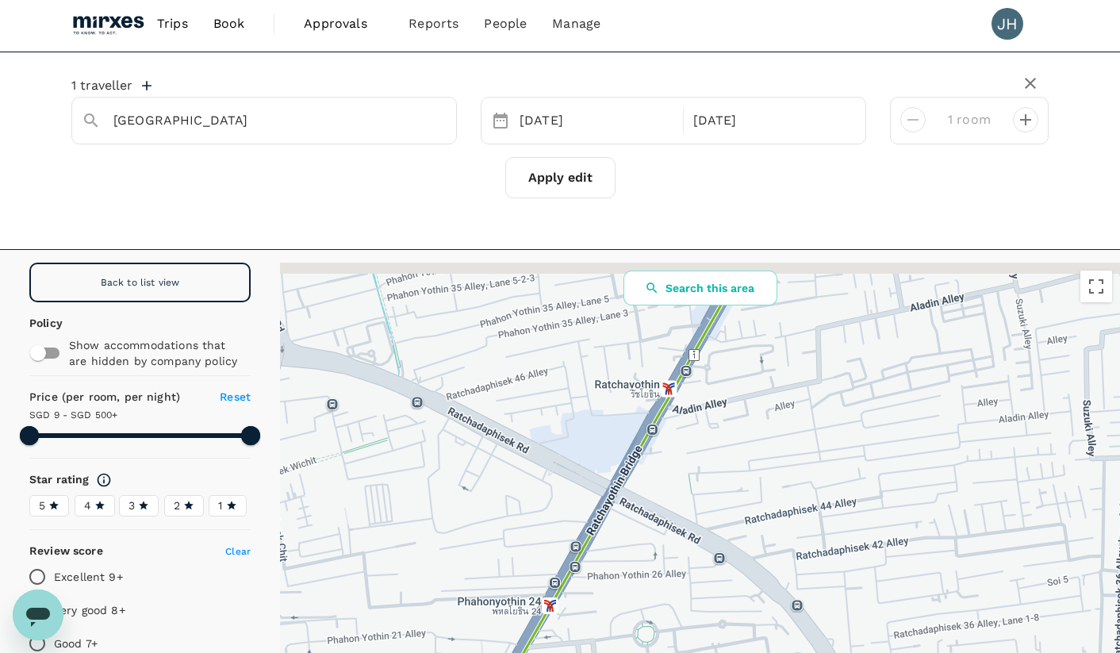
drag, startPoint x: 786, startPoint y: 473, endPoint x: 685, endPoint y: 617, distance: 176.0
click at [704, 633] on div at bounding box center [700, 510] width 840 height 494
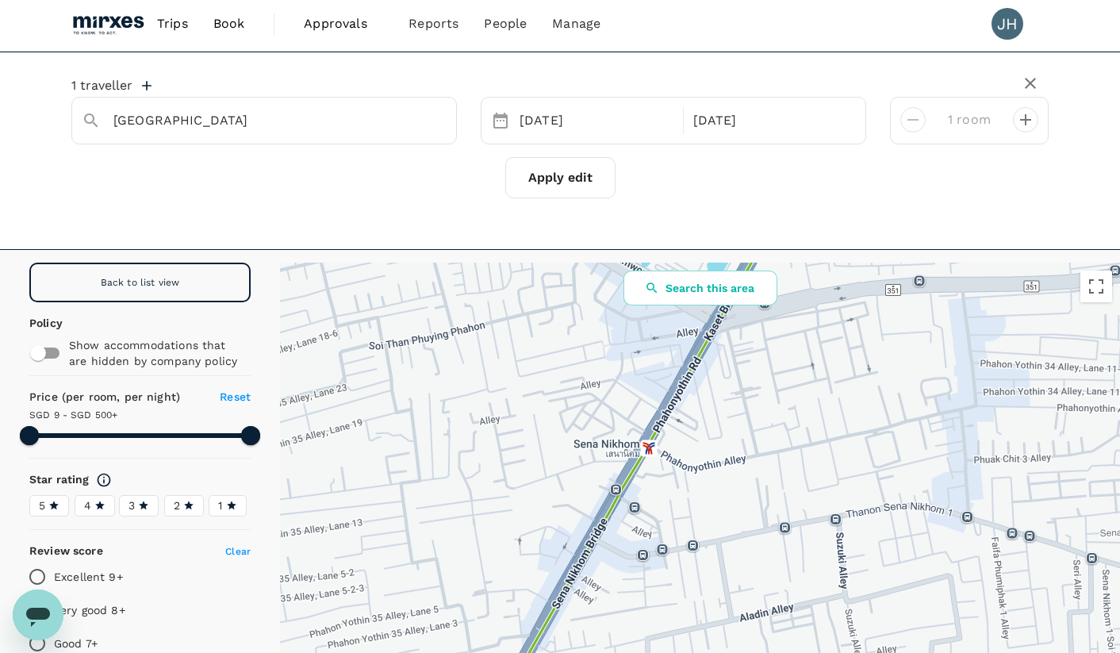
drag, startPoint x: 819, startPoint y: 430, endPoint x: 691, endPoint y: 629, distance: 237.0
click at [696, 625] on div at bounding box center [700, 510] width 840 height 494
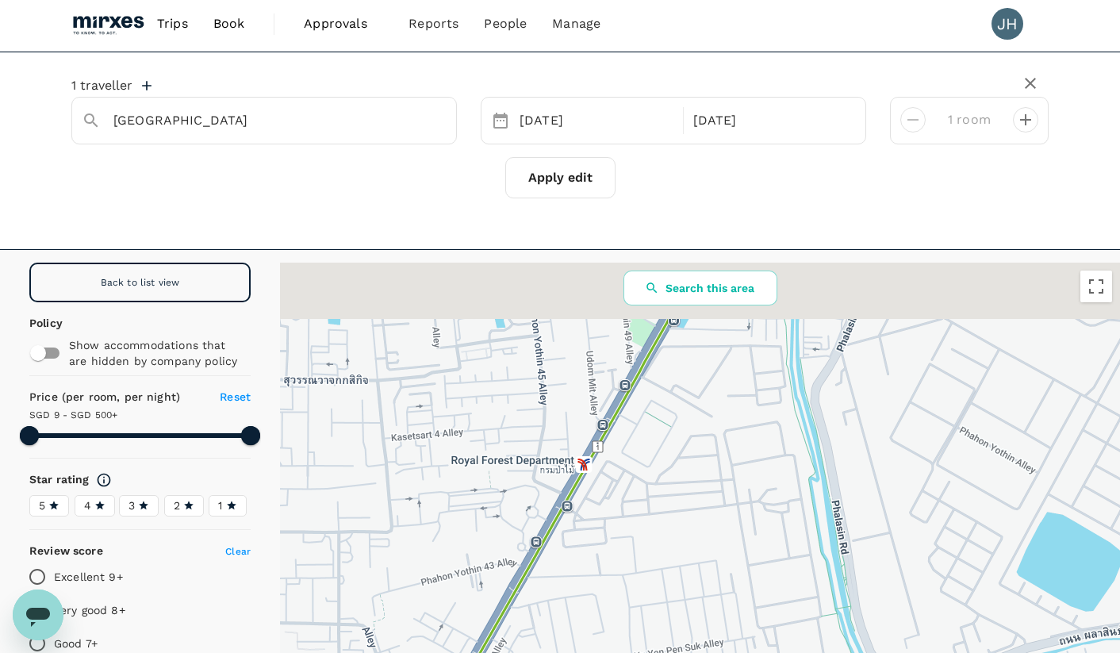
drag, startPoint x: 772, startPoint y: 458, endPoint x: 673, endPoint y: 600, distance: 173.2
click at [674, 598] on div at bounding box center [700, 510] width 840 height 494
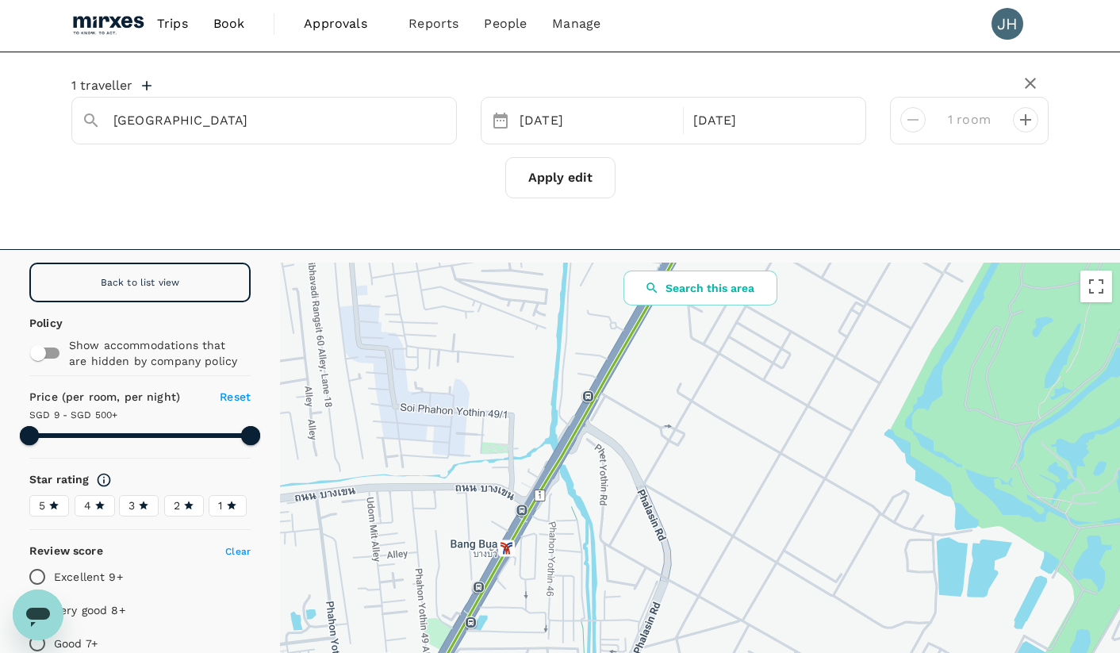
drag, startPoint x: 740, startPoint y: 374, endPoint x: 634, endPoint y: 582, distance: 233.4
click at [632, 590] on div at bounding box center [700, 510] width 840 height 494
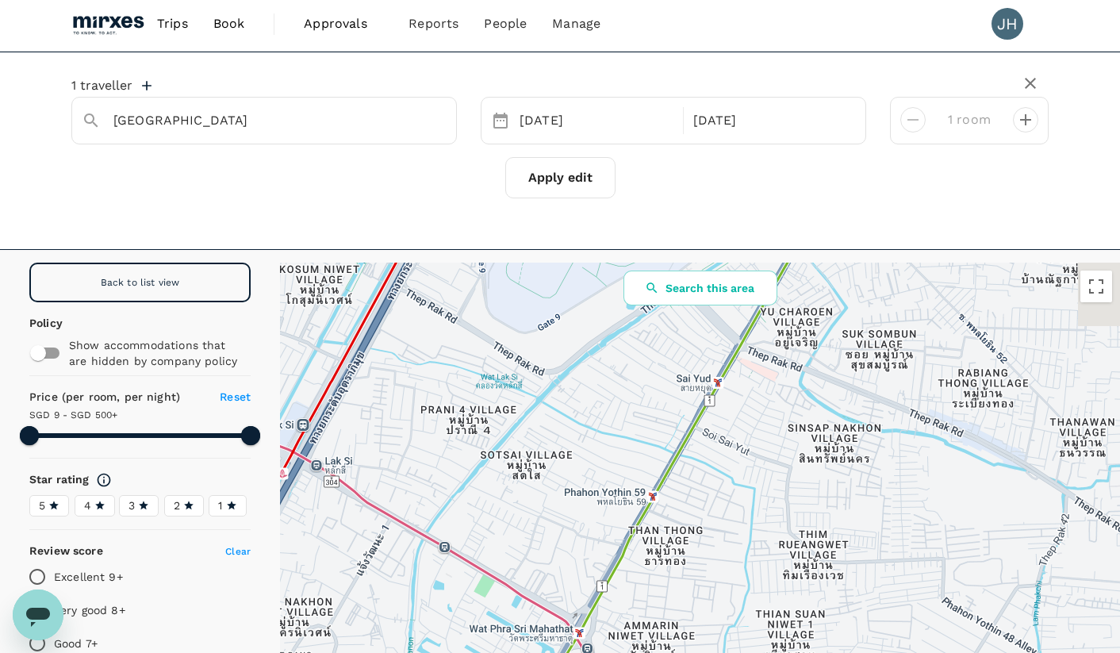
drag, startPoint x: 776, startPoint y: 391, endPoint x: 686, endPoint y: 587, distance: 215.5
click at [686, 587] on div at bounding box center [700, 510] width 840 height 494
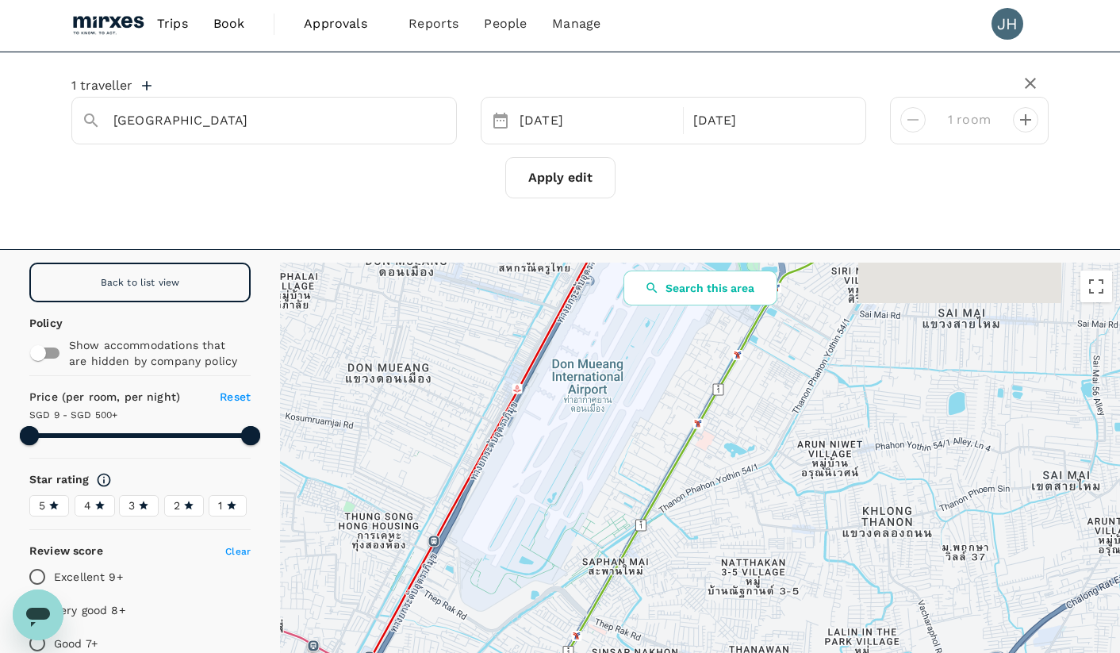
drag, startPoint x: 833, startPoint y: 439, endPoint x: 671, endPoint y: 641, distance: 259.0
click at [672, 642] on div at bounding box center [700, 510] width 840 height 494
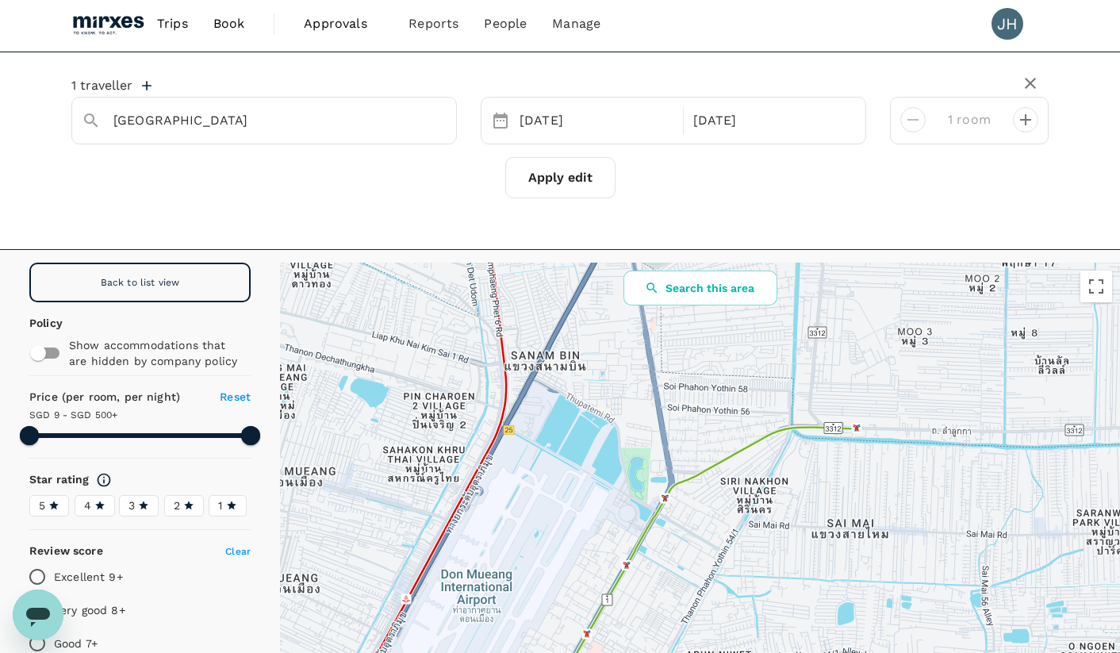
drag, startPoint x: 865, startPoint y: 438, endPoint x: 751, endPoint y: 623, distance: 216.9
click at [754, 646] on div at bounding box center [700, 510] width 840 height 494
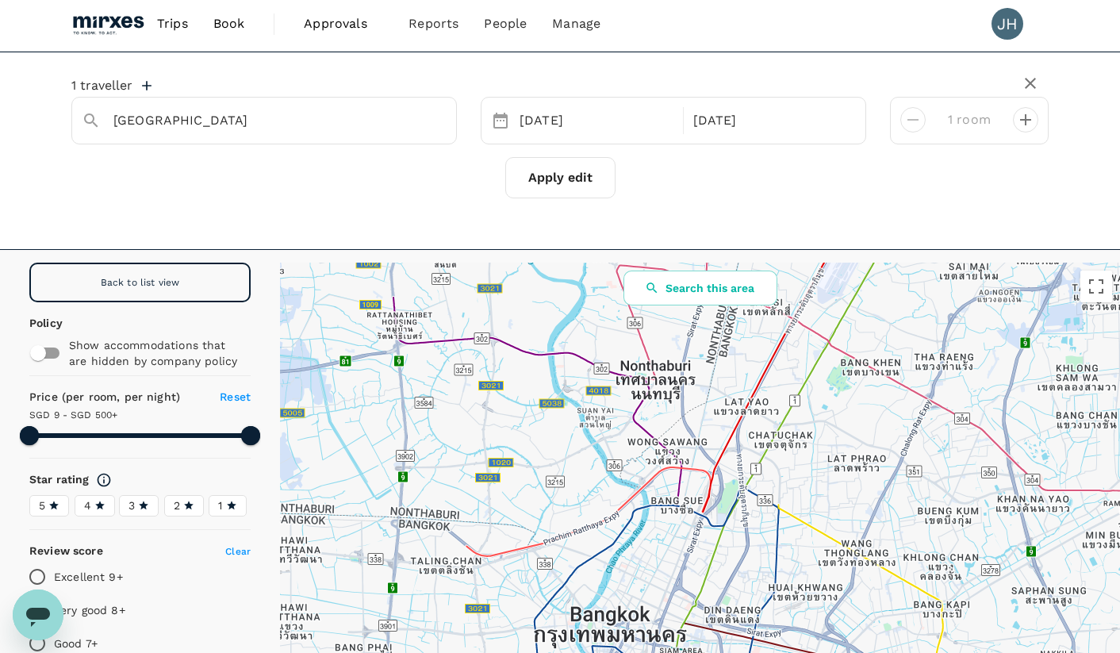
drag, startPoint x: 705, startPoint y: 587, endPoint x: 862, endPoint y: 269, distance: 354.8
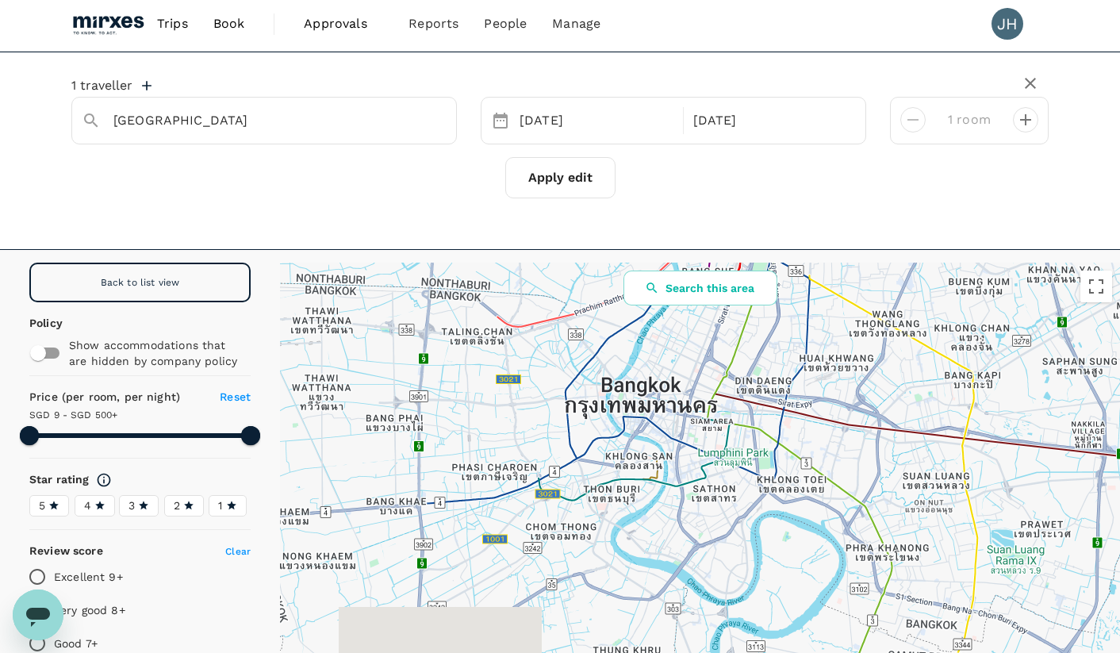
drag, startPoint x: 744, startPoint y: 544, endPoint x: 763, endPoint y: 360, distance: 185.0
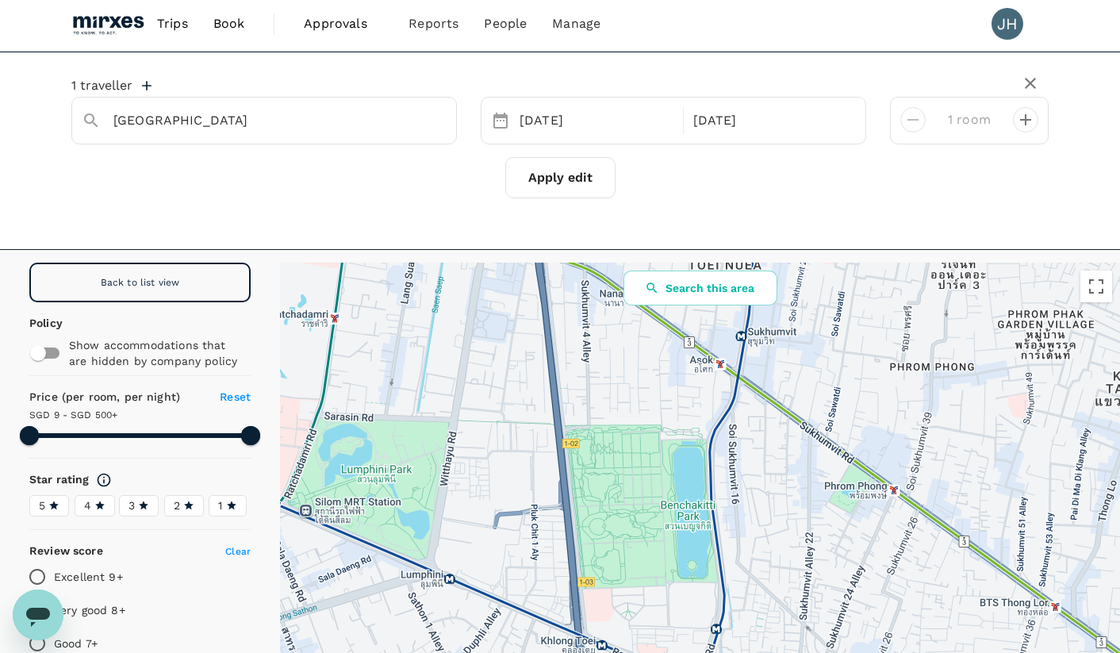
drag, startPoint x: 851, startPoint y: 408, endPoint x: 886, endPoint y: 584, distance: 179.5
click at [961, 652] on div at bounding box center [700, 510] width 840 height 494
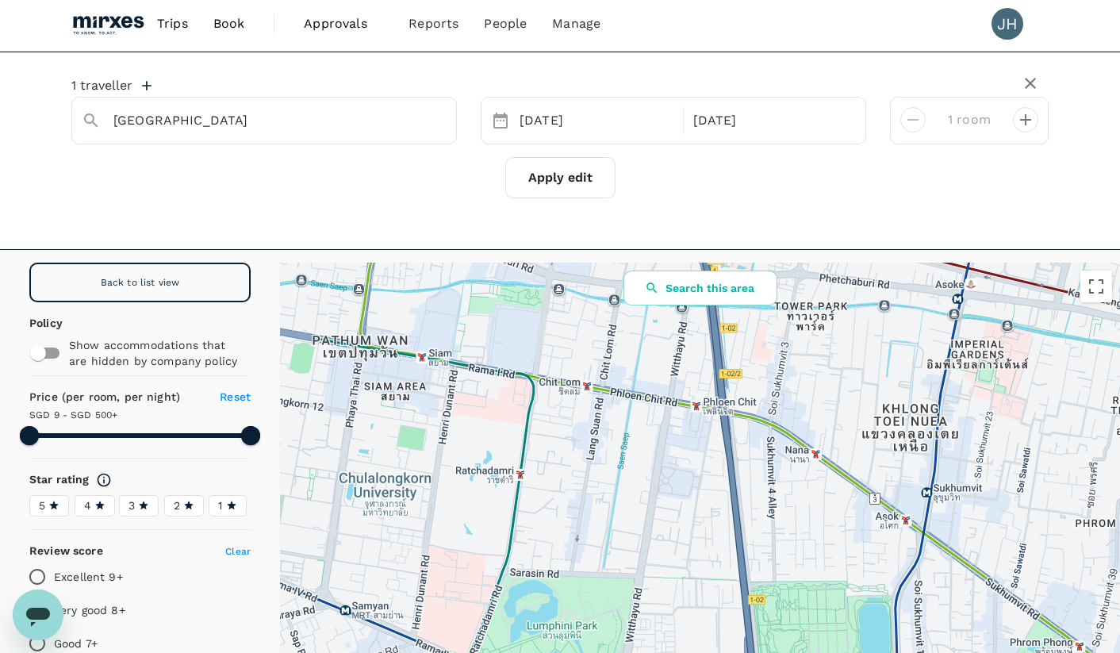
drag, startPoint x: 741, startPoint y: 501, endPoint x: 896, endPoint y: 557, distance: 164.6
click at [909, 624] on div at bounding box center [700, 510] width 840 height 494
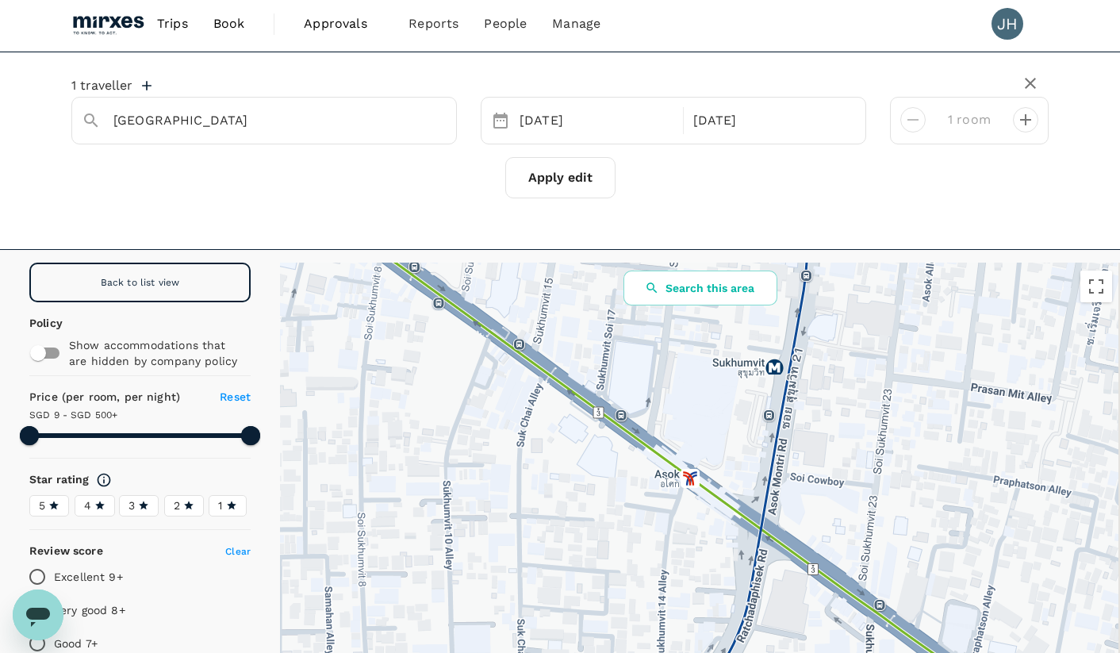
drag, startPoint x: 973, startPoint y: 525, endPoint x: 831, endPoint y: 522, distance: 142.0
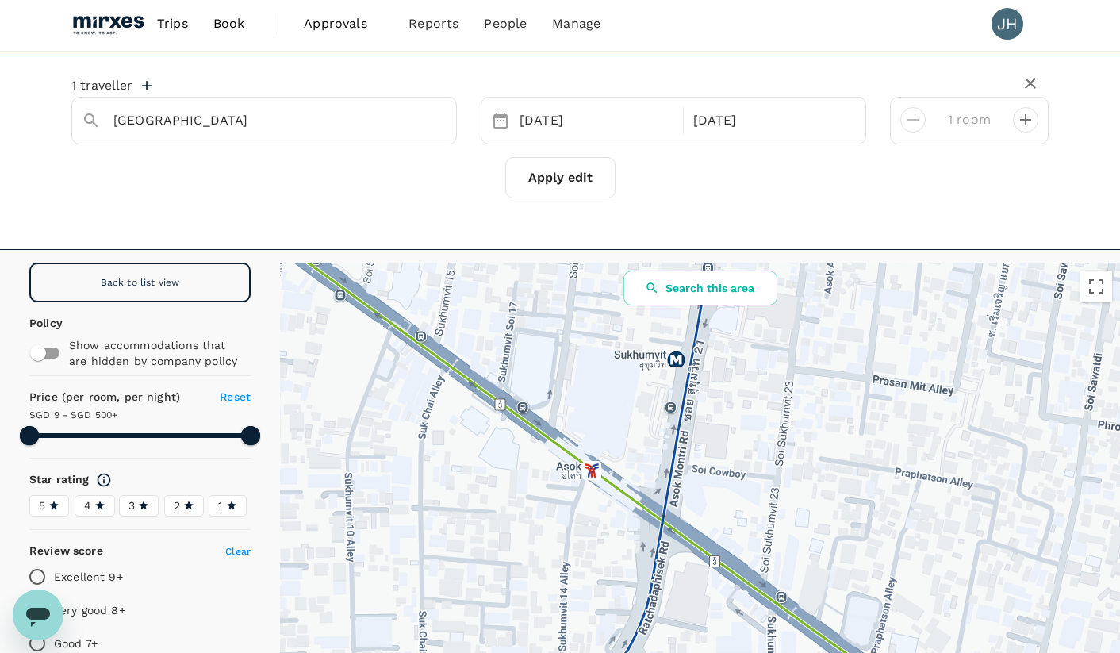
drag, startPoint x: 805, startPoint y: 511, endPoint x: 723, endPoint y: 493, distance: 83.7
click at [723, 493] on div at bounding box center [700, 510] width 840 height 494
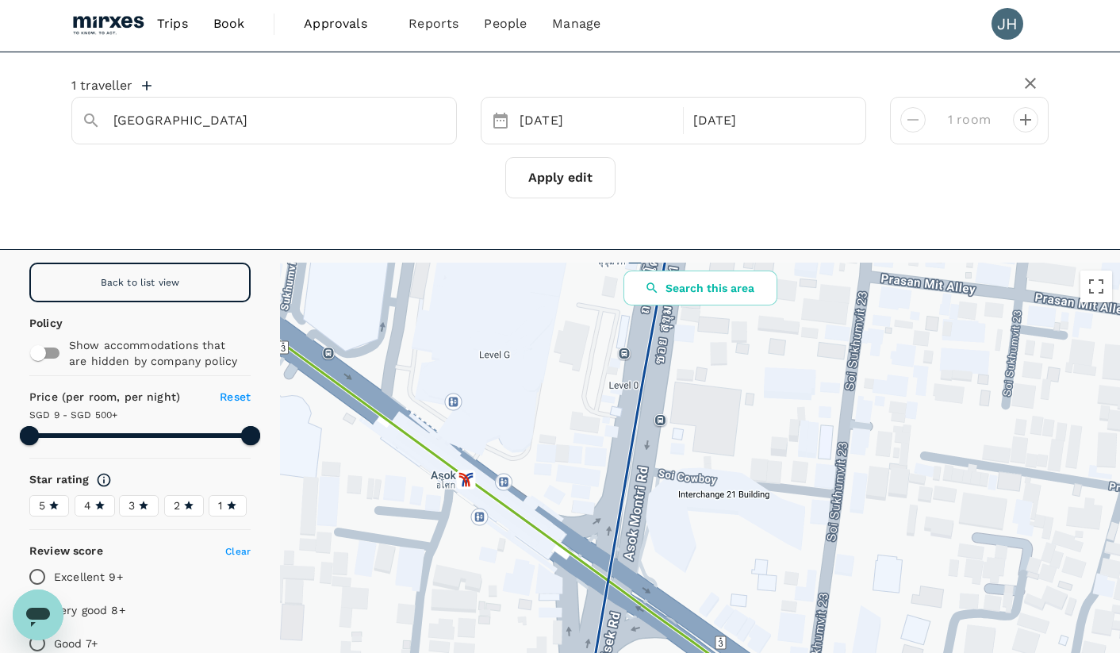
drag, startPoint x: 463, startPoint y: 487, endPoint x: 477, endPoint y: 484, distance: 13.9
click at [464, 487] on div at bounding box center [700, 510] width 840 height 494
click at [686, 282] on button "Search this area" at bounding box center [701, 288] width 154 height 35
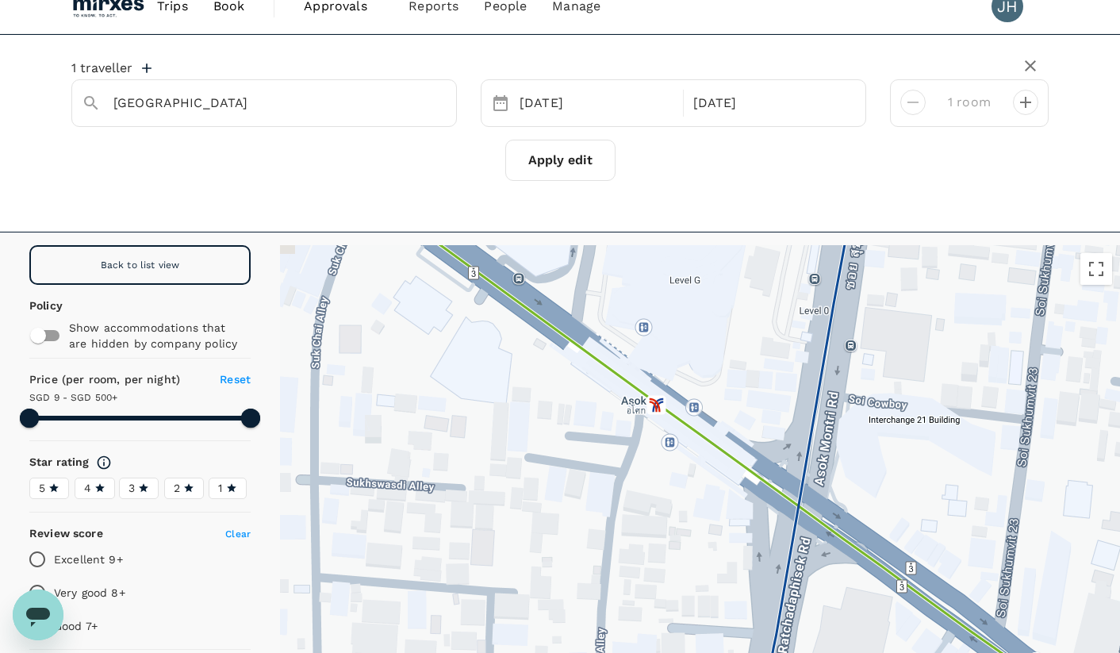
drag, startPoint x: 618, startPoint y: 566, endPoint x: 753, endPoint y: 542, distance: 137.1
click at [754, 542] on div at bounding box center [700, 492] width 840 height 494
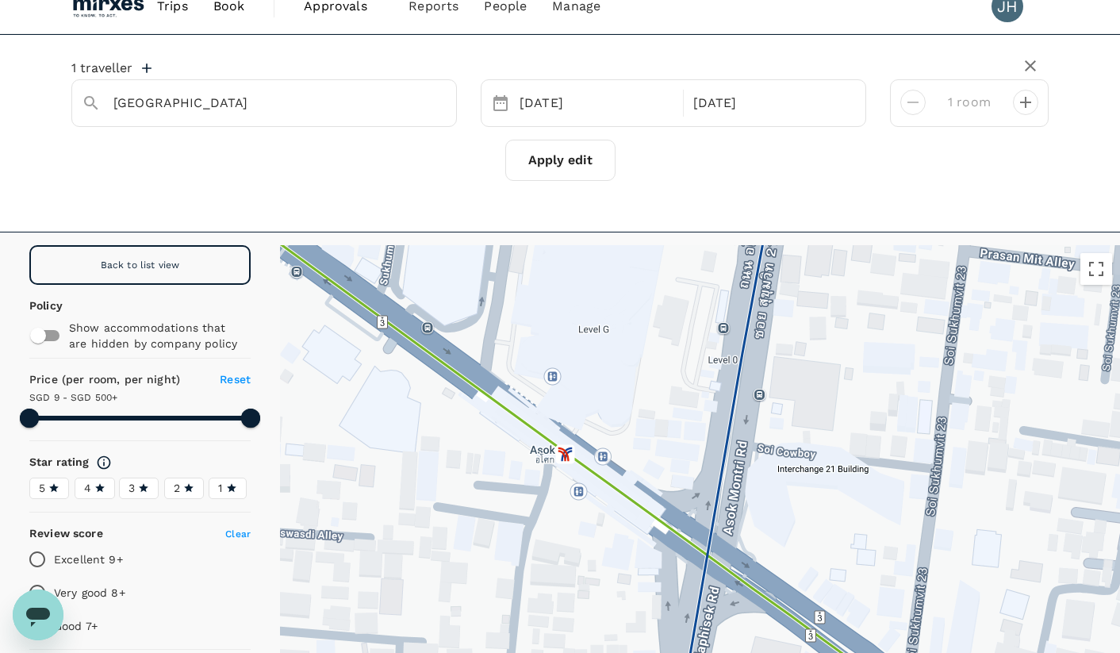
click at [564, 463] on div at bounding box center [700, 492] width 840 height 494
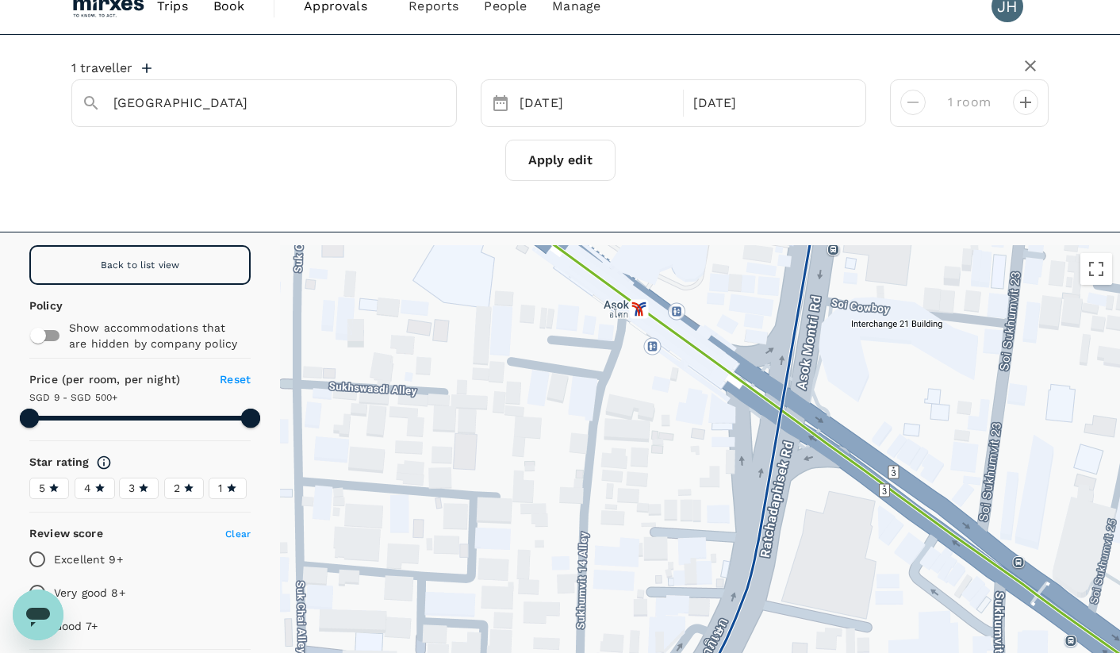
drag, startPoint x: 616, startPoint y: 429, endPoint x: 705, endPoint y: 290, distance: 165.5
click at [686, 255] on div at bounding box center [700, 492] width 840 height 494
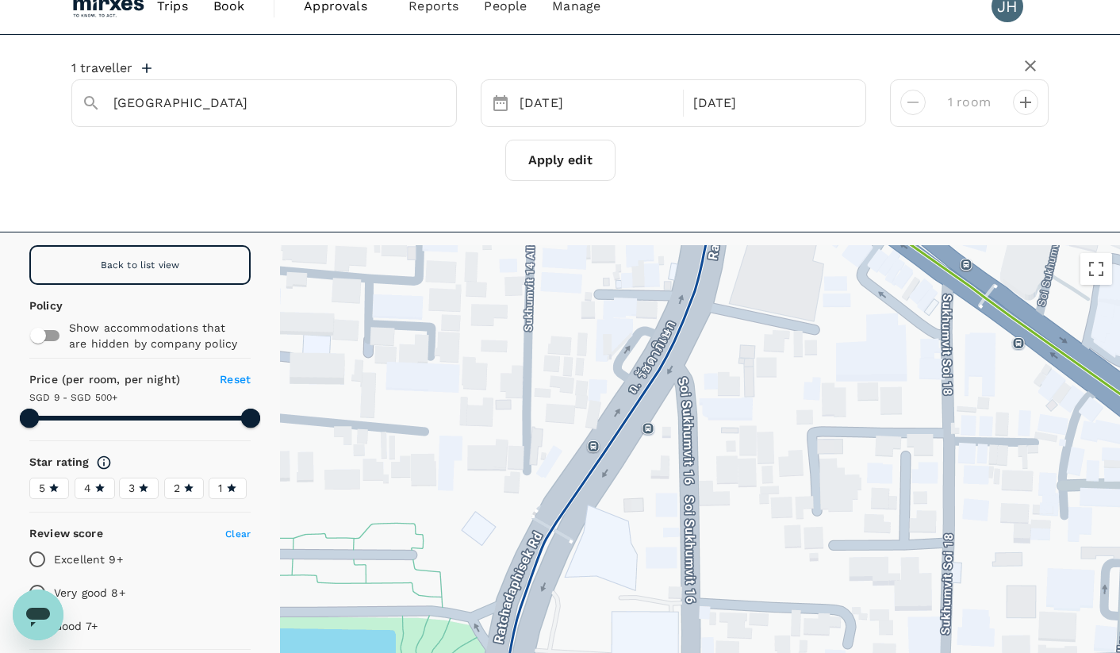
drag, startPoint x: 700, startPoint y: 554, endPoint x: 656, endPoint y: 305, distance: 253.0
click at [657, 304] on div at bounding box center [700, 492] width 840 height 494
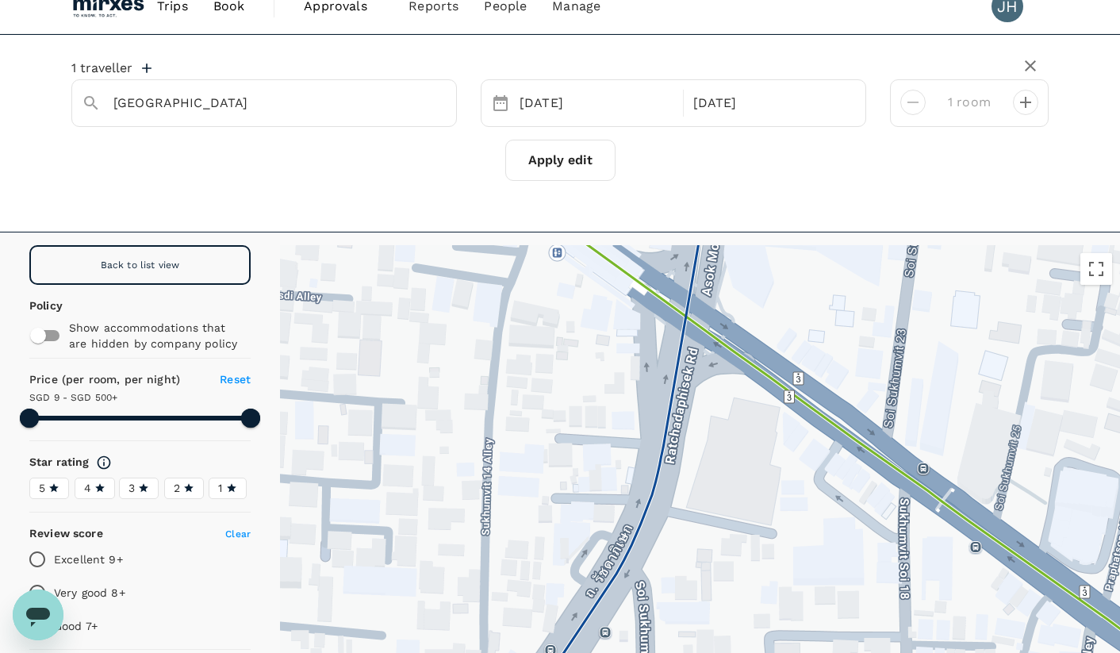
drag, startPoint x: 643, startPoint y: 450, endPoint x: 558, endPoint y: 645, distance: 212.8
click at [577, 652] on div at bounding box center [700, 492] width 840 height 494
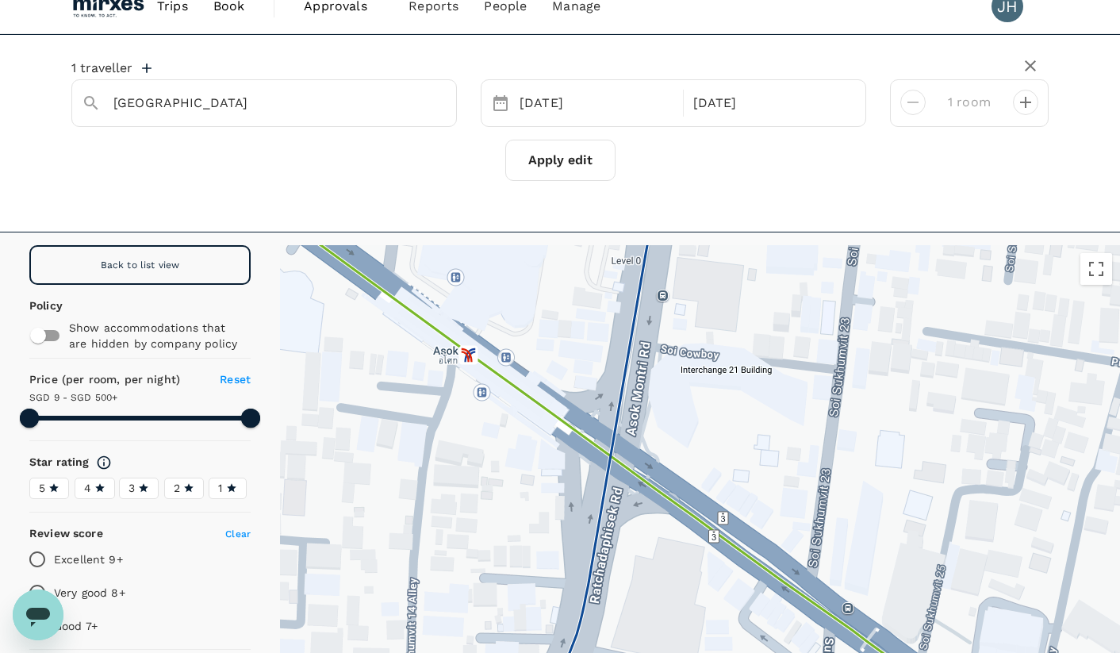
drag, startPoint x: 662, startPoint y: 414, endPoint x: 694, endPoint y: 581, distance: 169.7
click at [694, 581] on div at bounding box center [700, 492] width 840 height 494
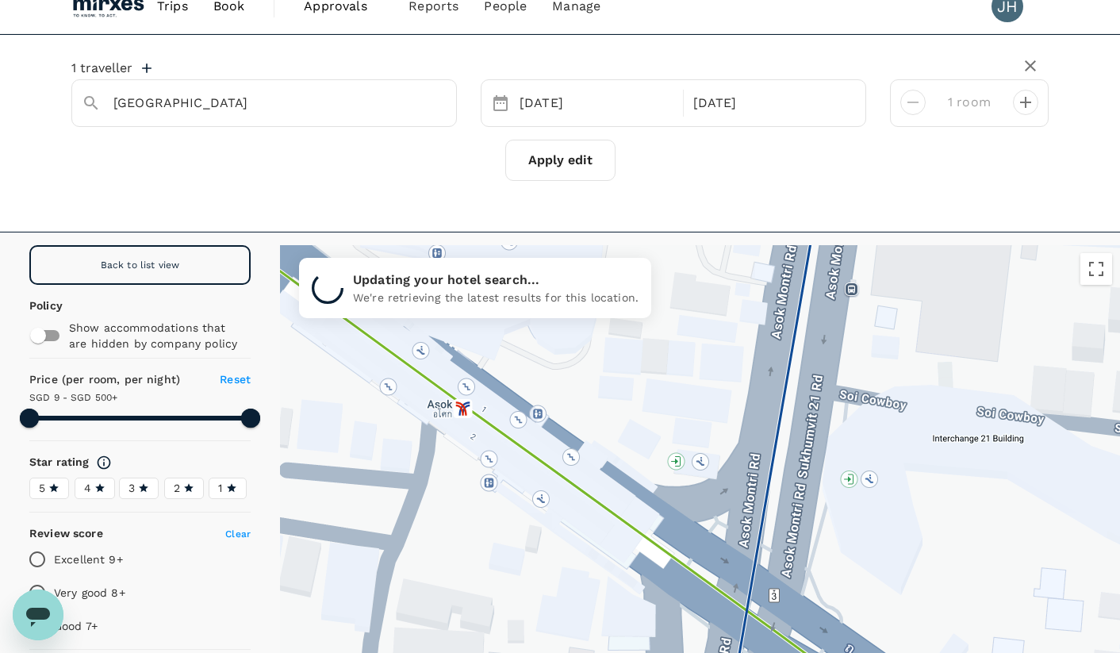
drag, startPoint x: 472, startPoint y: 455, endPoint x: 531, endPoint y: 500, distance: 74.7
click at [531, 500] on div at bounding box center [700, 492] width 840 height 494
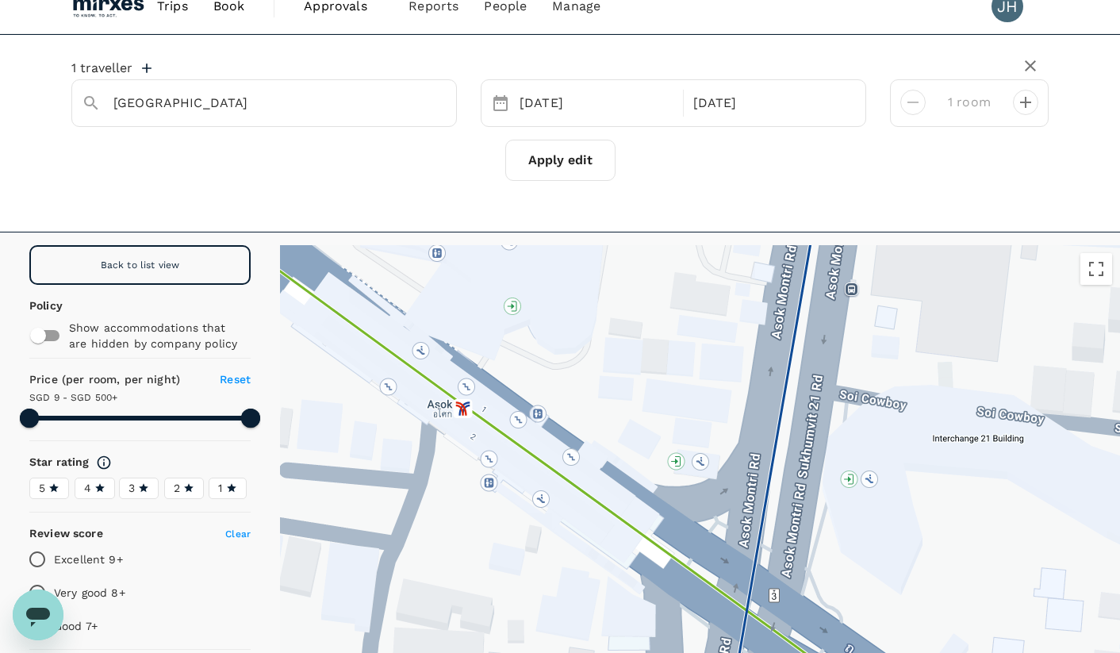
click at [209, 274] on div "Back to list view" at bounding box center [139, 265] width 221 height 40
type input "499.32"
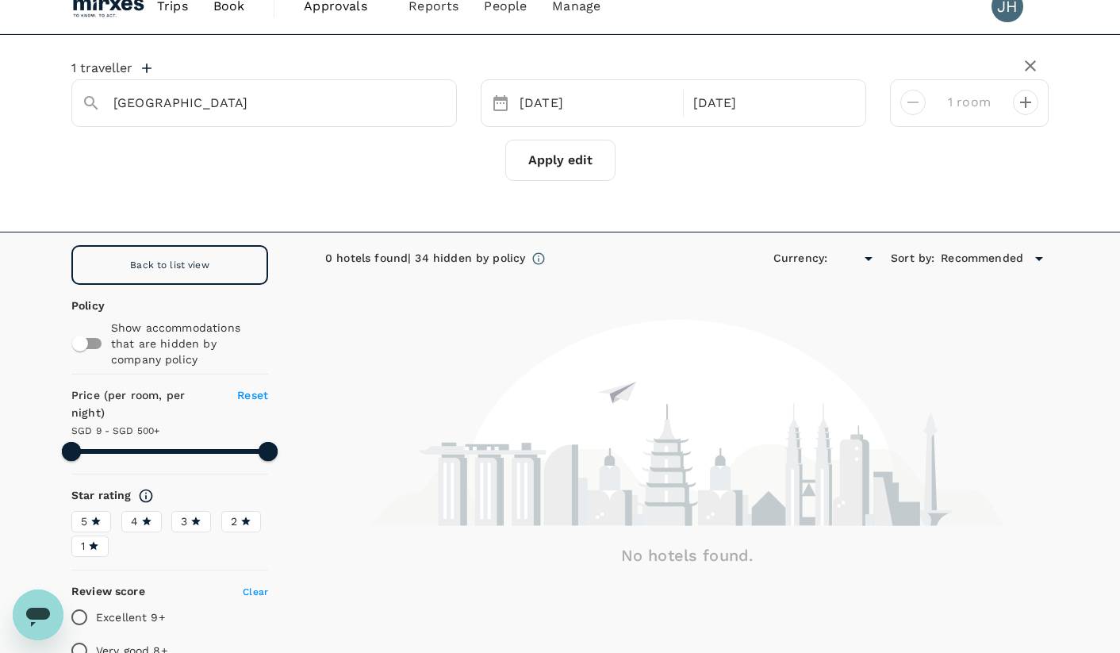
type input "SGD"
type input "499.32"
click at [82, 340] on input "checkbox" at bounding box center [80, 343] width 90 height 30
click at [86, 346] on input "checkbox" at bounding box center [96, 343] width 90 height 30
click at [219, 266] on div "Back to list view" at bounding box center [169, 265] width 197 height 40
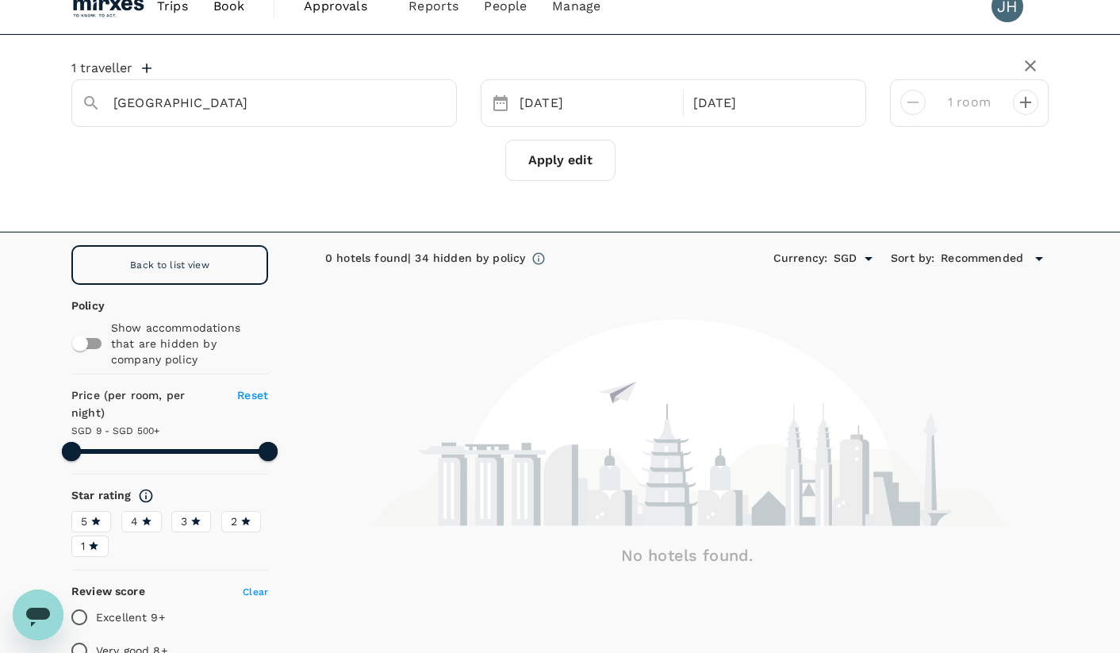
click at [196, 266] on span "Back to list view" at bounding box center [169, 264] width 79 height 11
click at [175, 275] on div "Back to list view" at bounding box center [169, 265] width 197 height 40
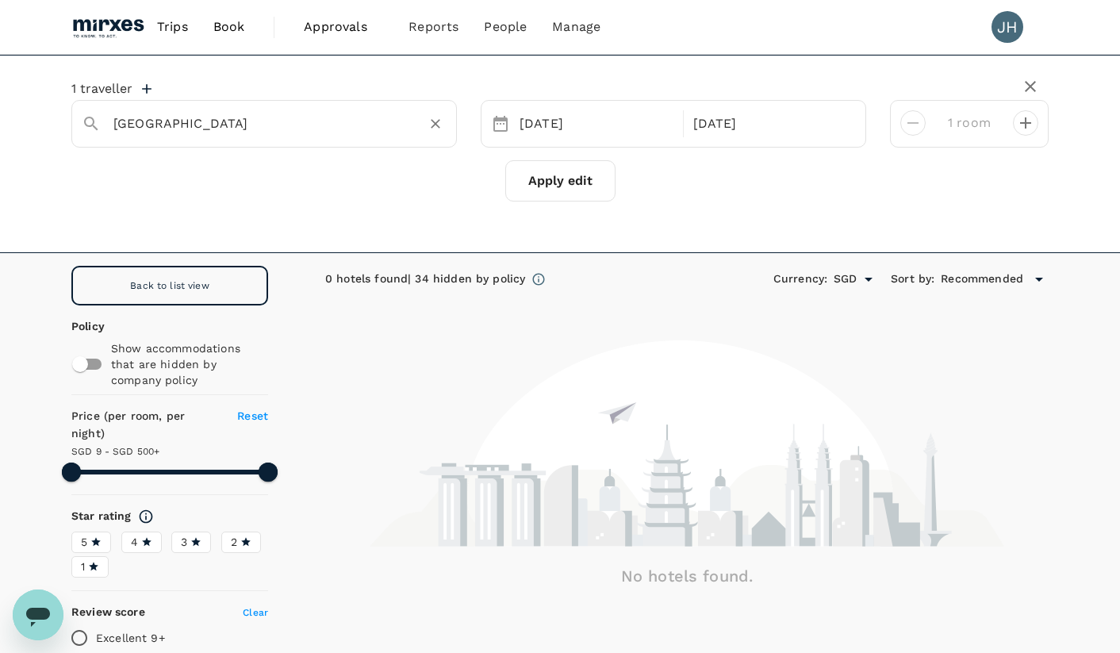
click at [216, 109] on div "[GEOGRAPHIC_DATA]" at bounding box center [274, 117] width 346 height 38
click at [543, 182] on button "Apply edit" at bounding box center [560, 180] width 110 height 41
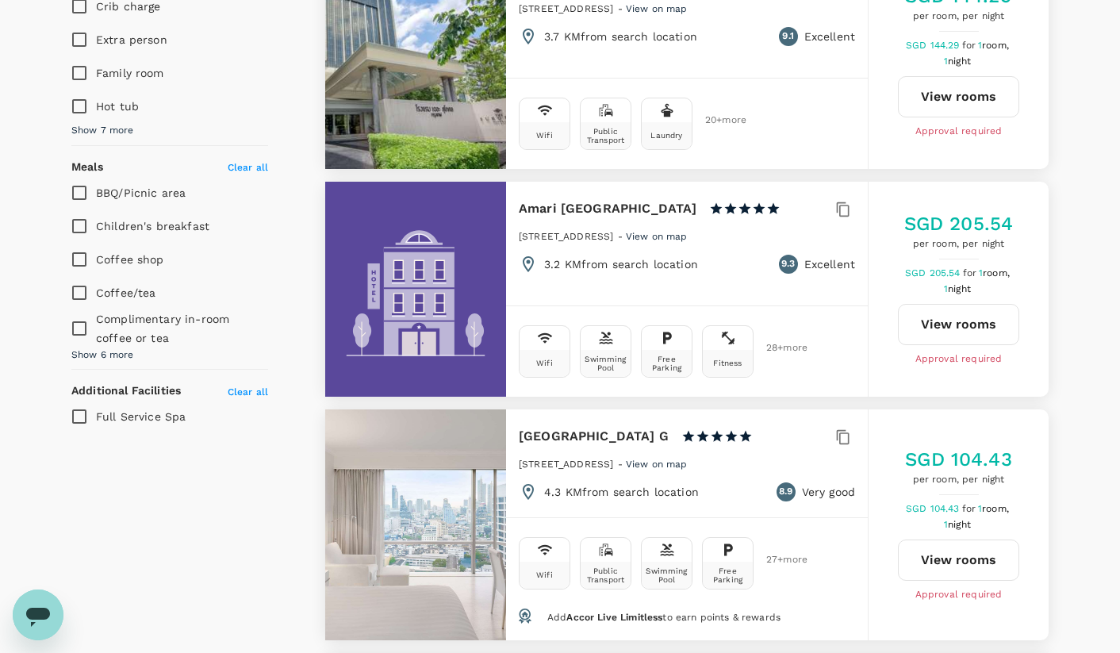
scroll to position [66, 0]
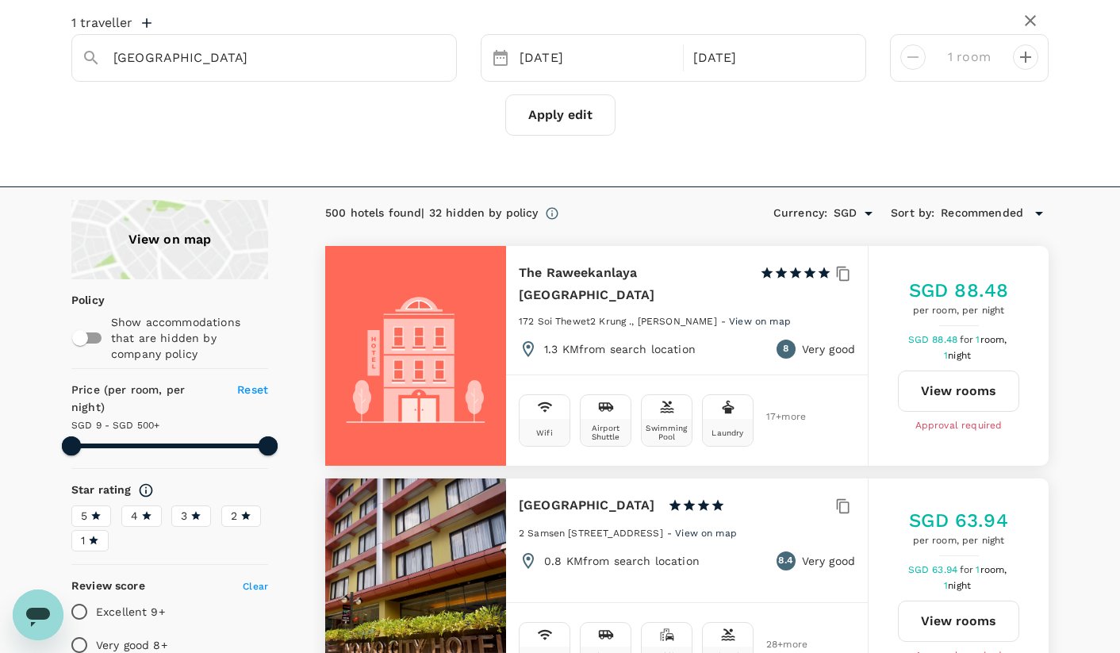
click at [988, 218] on span "Recommended" at bounding box center [982, 213] width 82 height 17
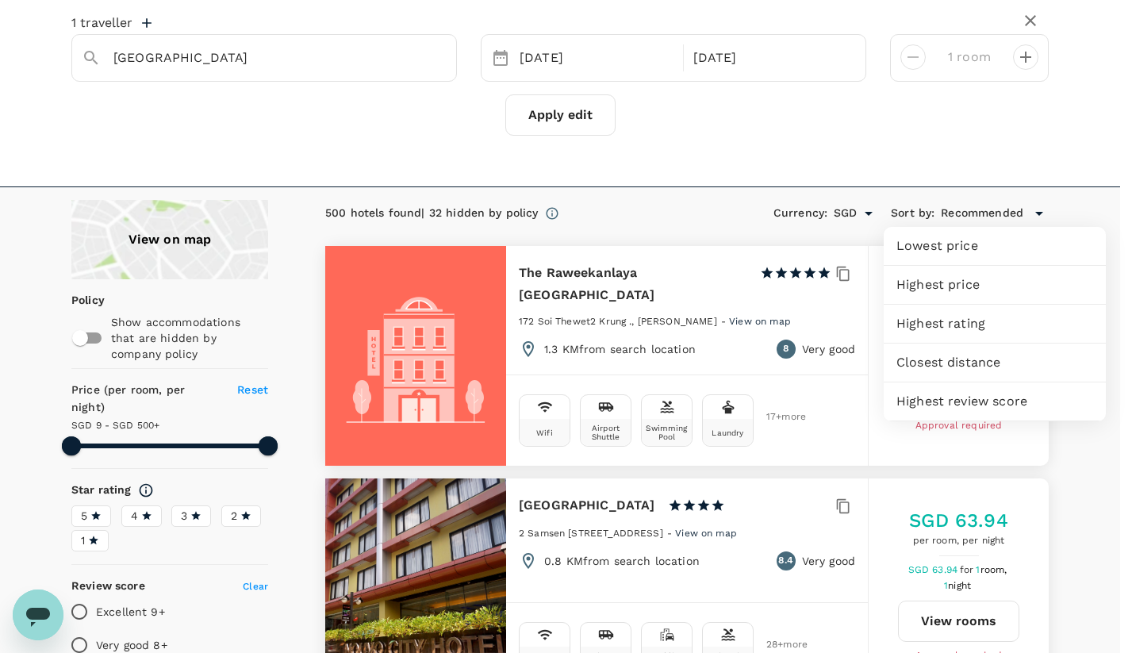
click at [996, 372] on div "Closest distance" at bounding box center [995, 362] width 222 height 38
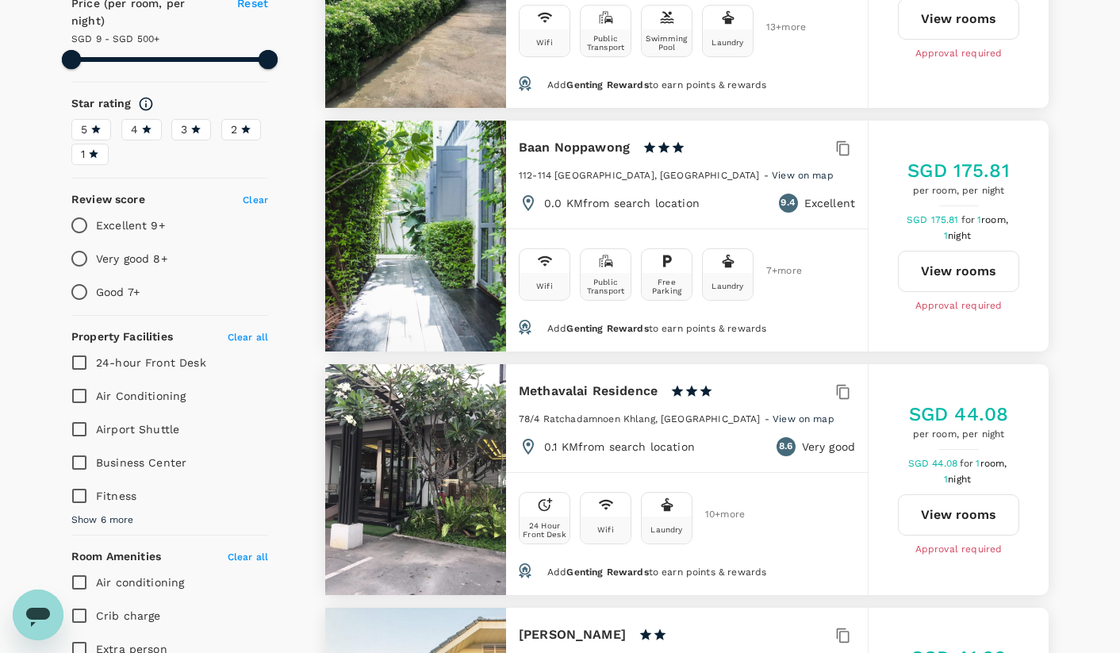
scroll to position [0, 0]
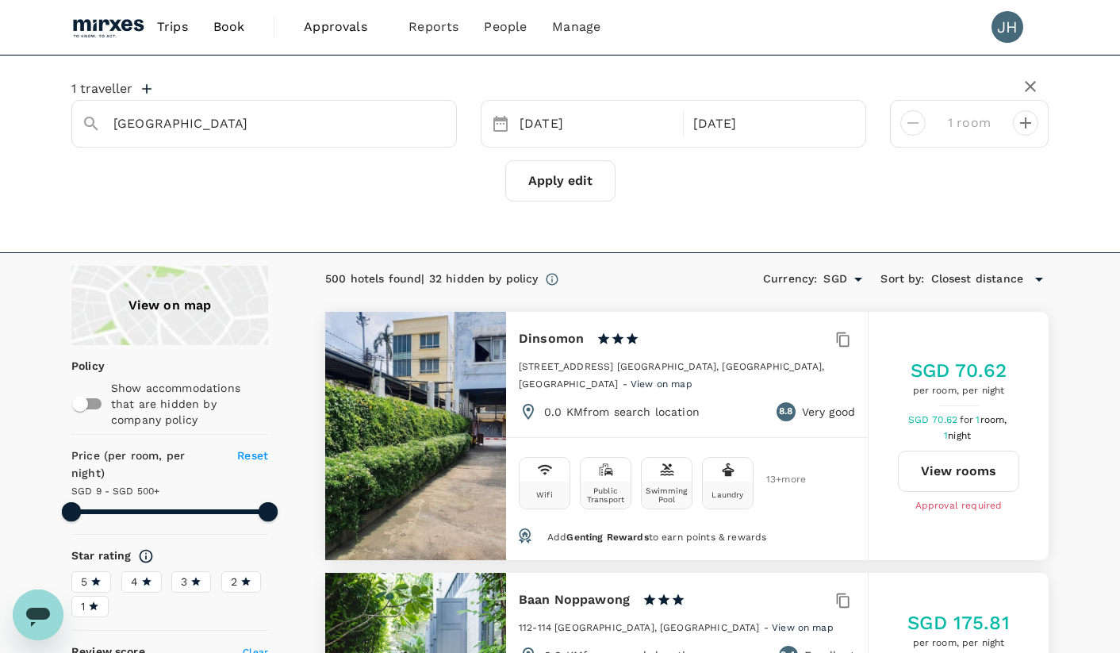
click at [987, 292] on div "Currency : SGD Sort by : Closest distance" at bounding box center [906, 279] width 286 height 27
click at [980, 280] on span "Closest distance" at bounding box center [977, 279] width 92 height 17
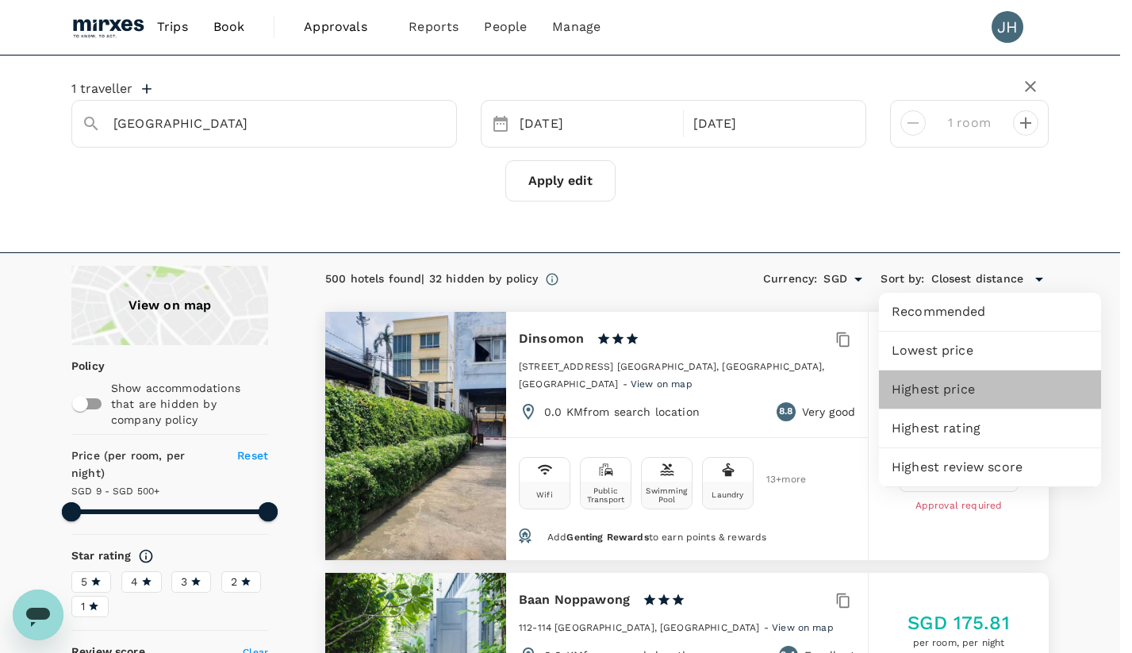
click at [953, 400] on div "Highest price" at bounding box center [990, 389] width 222 height 38
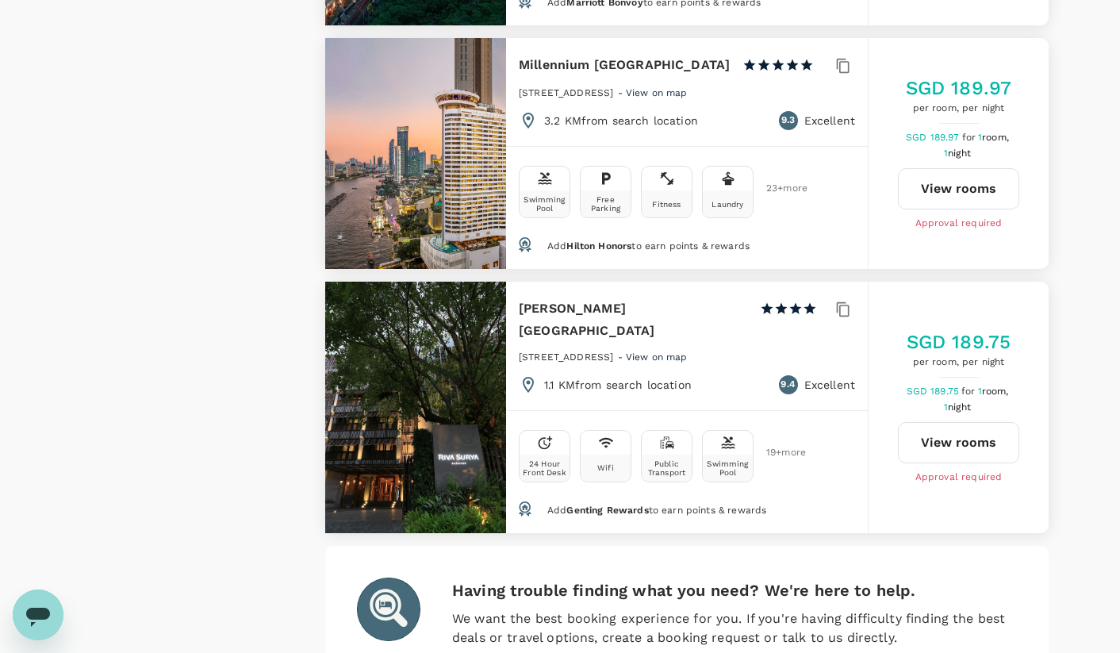
scroll to position [4724, 0]
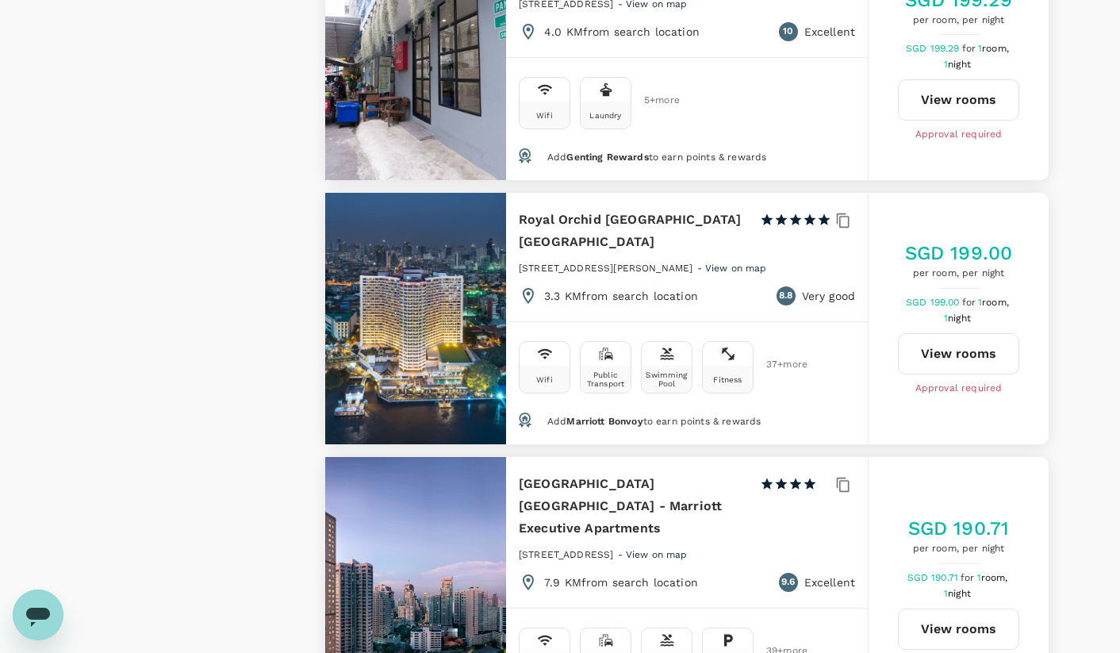
scroll to position [4736, 0]
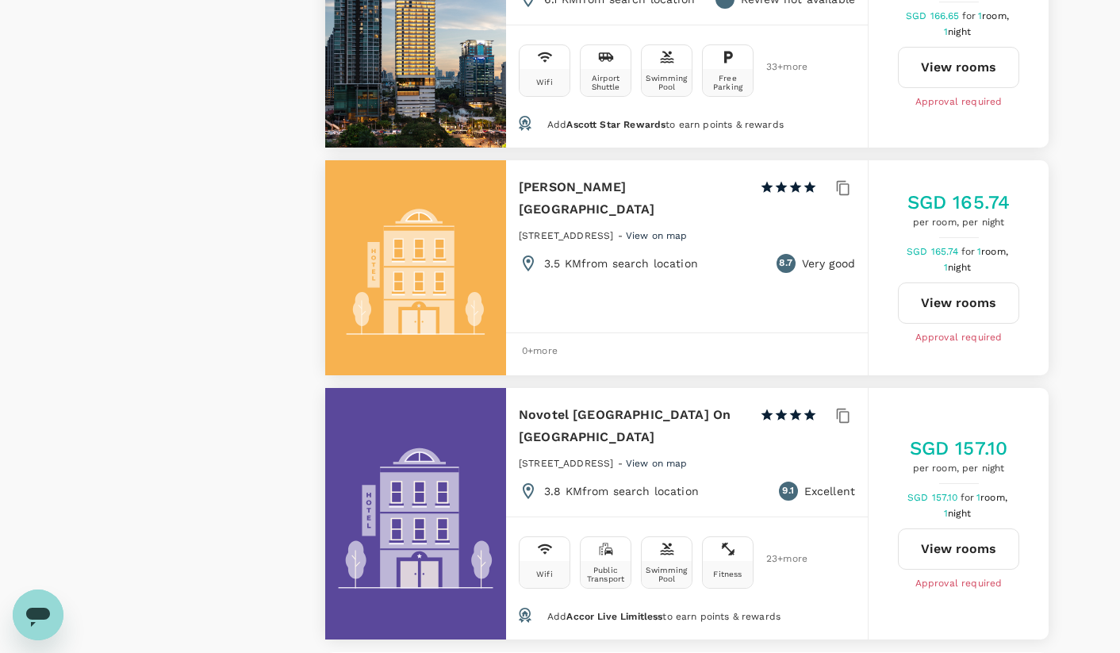
scroll to position [4859, 0]
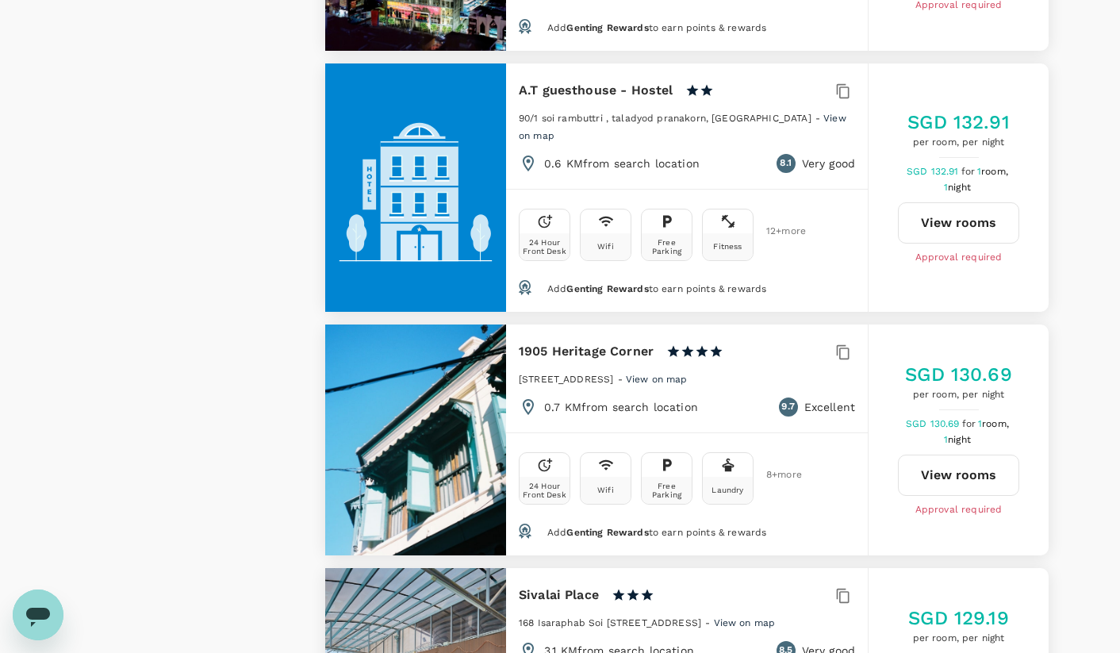
scroll to position [4840, 0]
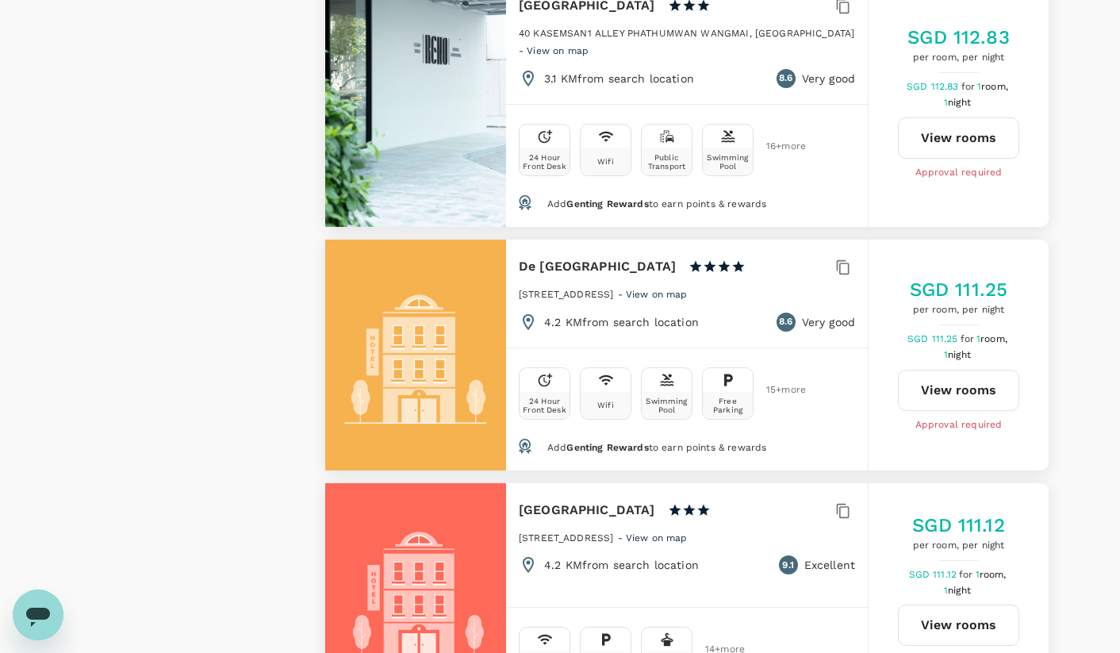
scroll to position [4774, 0]
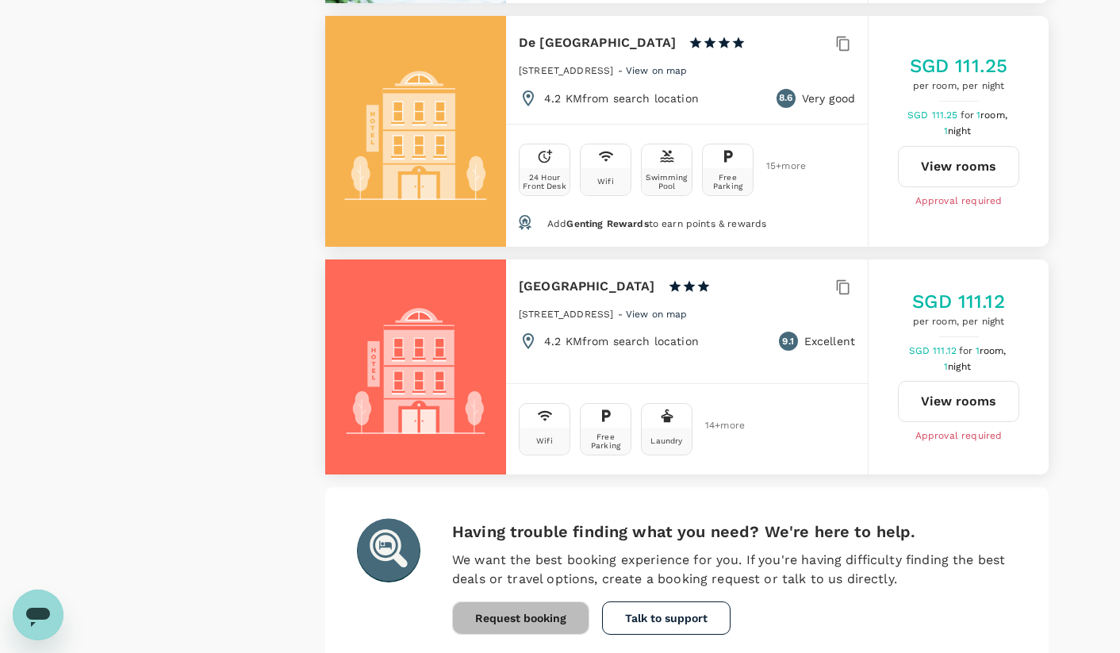
click at [532, 601] on button "Request booking" at bounding box center [520, 617] width 137 height 33
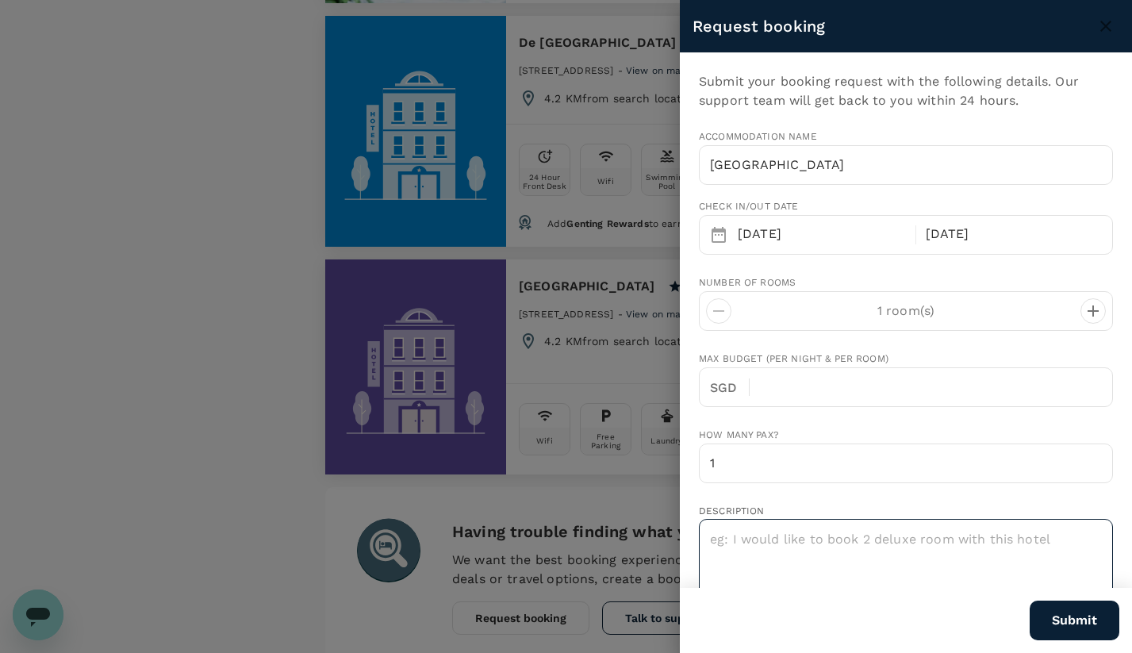
click at [799, 545] on textarea at bounding box center [906, 584] width 414 height 131
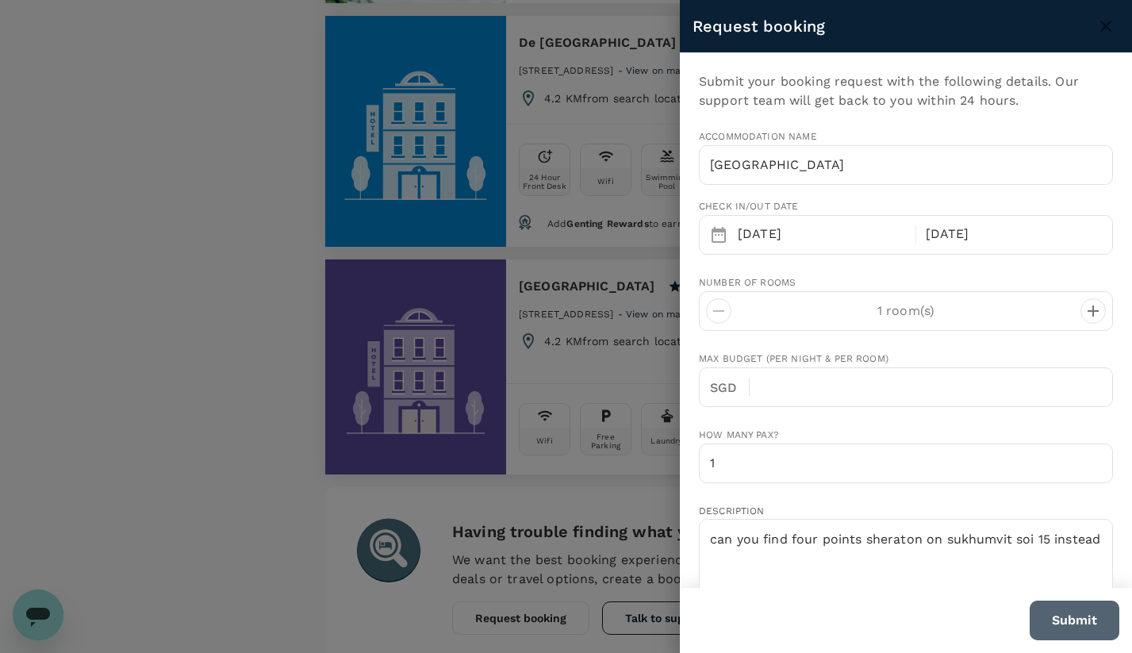
drag, startPoint x: 799, startPoint y: 545, endPoint x: 1098, endPoint y: 613, distance: 306.7
click at [1098, 613] on button "Submit" at bounding box center [1075, 620] width 90 height 40
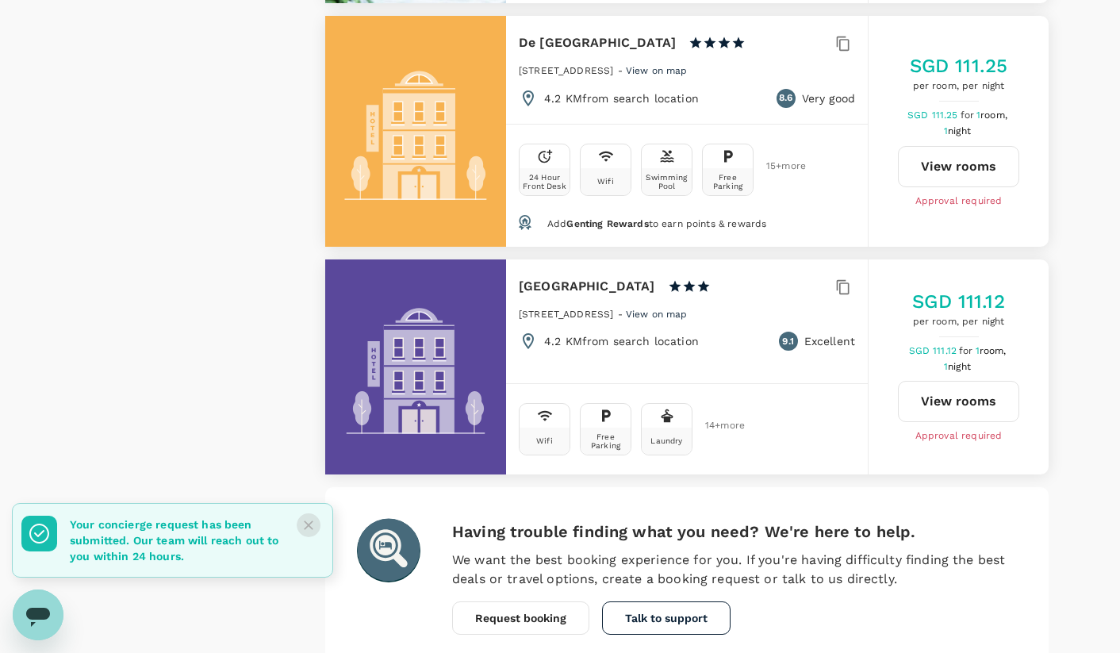
click at [311, 530] on icon "Close" at bounding box center [309, 525] width 16 height 16
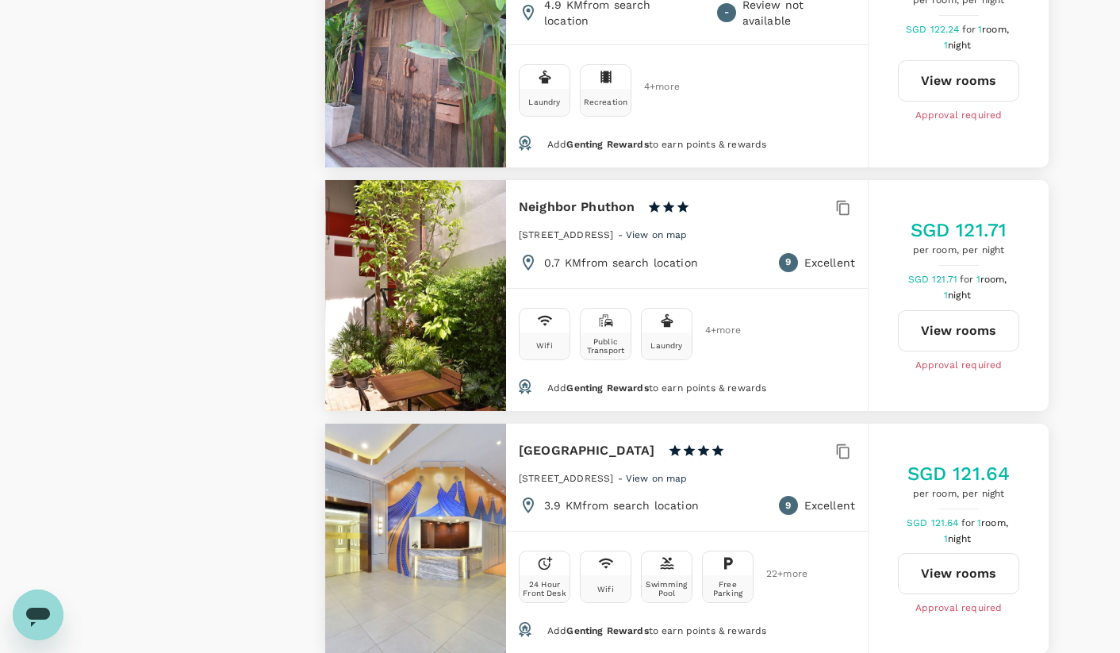
scroll to position [0, 0]
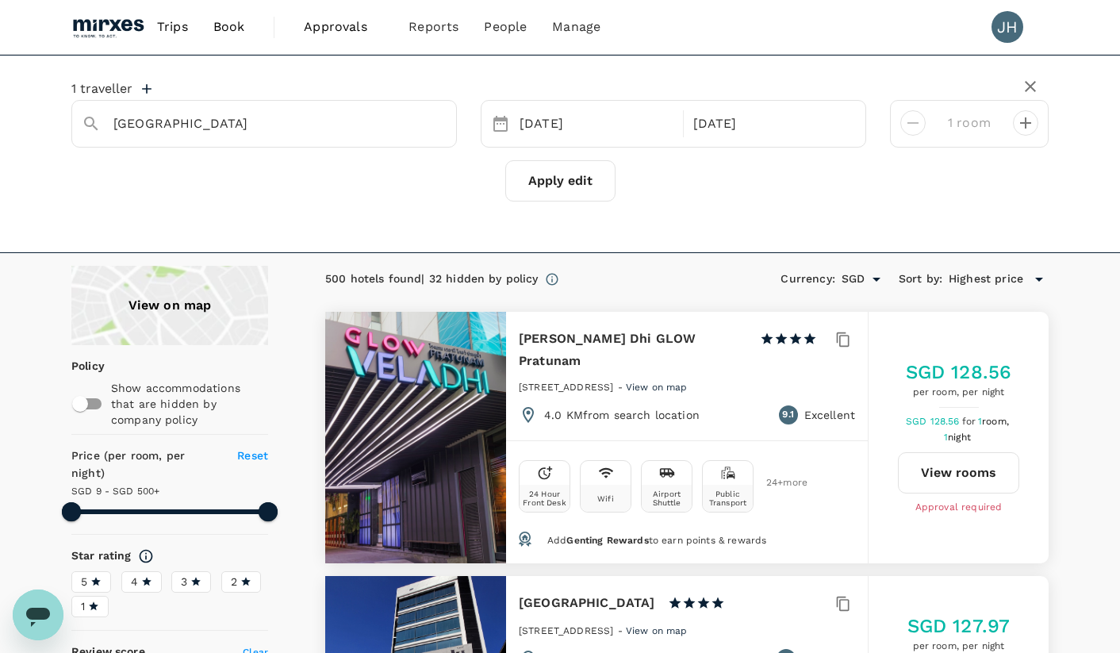
click at [345, 37] on span "Approvals 0" at bounding box center [343, 26] width 79 height 25
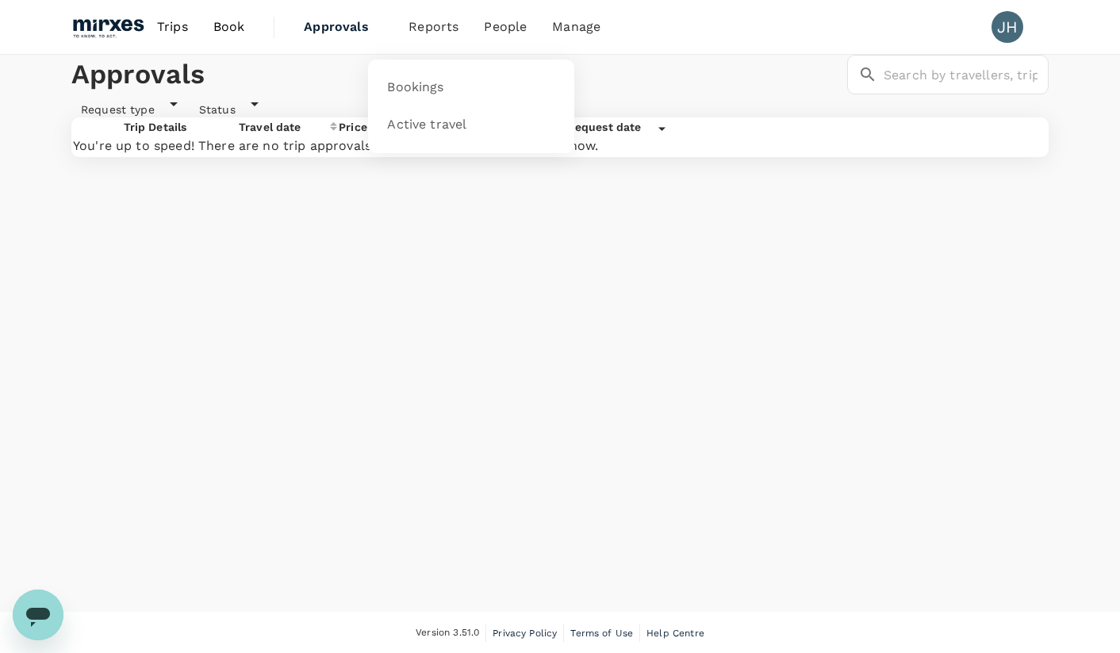
click at [422, 12] on li "Reports" at bounding box center [433, 27] width 75 height 54
click at [411, 32] on span "Reports" at bounding box center [434, 26] width 50 height 19
drag, startPoint x: 411, startPoint y: 145, endPoint x: 417, endPoint y: 137, distance: 10.2
click at [416, 137] on nav "Bookings Active travel" at bounding box center [471, 106] width 206 height 94
click at [417, 136] on link "Active travel" at bounding box center [471, 124] width 187 height 37
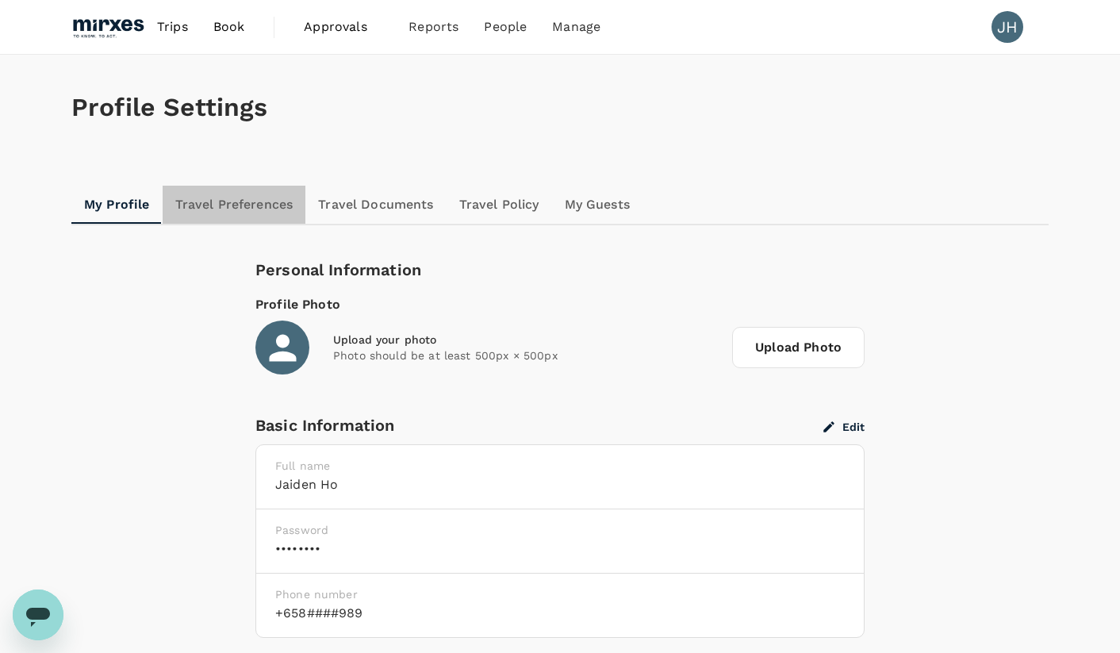
click at [228, 186] on link "Travel Preferences" at bounding box center [235, 205] width 144 height 38
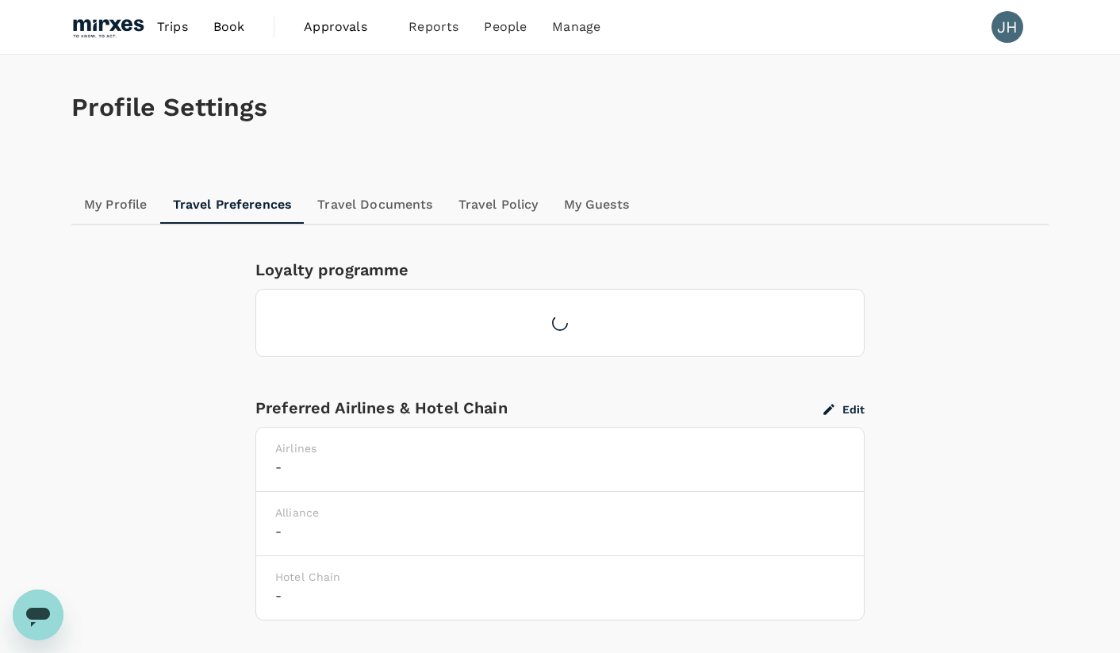
click at [231, 197] on link "Travel Preferences" at bounding box center [232, 205] width 145 height 38
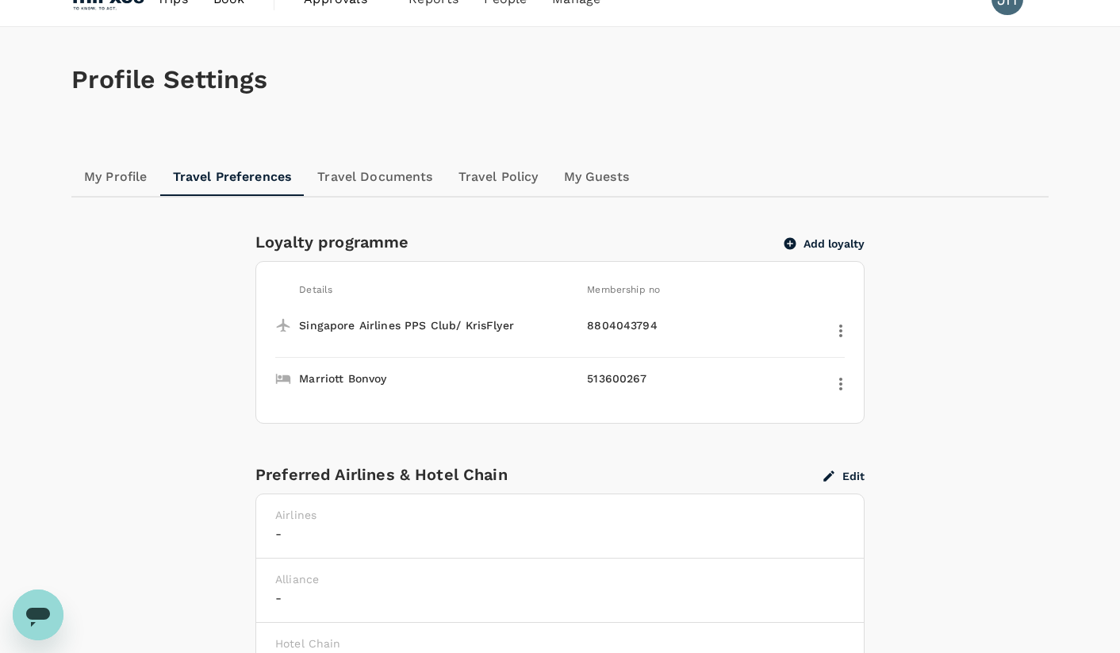
scroll to position [121, 0]
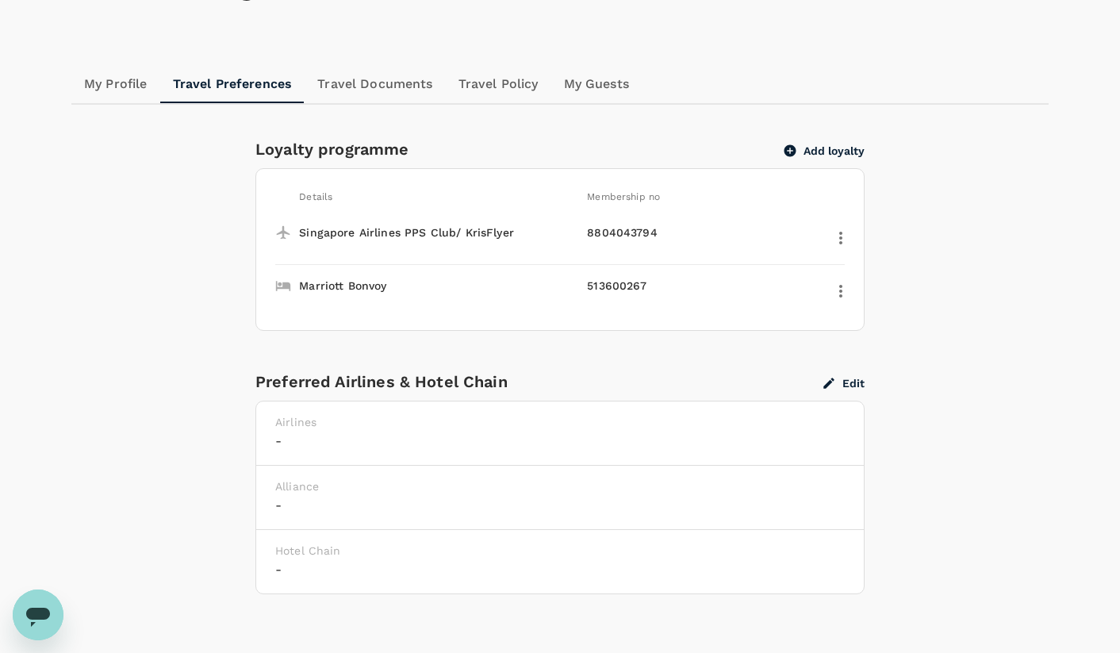
click at [840, 382] on button "Edit" at bounding box center [843, 383] width 41 height 14
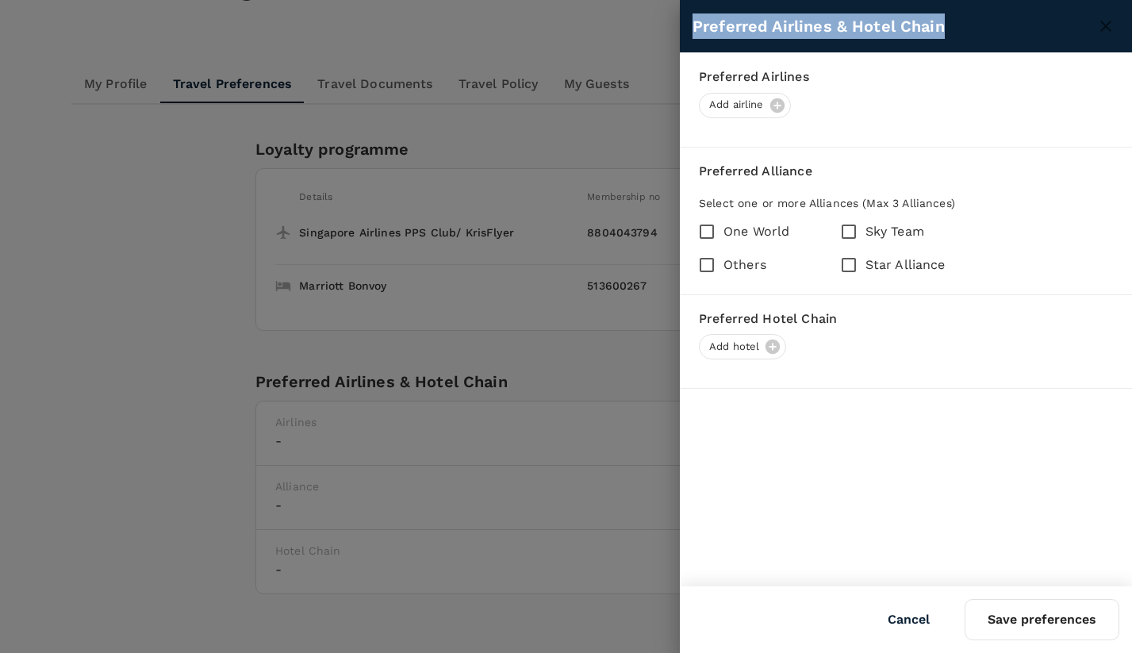
drag, startPoint x: 772, startPoint y: 98, endPoint x: 631, endPoint y: 163, distance: 155.5
click at [631, 163] on div "Preferred Airlines & Hotel Chain Preferred Airlines Add airline Preferred Allia…" at bounding box center [566, 326] width 1132 height 653
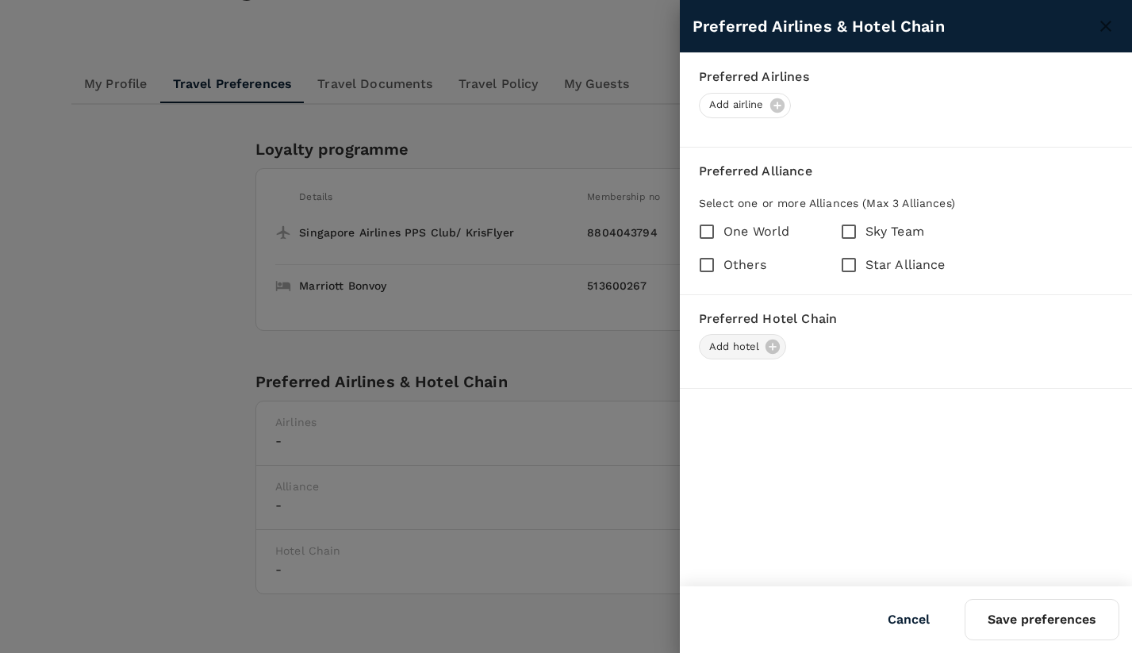
click at [766, 359] on div "Add hotel" at bounding box center [742, 346] width 87 height 25
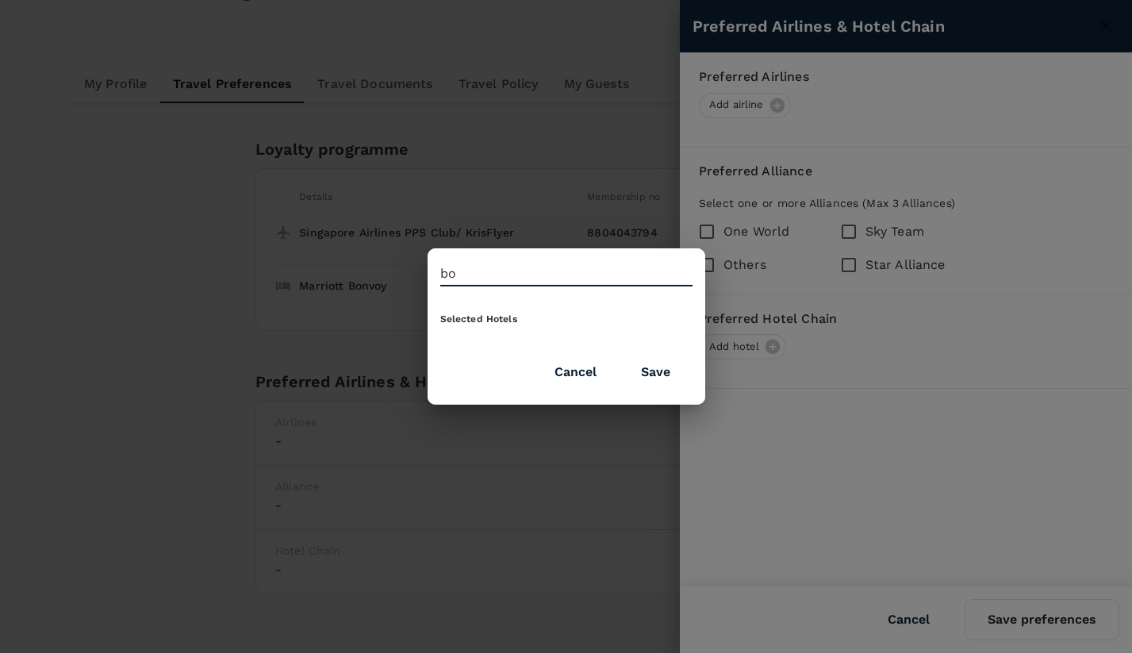
type input "b"
type input "f"
type input "marriott"
click at [572, 379] on button "Cancel" at bounding box center [575, 372] width 86 height 40
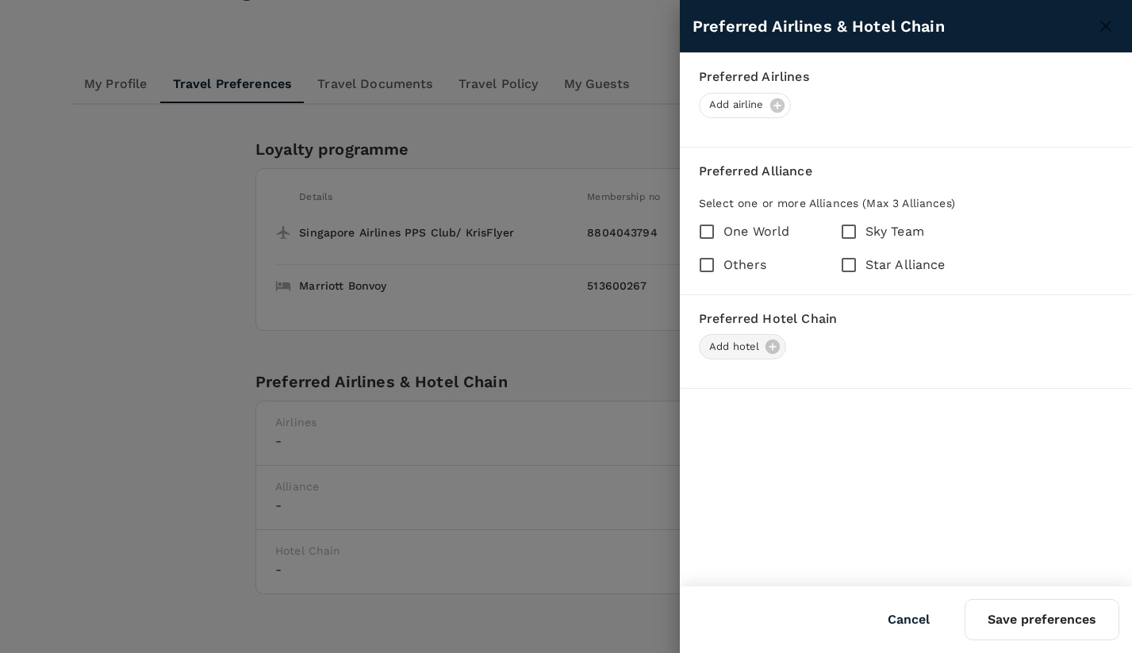
click at [737, 351] on span "Add hotel" at bounding box center [734, 347] width 69 height 15
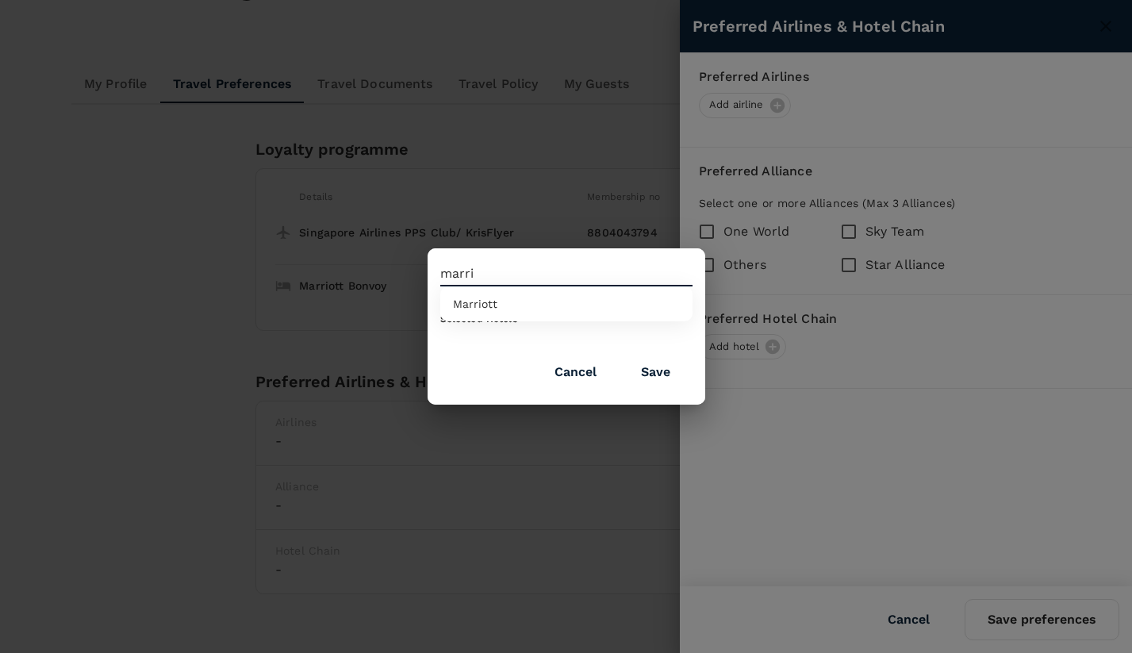
click at [490, 299] on span "Marriott" at bounding box center [475, 303] width 44 height 13
type input "Marriott"
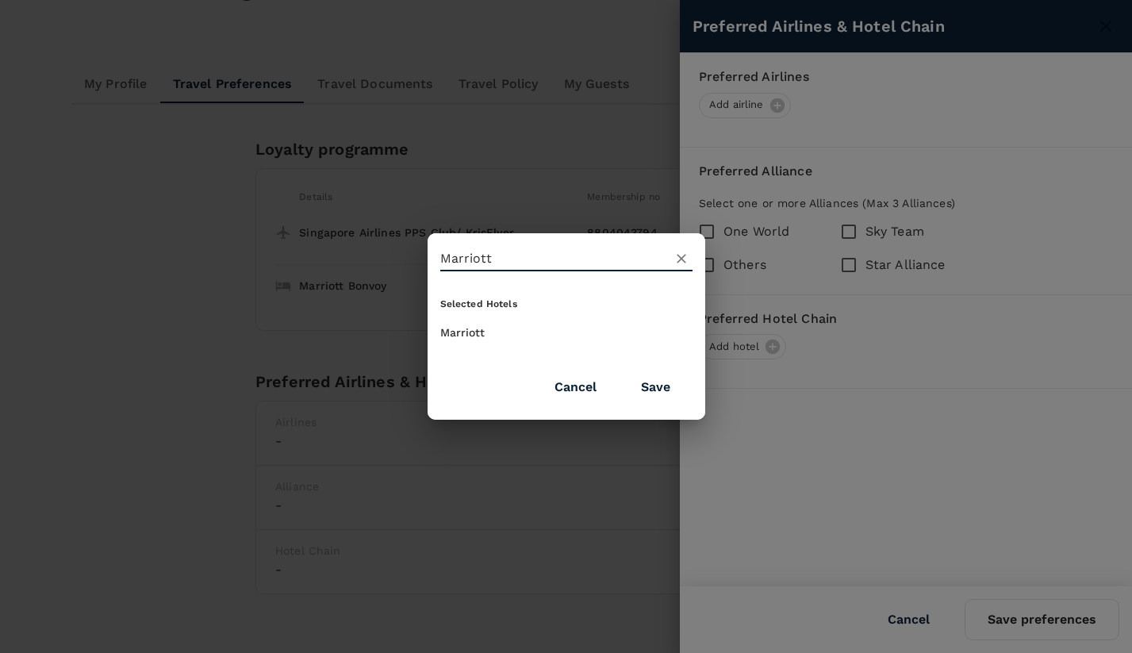
click at [662, 395] on button "Save" at bounding box center [656, 387] width 74 height 40
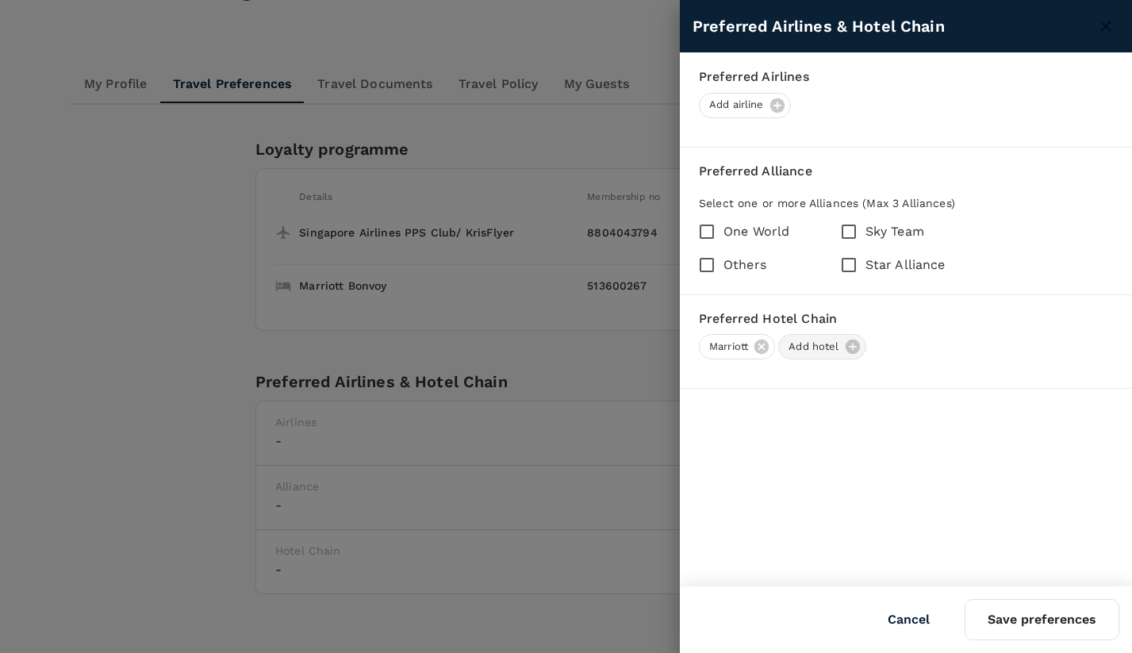
click at [843, 354] on span "Add hotel" at bounding box center [813, 347] width 69 height 15
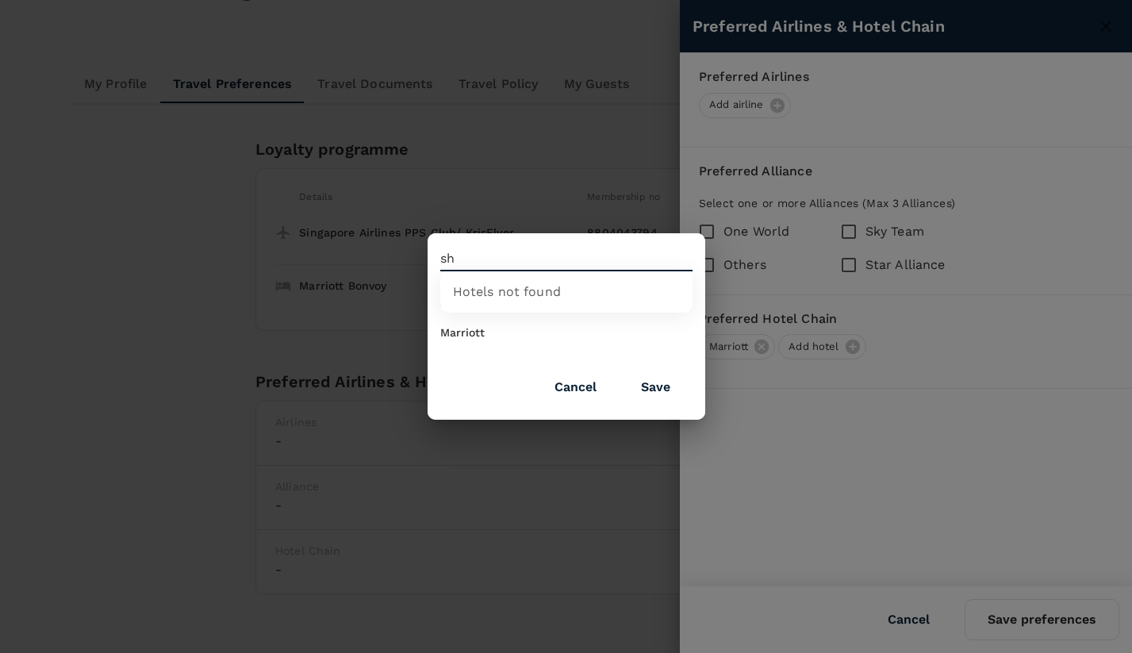
type input "s"
click at [588, 393] on button "Cancel" at bounding box center [575, 387] width 86 height 40
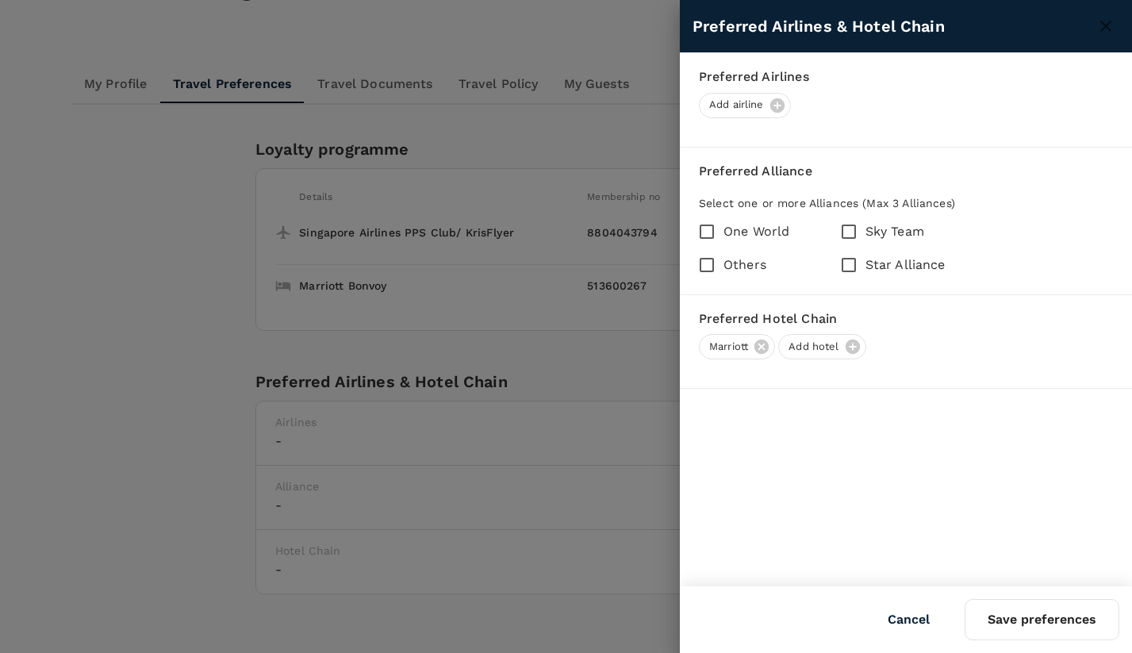
click at [1079, 614] on button "Save preferences" at bounding box center [1042, 619] width 155 height 41
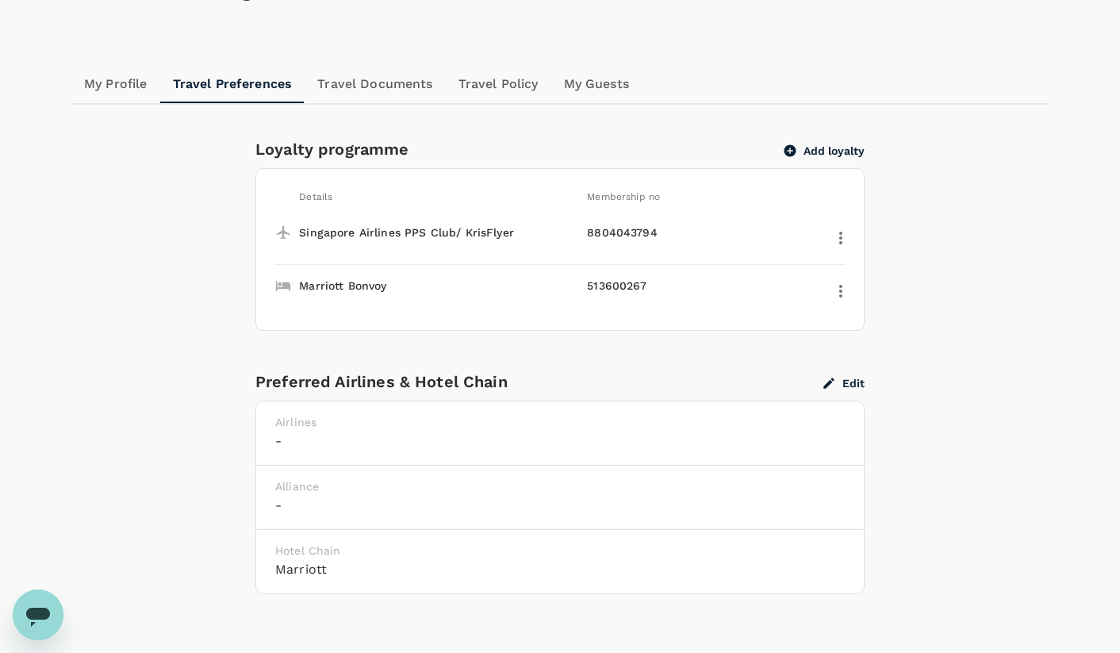
scroll to position [0, 0]
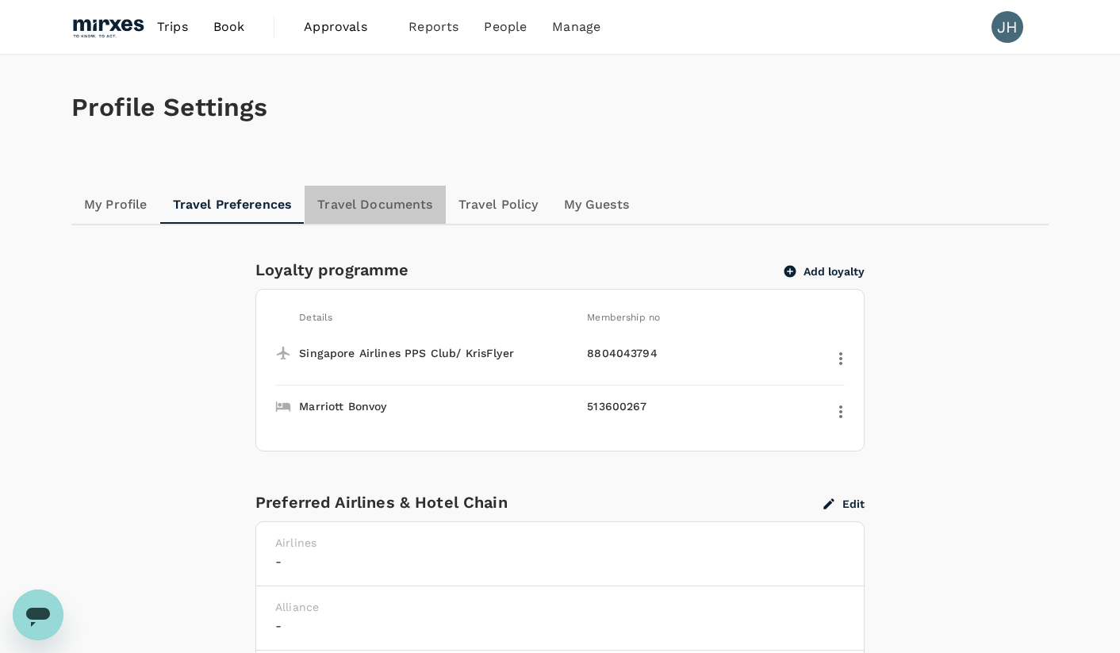
click at [378, 198] on link "Travel Documents" at bounding box center [375, 205] width 140 height 38
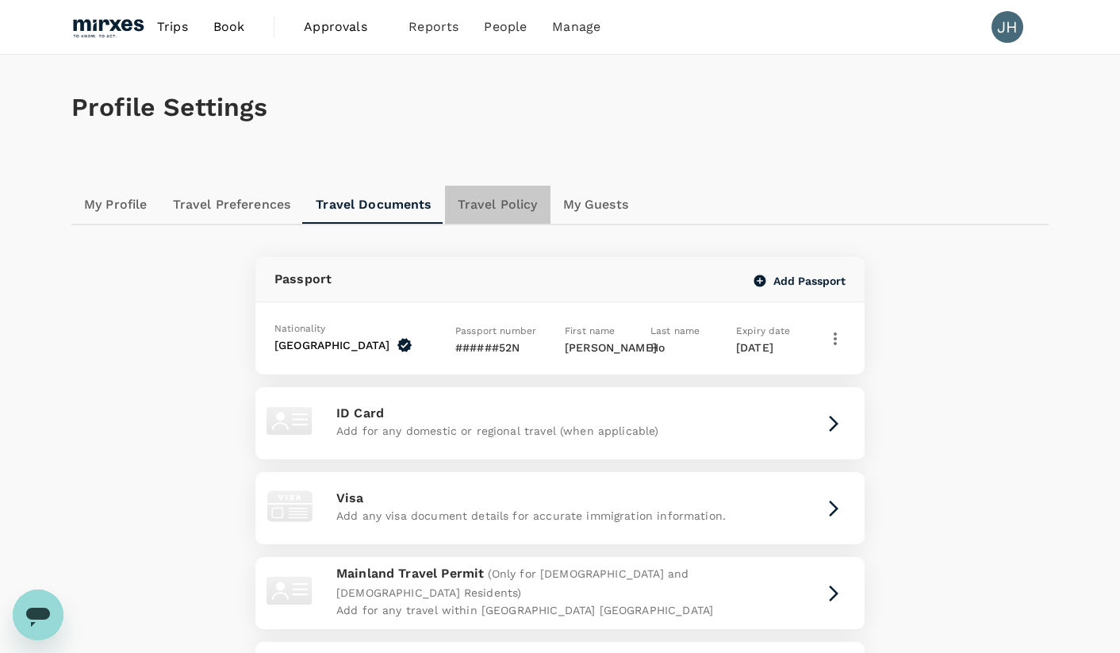
click at [515, 207] on link "Travel Policy" at bounding box center [498, 205] width 106 height 38
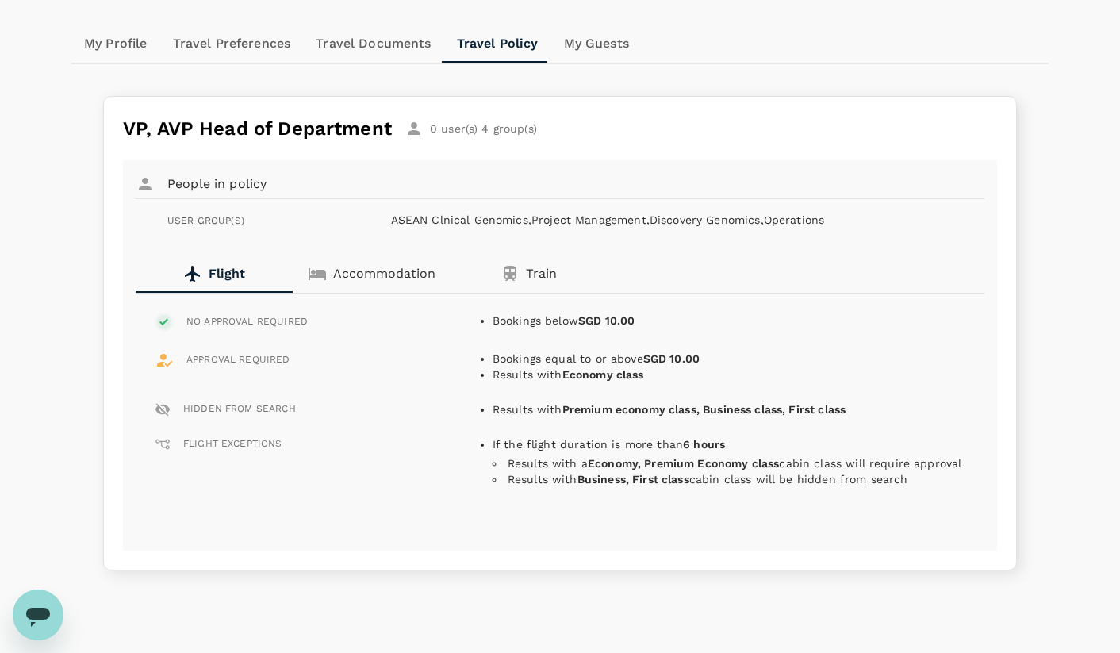
scroll to position [129, 0]
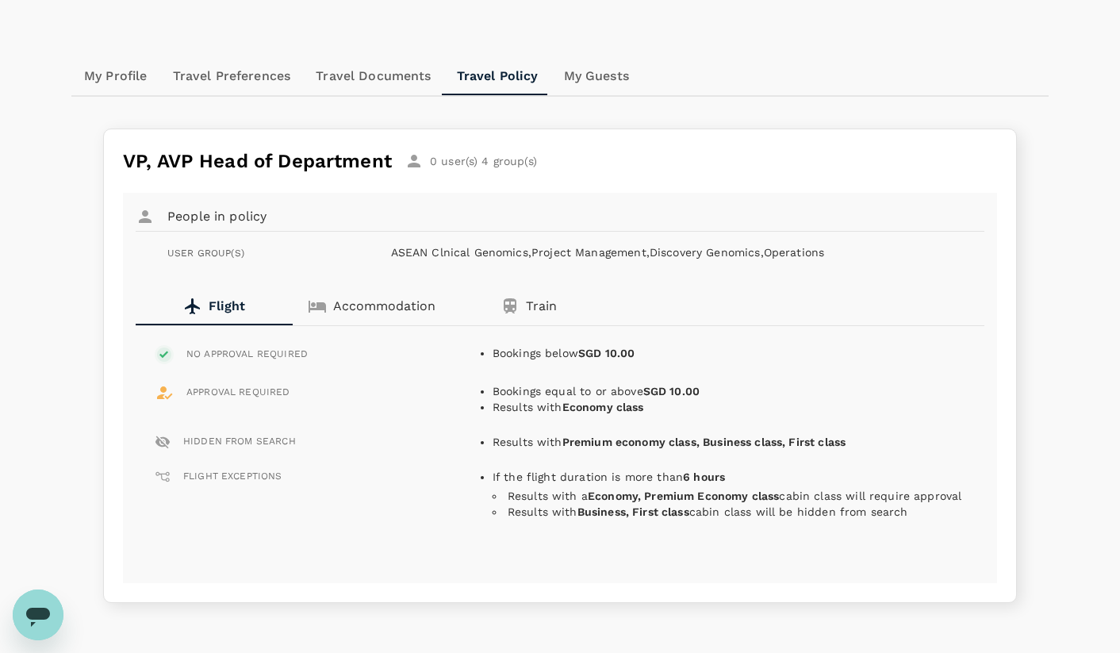
click at [387, 294] on button "Accommodation" at bounding box center [371, 306] width 157 height 38
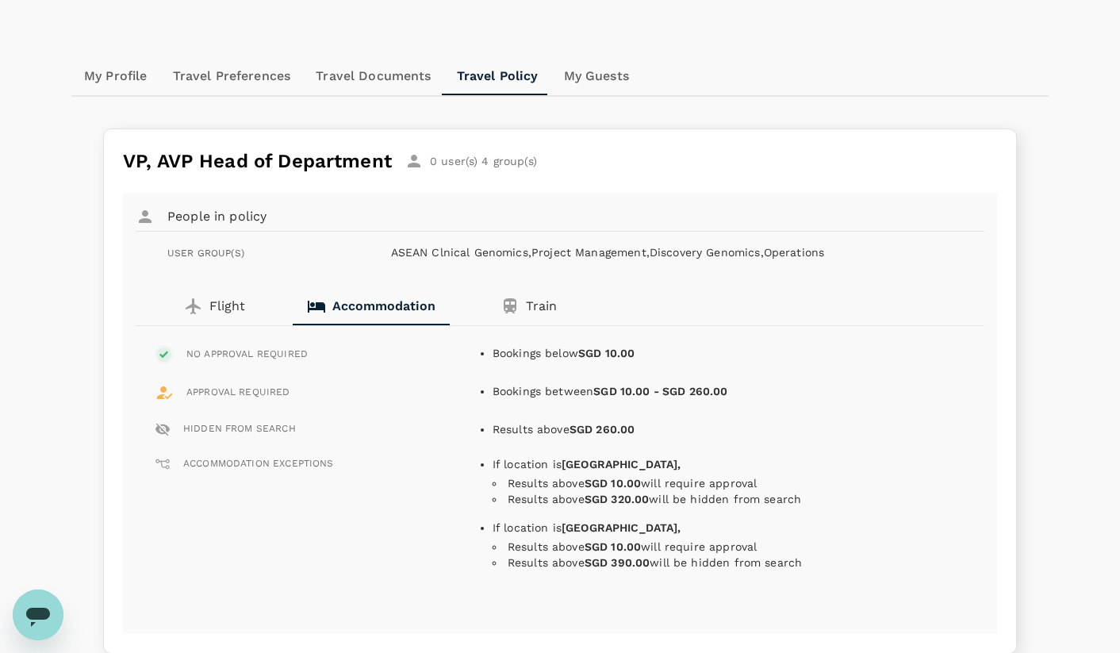
click at [547, 302] on p "Train" at bounding box center [541, 306] width 31 height 19
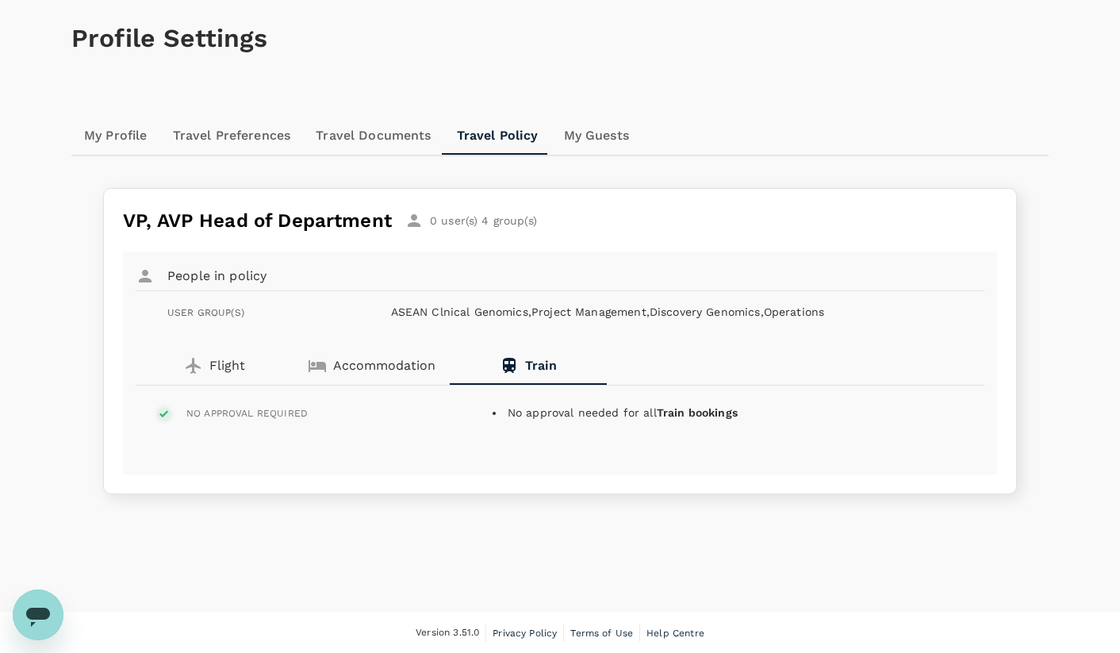
scroll to position [0, 0]
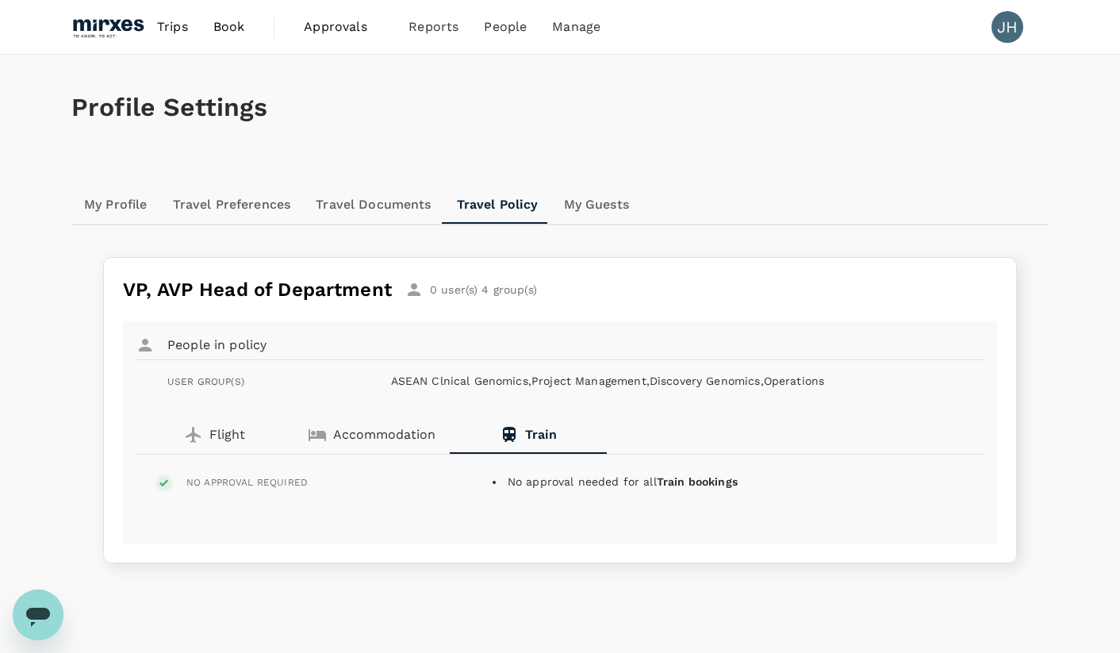
click at [231, 21] on span "Book" at bounding box center [229, 26] width 32 height 19
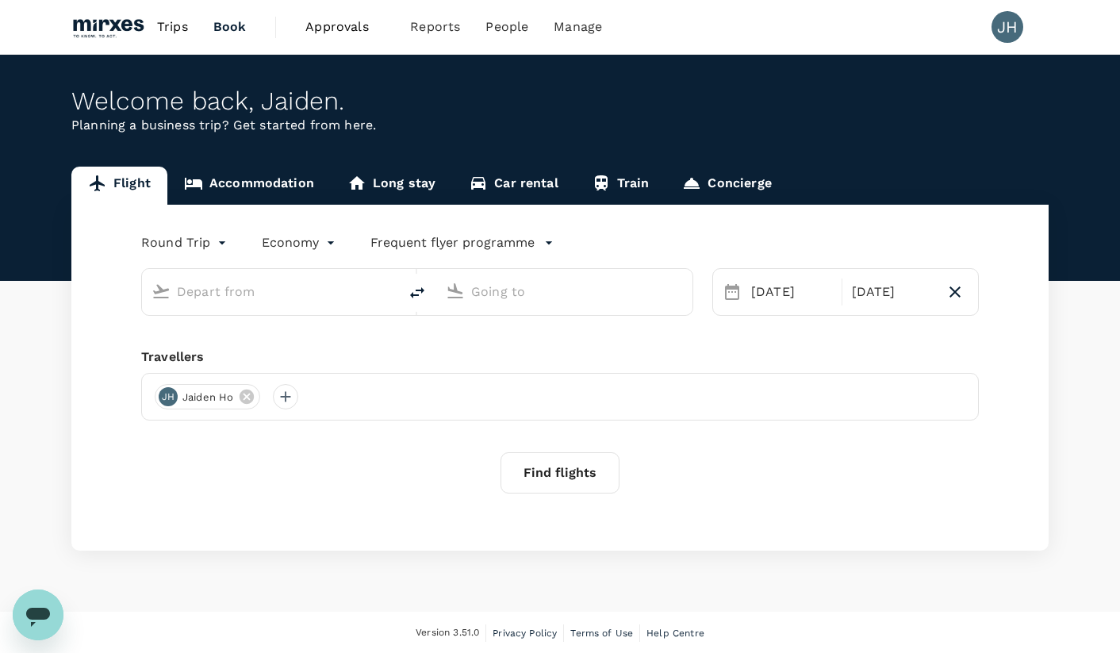
type input "[GEOGRAPHIC_DATA], [GEOGRAPHIC_DATA] (any)"
type input "Suvarnabhumi Intl (BKK)"
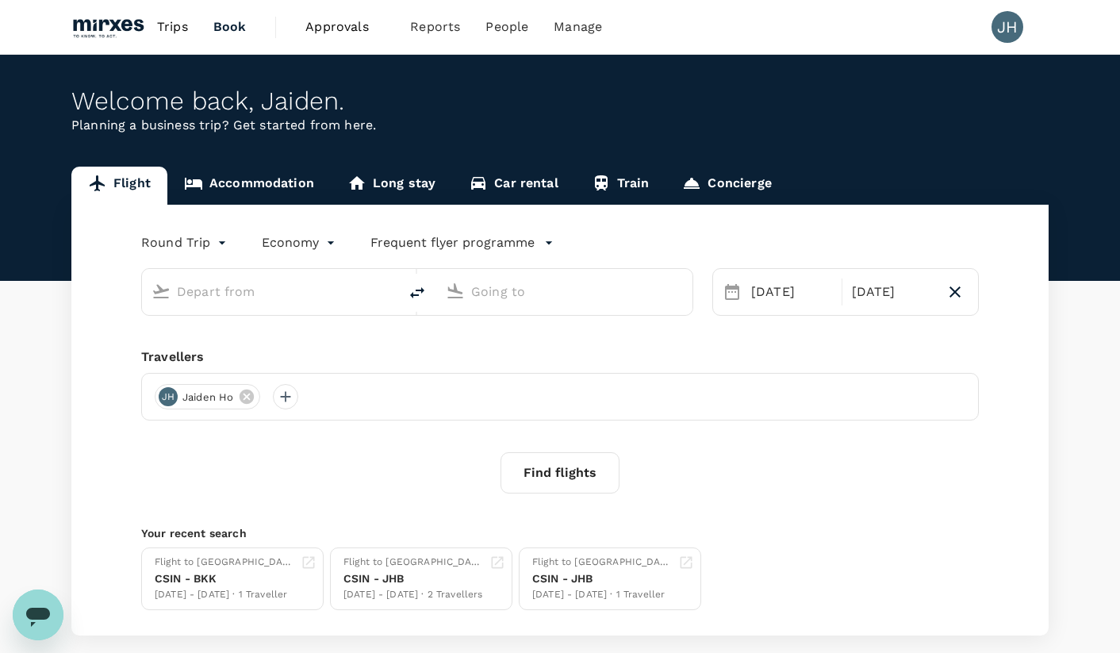
type input "[GEOGRAPHIC_DATA], [GEOGRAPHIC_DATA] (any)"
type input "Suvarnabhumi Intl (BKK)"
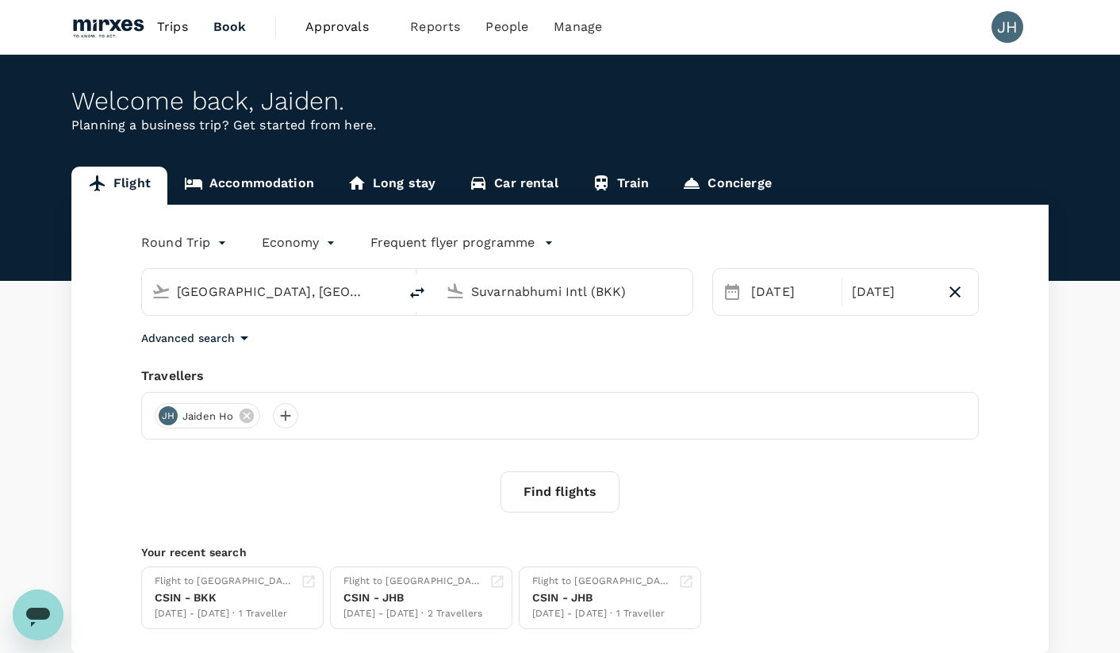
click at [641, 178] on link "Train" at bounding box center [620, 186] width 91 height 38
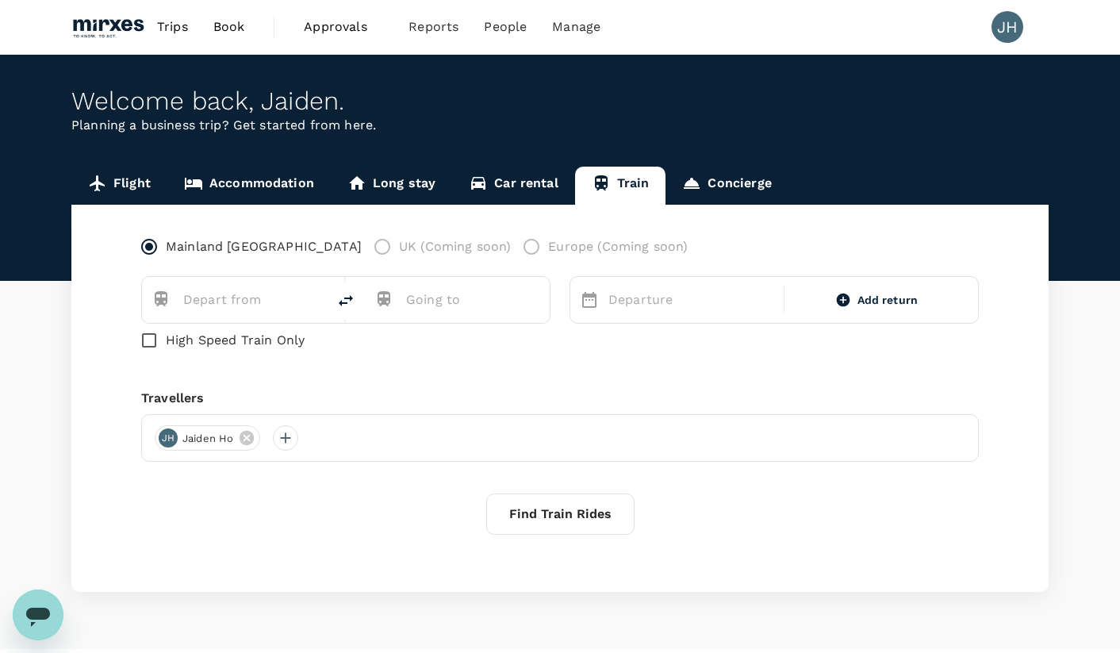
click at [757, 196] on link "Concierge" at bounding box center [727, 186] width 122 height 38
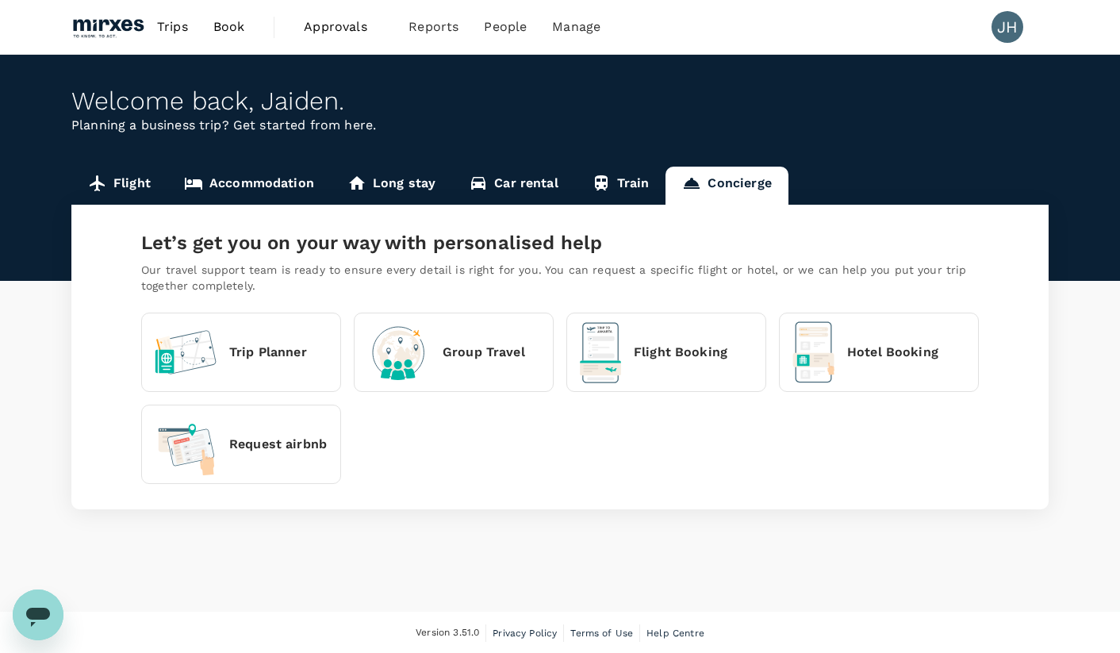
click at [118, 180] on link "Flight" at bounding box center [119, 186] width 96 height 38
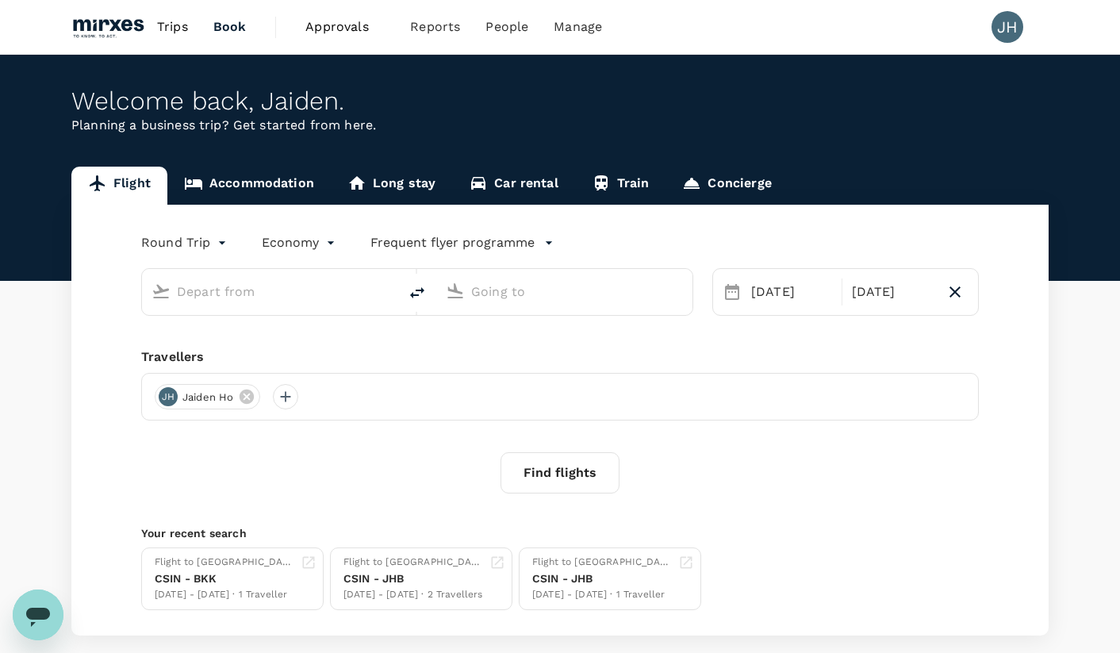
type input "[GEOGRAPHIC_DATA], [GEOGRAPHIC_DATA] (any)"
type input "Suvarnabhumi Intl (BKK)"
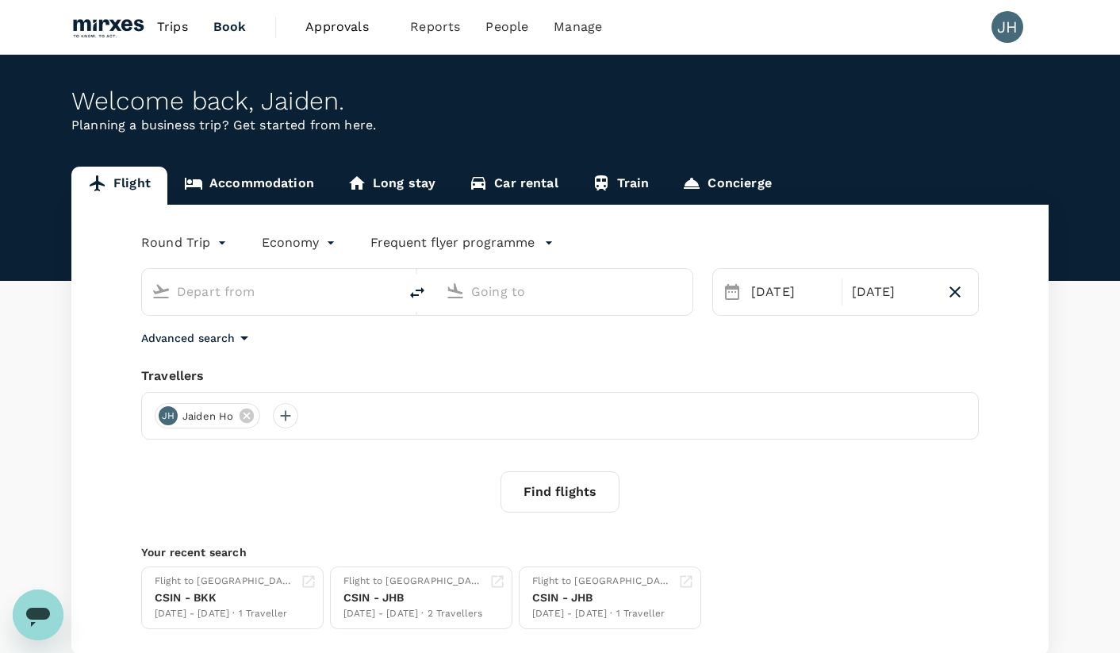
type input "[GEOGRAPHIC_DATA], [GEOGRAPHIC_DATA] (any)"
type input "Suvarnabhumi Intl (BKK)"
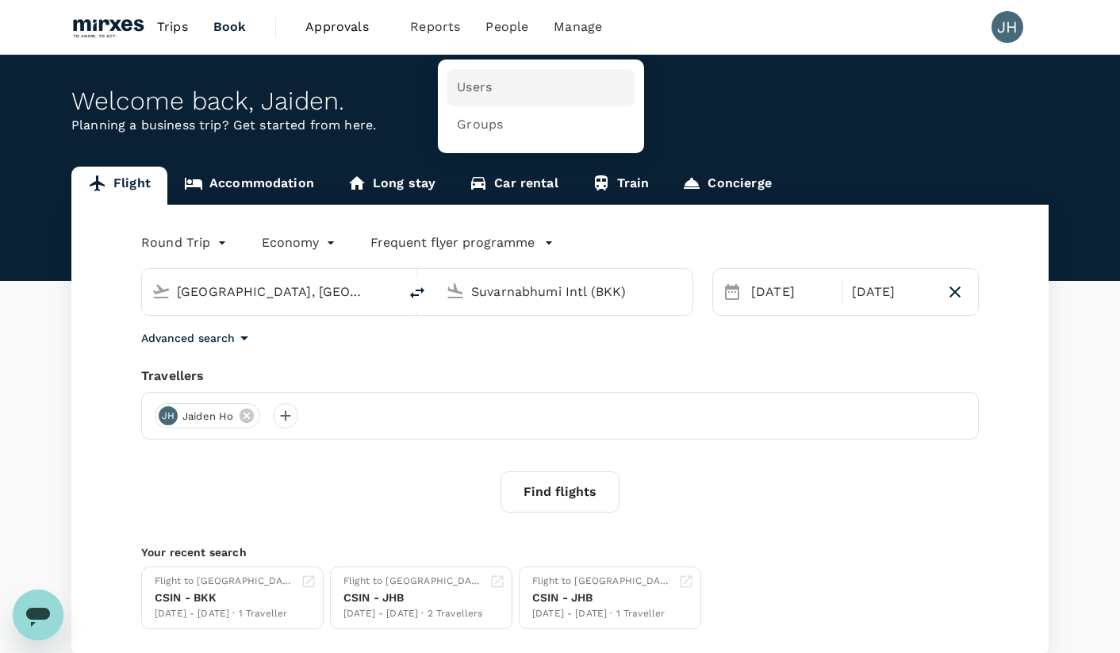
click at [467, 82] on span "Users" at bounding box center [474, 88] width 35 height 18
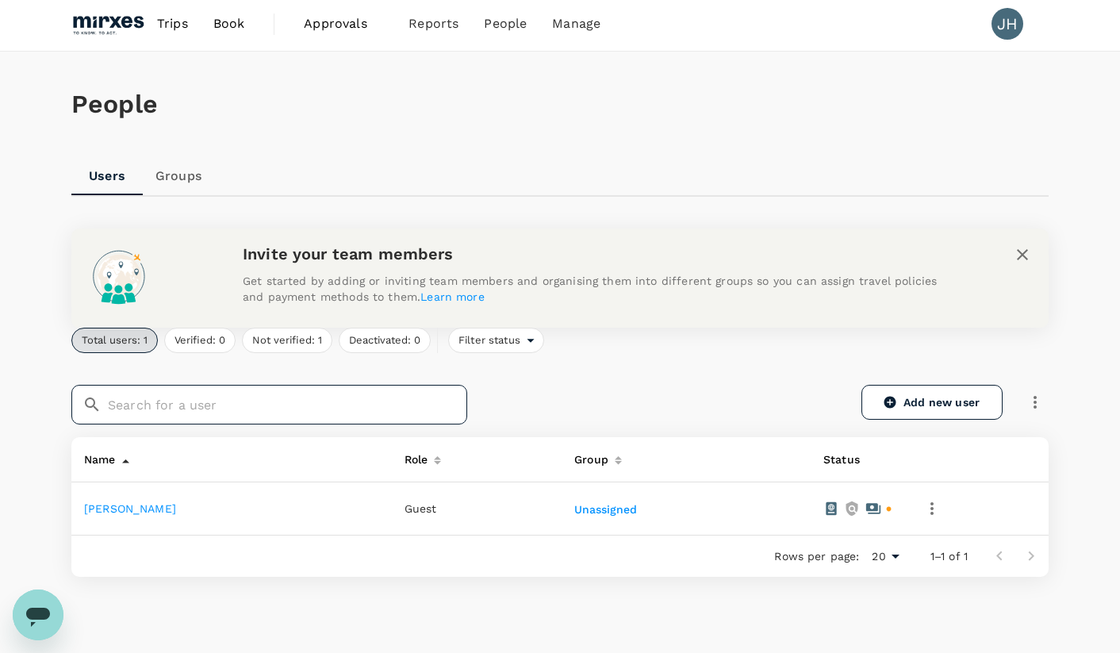
scroll to position [7, 0]
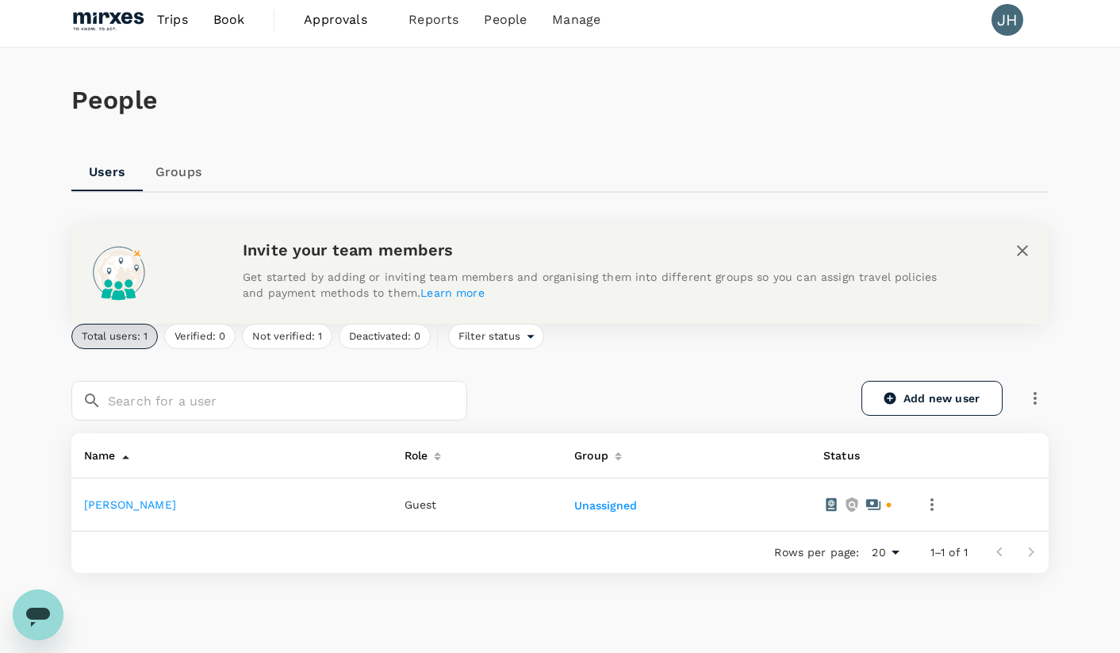
click at [188, 182] on link "Groups" at bounding box center [178, 172] width 71 height 38
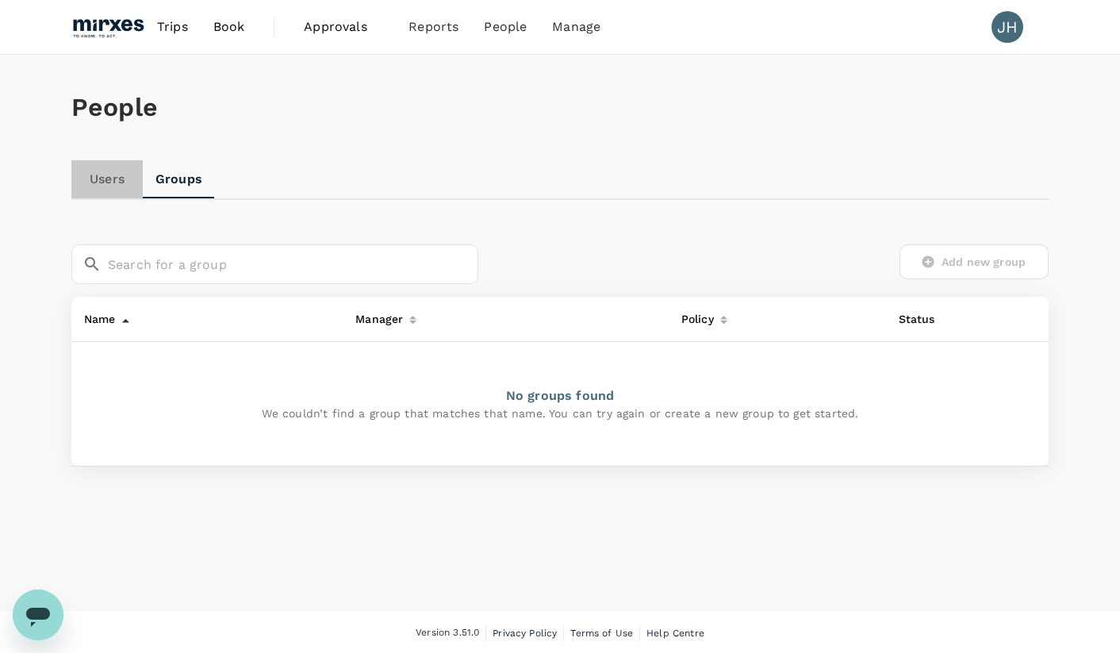
drag, startPoint x: 103, startPoint y: 183, endPoint x: 105, endPoint y: 194, distance: 10.4
click at [104, 183] on link "Users" at bounding box center [106, 179] width 71 height 38
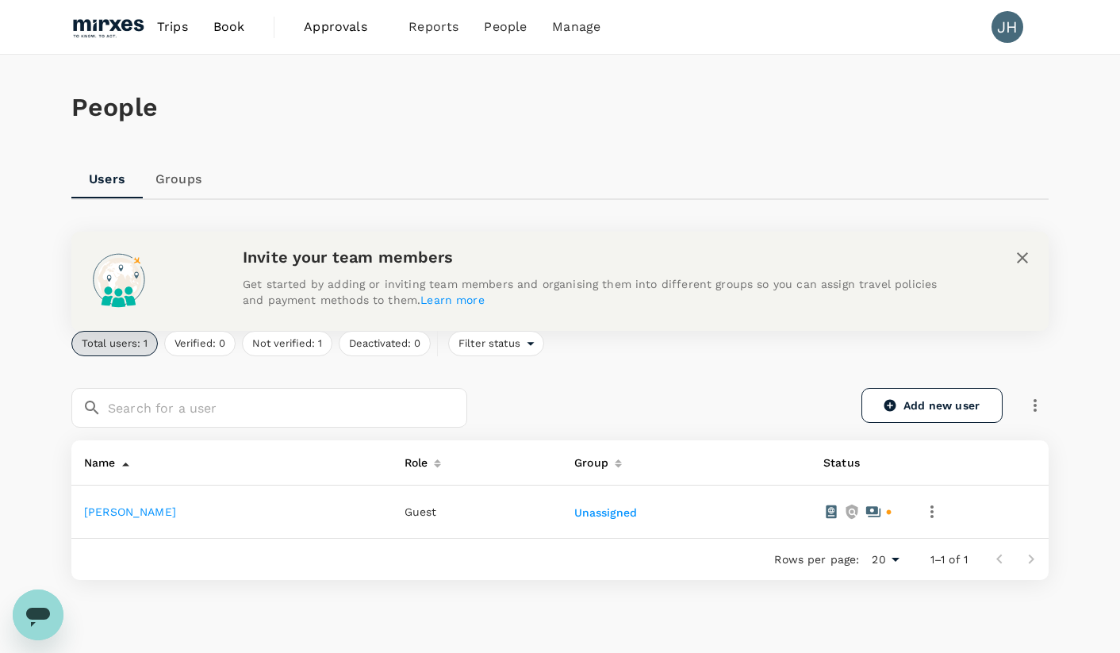
click at [150, 17] on link "Trips" at bounding box center [172, 27] width 56 height 54
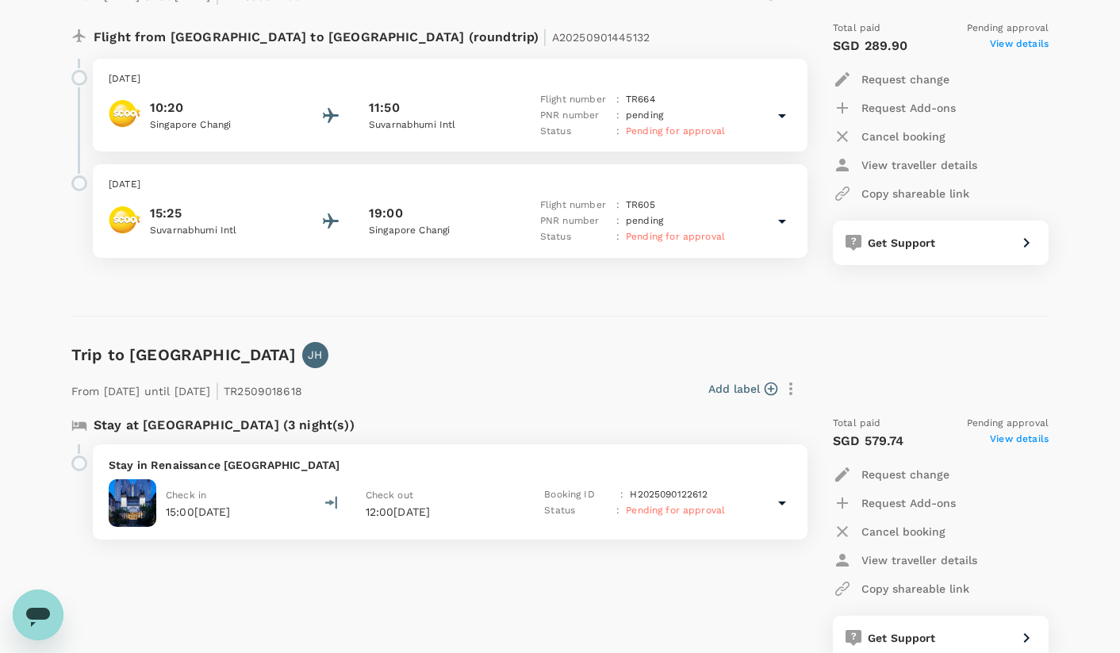
scroll to position [1379, 0]
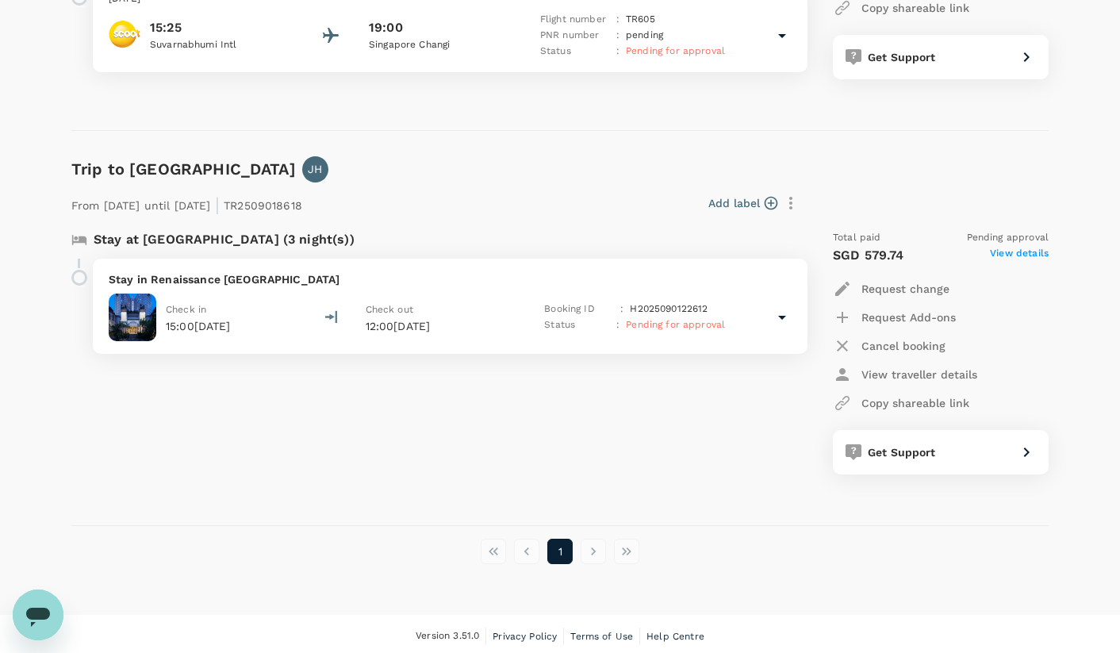
click at [782, 322] on icon at bounding box center [782, 317] width 19 height 19
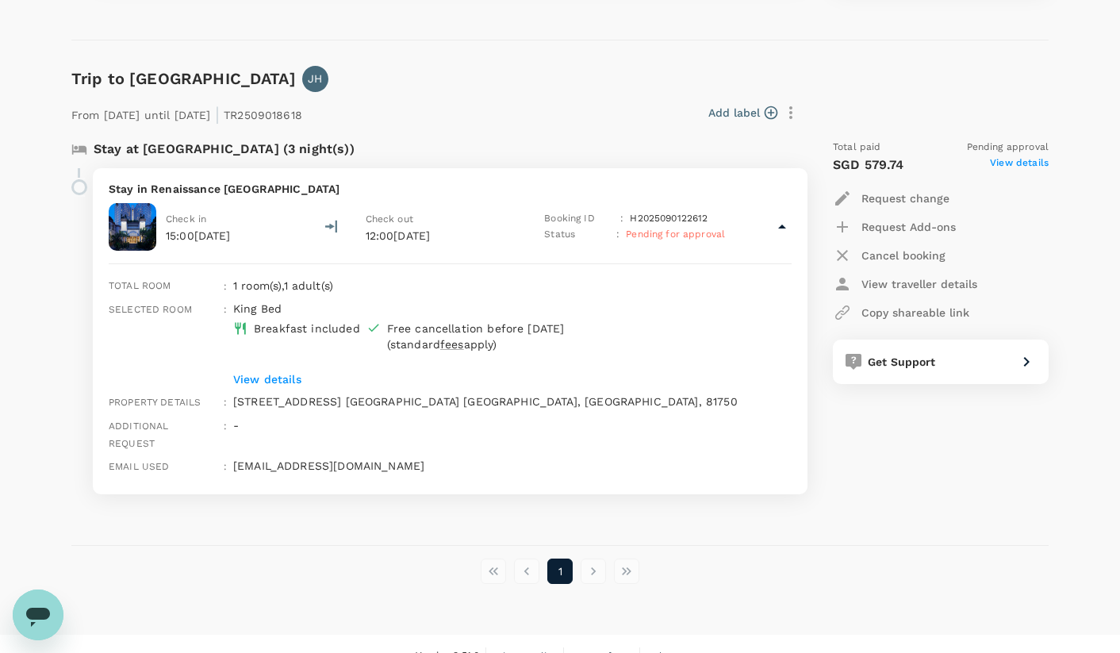
scroll to position [1470, 0]
